Goal: Task Accomplishment & Management: Use online tool/utility

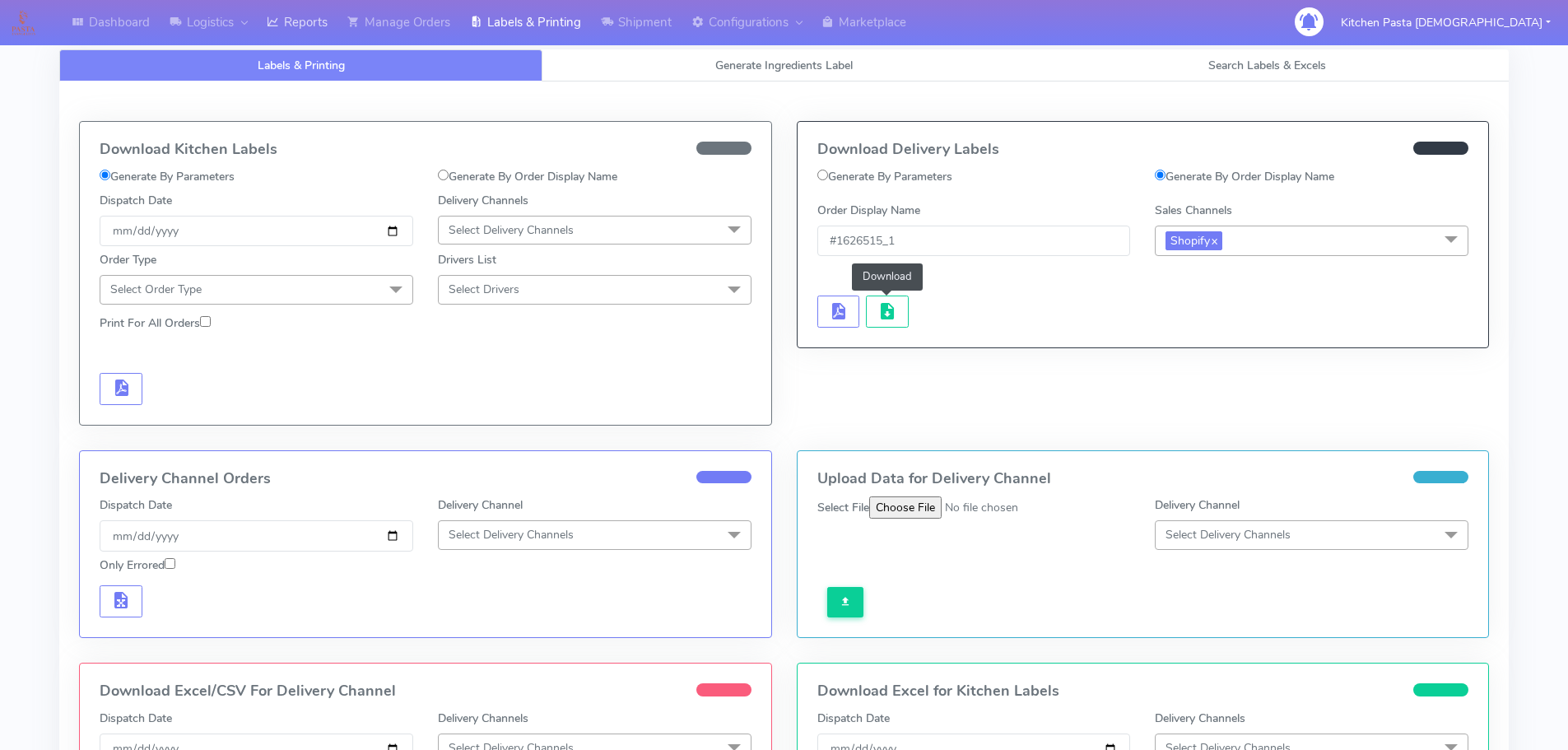
scroll to position [62, 0]
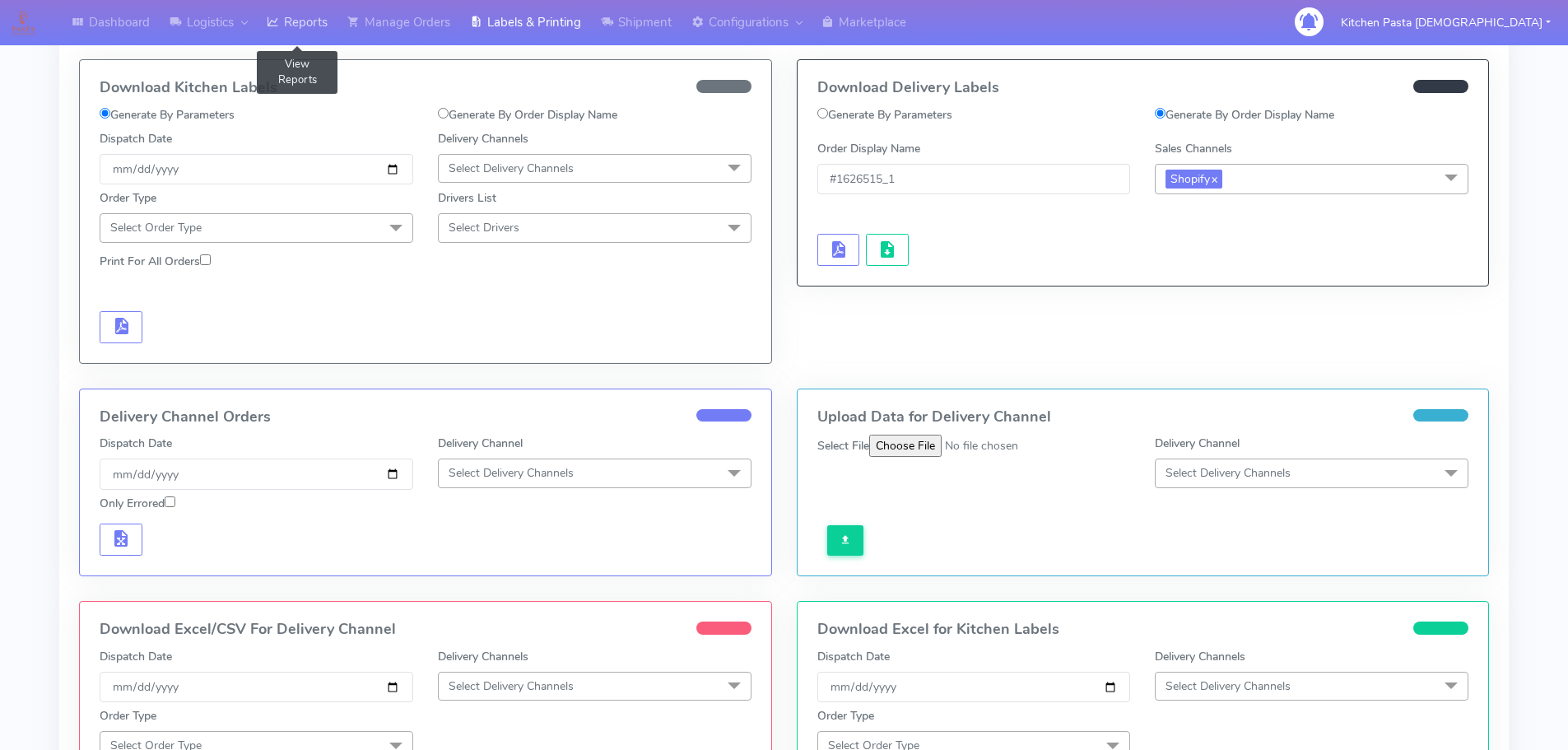
click at [325, 24] on link "Reports" at bounding box center [297, 22] width 81 height 45
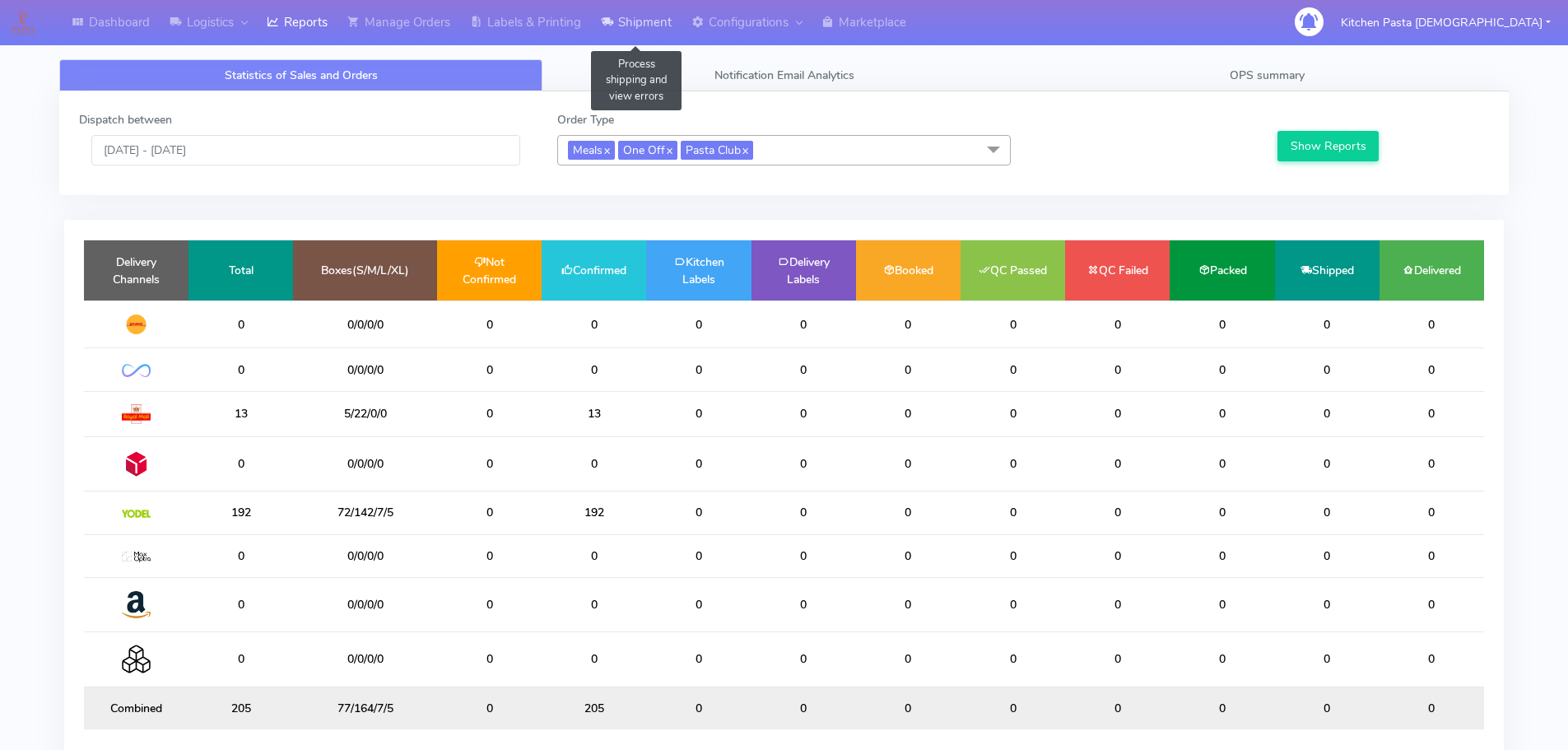
click at [648, 15] on link "Shipment" at bounding box center [636, 22] width 91 height 45
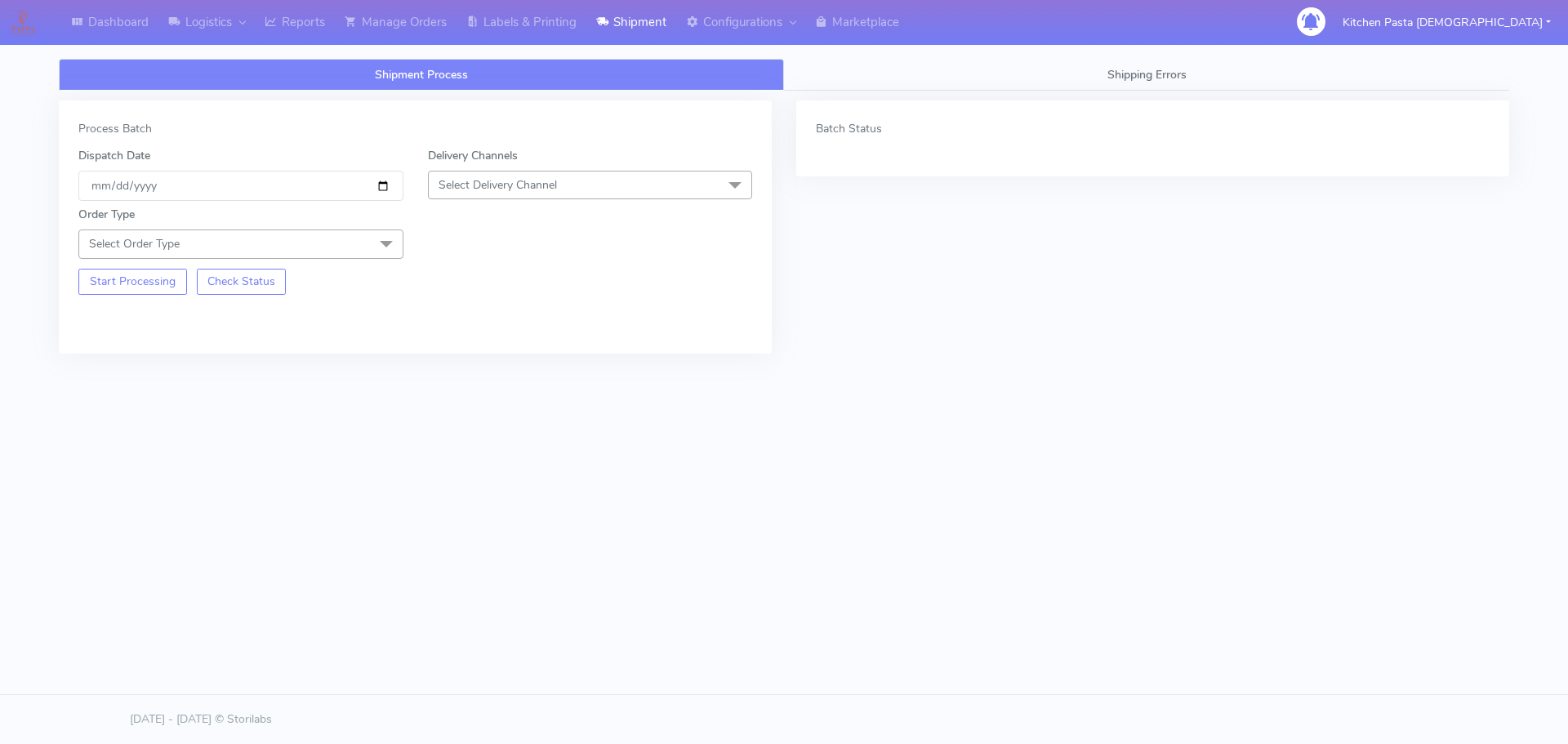
drag, startPoint x: 557, startPoint y: 194, endPoint x: 510, endPoint y: 238, distance: 64.4
click at [557, 192] on span "Select Delivery Channel" at bounding box center [590, 185] width 324 height 29
click at [458, 358] on li "Yodel" at bounding box center [590, 368] width 323 height 27
drag, startPoint x: 362, startPoint y: 240, endPoint x: 325, endPoint y: 248, distance: 37.9
click at [362, 240] on span "Select Order Type" at bounding box center [240, 243] width 324 height 29
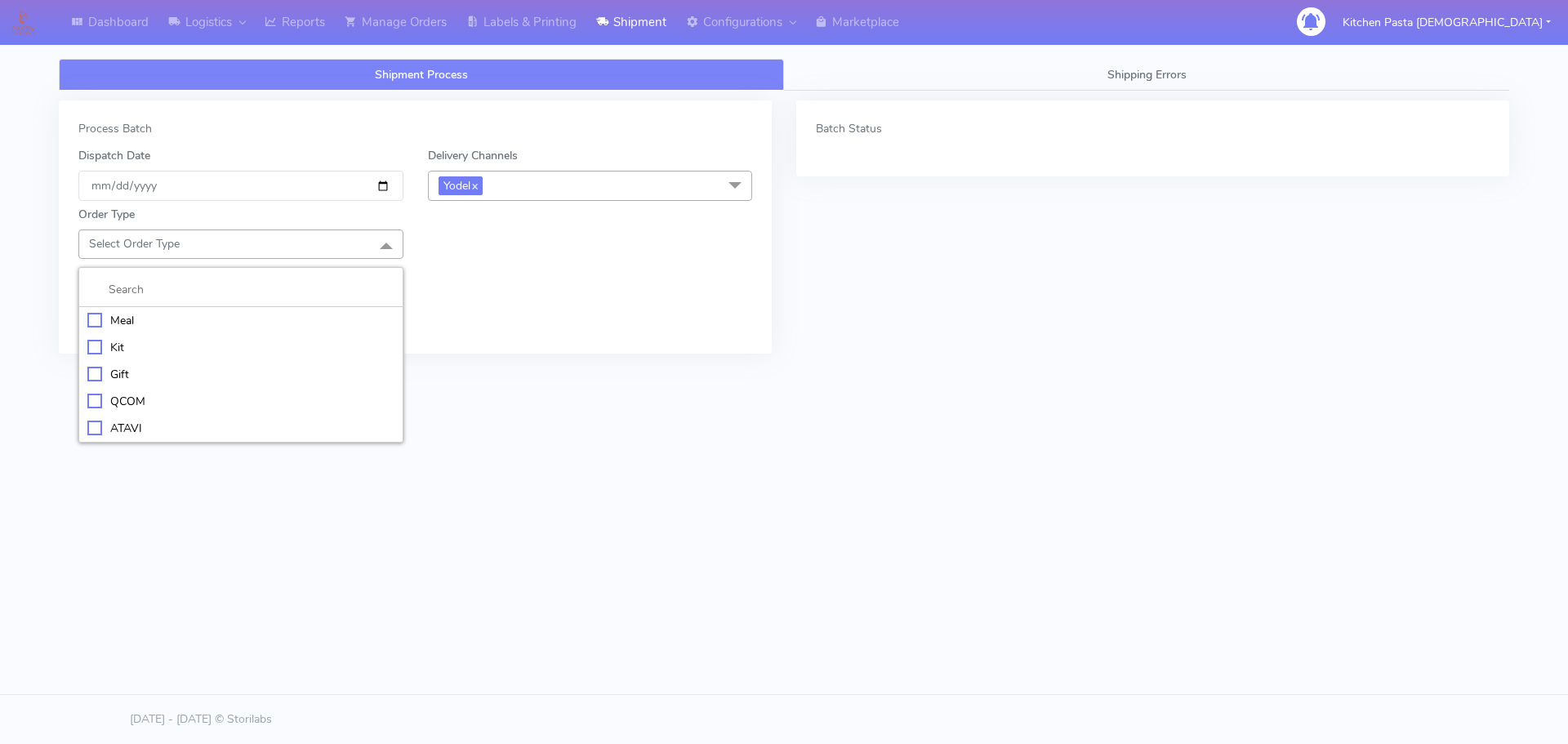
click at [153, 318] on div "Meal" at bounding box center [240, 320] width 307 height 17
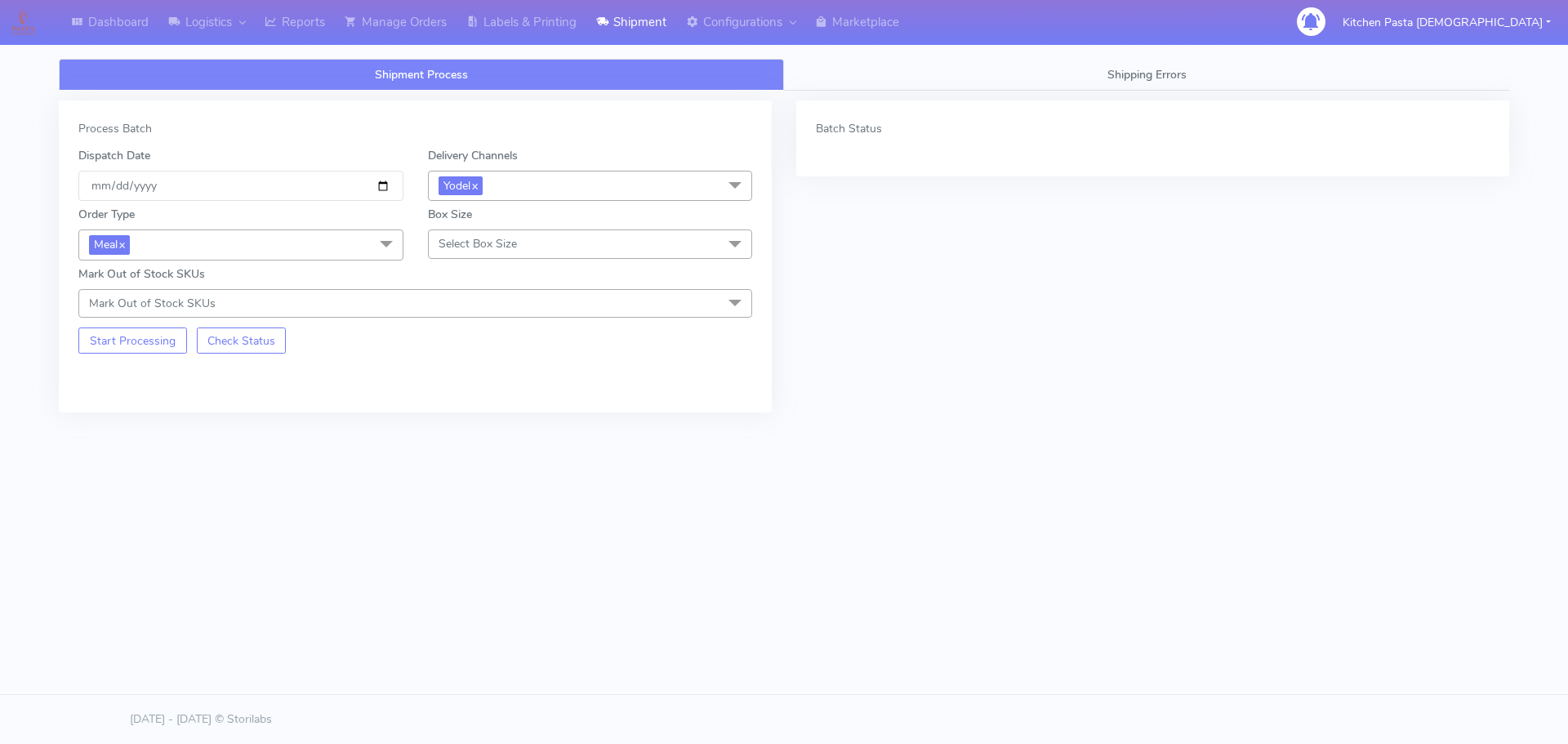
drag, startPoint x: 463, startPoint y: 239, endPoint x: 467, endPoint y: 253, distance: 14.6
click at [466, 239] on span "Select Box Size" at bounding box center [477, 244] width 78 height 16
click at [456, 424] on div "Mega" at bounding box center [591, 427] width 307 height 17
drag, startPoint x: 106, startPoint y: 342, endPoint x: 112, endPoint y: 335, distance: 9.2
click at [109, 342] on button "Start Processing" at bounding box center [133, 340] width 109 height 26
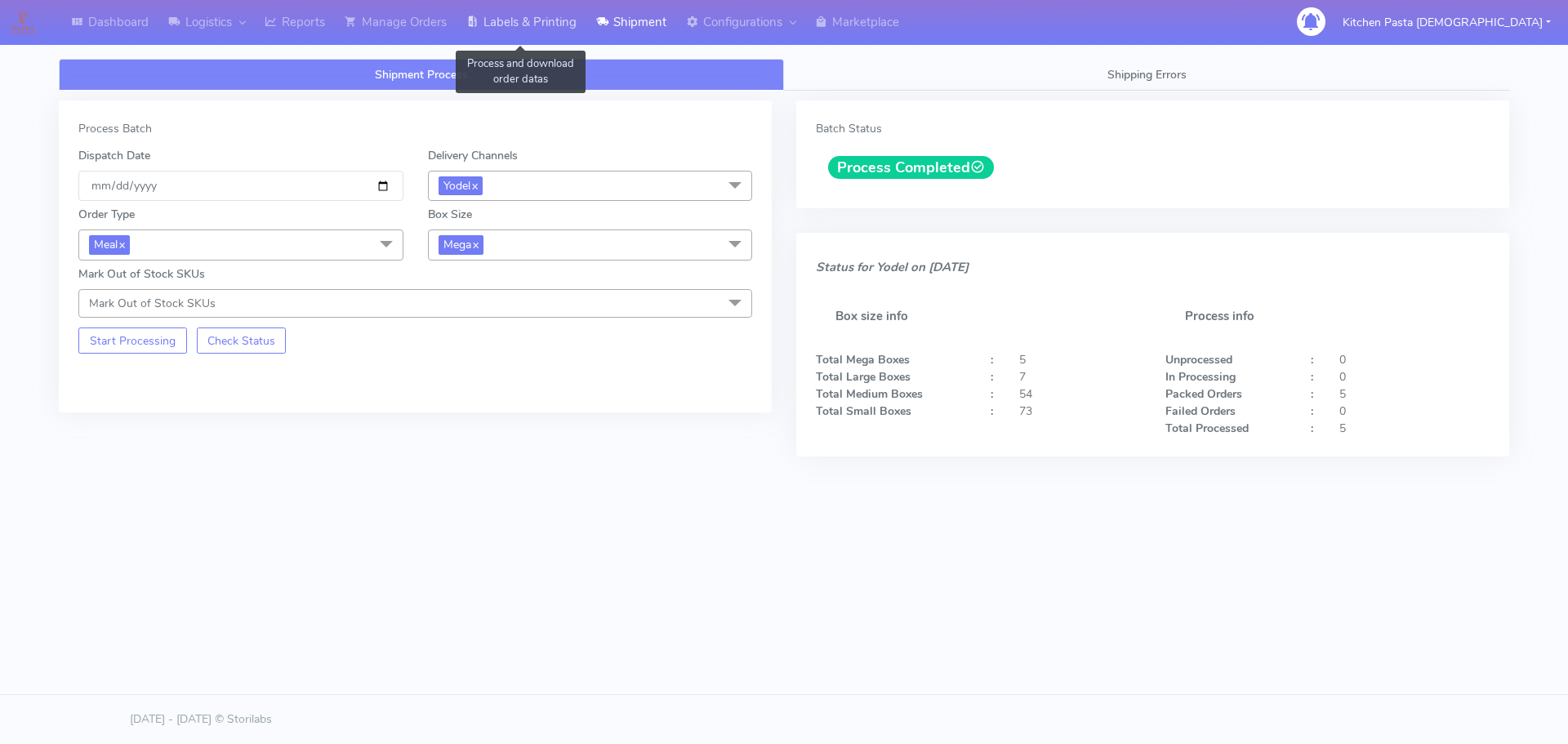
click at [553, 3] on link "Labels & Printing" at bounding box center [520, 22] width 130 height 45
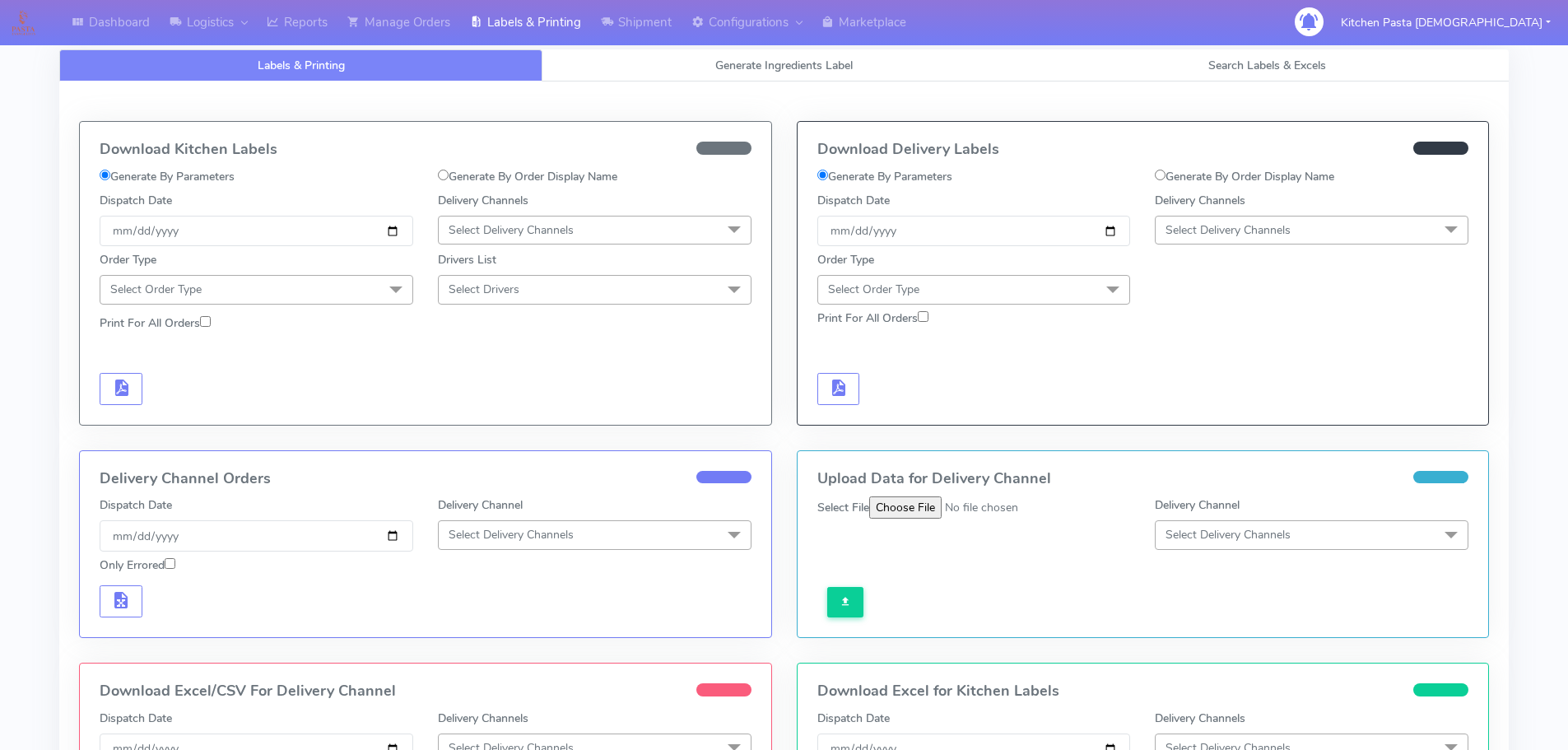
click at [1205, 248] on div "Order Type Select Order Type Meal Kit Gift QCOM ATAVI" at bounding box center [1143, 275] width 676 height 58
click at [1197, 236] on span "Select Delivery Channels" at bounding box center [1312, 229] width 313 height 29
click at [1198, 412] on div "Yodel" at bounding box center [1312, 415] width 295 height 17
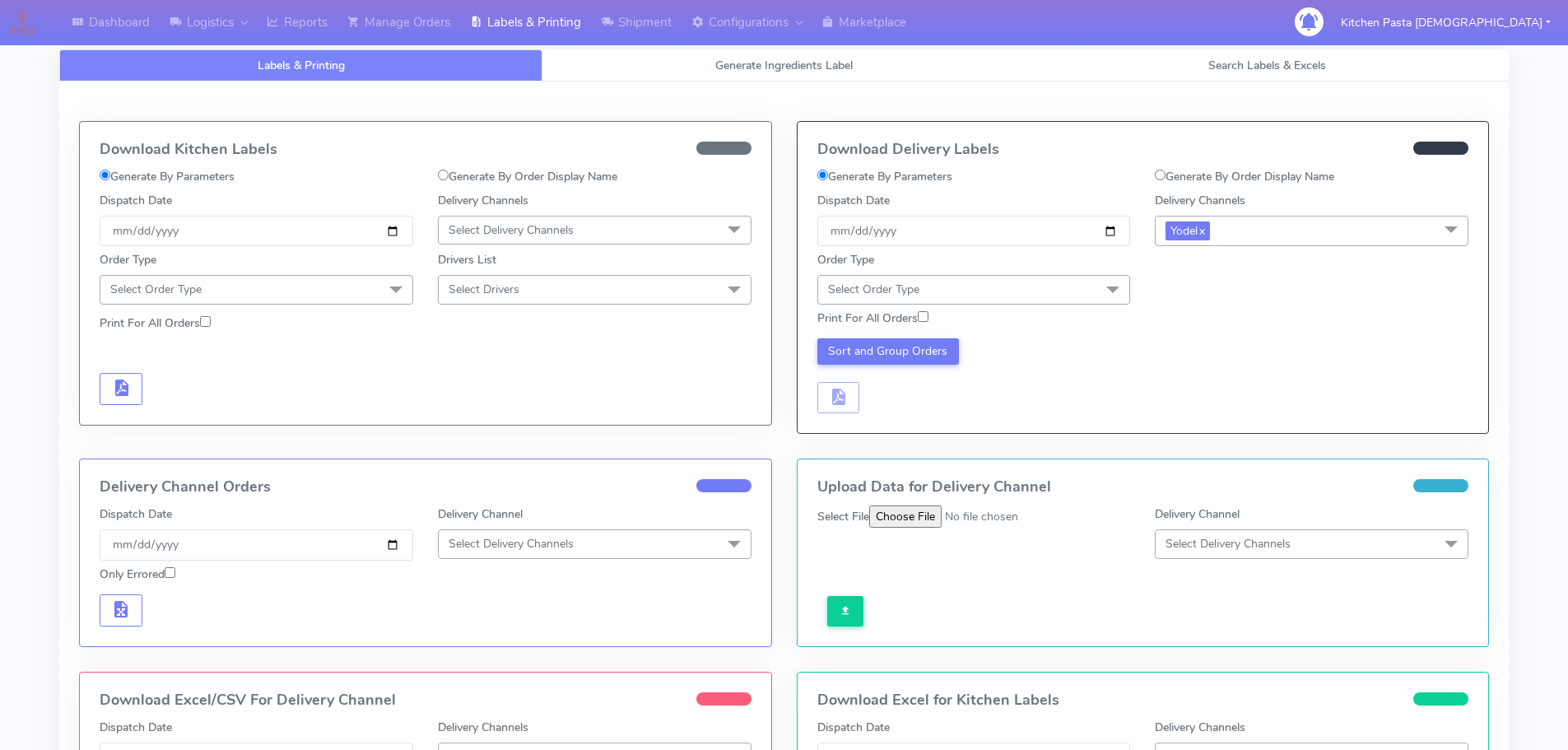
click at [1060, 291] on span "Select Order Type" at bounding box center [975, 289] width 313 height 29
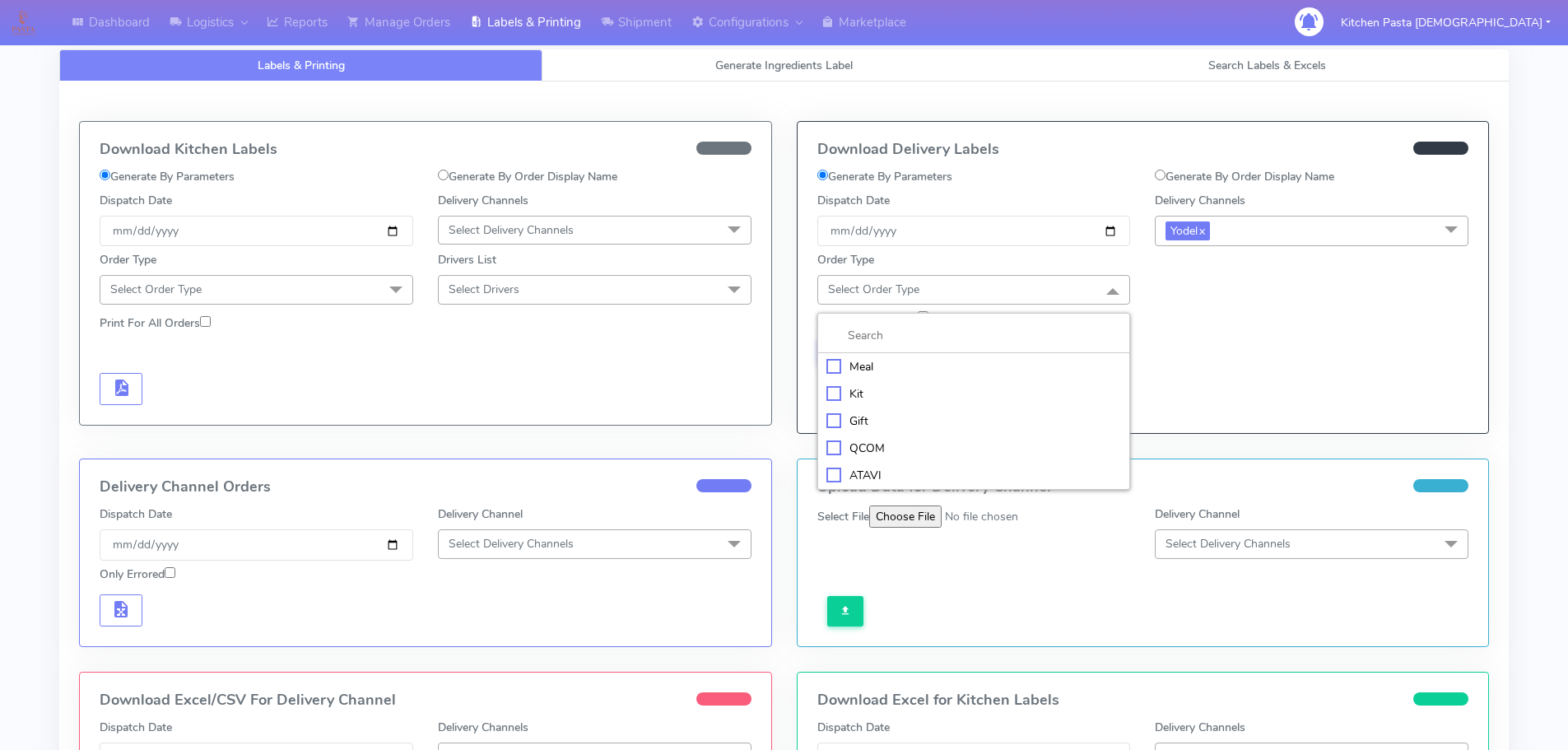
click at [990, 375] on li "Meal" at bounding box center [974, 366] width 312 height 27
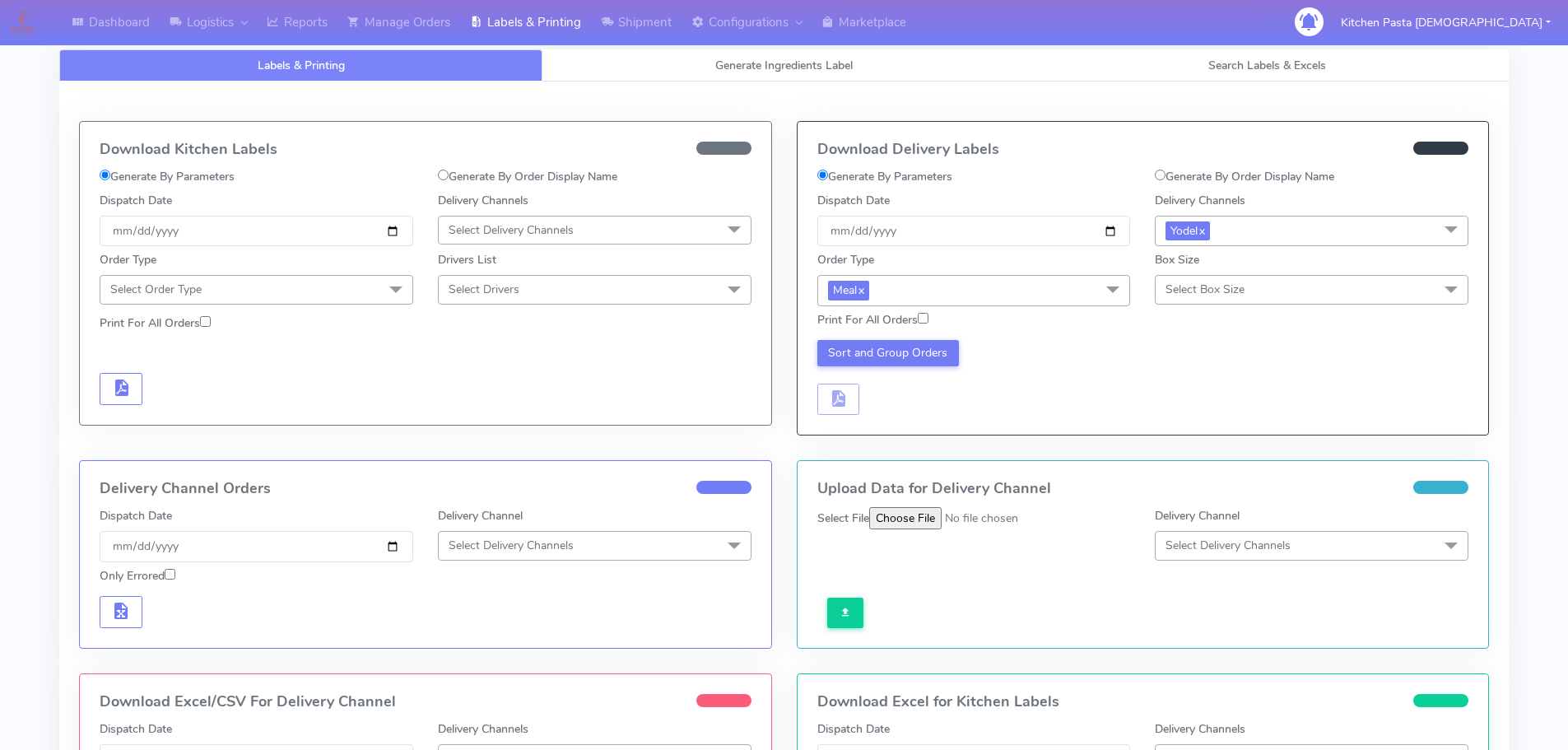
click at [1263, 271] on div "Box Size Select Box Size Small Small-PR-1 Medium Large Mega" at bounding box center [1312, 277] width 313 height 53
click at [1237, 289] on span "Select Box Size" at bounding box center [1205, 289] width 79 height 16
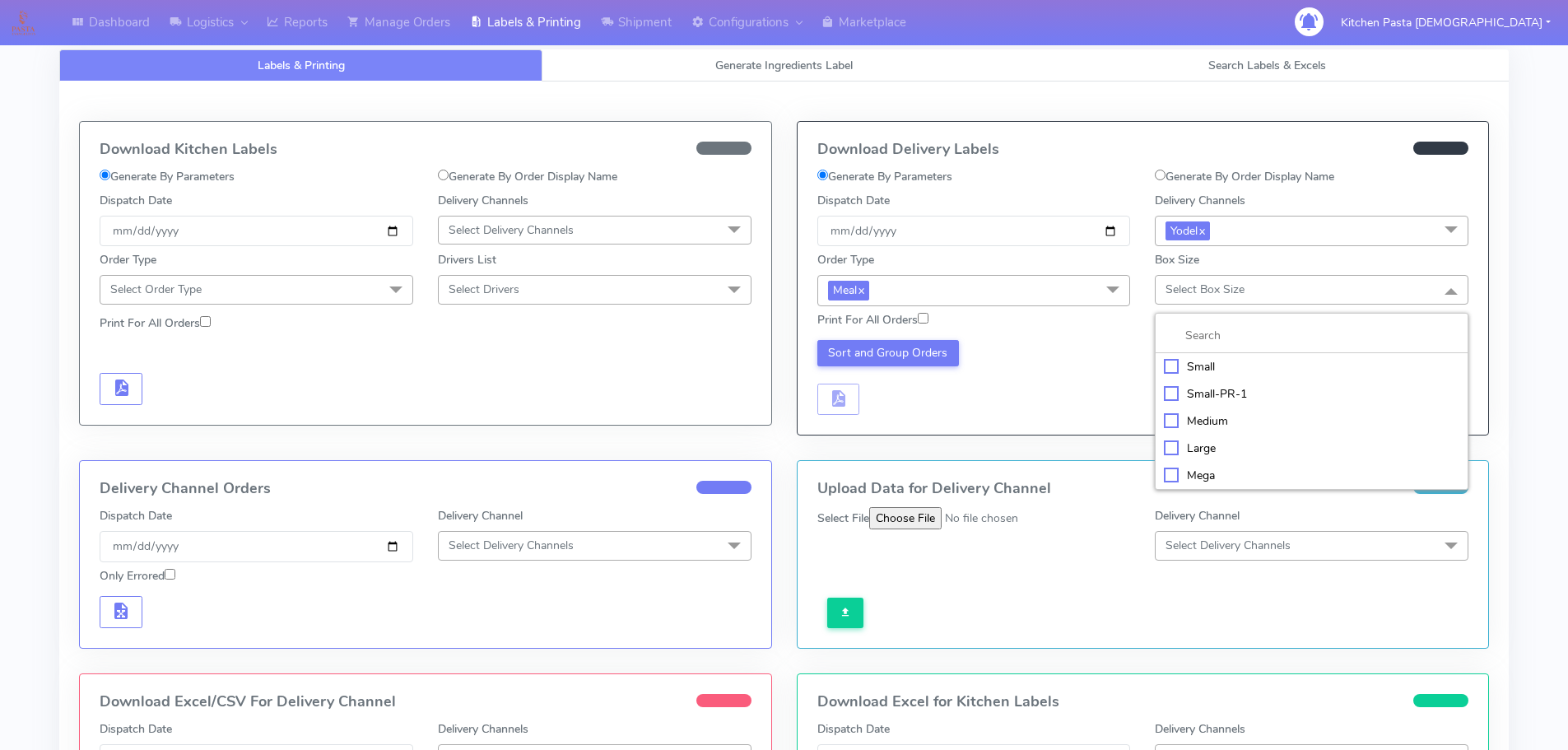
click at [1210, 467] on div "Mega" at bounding box center [1312, 475] width 295 height 17
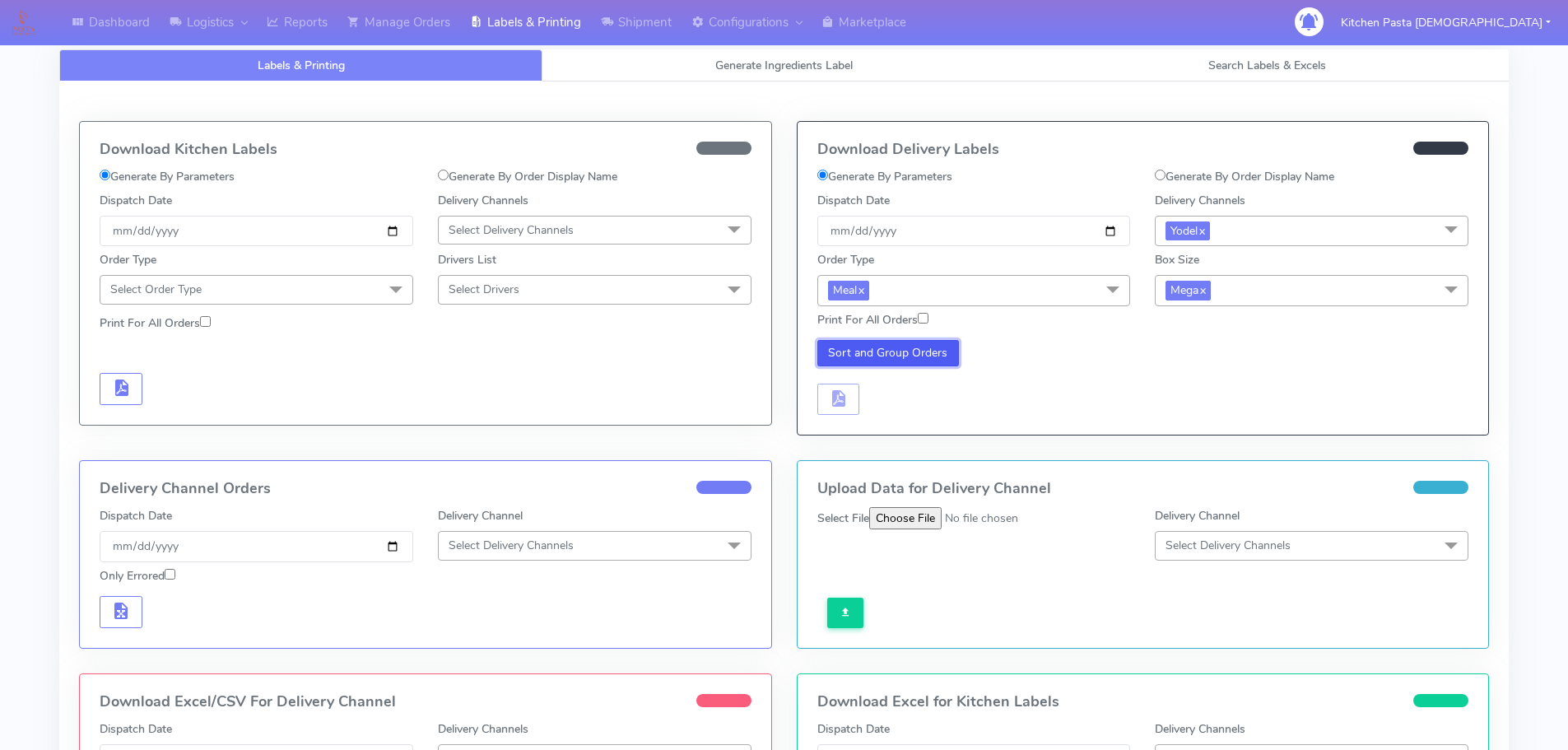
click at [897, 343] on button "Sort and Group Orders" at bounding box center [889, 353] width 143 height 26
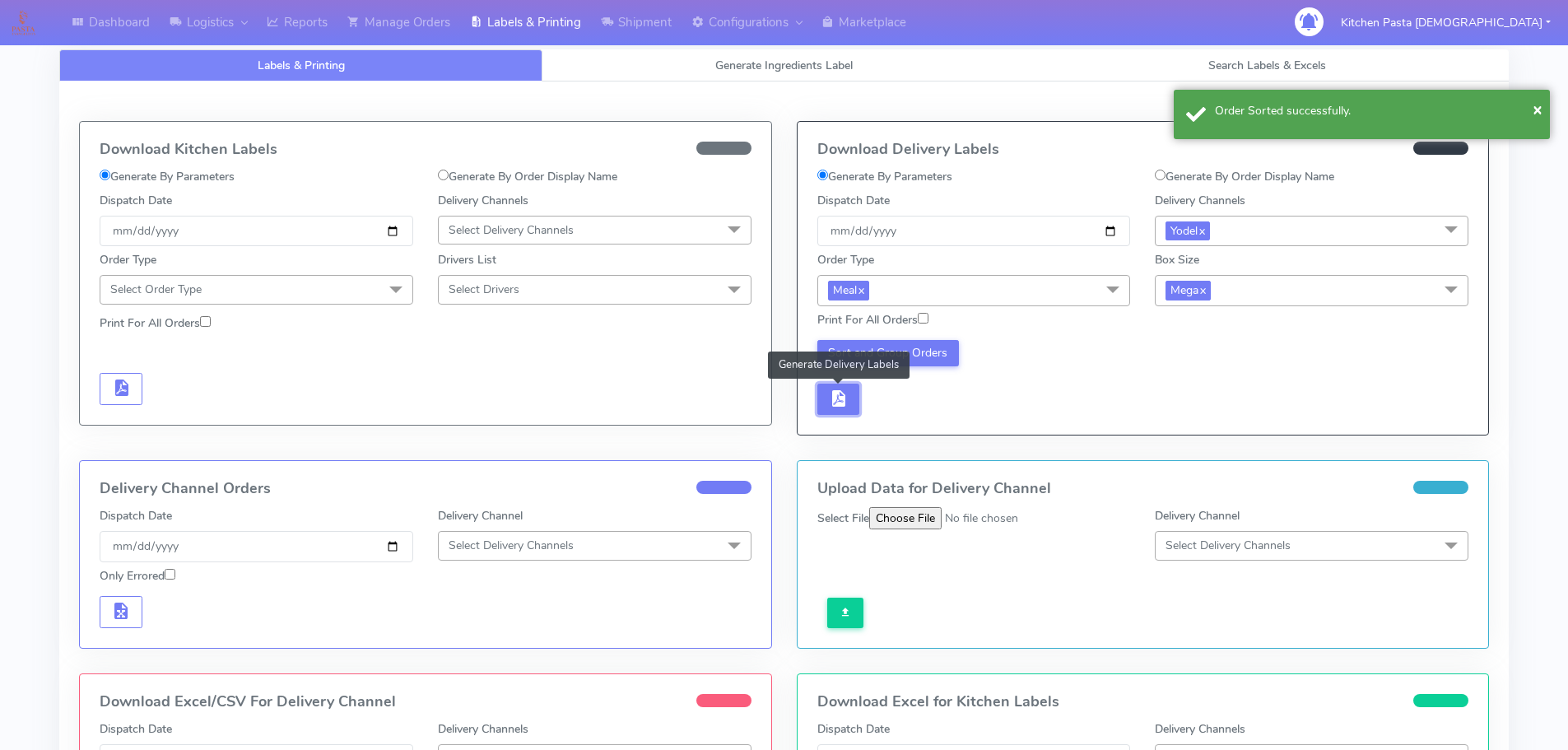
click at [853, 404] on button "button" at bounding box center [839, 400] width 43 height 32
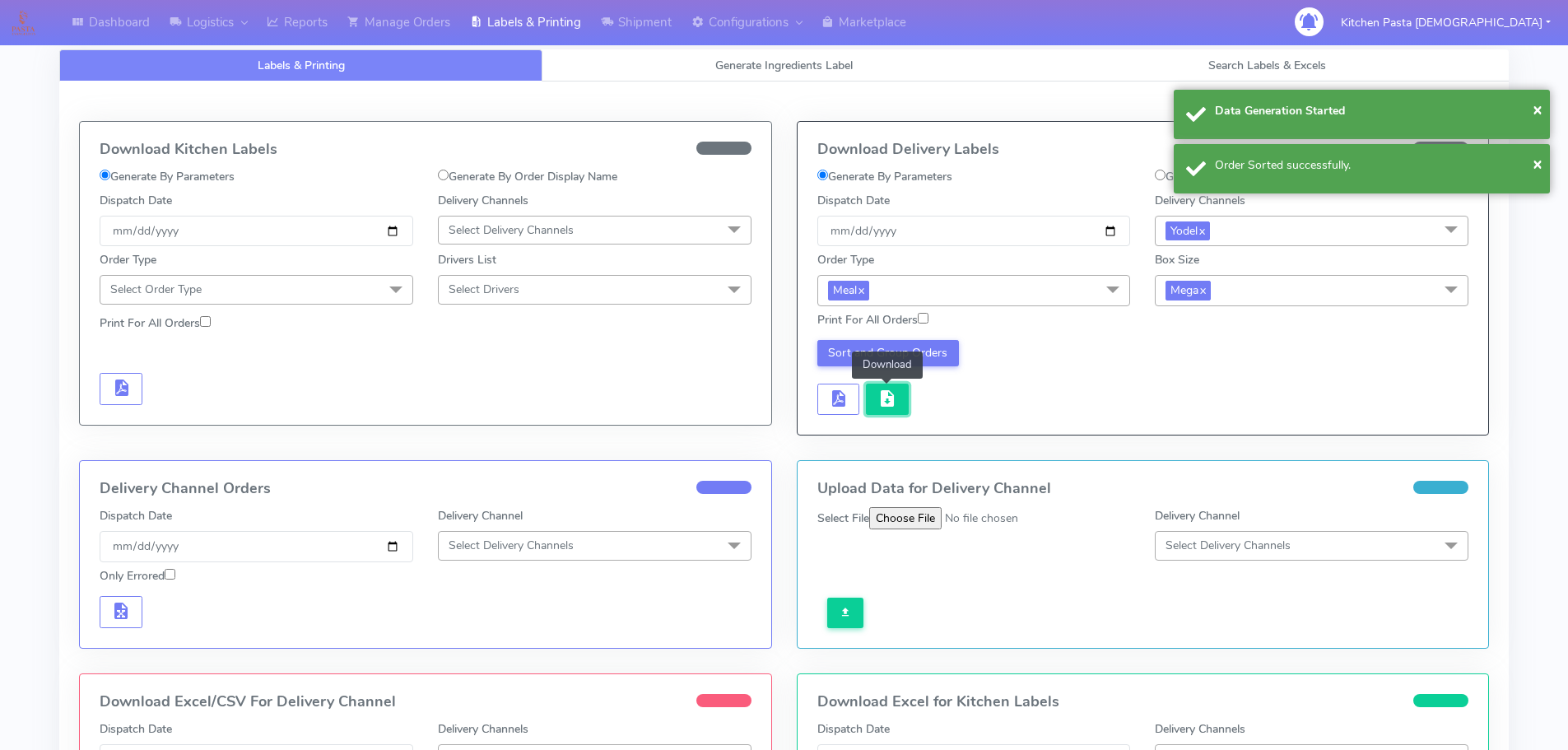
click at [878, 409] on span "button" at bounding box center [888, 402] width 20 height 16
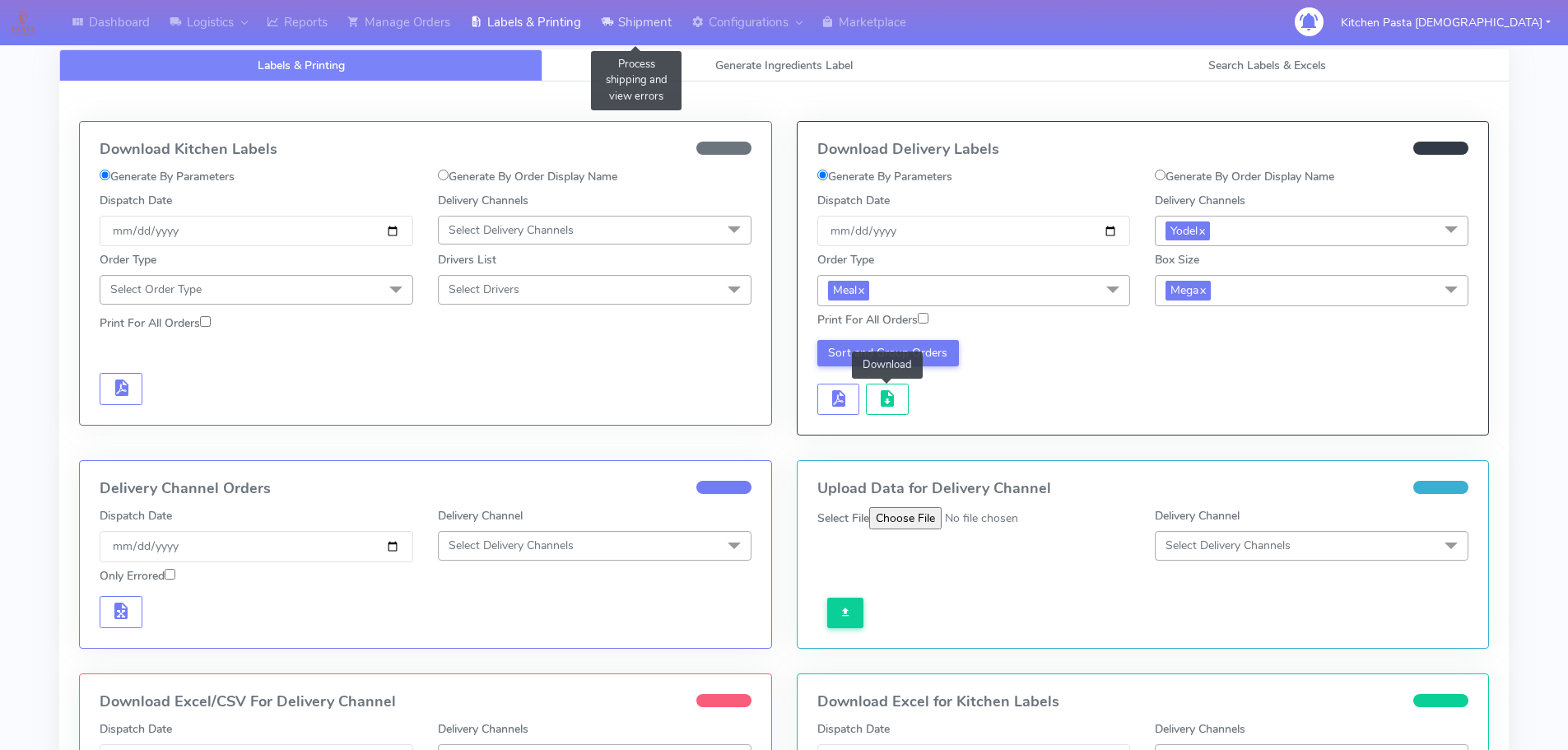
click at [642, 30] on link "Shipment" at bounding box center [636, 22] width 91 height 45
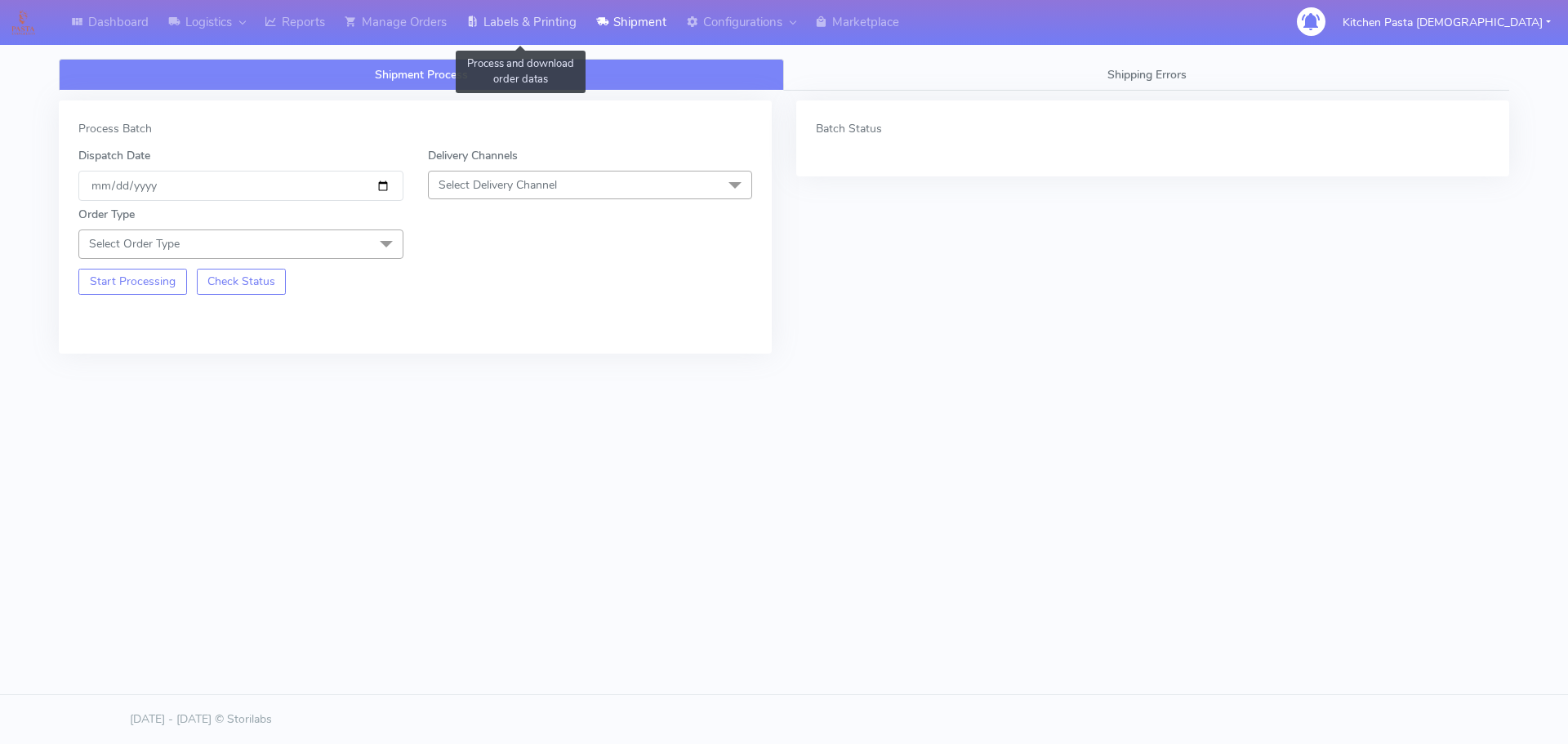
click at [531, 19] on link "Labels & Printing" at bounding box center [520, 22] width 130 height 45
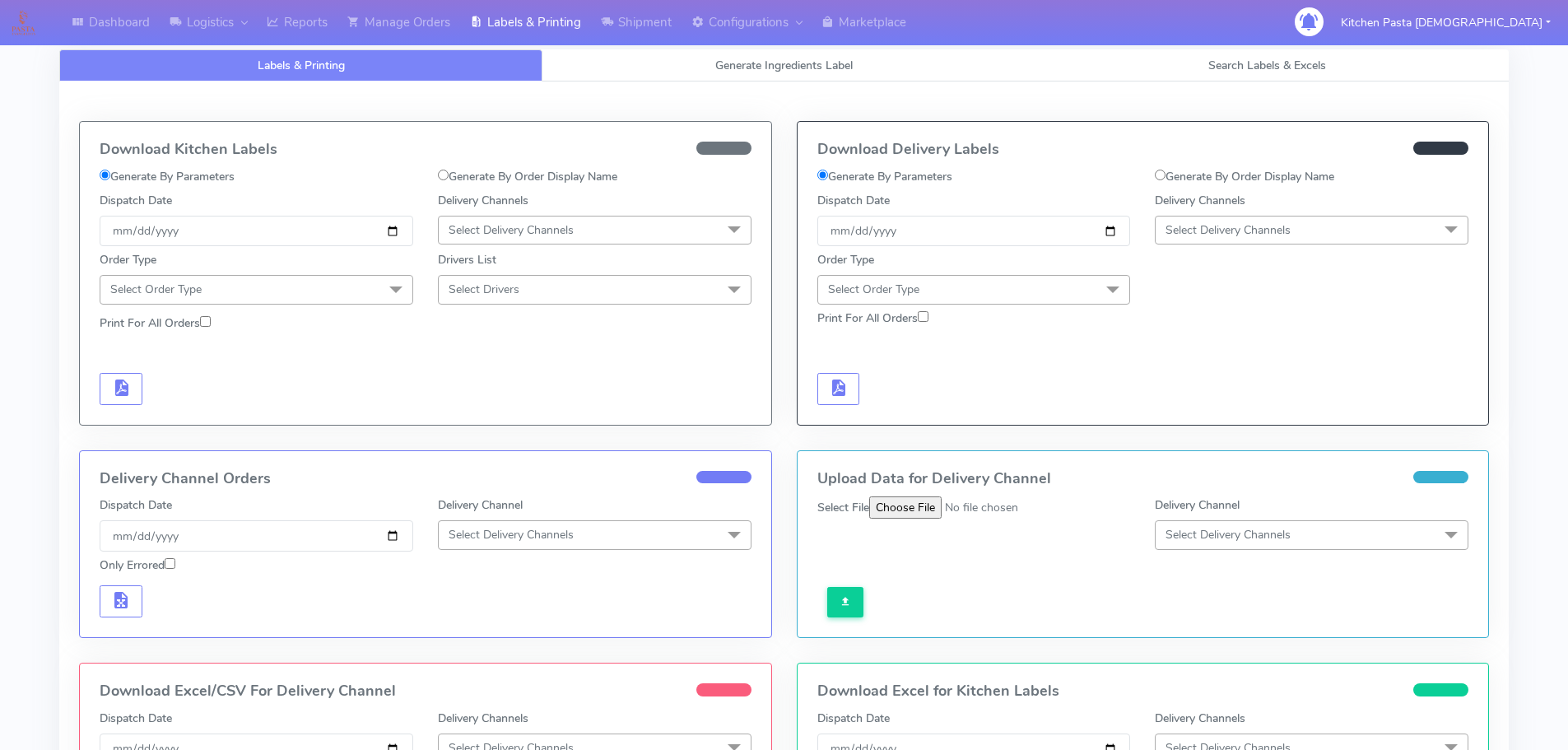
click at [1327, 237] on span "Select Delivery Channels" at bounding box center [1312, 229] width 313 height 29
click at [1196, 409] on div "Yodel" at bounding box center [1312, 415] width 295 height 17
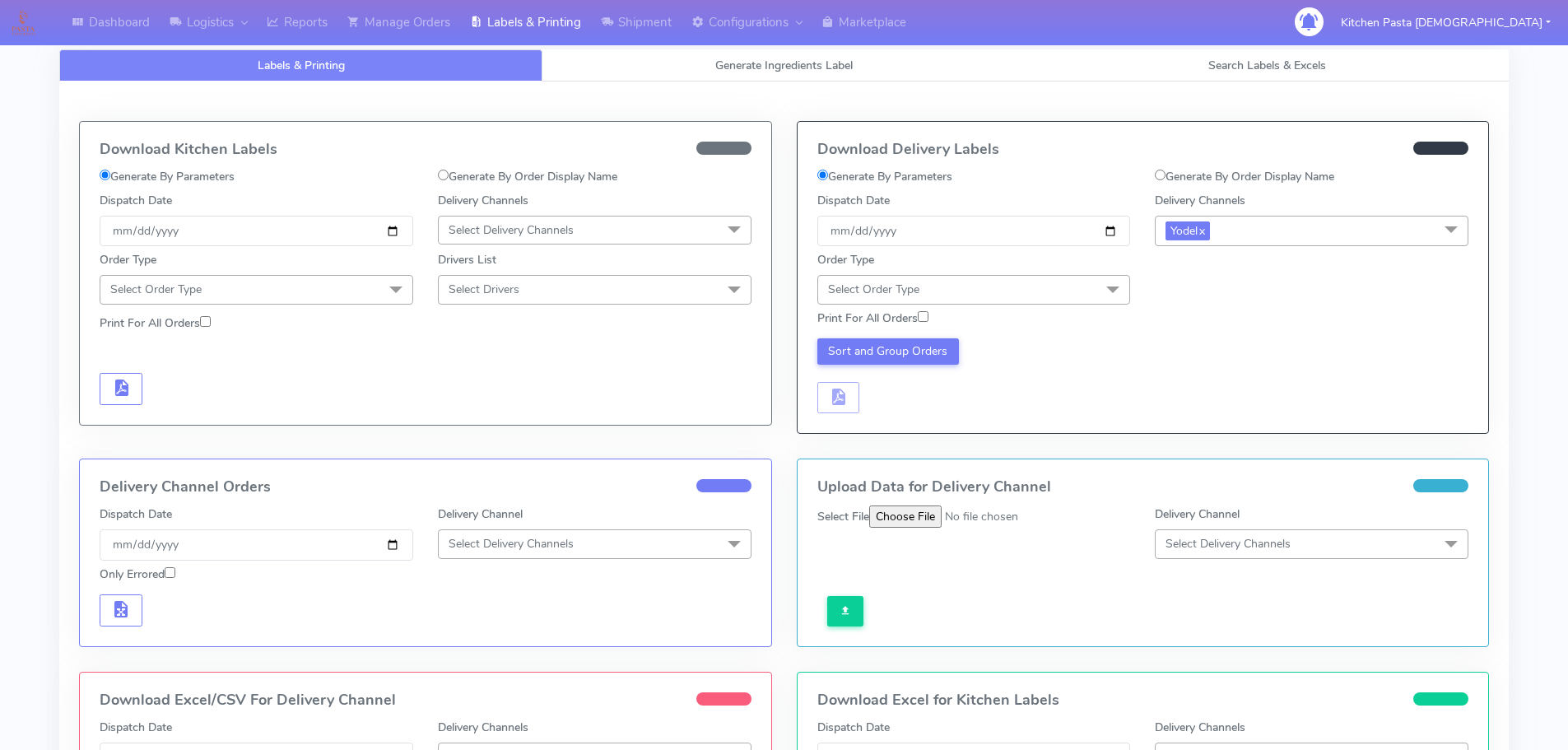
click at [1096, 284] on span at bounding box center [1112, 290] width 33 height 31
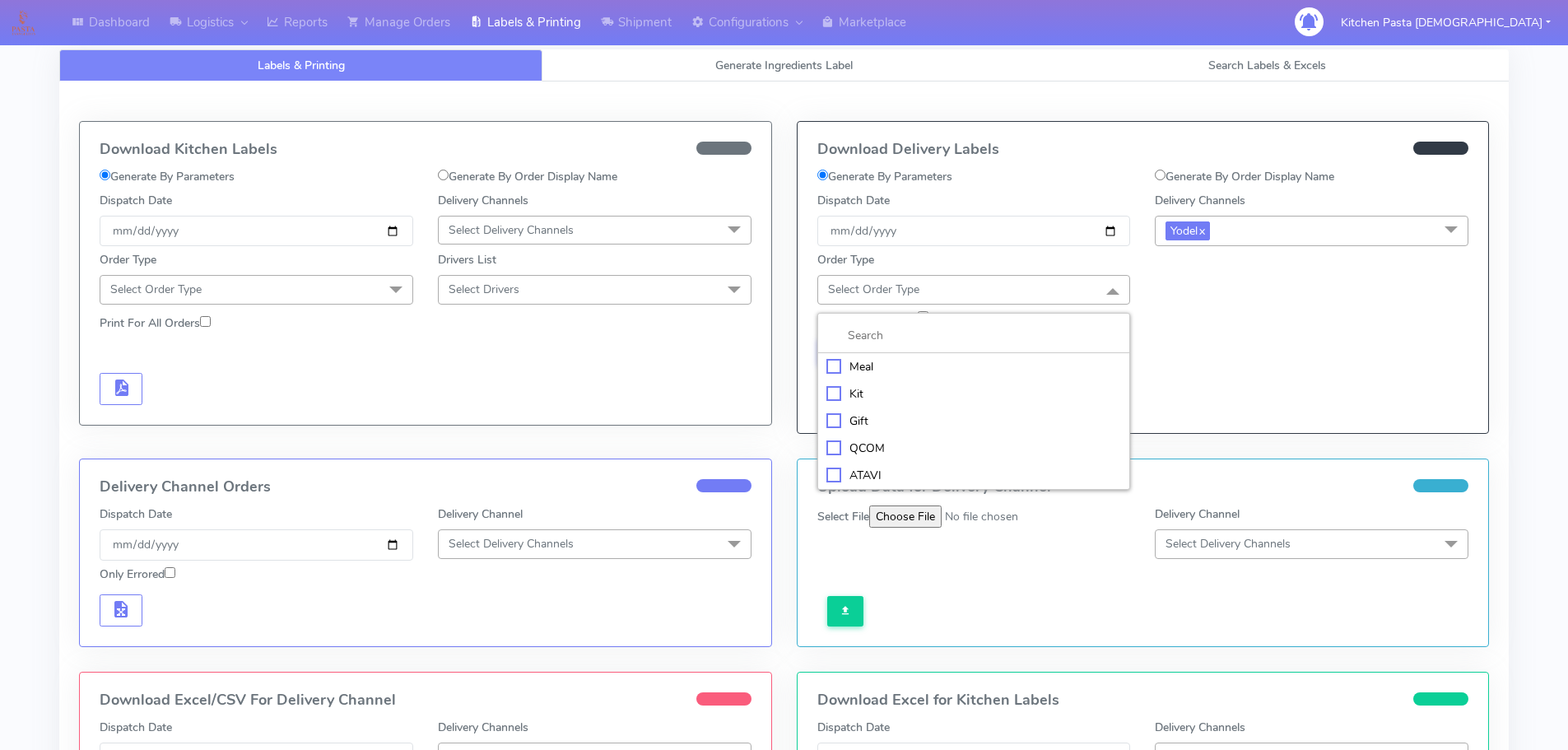
click at [861, 361] on div "Meal" at bounding box center [975, 366] width 295 height 17
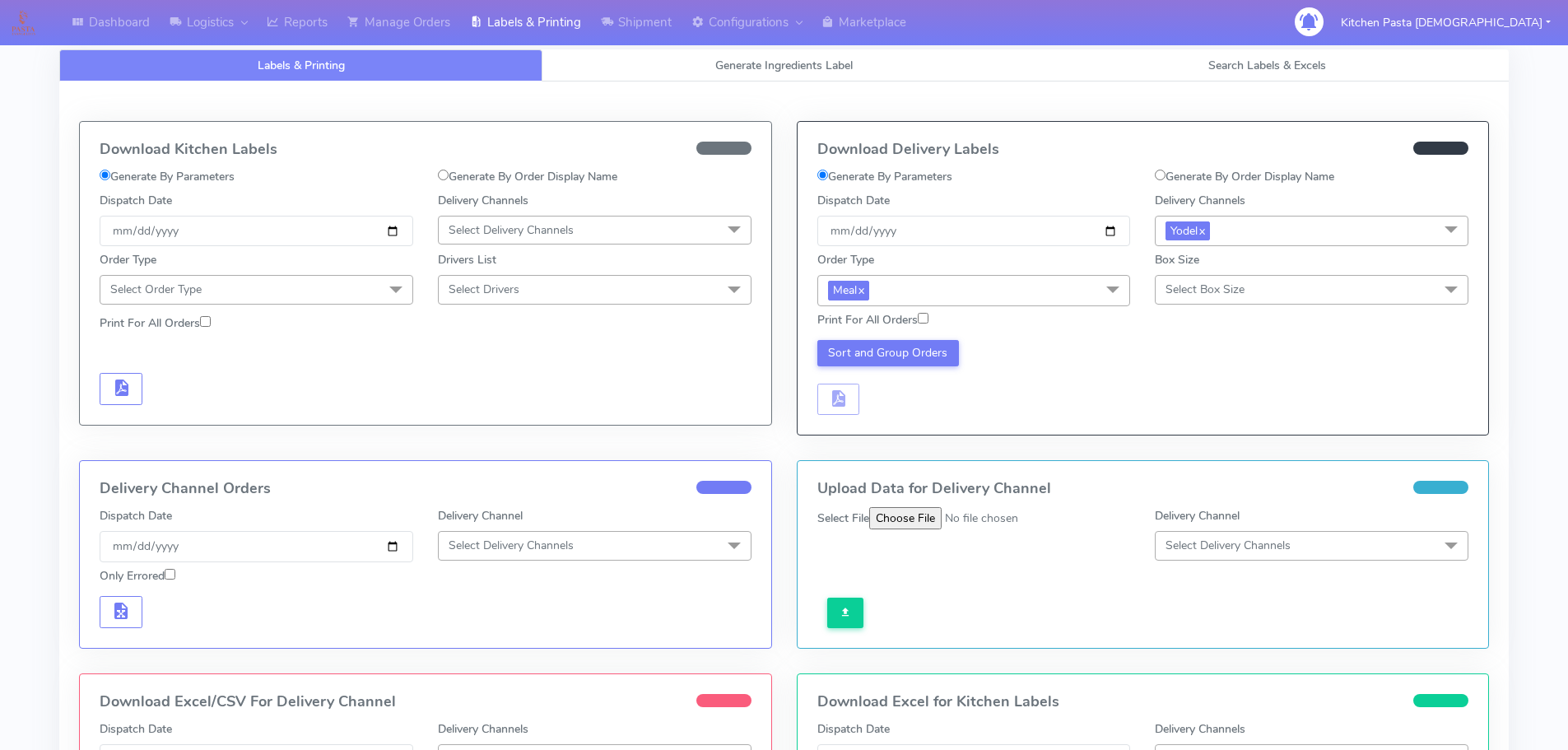
click at [1232, 292] on span "Select Box Size" at bounding box center [1205, 289] width 79 height 16
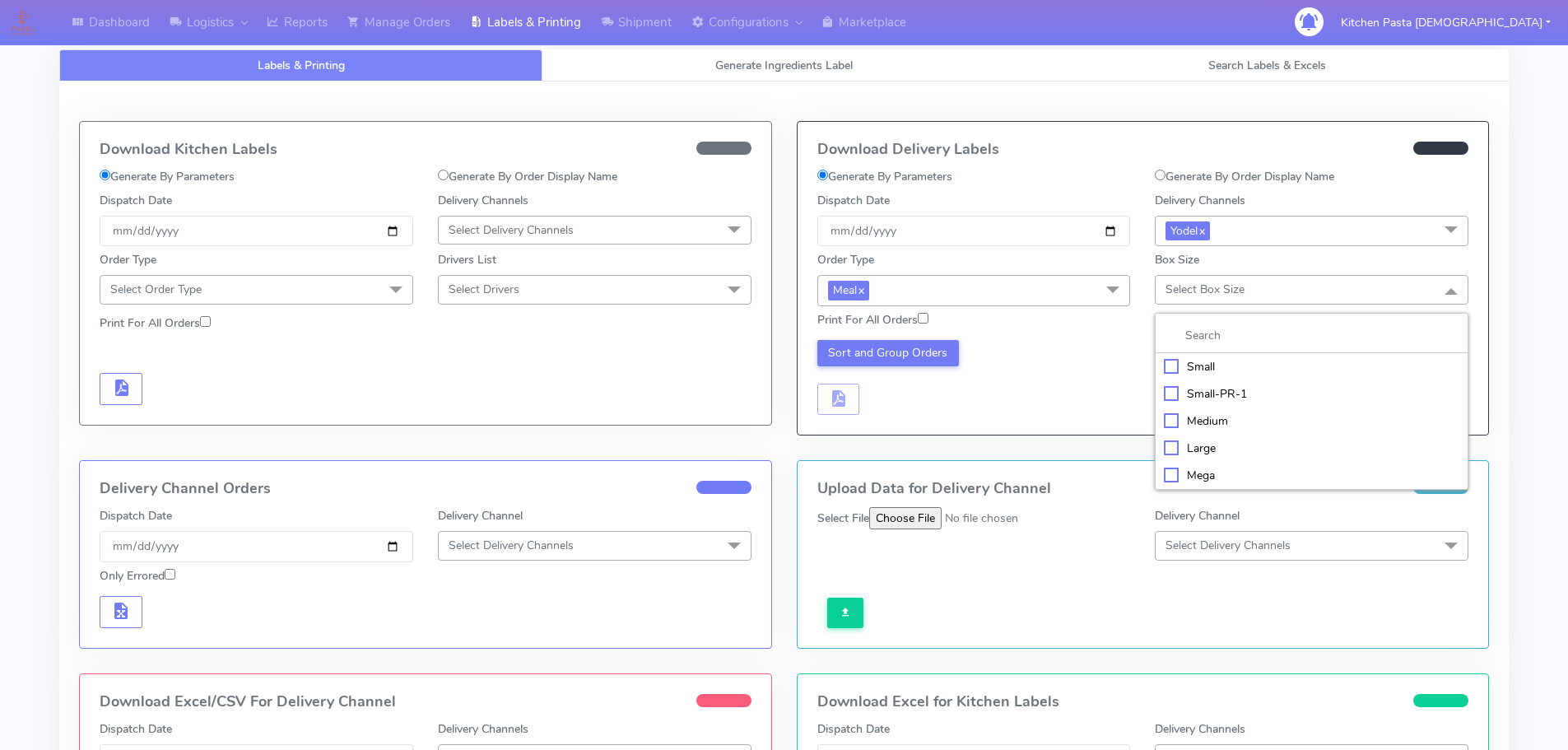
click at [1209, 452] on div "Large" at bounding box center [1312, 448] width 295 height 17
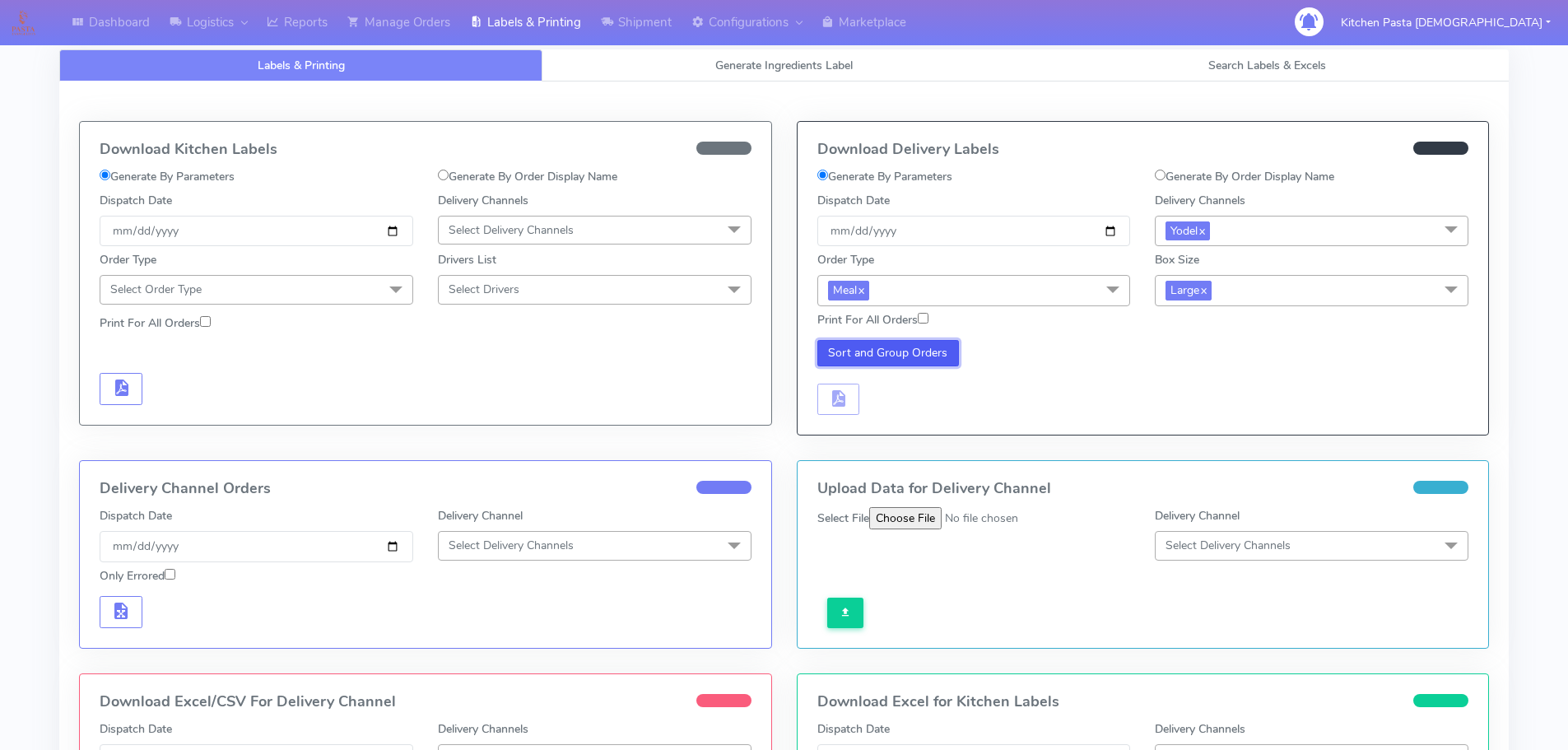
click at [881, 345] on button "Sort and Group Orders" at bounding box center [889, 353] width 143 height 26
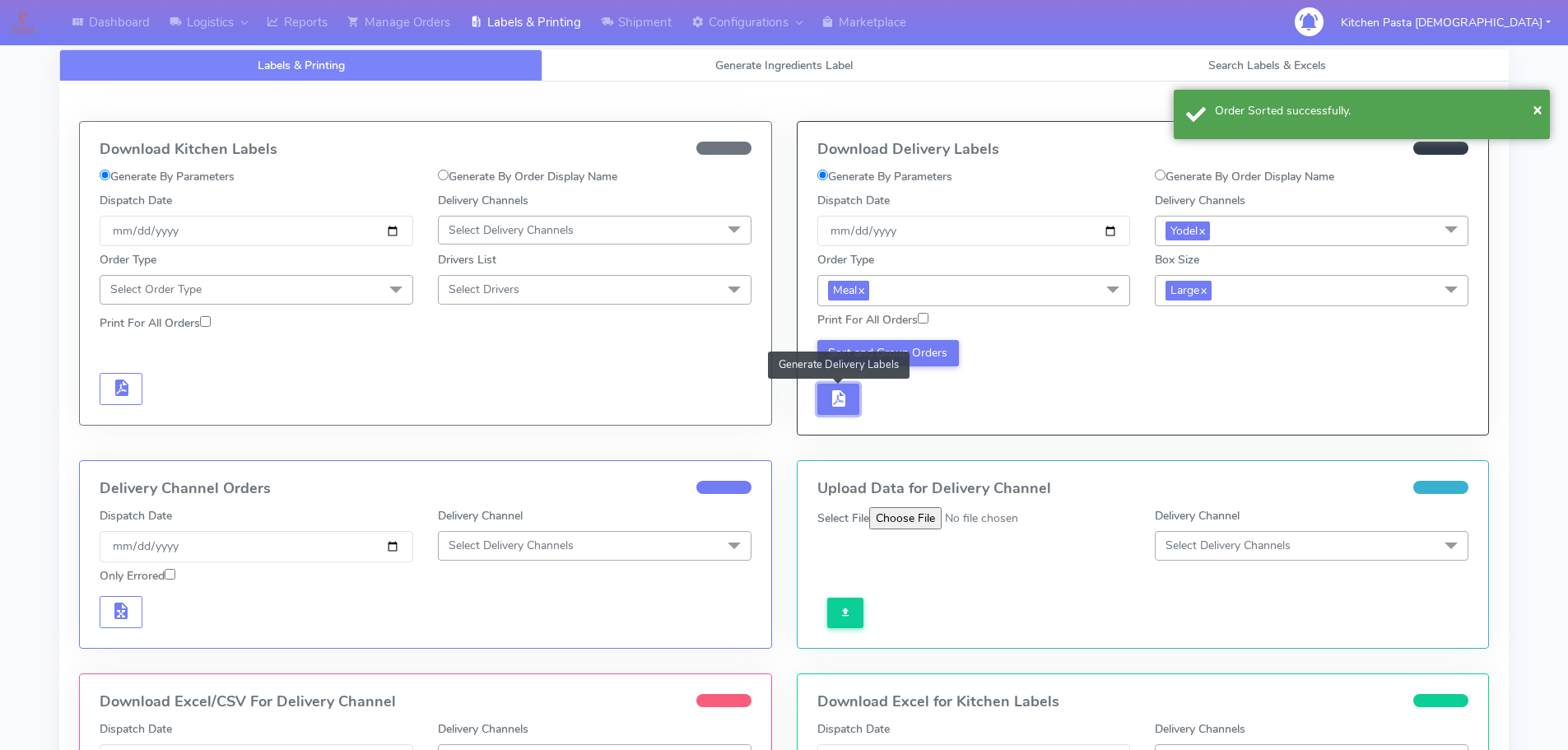
click at [849, 384] on button "button" at bounding box center [839, 400] width 43 height 32
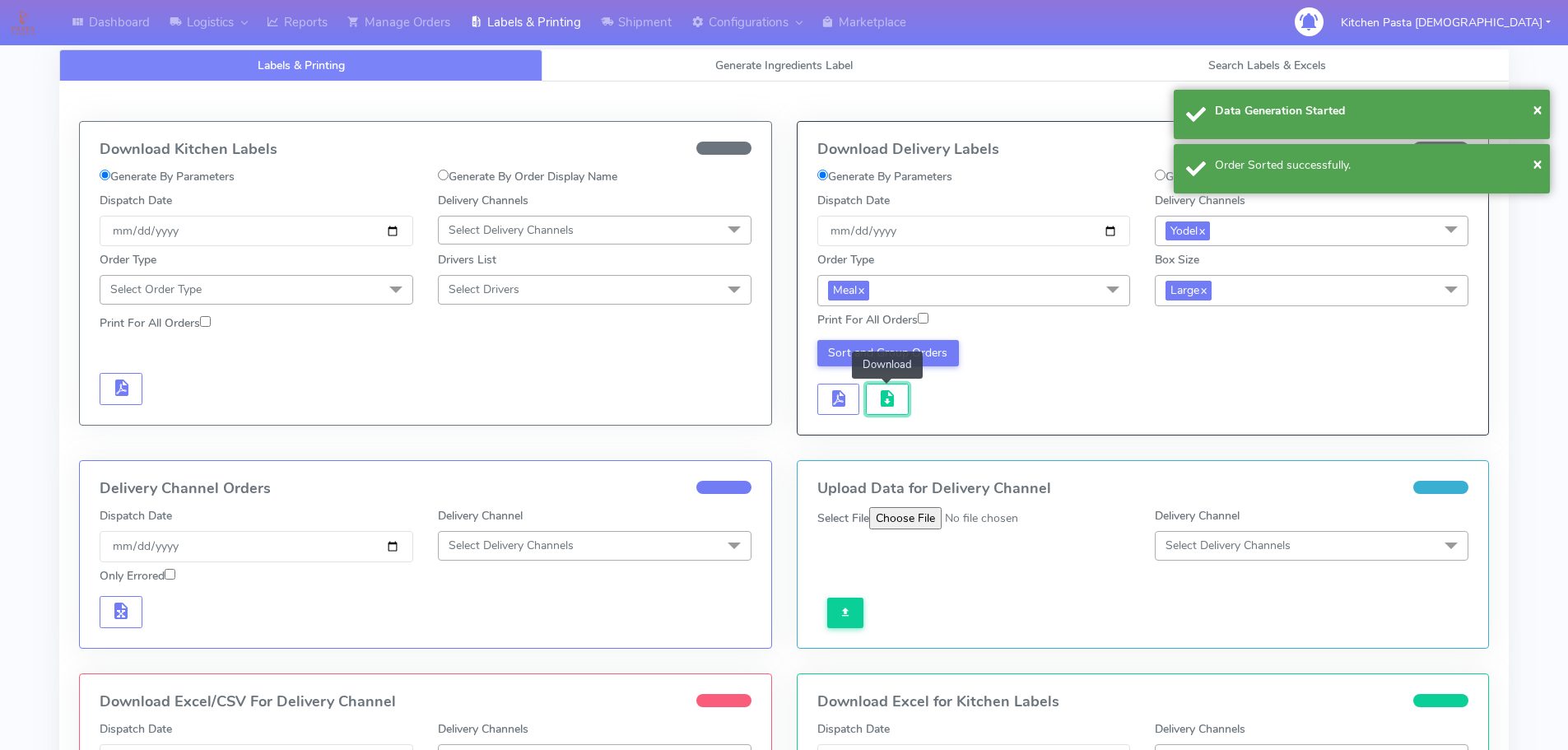
click at [896, 394] on span "button" at bounding box center [888, 402] width 20 height 16
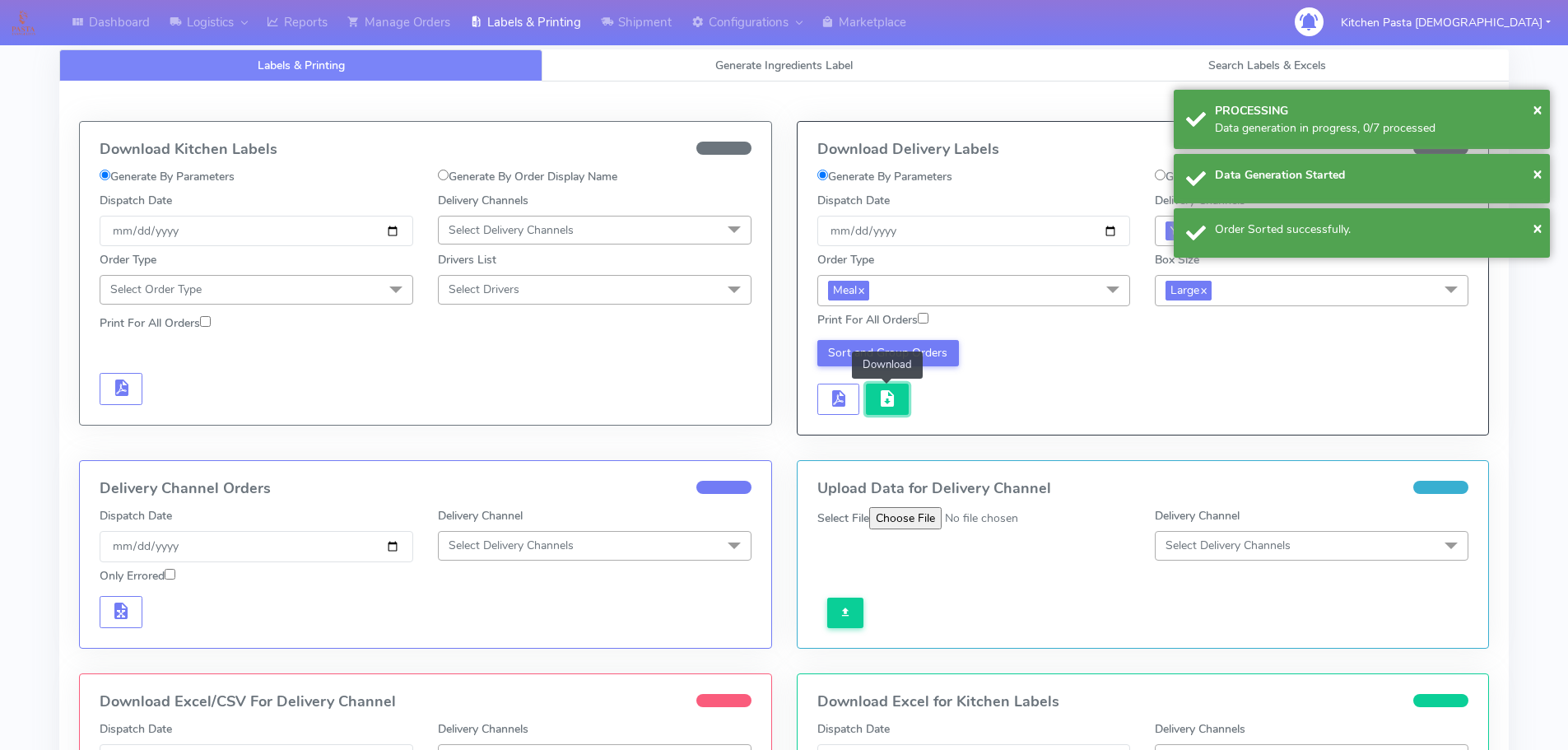
click at [880, 400] on span "button" at bounding box center [888, 402] width 20 height 16
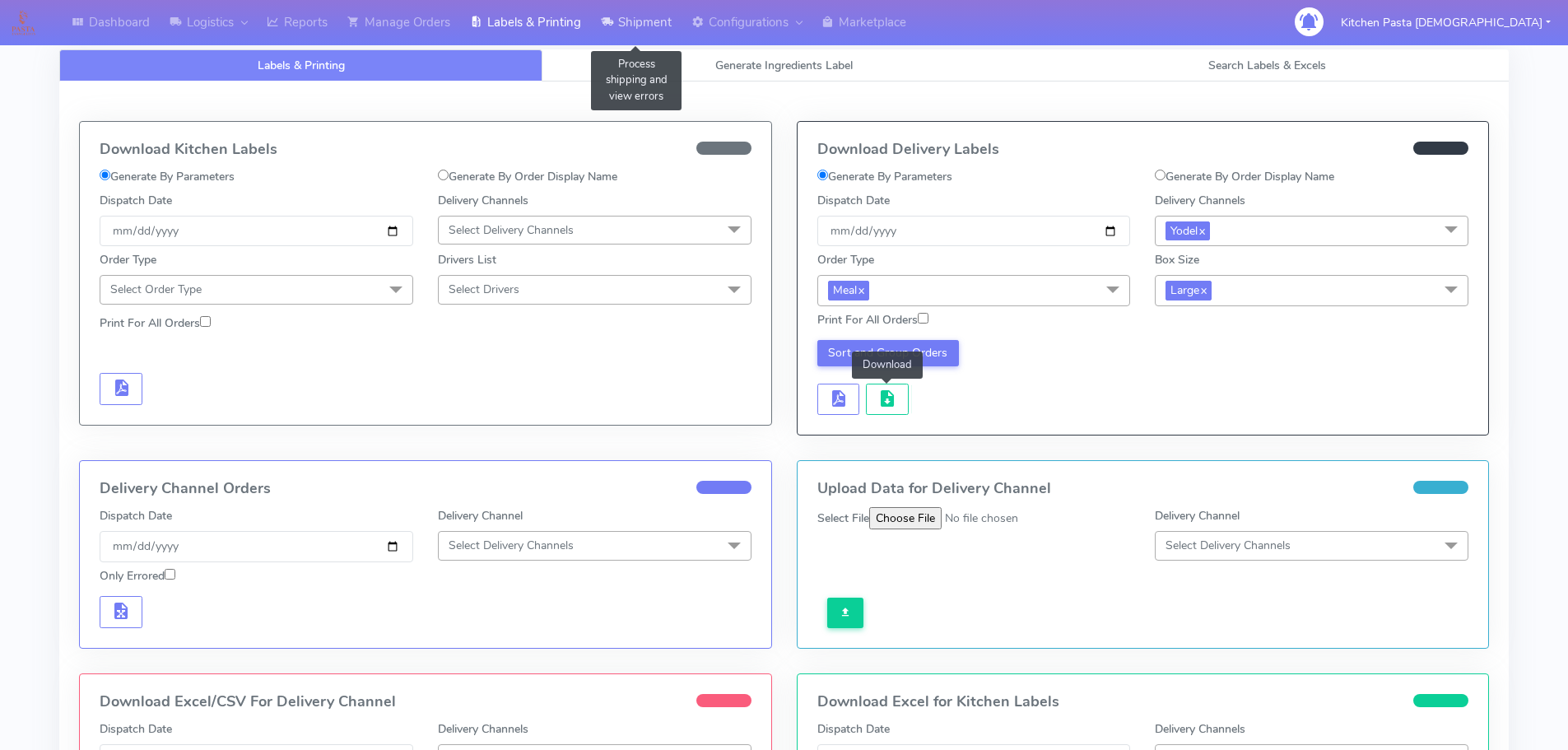
click at [643, 26] on link "Shipment" at bounding box center [636, 22] width 91 height 45
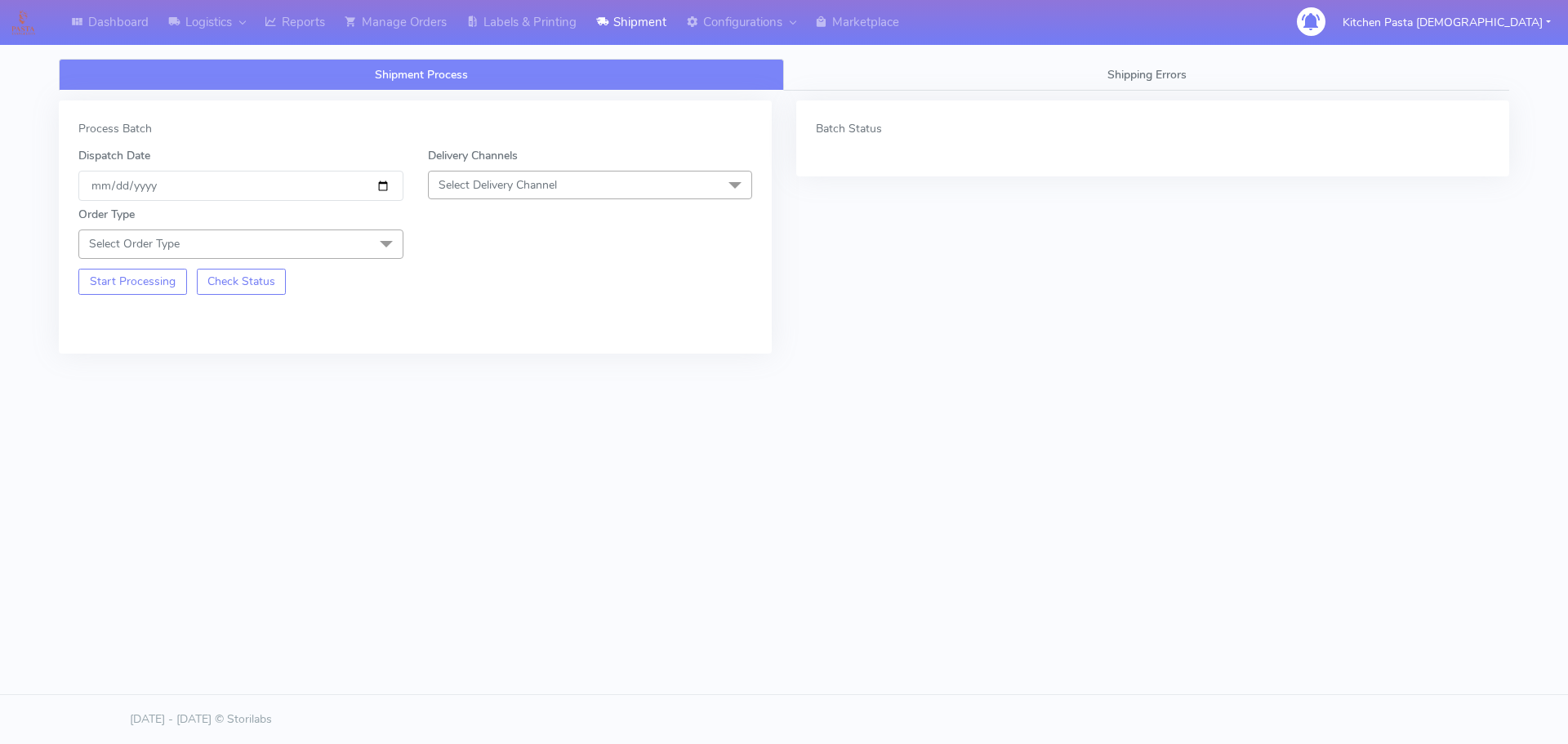
drag, startPoint x: 579, startPoint y: 202, endPoint x: 589, endPoint y: 186, distance: 18.9
click at [582, 199] on form "Dispatch Date 2025-09-25 Delivery Channels Select Delivery Channel DHL OnFleet …" at bounding box center [415, 221] width 674 height 147
click at [593, 184] on span "Select Delivery Channel" at bounding box center [590, 185] width 324 height 29
click at [509, 371] on div "Yodel" at bounding box center [591, 368] width 307 height 17
click at [386, 242] on span at bounding box center [386, 244] width 33 height 31
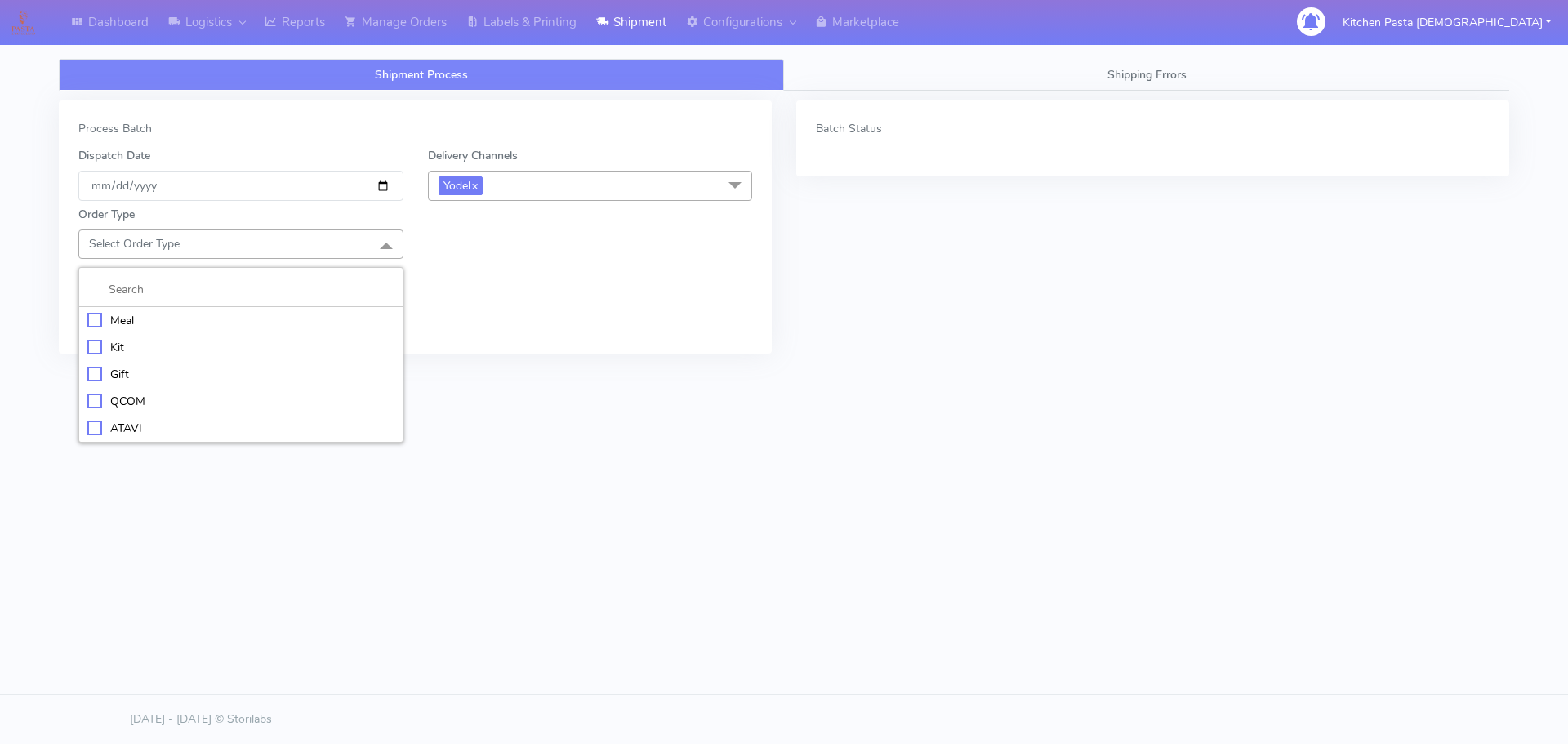
click at [292, 312] on div "Meal" at bounding box center [240, 320] width 307 height 17
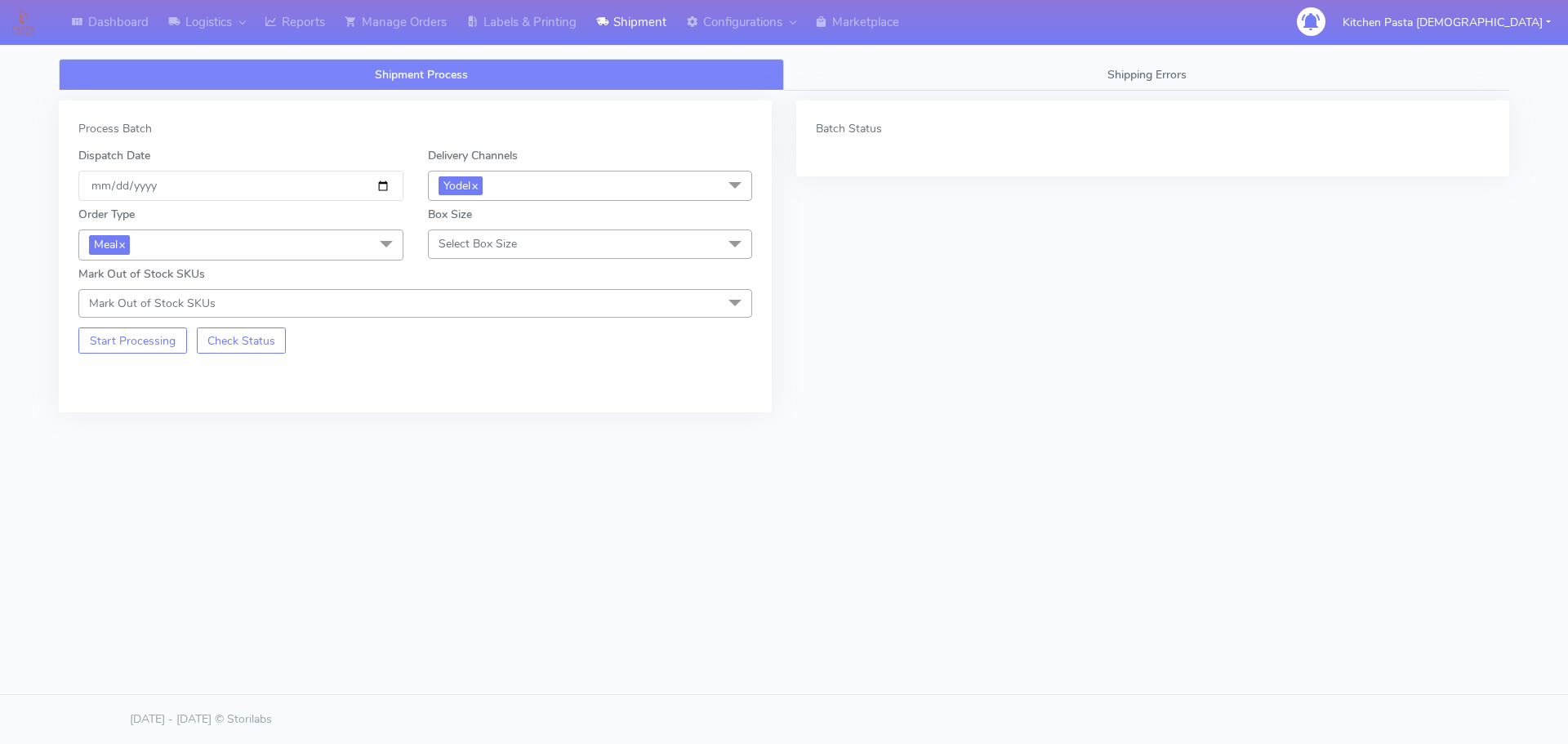
click at [445, 236] on span "Select Box Size" at bounding box center [477, 244] width 78 height 16
click at [470, 364] on li "Medium" at bounding box center [590, 374] width 323 height 27
click at [156, 339] on button "Start Processing" at bounding box center [133, 340] width 109 height 26
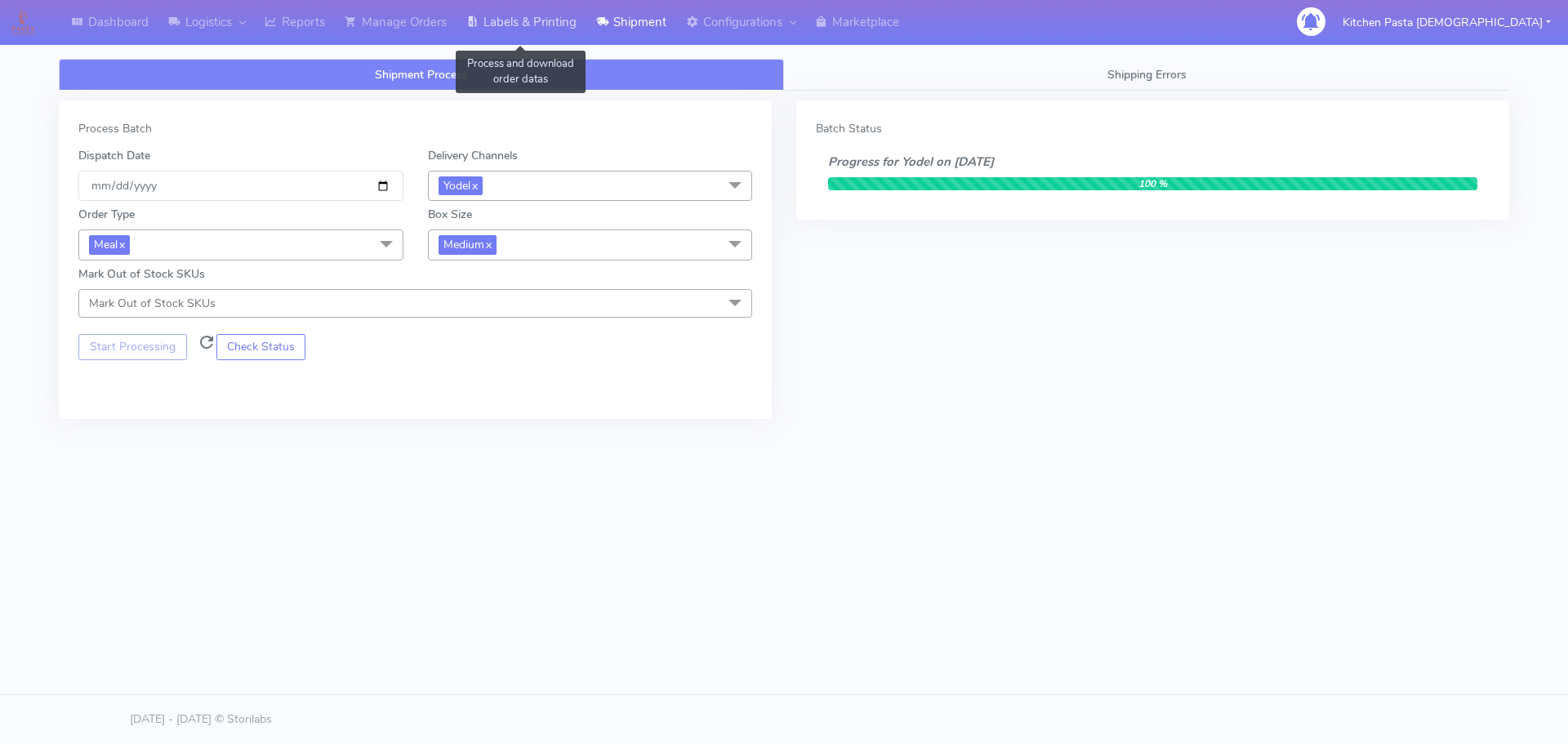
click at [536, 15] on link "Labels & Printing" at bounding box center [520, 22] width 130 height 45
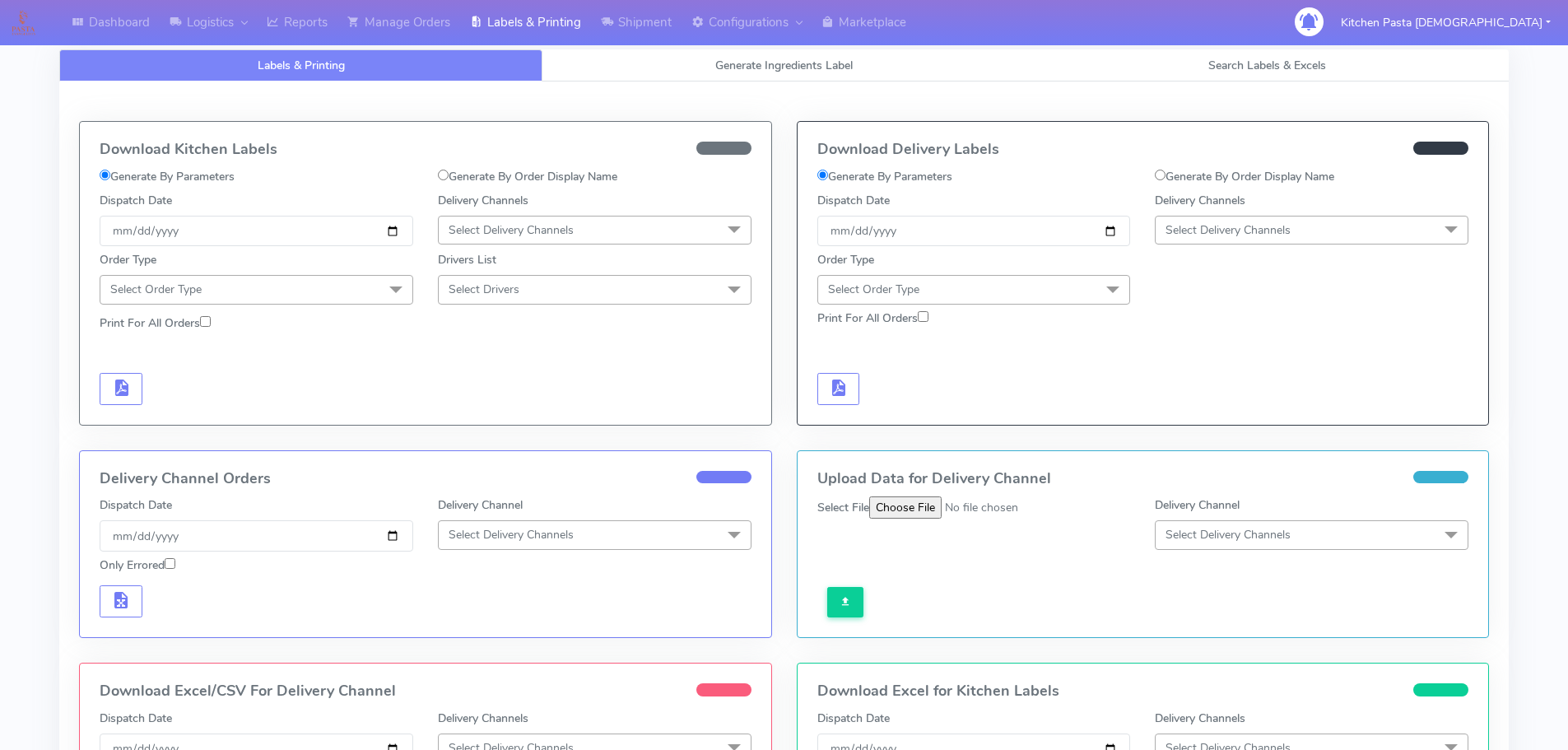
click at [1250, 227] on span "Select Delivery Channels" at bounding box center [1228, 230] width 125 height 16
click at [672, 19] on link "Shipment" at bounding box center [636, 22] width 91 height 45
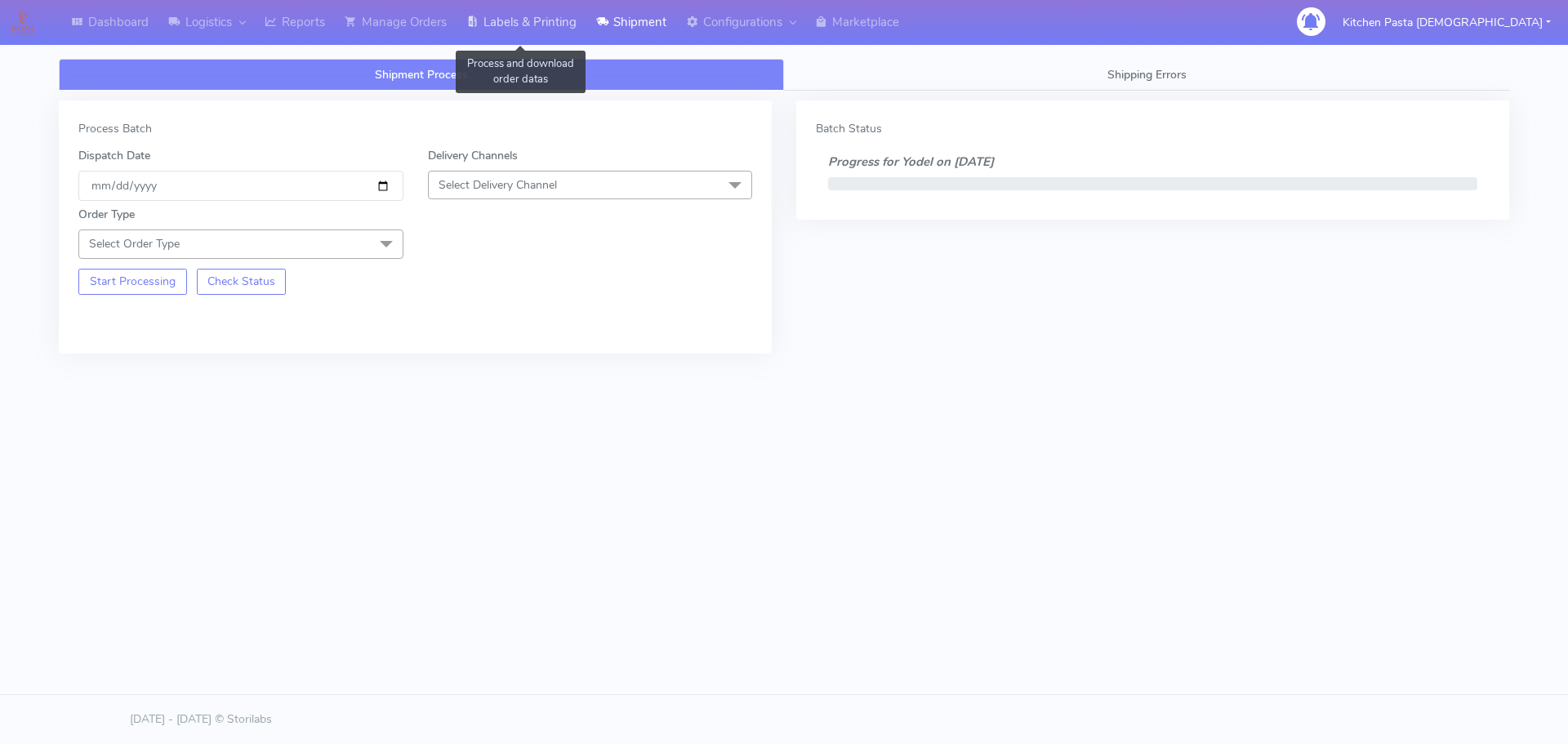
click at [549, 11] on link "Labels & Printing" at bounding box center [520, 22] width 130 height 45
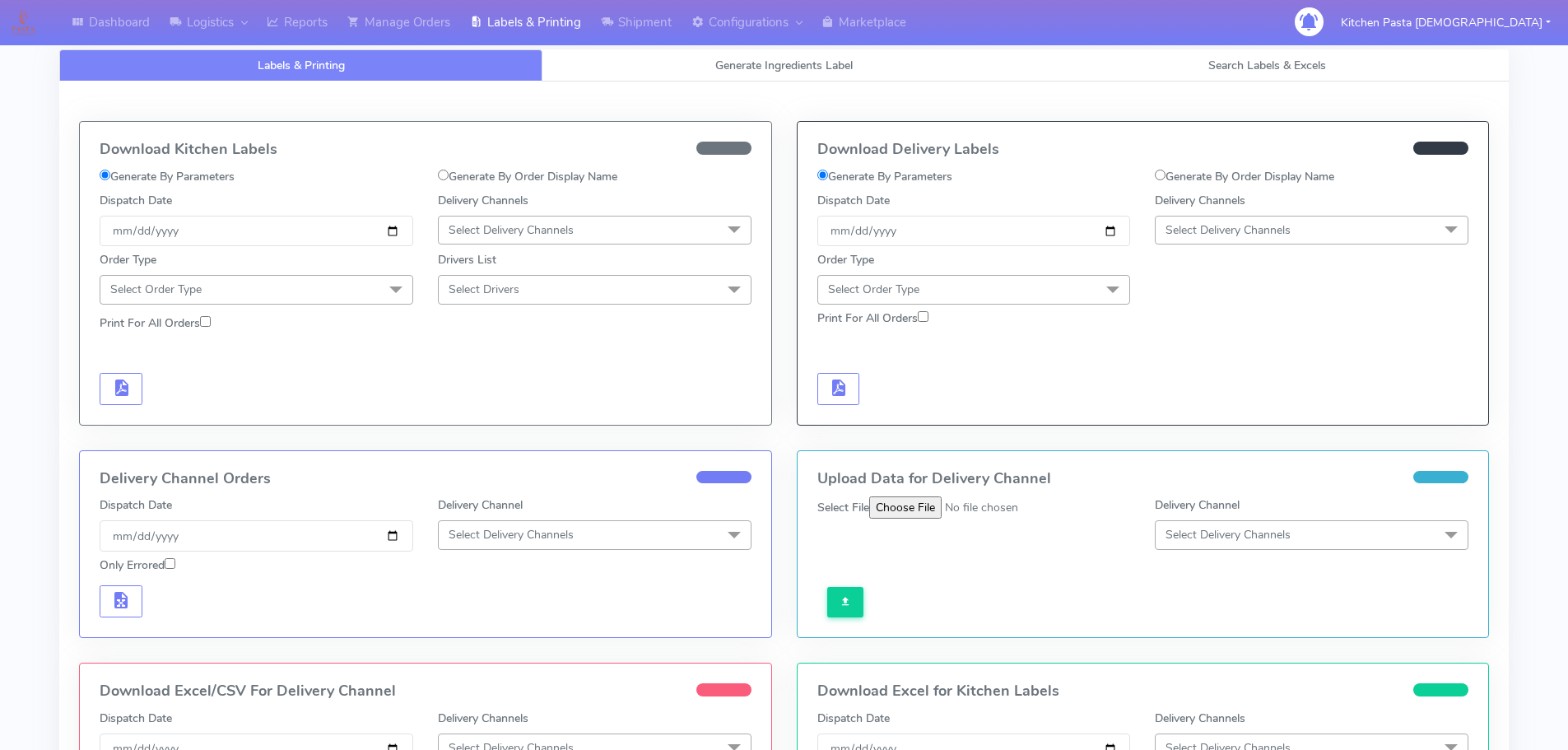
click at [1213, 229] on span "Select Delivery Channels" at bounding box center [1228, 230] width 125 height 16
click at [1177, 424] on div "Yodel" at bounding box center [1312, 415] width 295 height 17
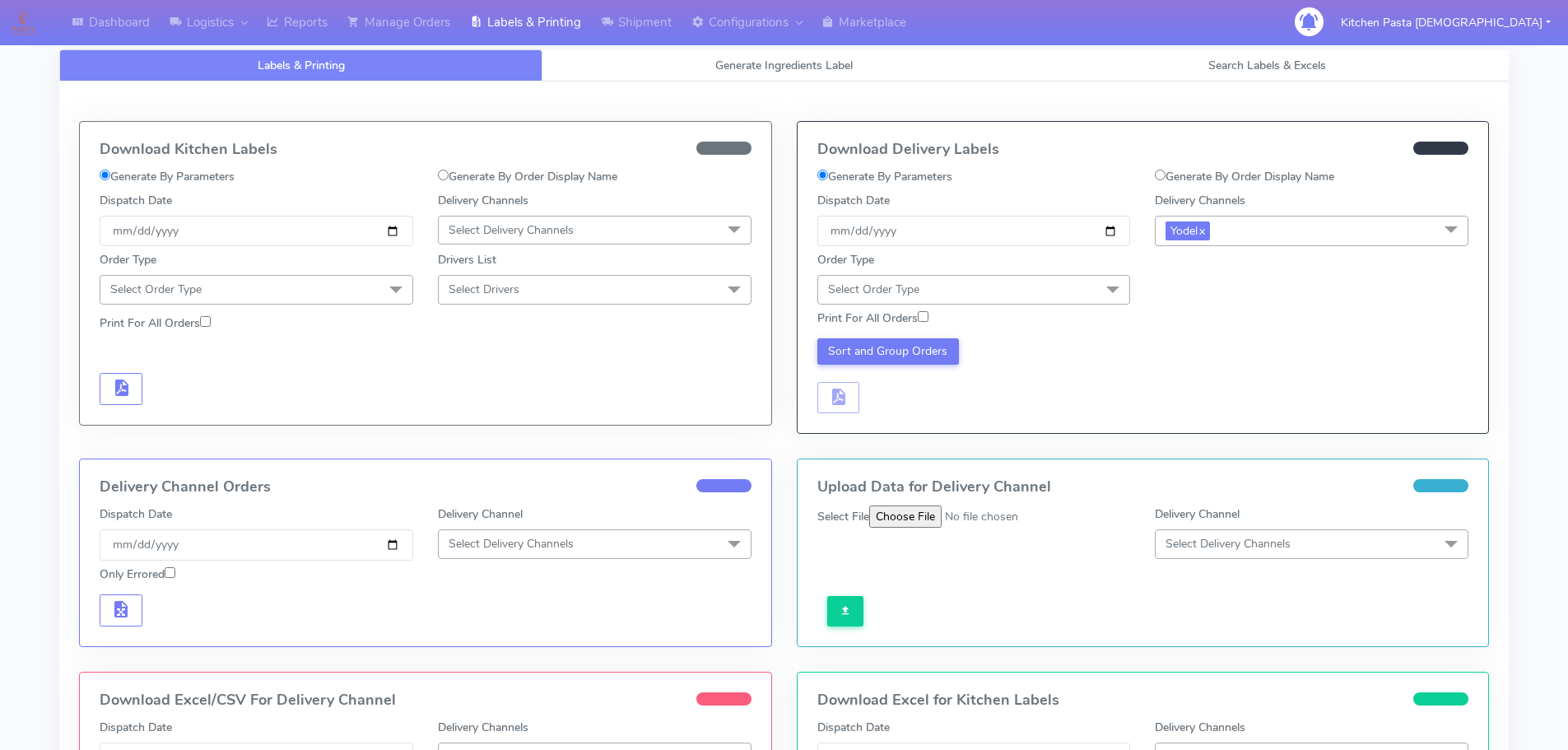
drag, startPoint x: 1046, startPoint y: 285, endPoint x: 1036, endPoint y: 298, distance: 16.4
click at [1046, 286] on span "Select Order Type" at bounding box center [975, 289] width 313 height 29
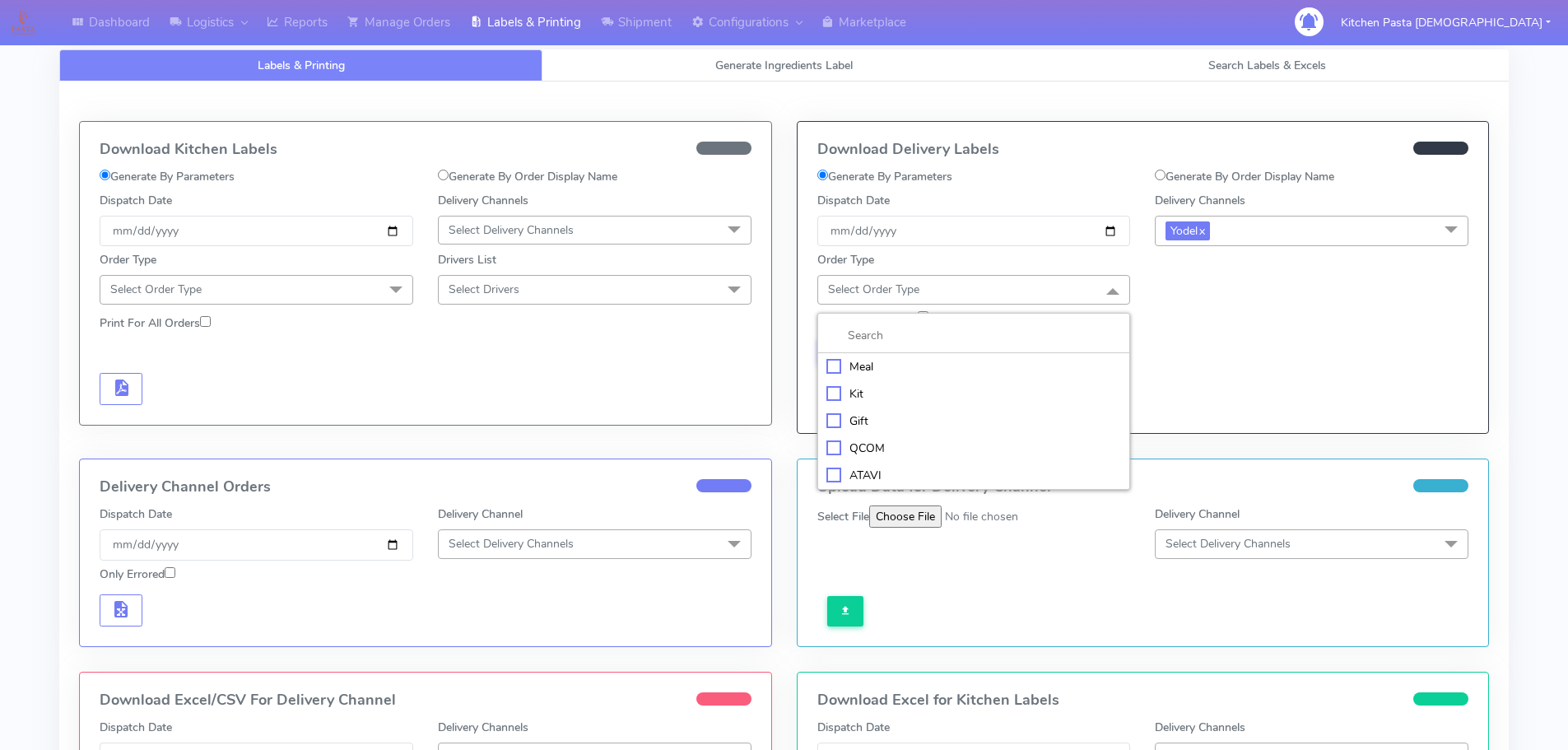
click at [968, 356] on li "Meal" at bounding box center [974, 366] width 312 height 27
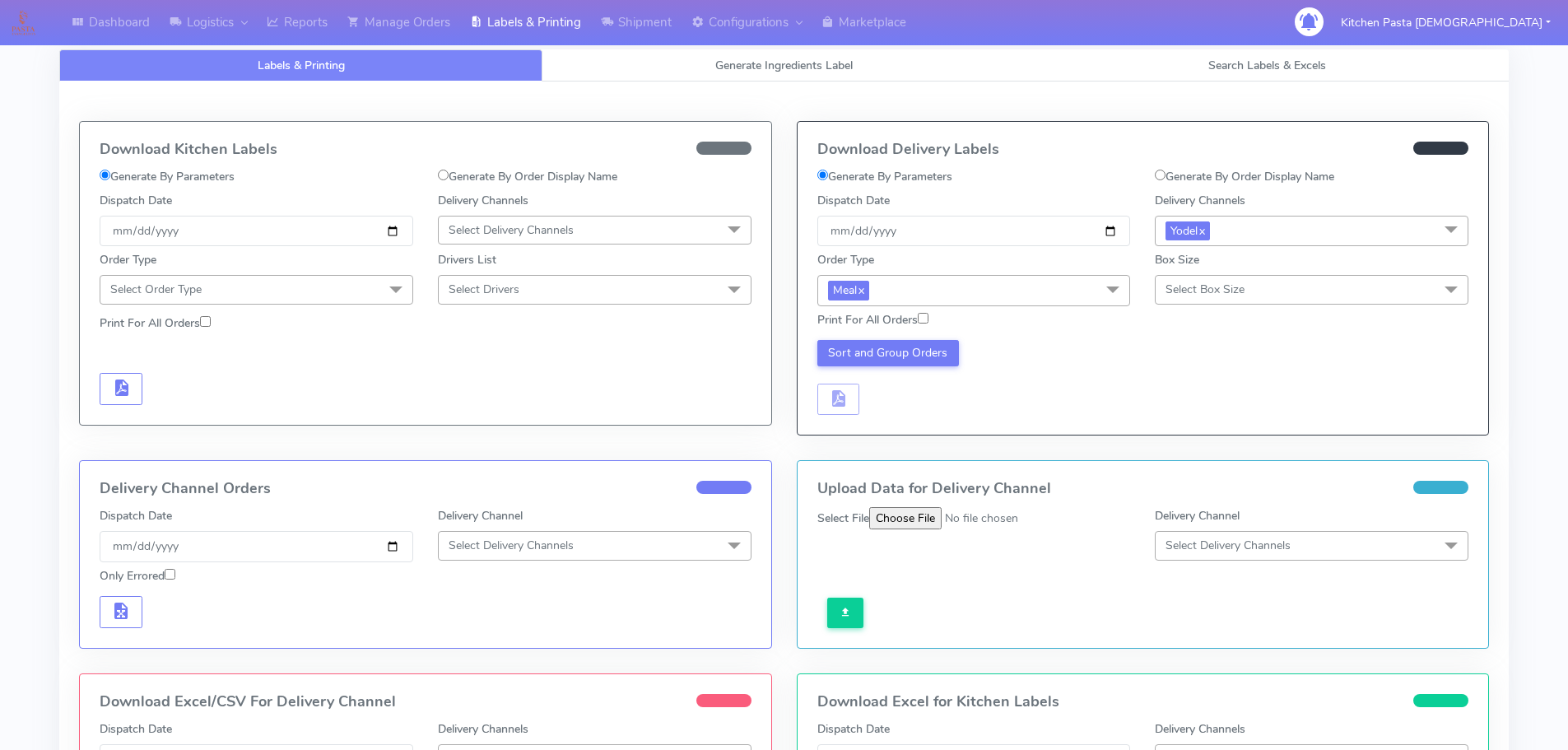
click at [1247, 281] on span "Select Box Size" at bounding box center [1312, 289] width 313 height 29
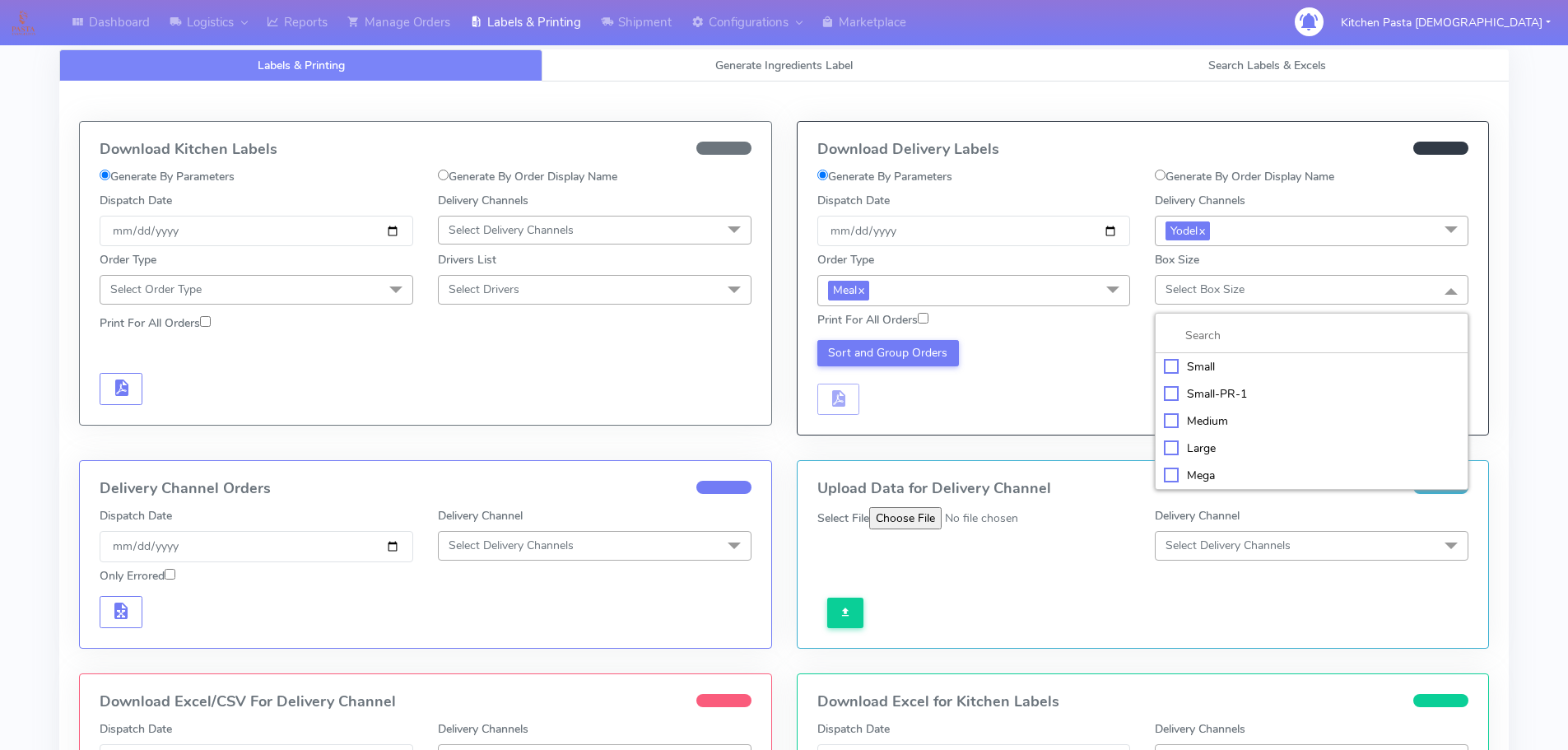
click at [1213, 422] on div "Medium" at bounding box center [1312, 421] width 295 height 17
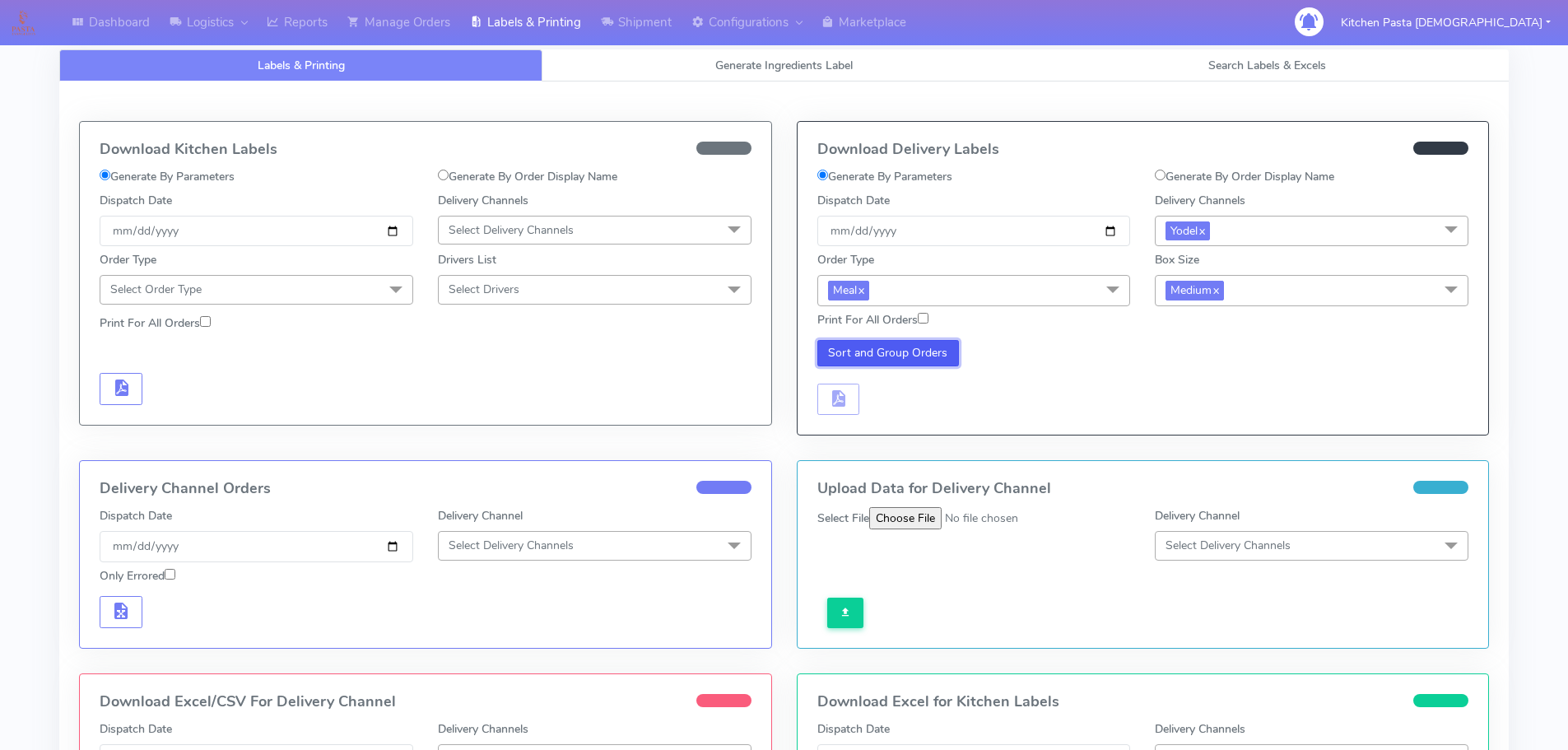
click at [859, 350] on button "Sort and Group Orders" at bounding box center [889, 353] width 143 height 26
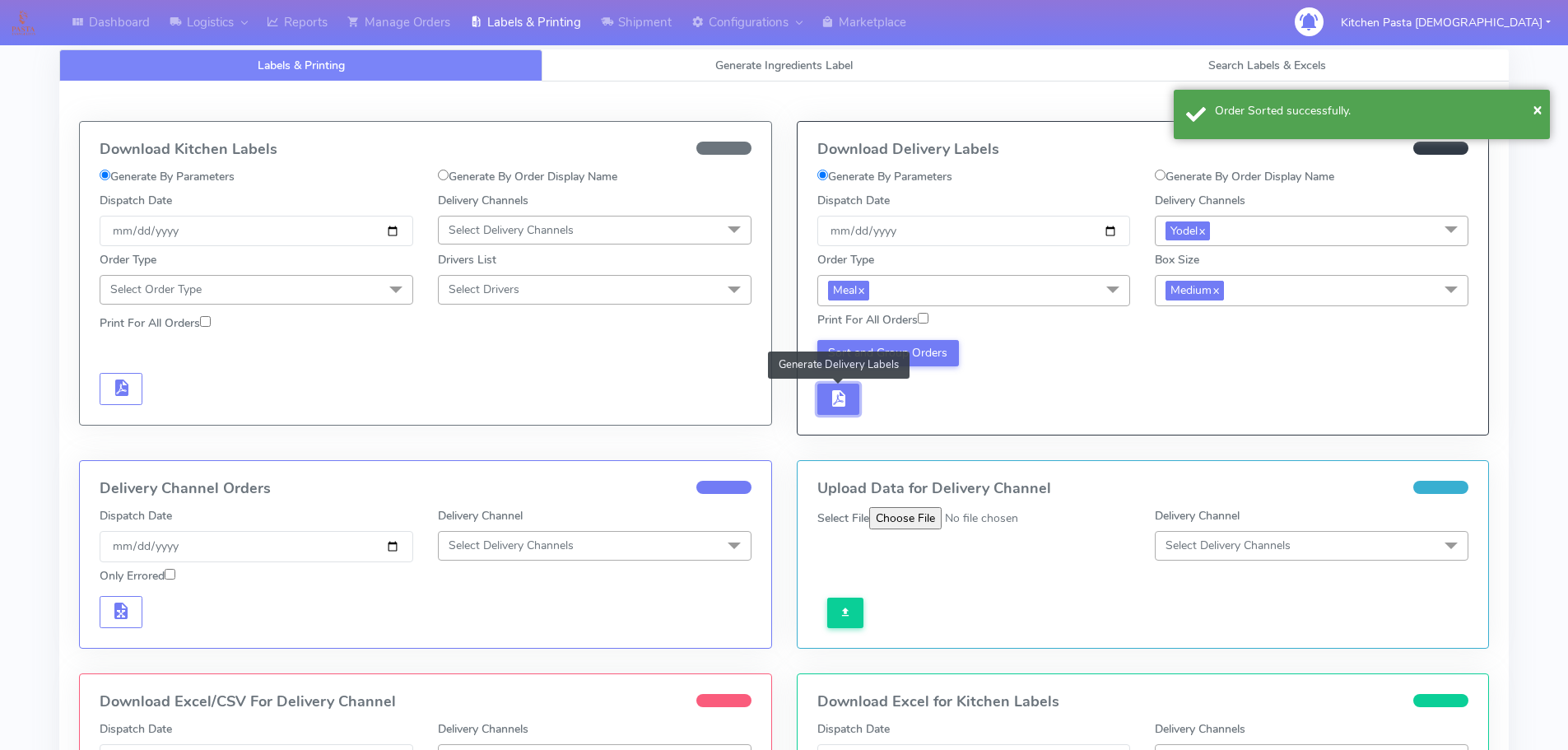
click at [852, 393] on button "button" at bounding box center [839, 400] width 43 height 32
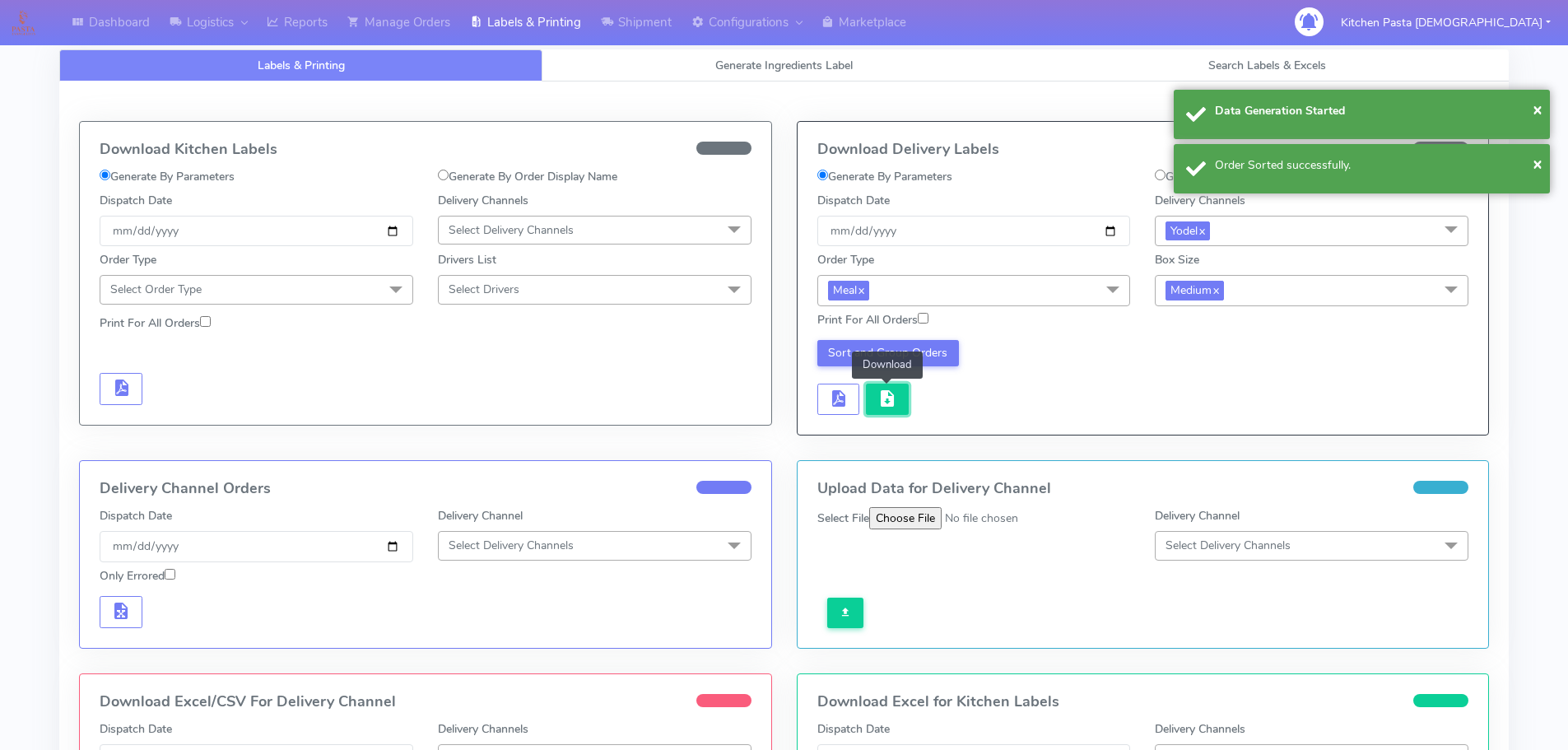
click at [876, 407] on button "button" at bounding box center [887, 400] width 43 height 32
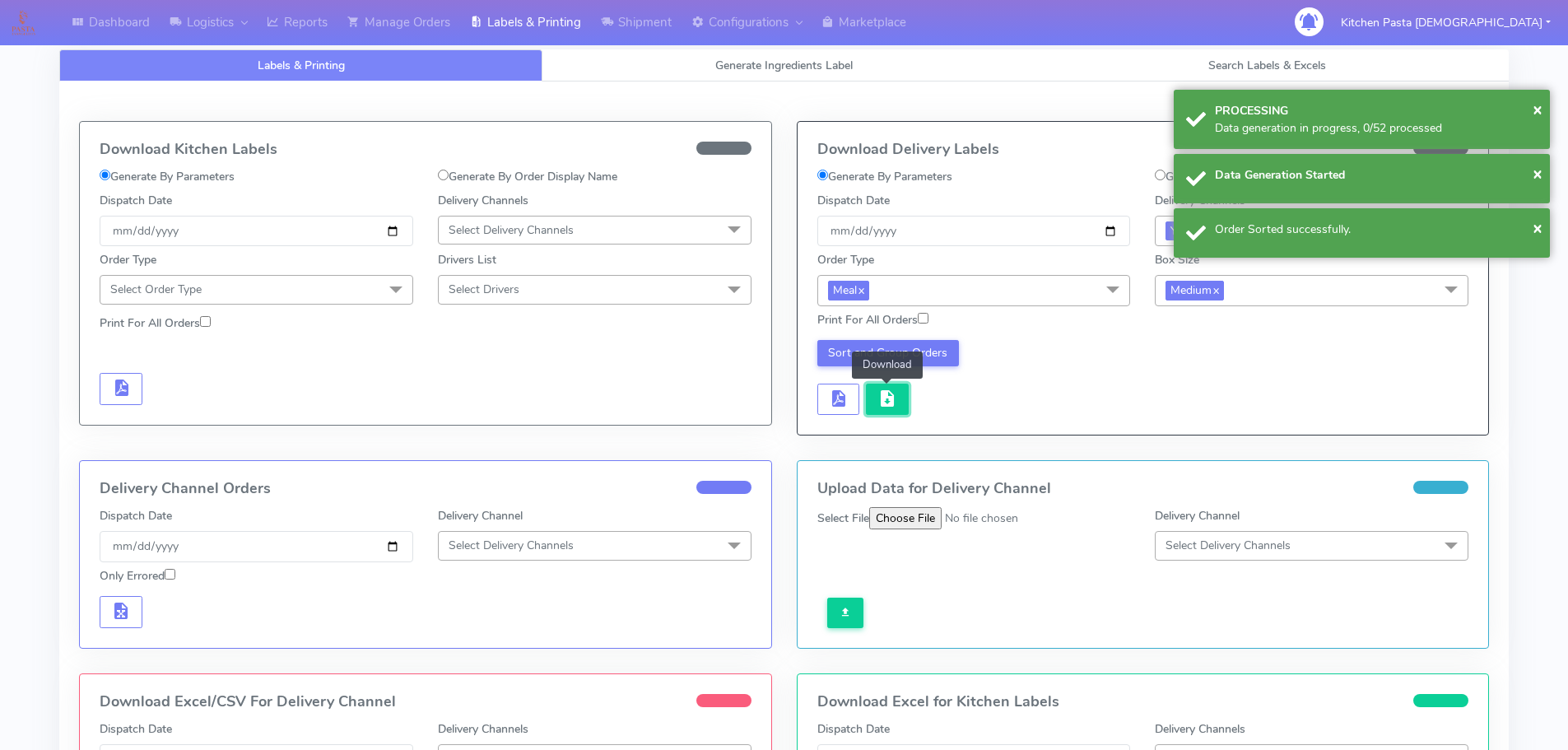
click at [876, 407] on button "button" at bounding box center [887, 400] width 43 height 32
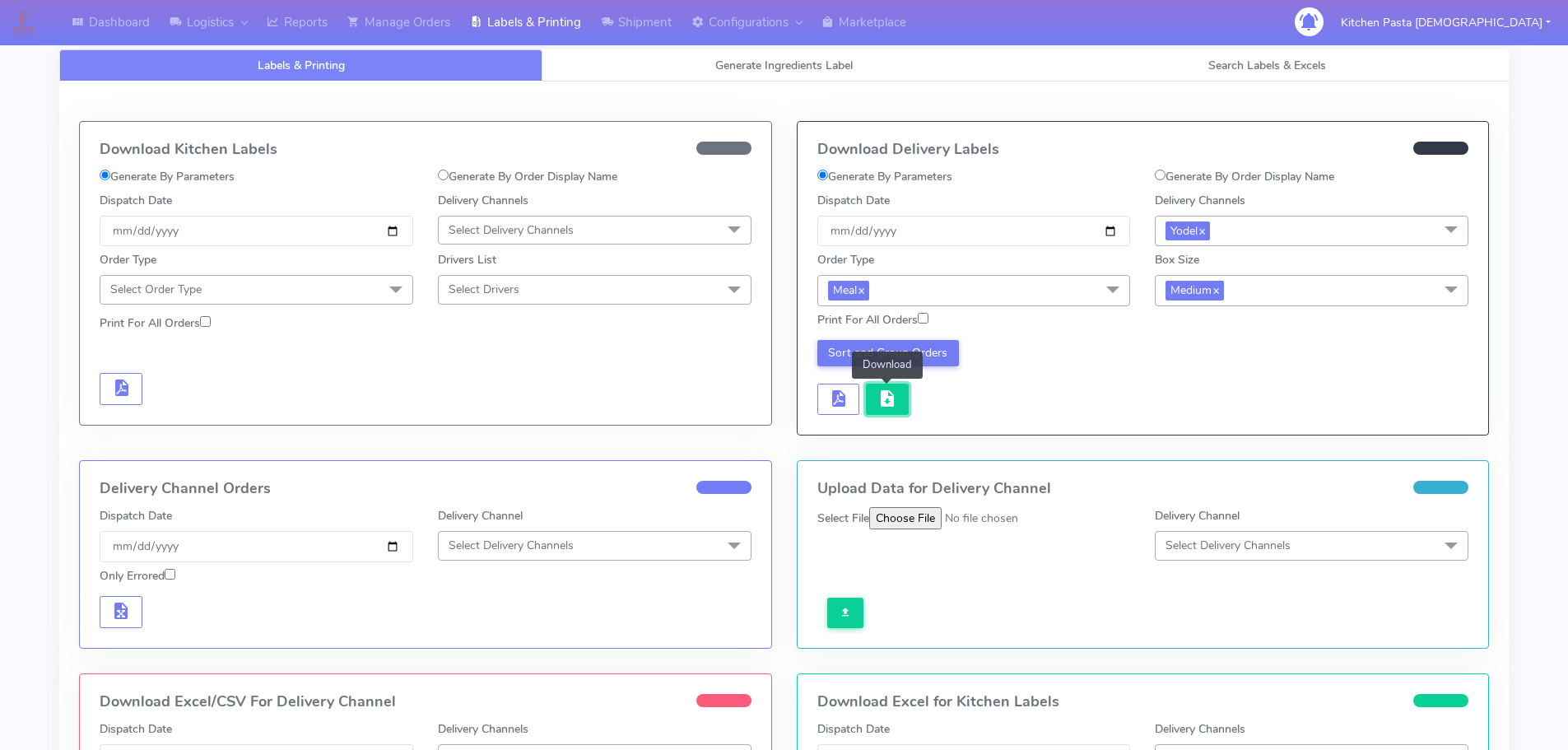
click at [887, 394] on span "button" at bounding box center [888, 402] width 20 height 16
drag, startPoint x: 637, startPoint y: 21, endPoint x: 632, endPoint y: 35, distance: 14.9
click at [637, 21] on link "Shipment" at bounding box center [636, 22] width 91 height 45
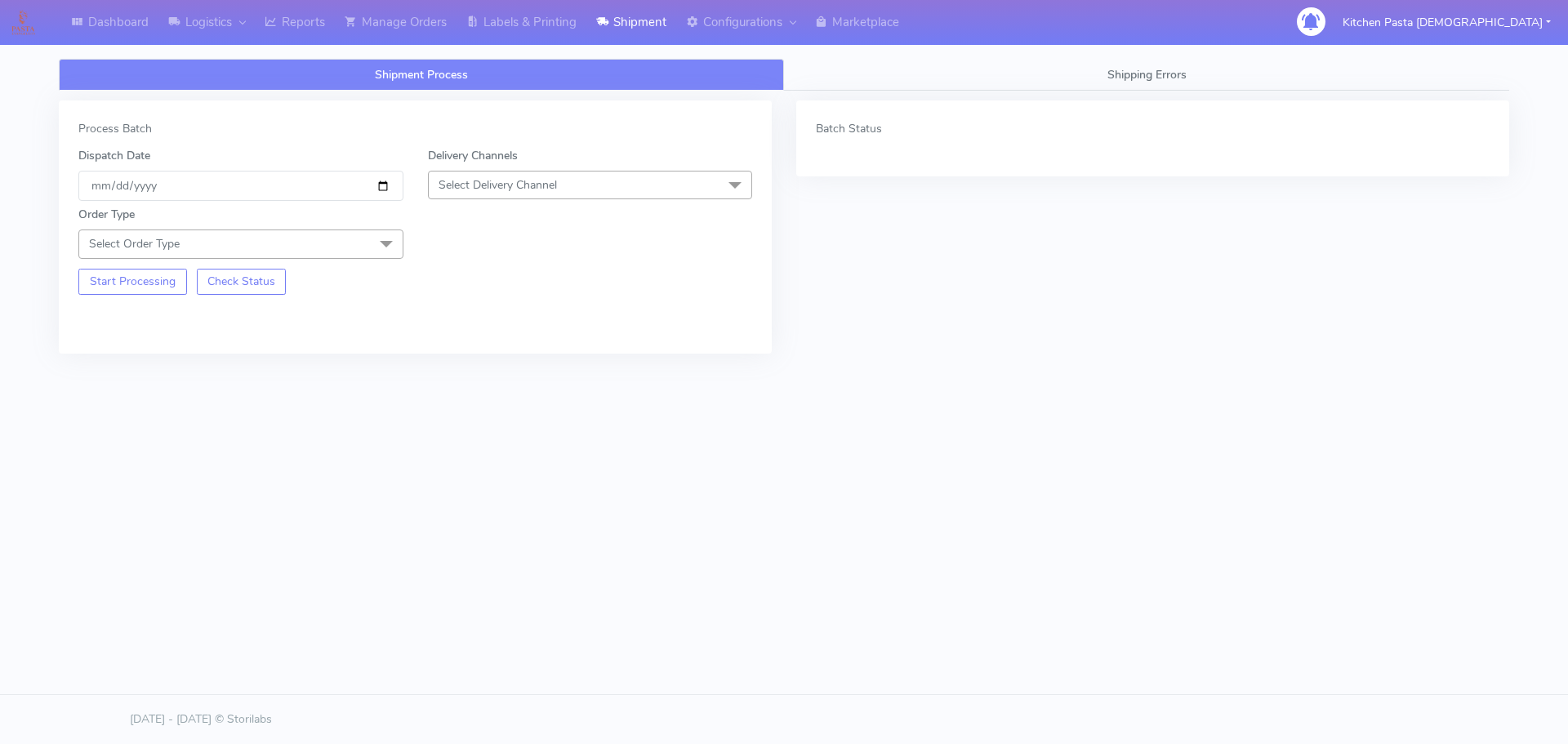
click at [551, 180] on span "Select Delivery Channel" at bounding box center [498, 185] width 119 height 16
click at [456, 380] on li "Yodel" at bounding box center [590, 368] width 323 height 27
click at [334, 232] on span "Select Order Type" at bounding box center [240, 243] width 324 height 29
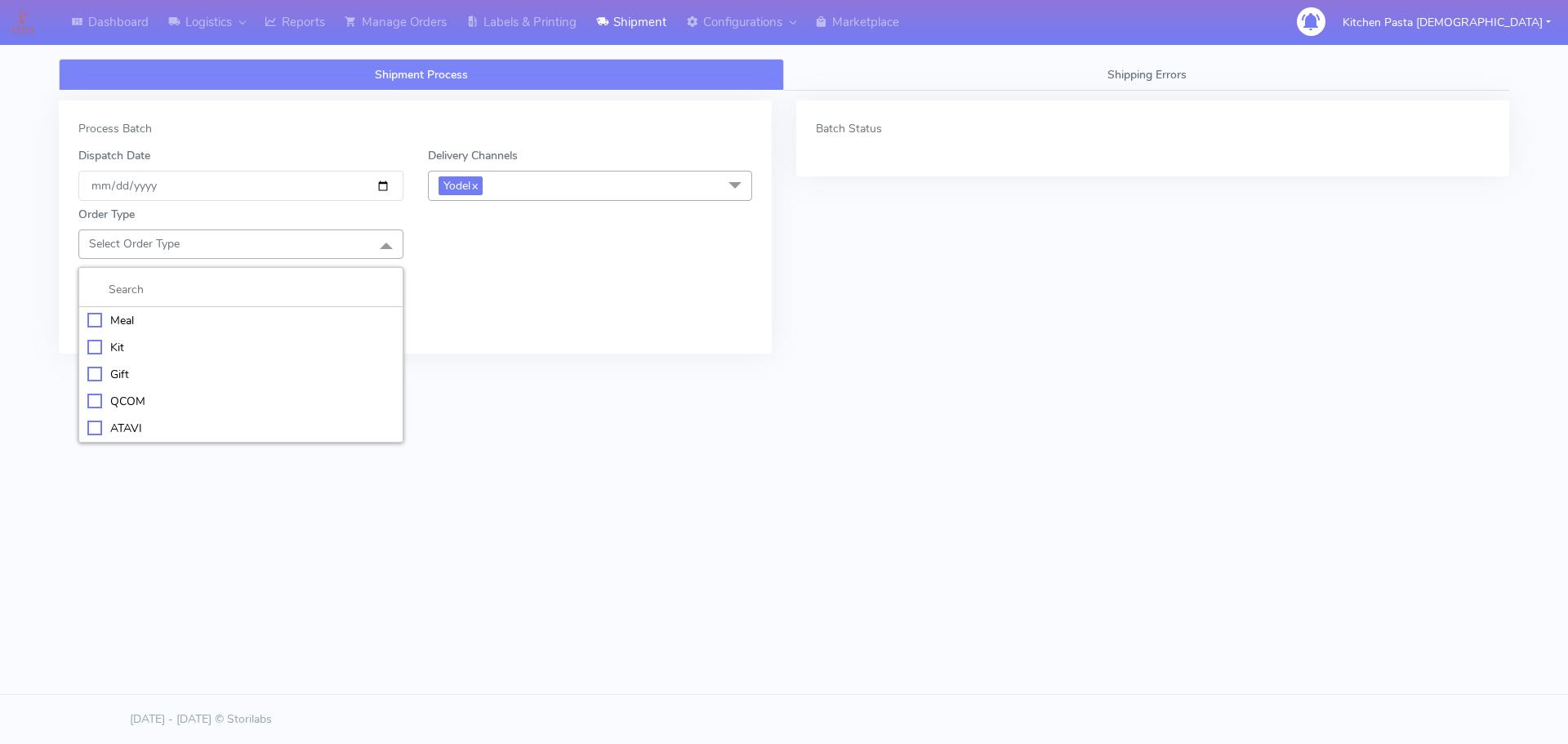
click at [219, 315] on div "Meal" at bounding box center [240, 320] width 307 height 17
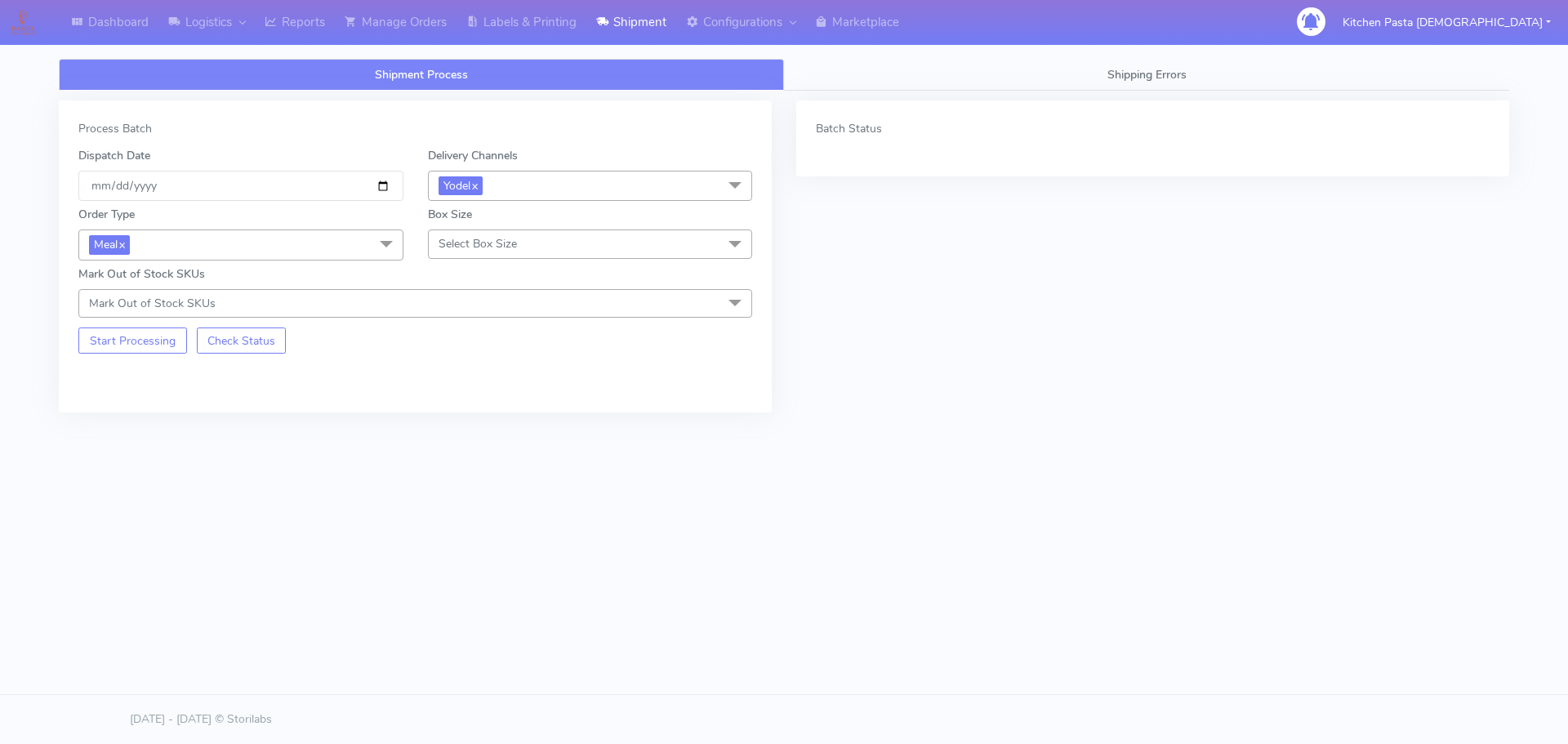
click at [498, 247] on span "Select Box Size" at bounding box center [477, 244] width 78 height 16
click at [475, 313] on div "Small" at bounding box center [591, 320] width 307 height 17
click at [156, 328] on button "Start Processing" at bounding box center [133, 340] width 109 height 26
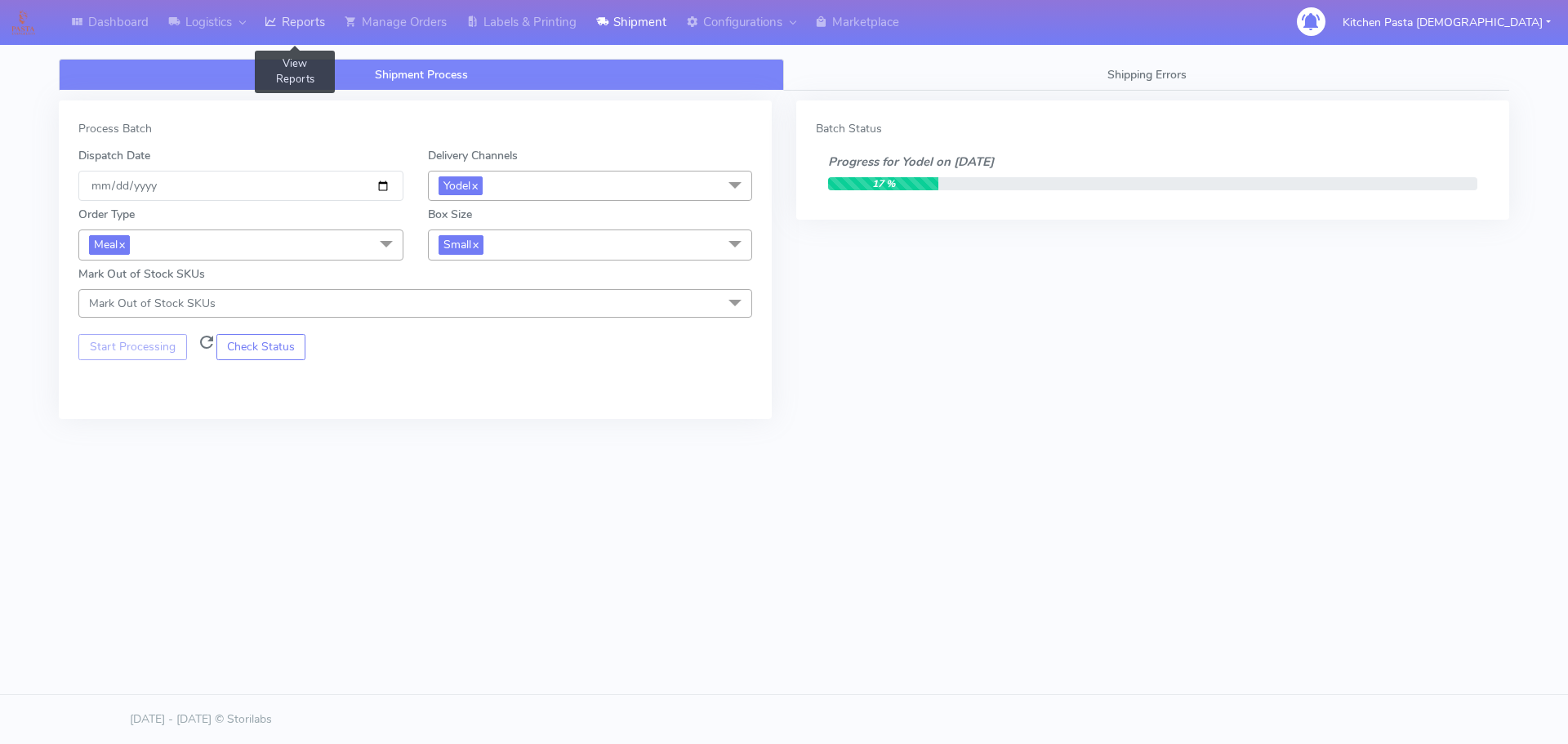
click at [321, 11] on link "Reports" at bounding box center [295, 22] width 80 height 45
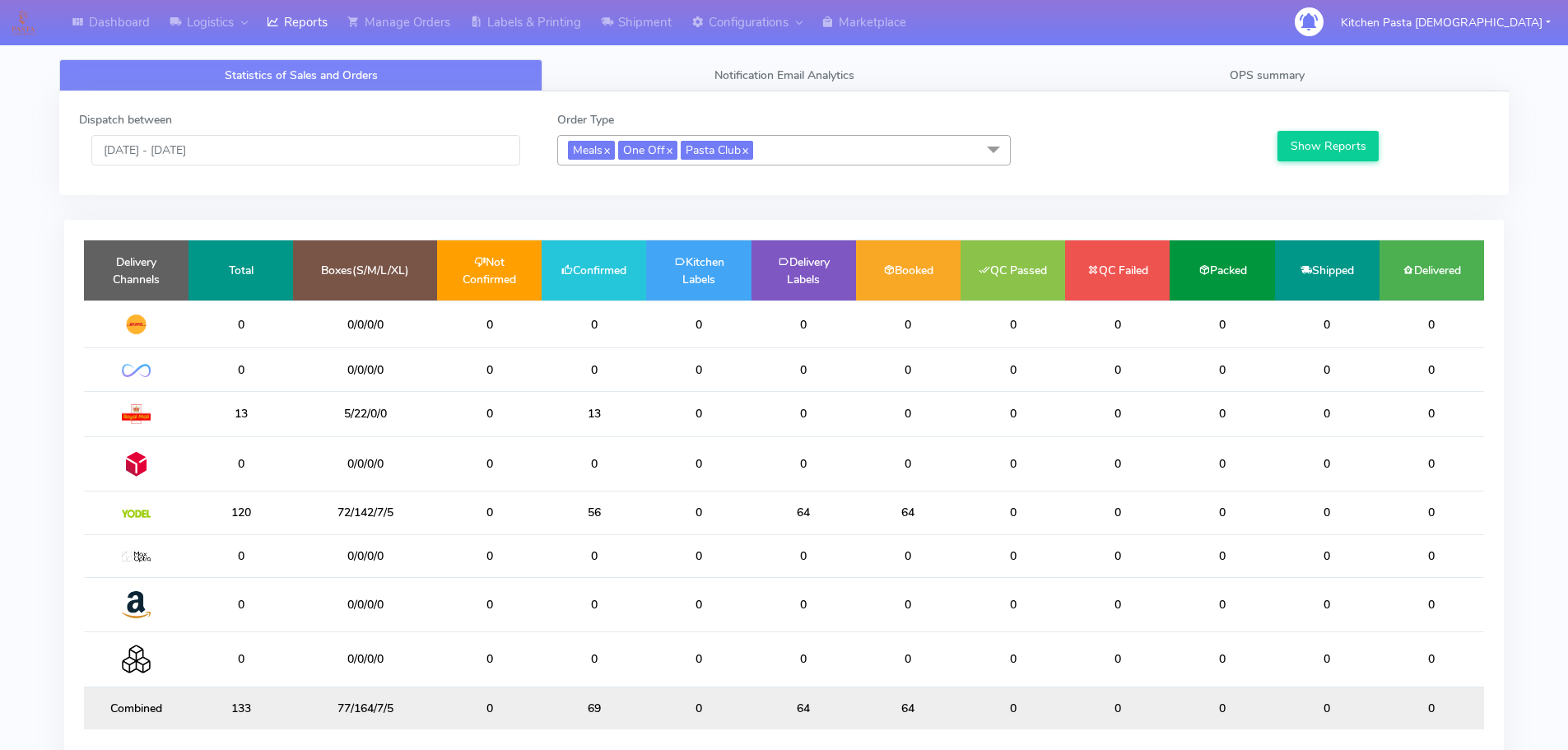
click at [1099, 92] on div "Dispatch between 25/09/2025 - 25/09/2025 Order Type Meals x One Off x Pasta Clu…" at bounding box center [783, 144] width 1449 height 104
click at [1140, 76] on link "OPS summary" at bounding box center [1267, 75] width 483 height 32
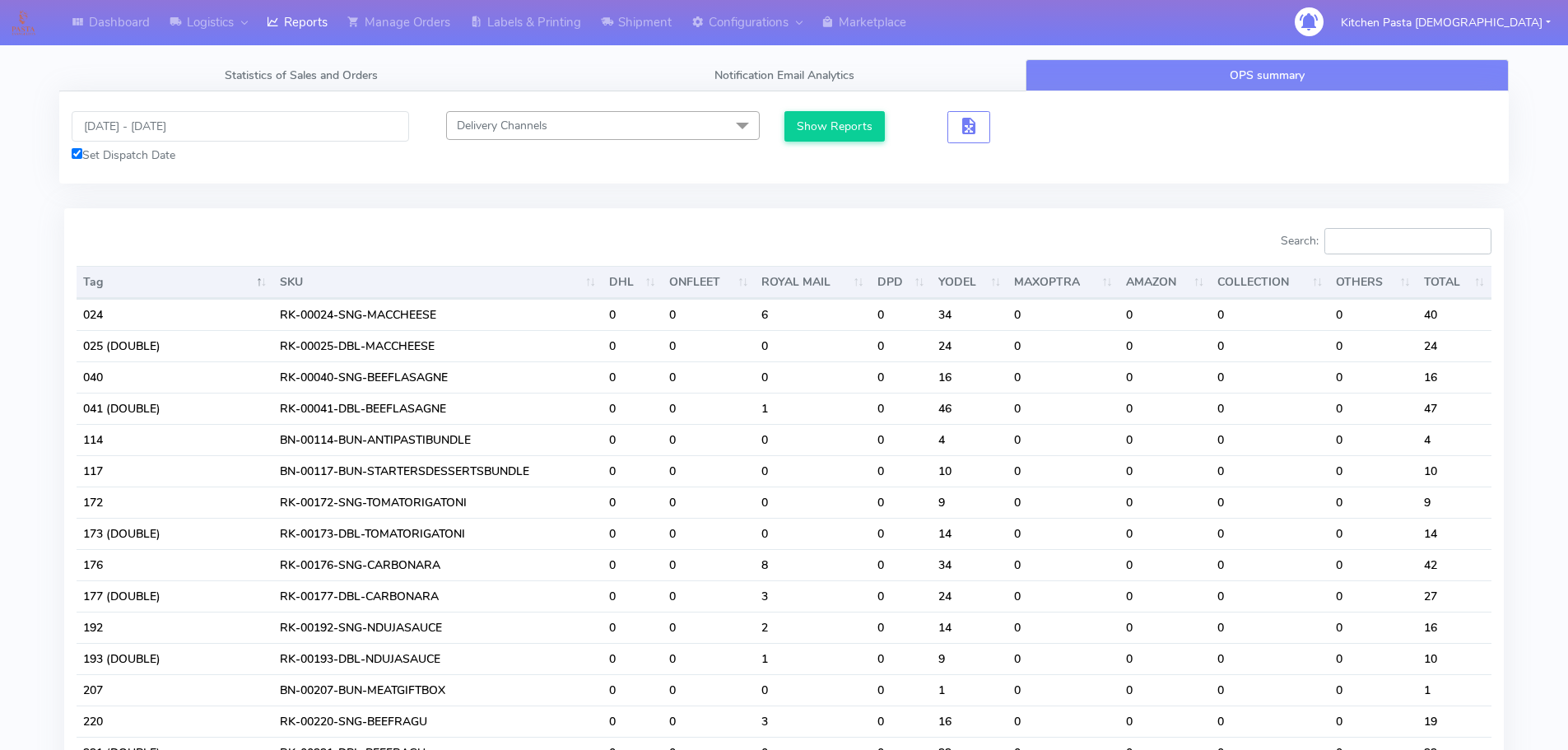
click at [1401, 233] on input "Search:" at bounding box center [1408, 241] width 168 height 26
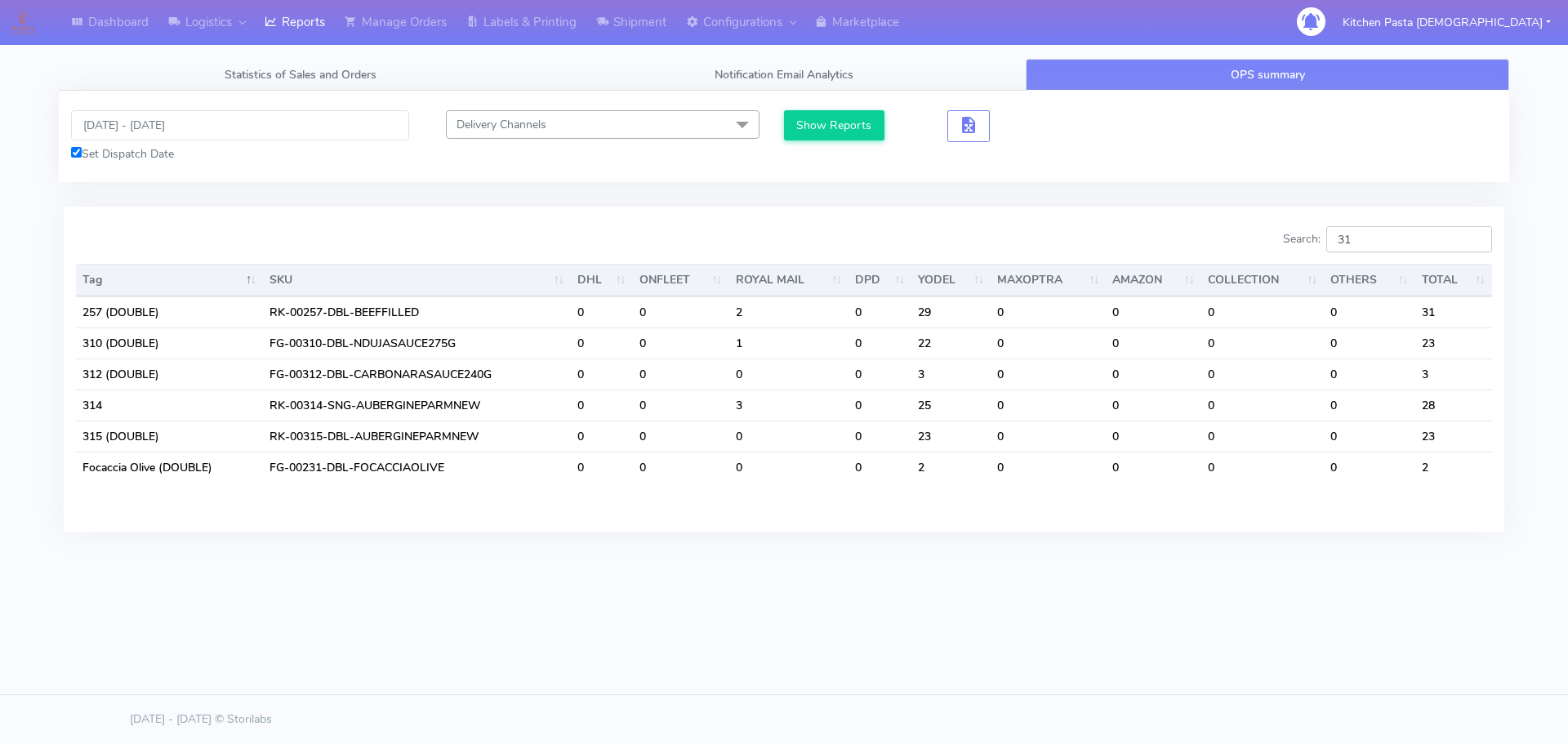
type input "3"
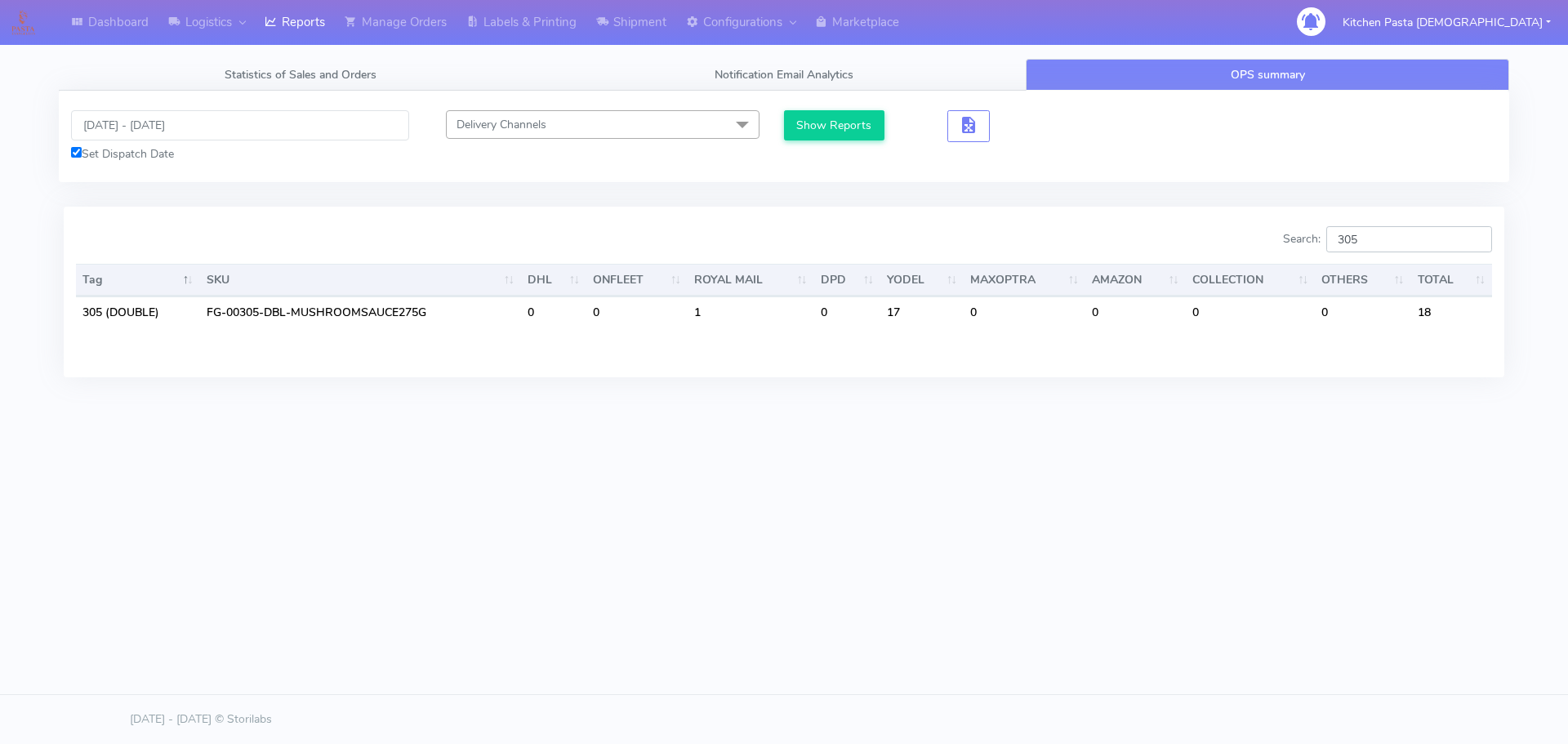
type input "305"
click at [547, 35] on link "Labels & Printing" at bounding box center [520, 22] width 130 height 45
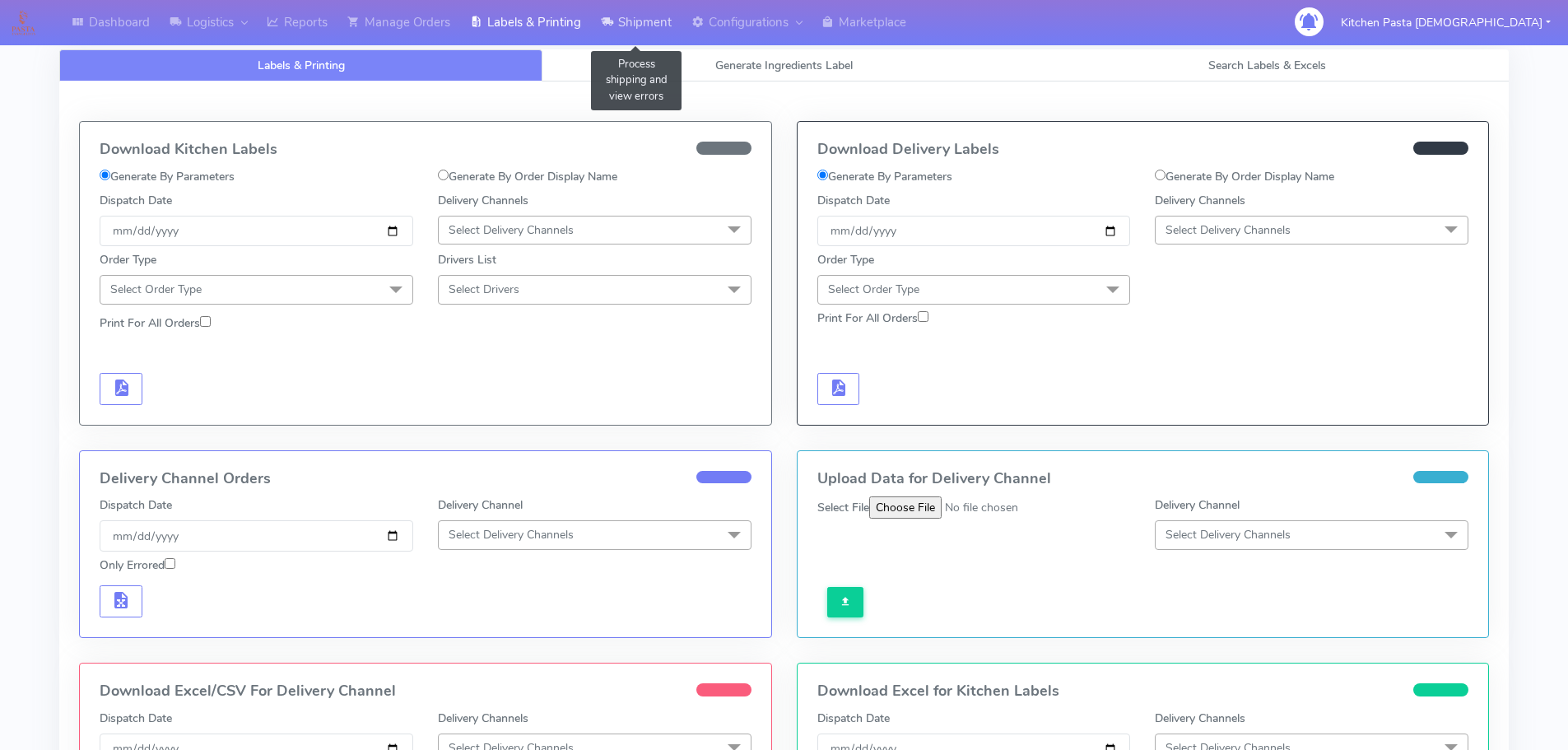
click at [653, 17] on link "Shipment" at bounding box center [636, 22] width 91 height 45
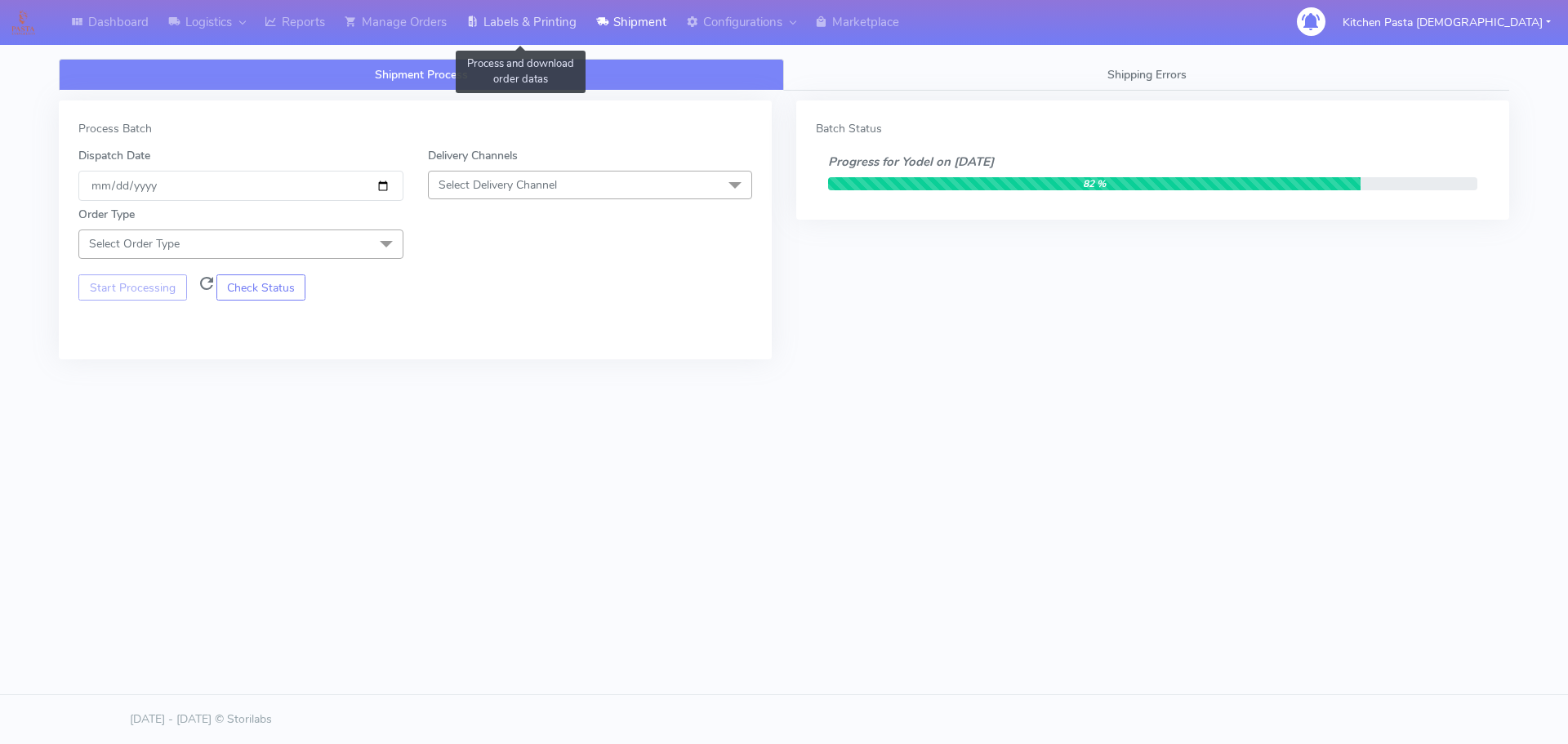
click at [558, 25] on link "Labels & Printing" at bounding box center [520, 22] width 130 height 45
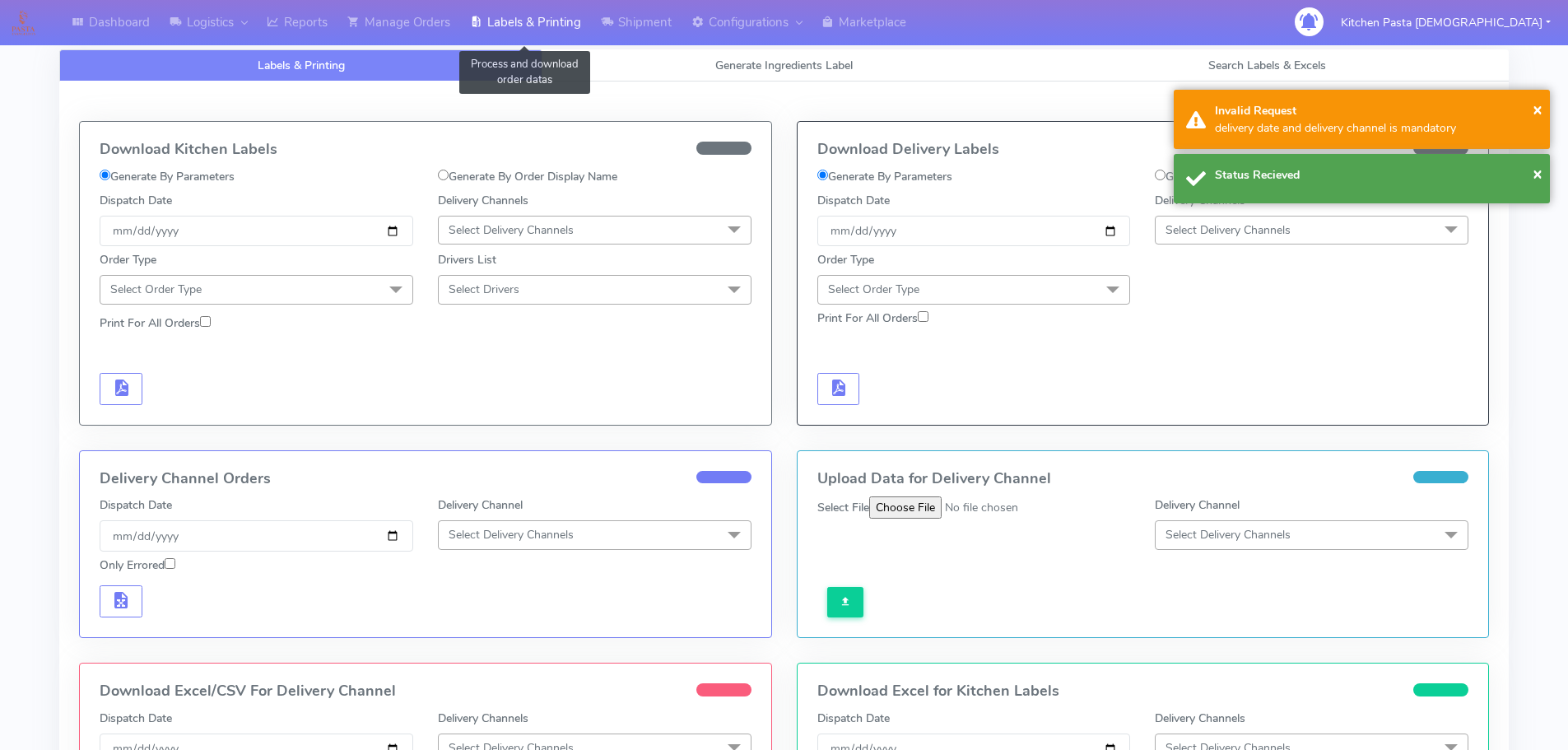
click at [1300, 233] on span "Select Delivery Channels" at bounding box center [1312, 229] width 313 height 29
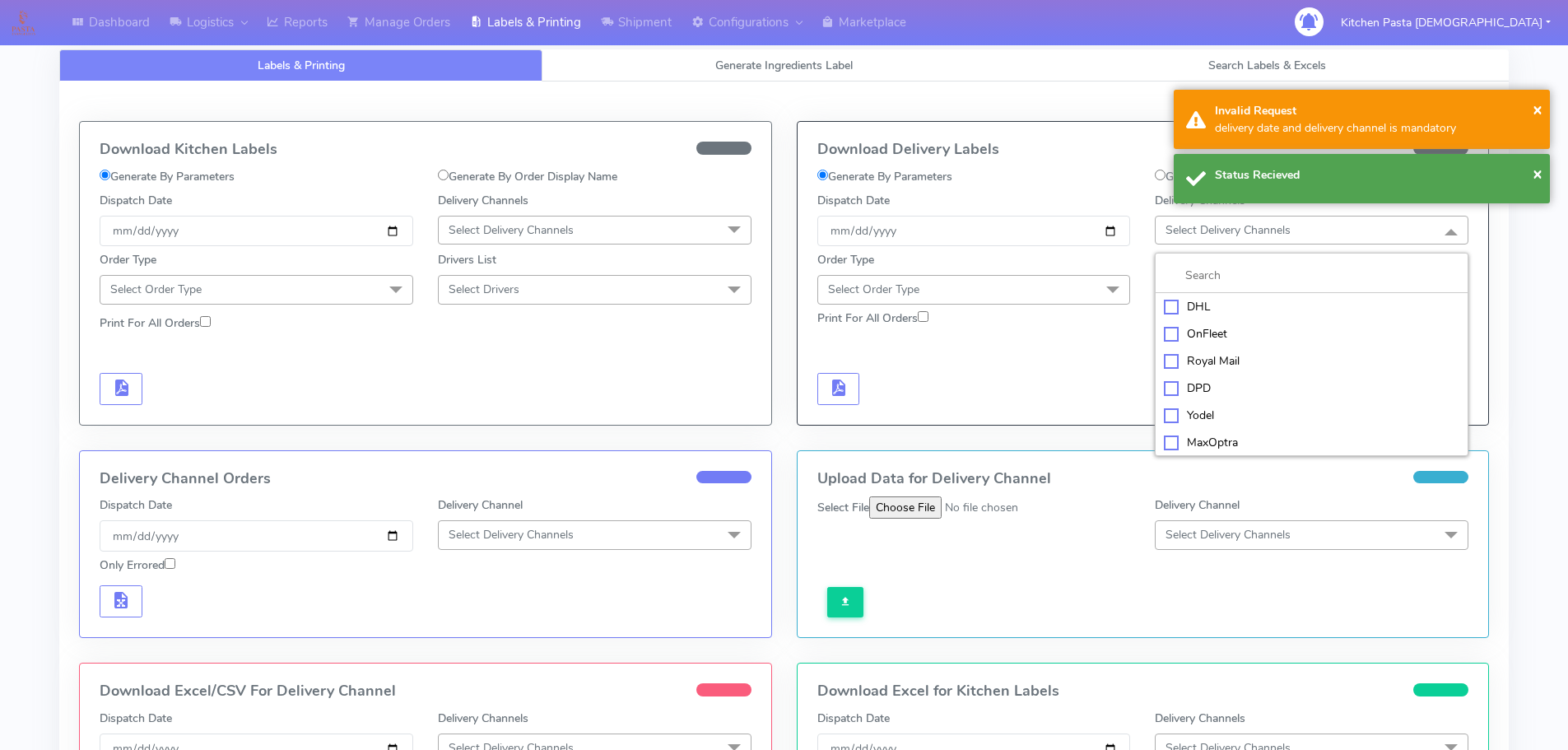
click at [1221, 421] on div "Yodel" at bounding box center [1312, 415] width 295 height 17
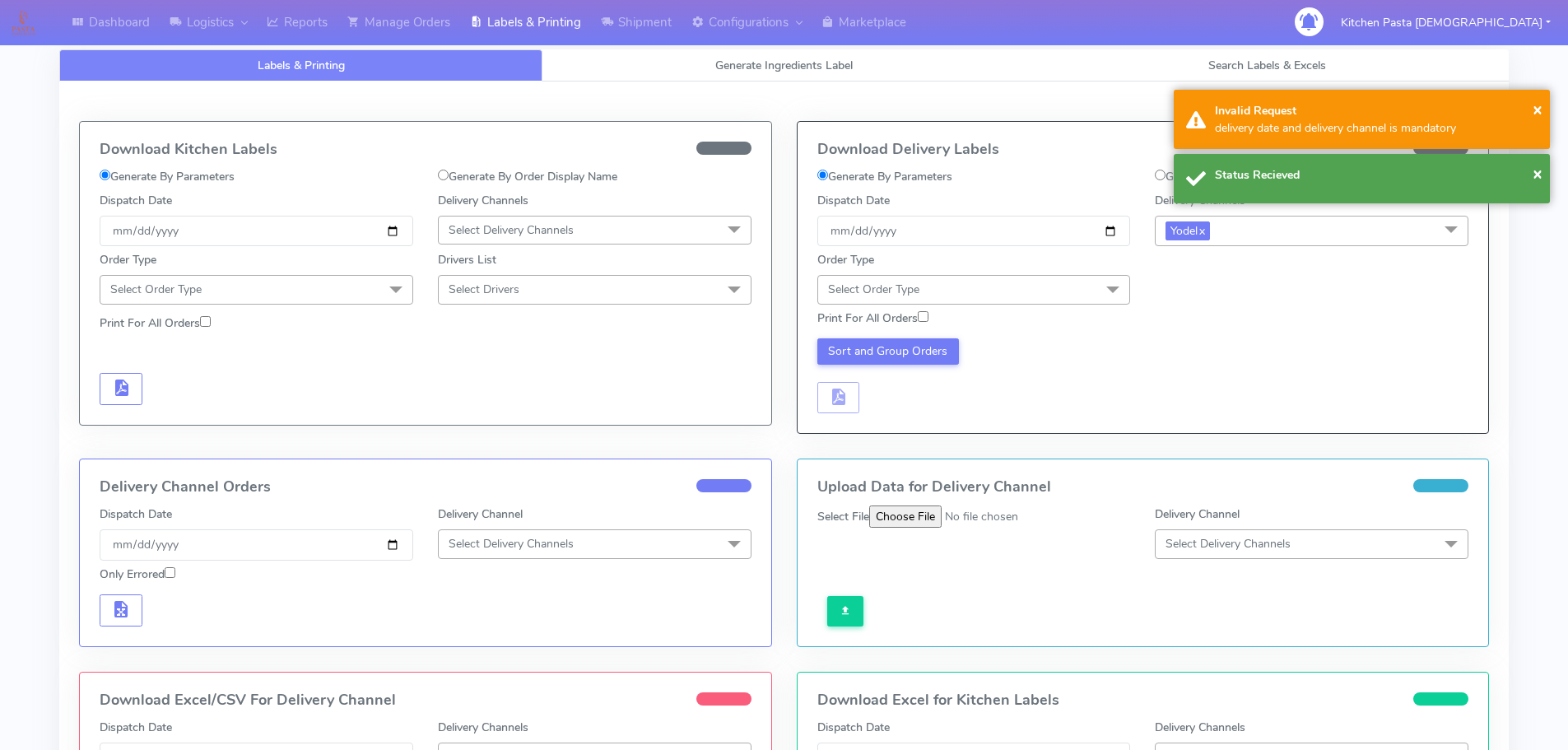
click at [1100, 287] on span at bounding box center [1112, 290] width 33 height 31
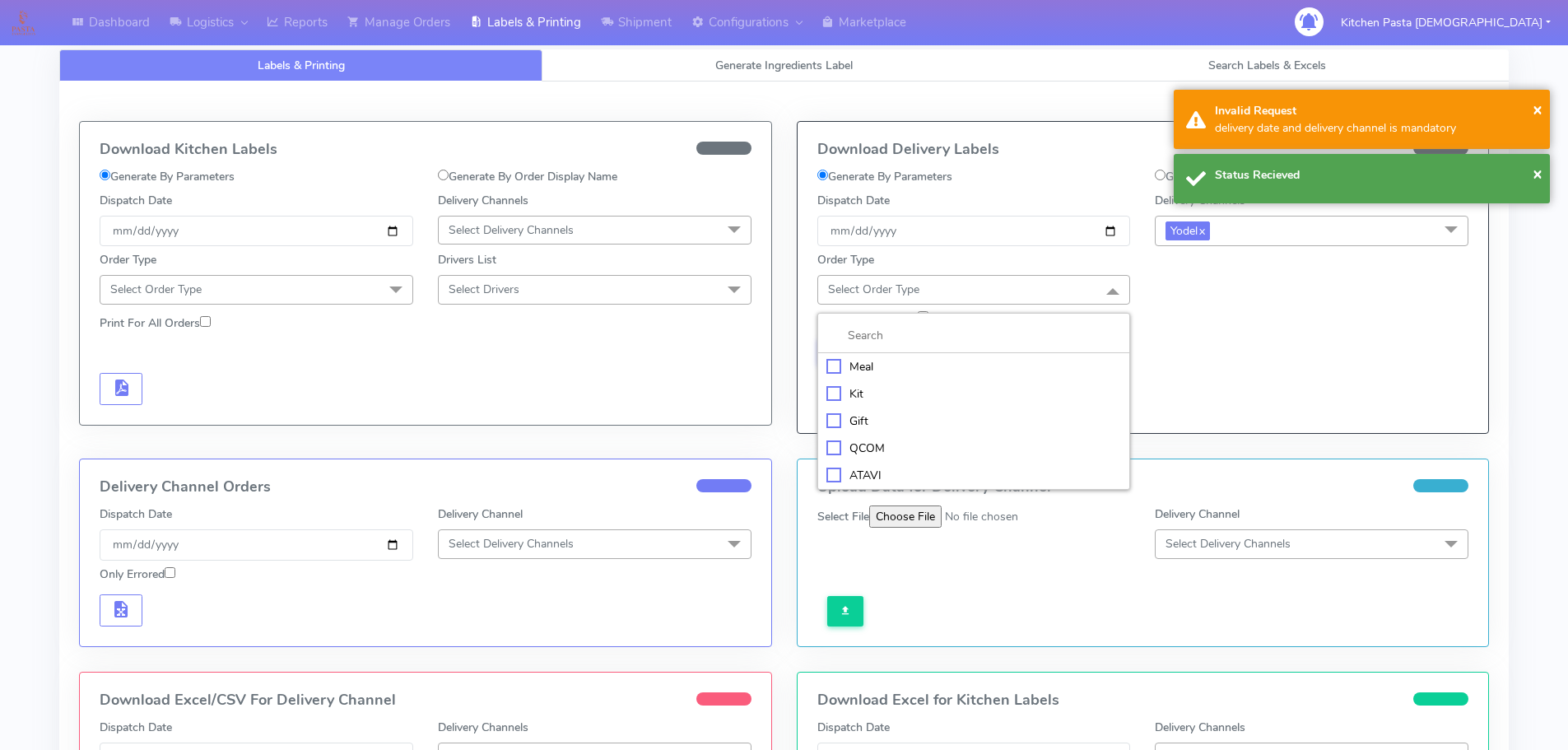
click at [835, 359] on div "Meal" at bounding box center [975, 366] width 295 height 17
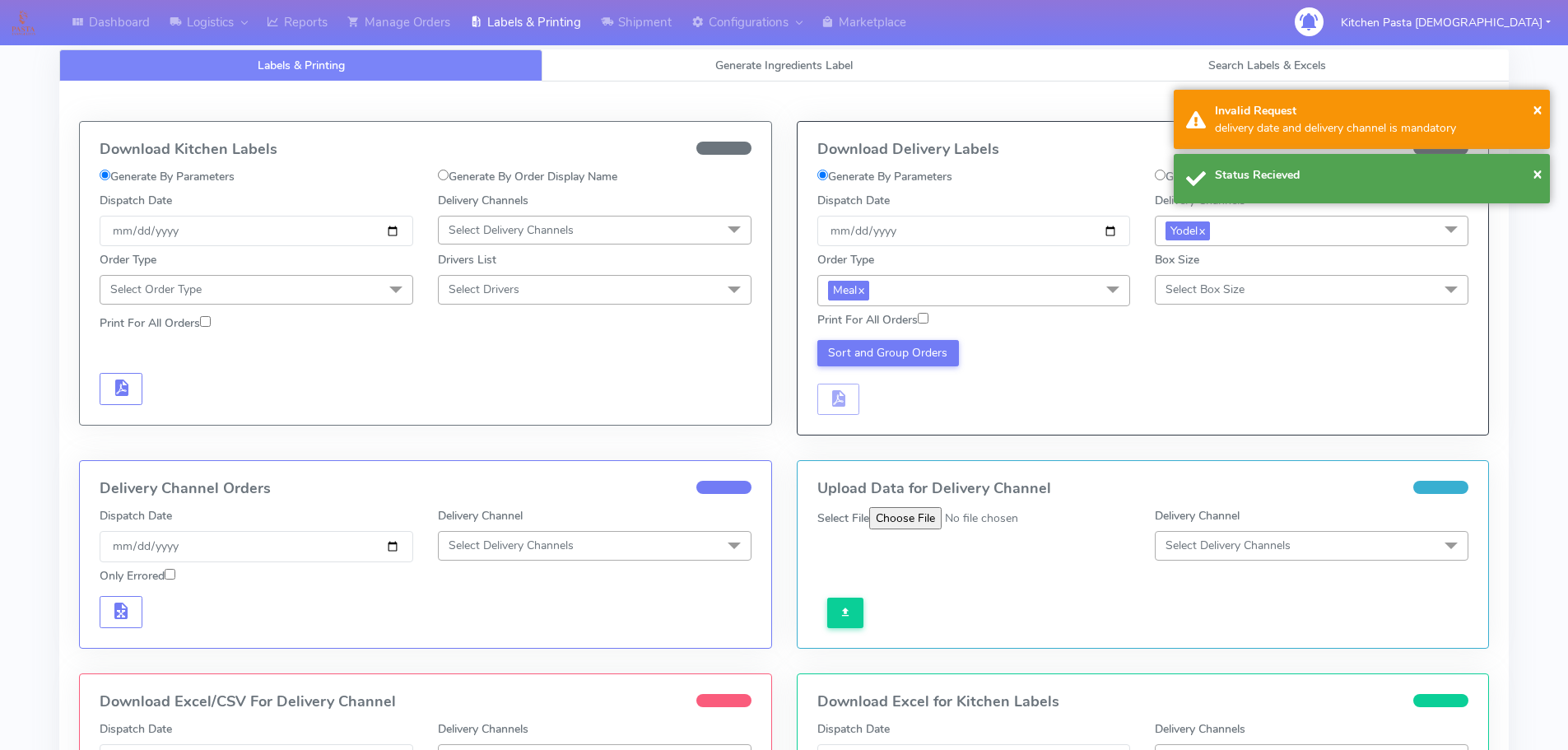
click at [1264, 299] on span "Select Box Size" at bounding box center [1312, 289] width 313 height 29
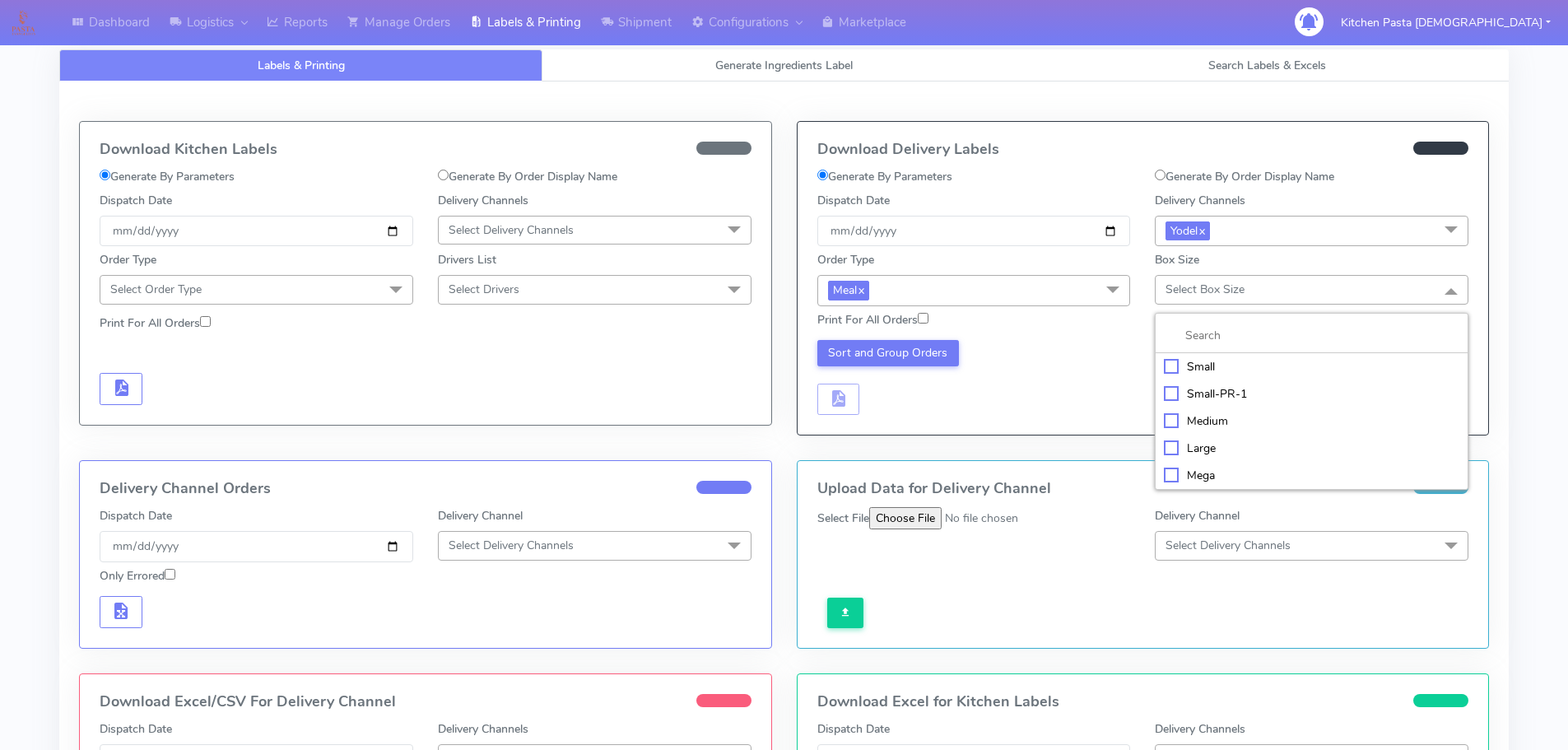
click at [1247, 358] on div "Small" at bounding box center [1312, 366] width 295 height 17
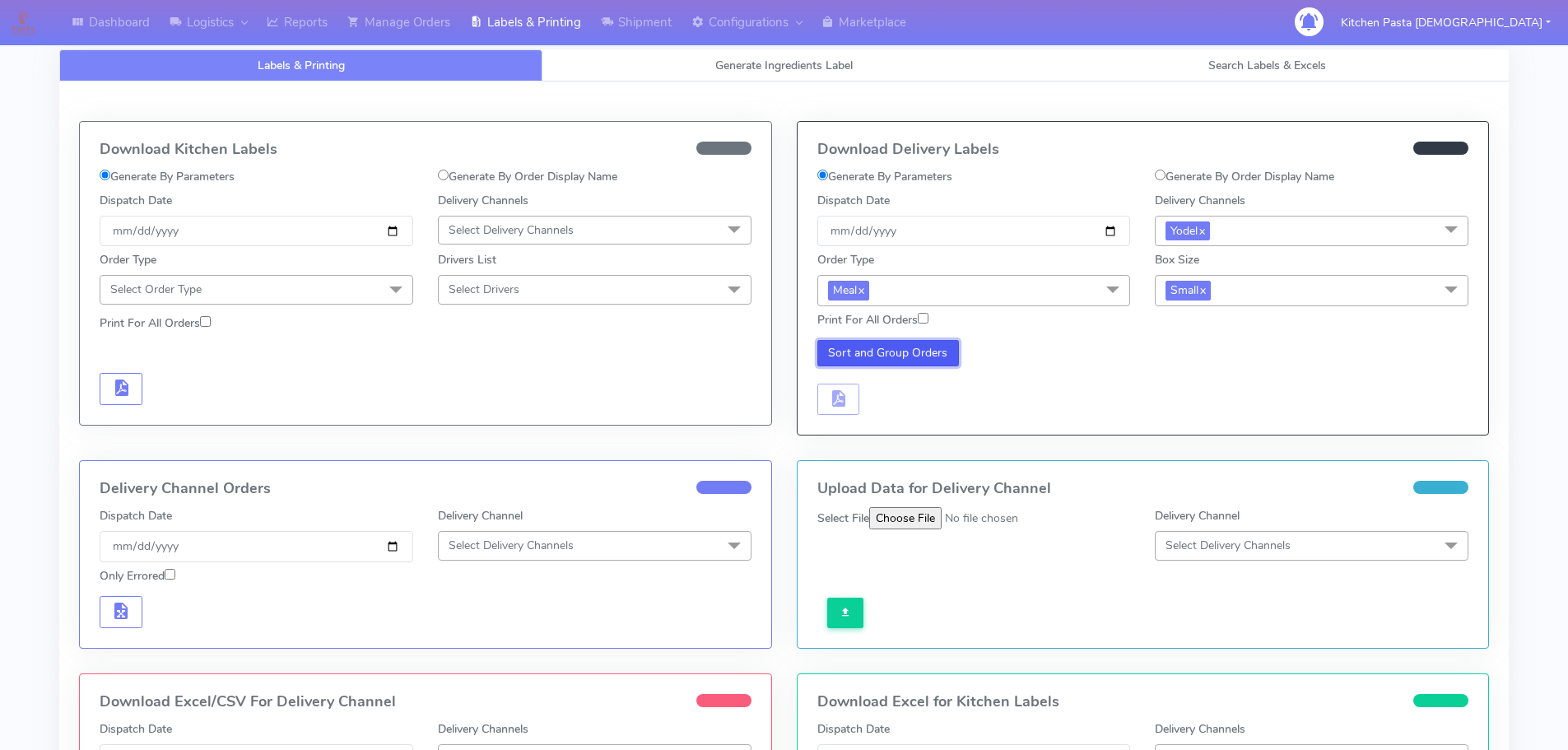
click at [889, 351] on button "Sort and Group Orders" at bounding box center [889, 353] width 143 height 26
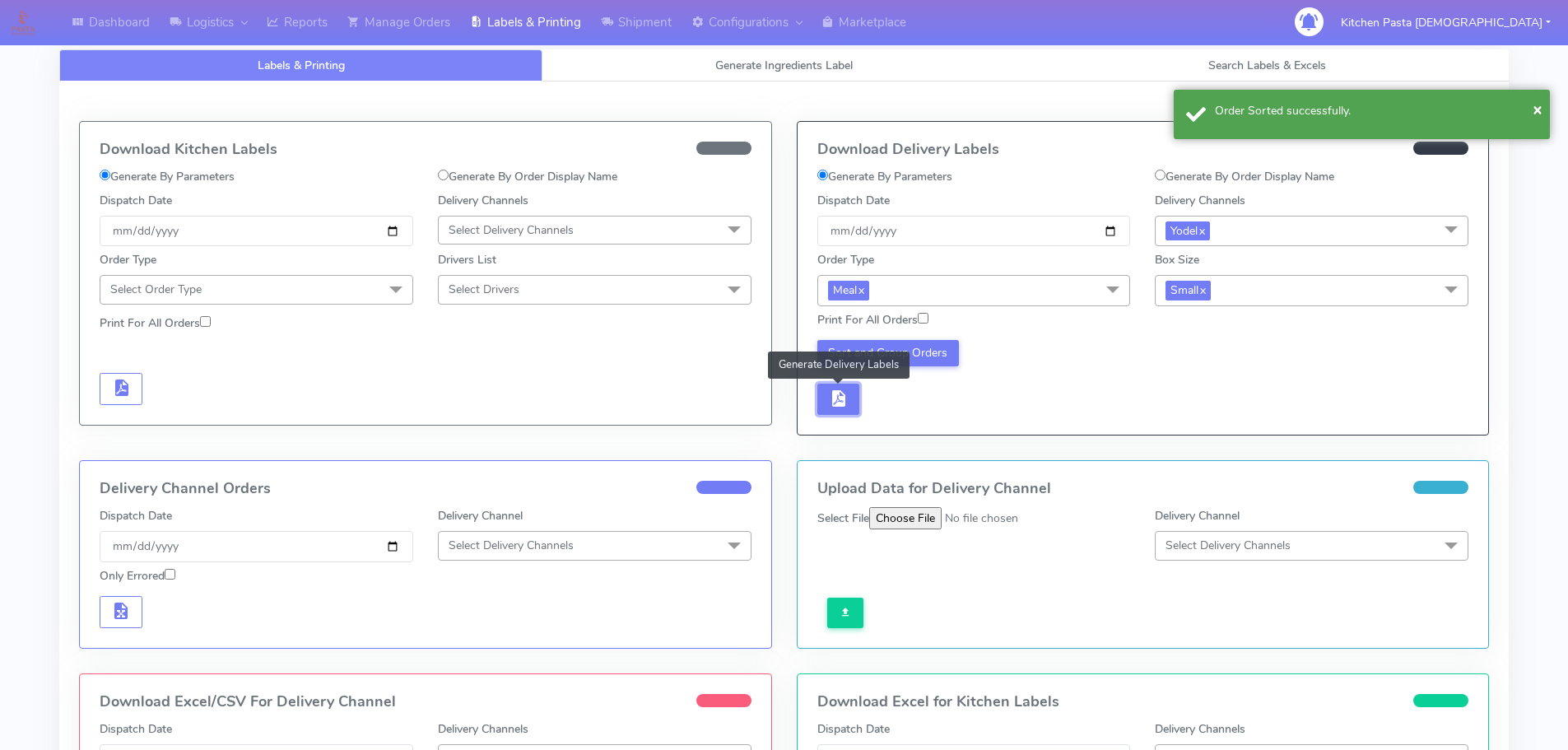
click at [842, 395] on span "button" at bounding box center [838, 402] width 20 height 16
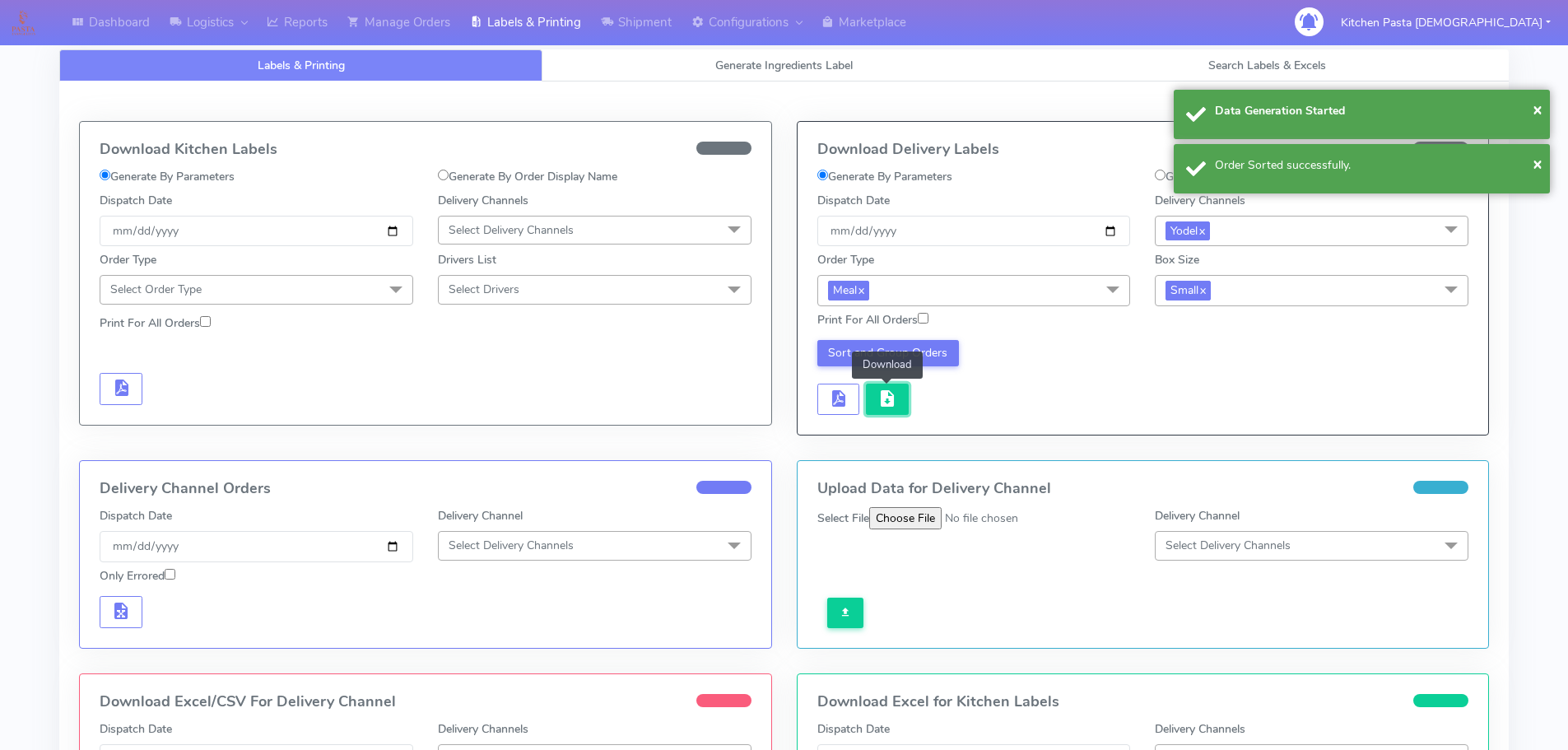
click at [882, 402] on span "button" at bounding box center [888, 402] width 20 height 16
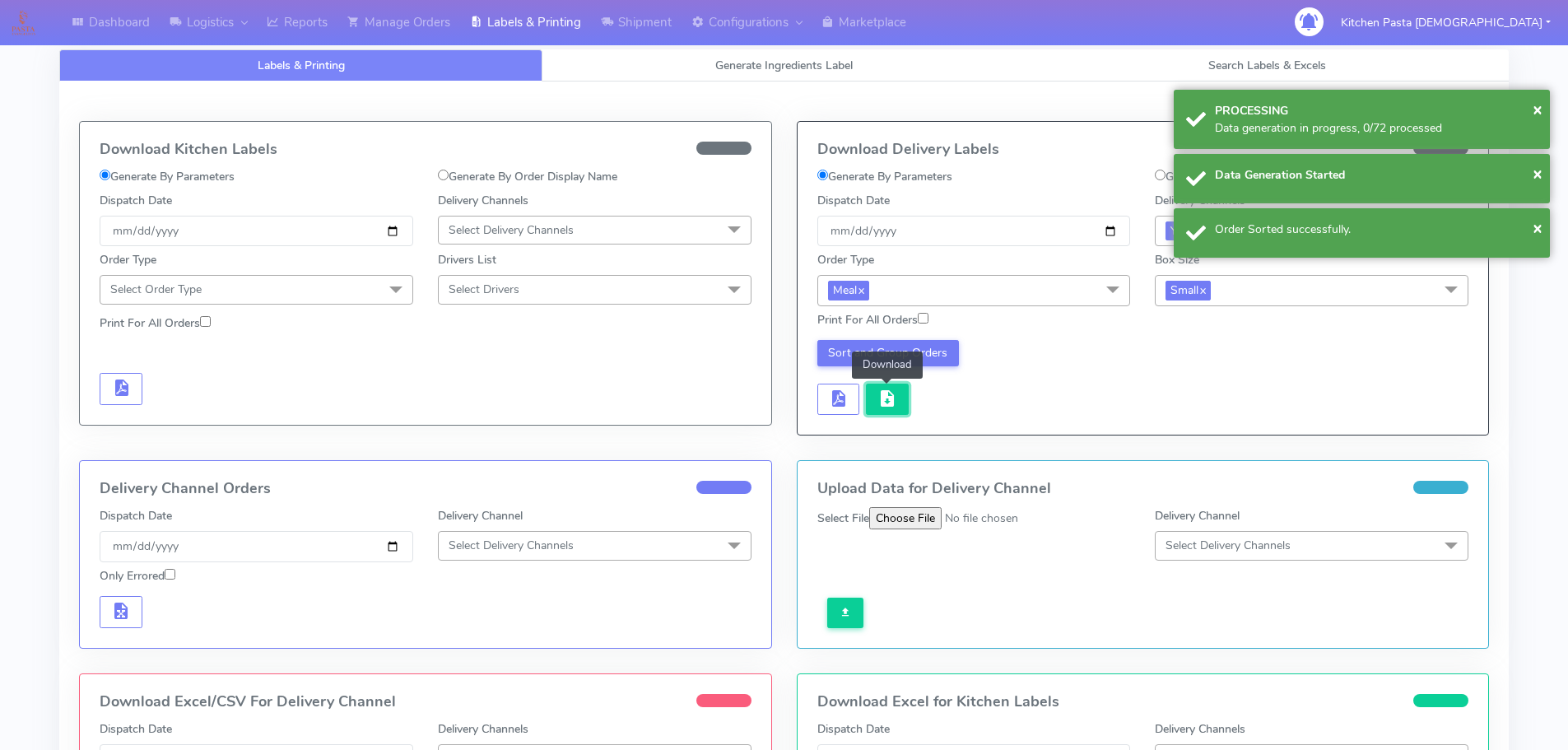
click at [882, 402] on span "button" at bounding box center [888, 402] width 20 height 16
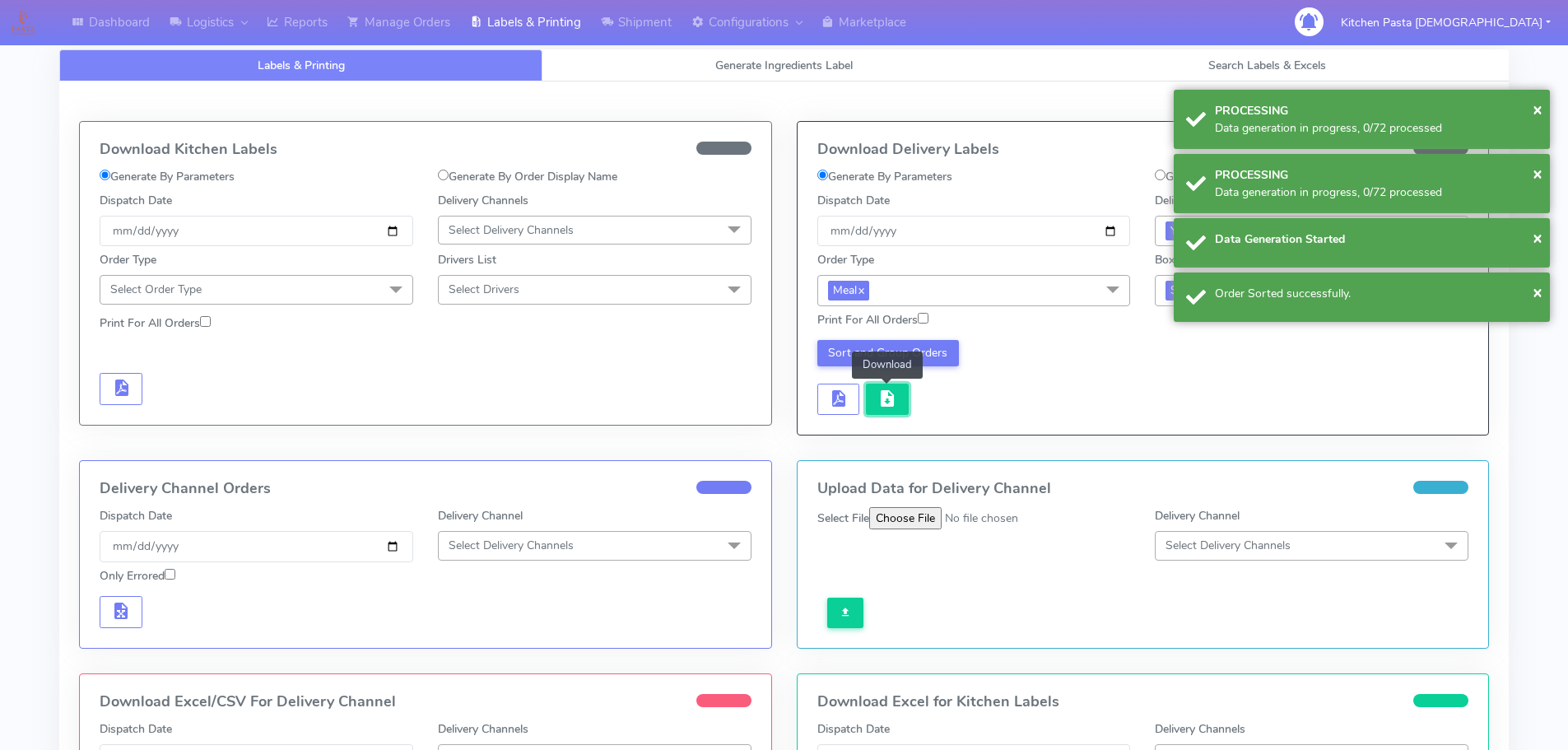
click at [882, 402] on span "button" at bounding box center [888, 402] width 20 height 16
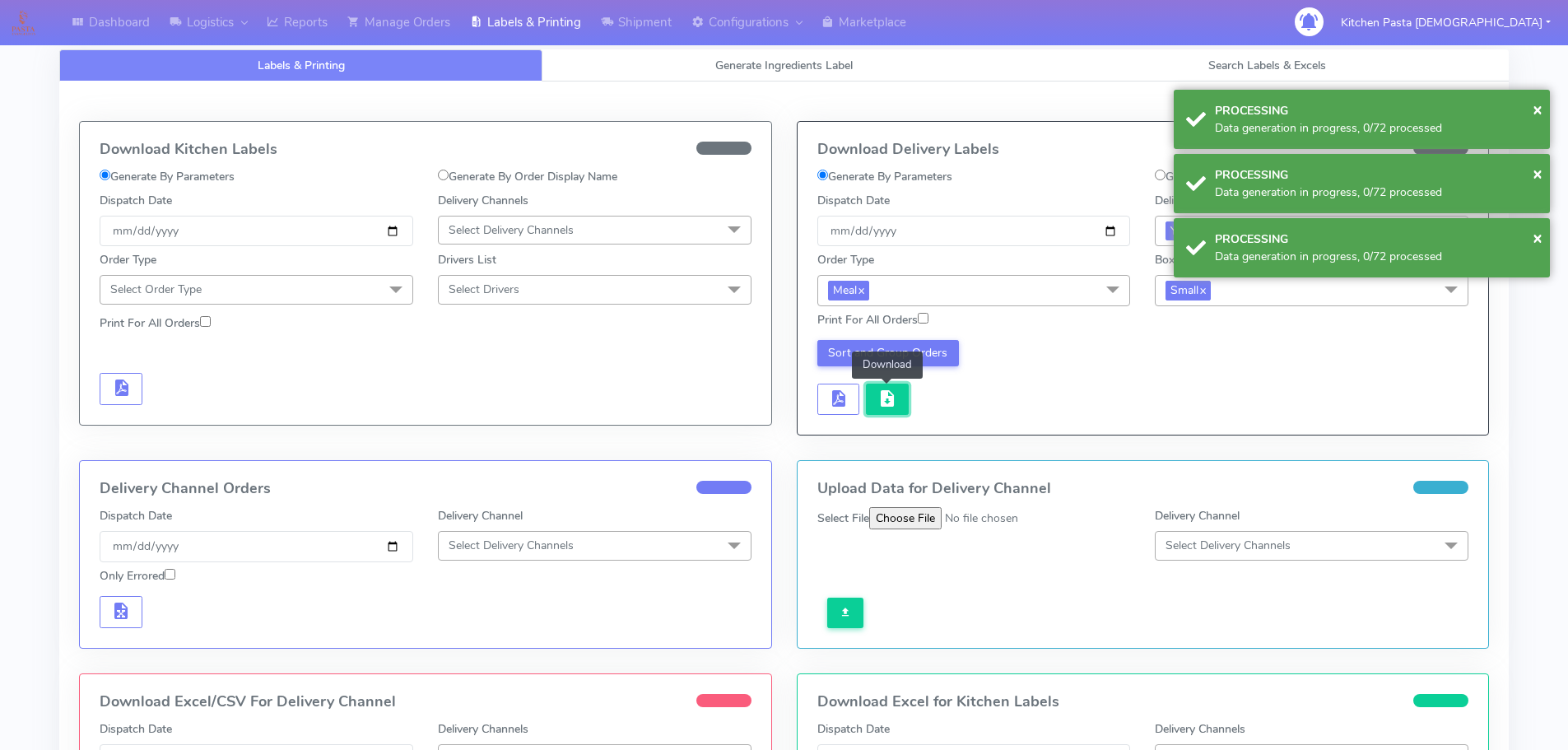
click at [882, 402] on span "button" at bounding box center [888, 402] width 20 height 16
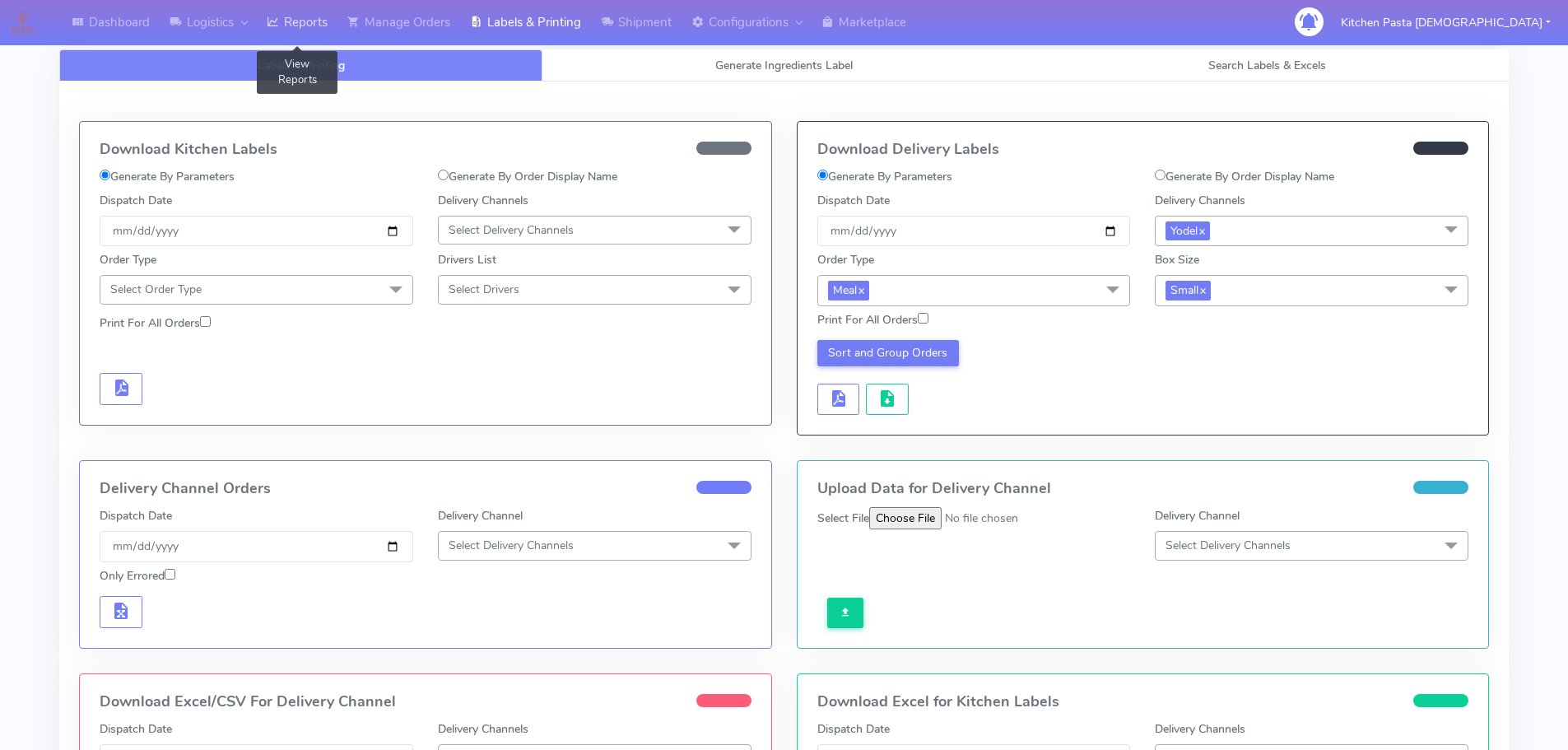
click at [309, 25] on link "Reports" at bounding box center [297, 22] width 81 height 45
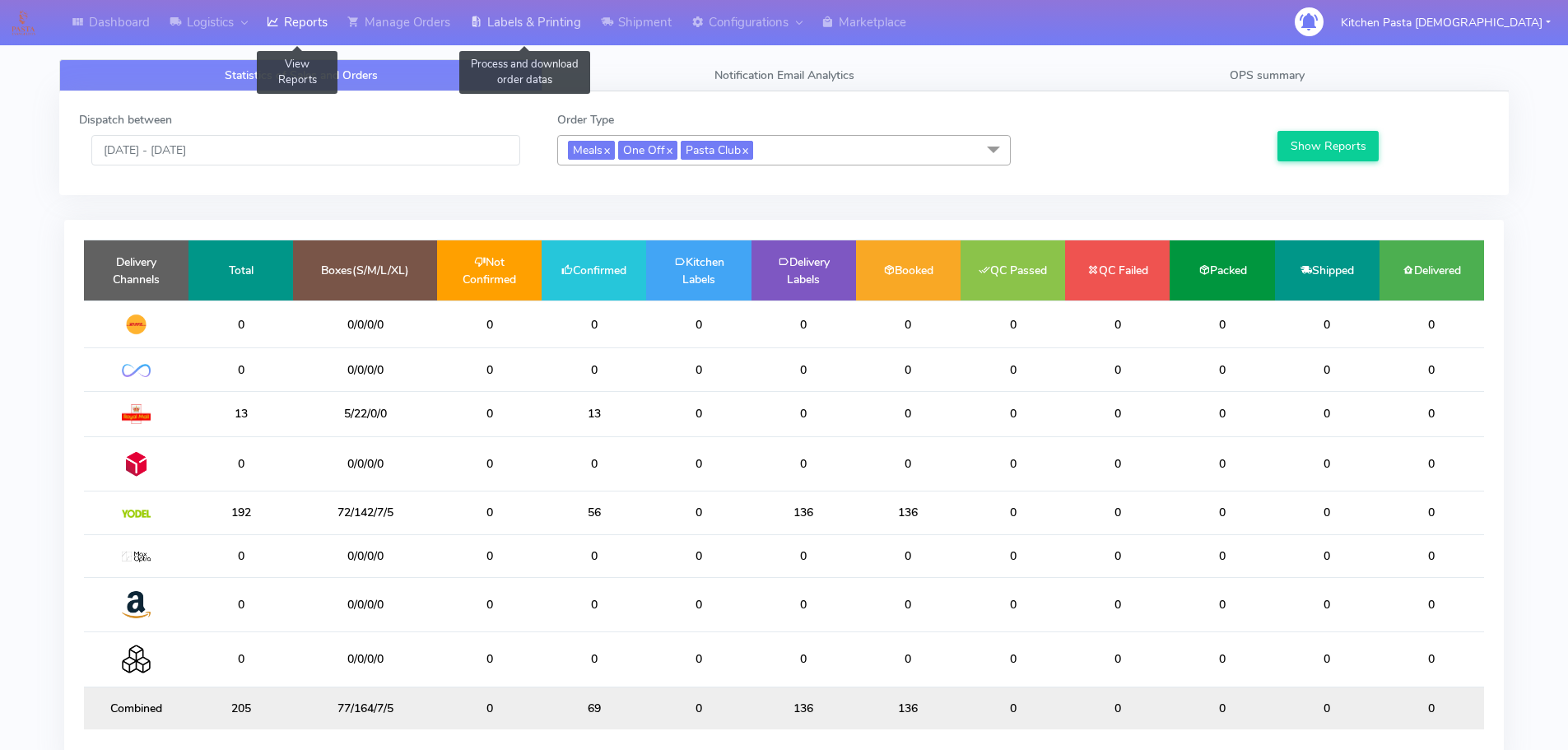
click at [506, 27] on link "Labels & Printing" at bounding box center [525, 22] width 131 height 45
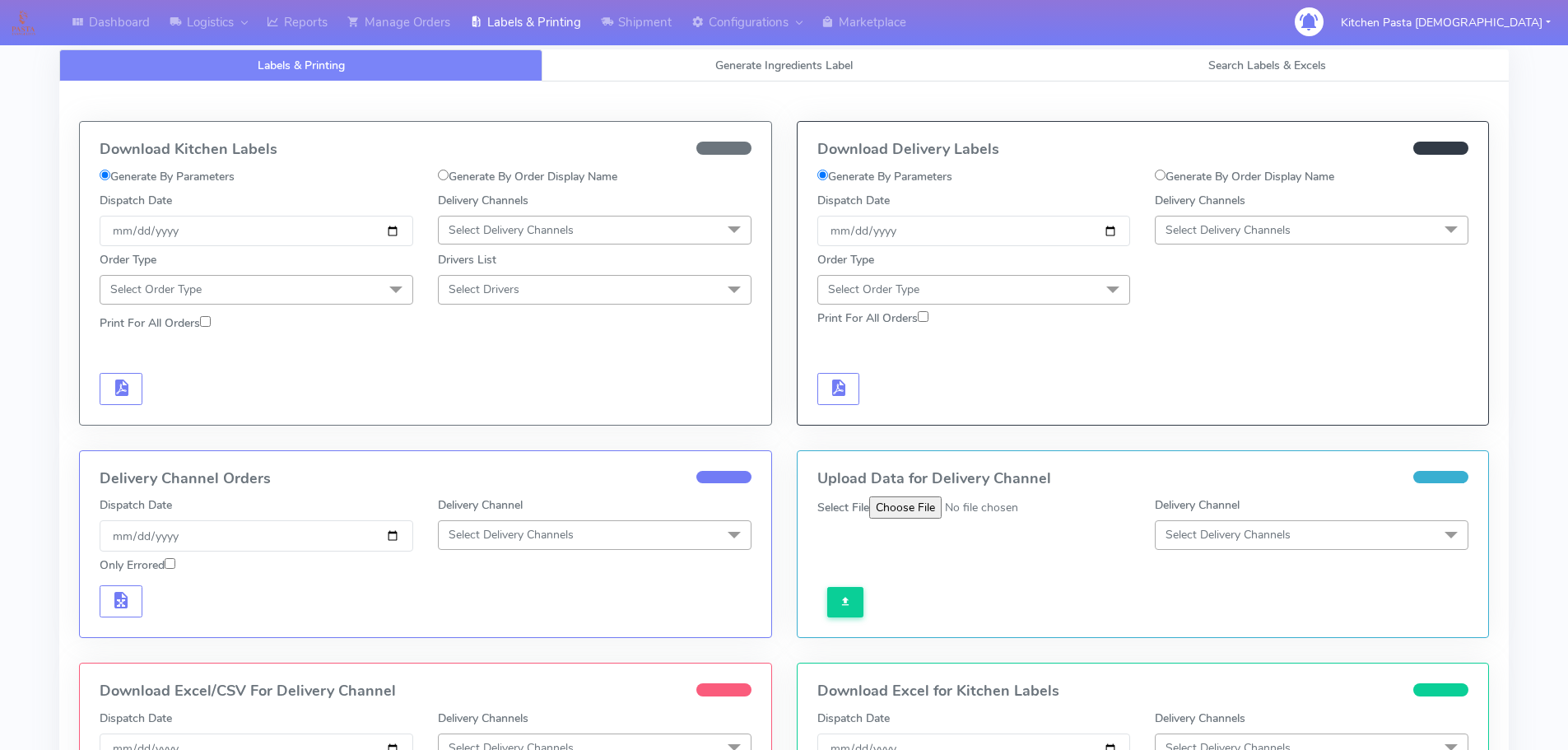
click at [523, 233] on span "Select Delivery Channels" at bounding box center [511, 230] width 125 height 16
click at [511, 356] on div "Royal Mail" at bounding box center [594, 360] width 295 height 17
click at [408, 298] on span at bounding box center [395, 290] width 33 height 31
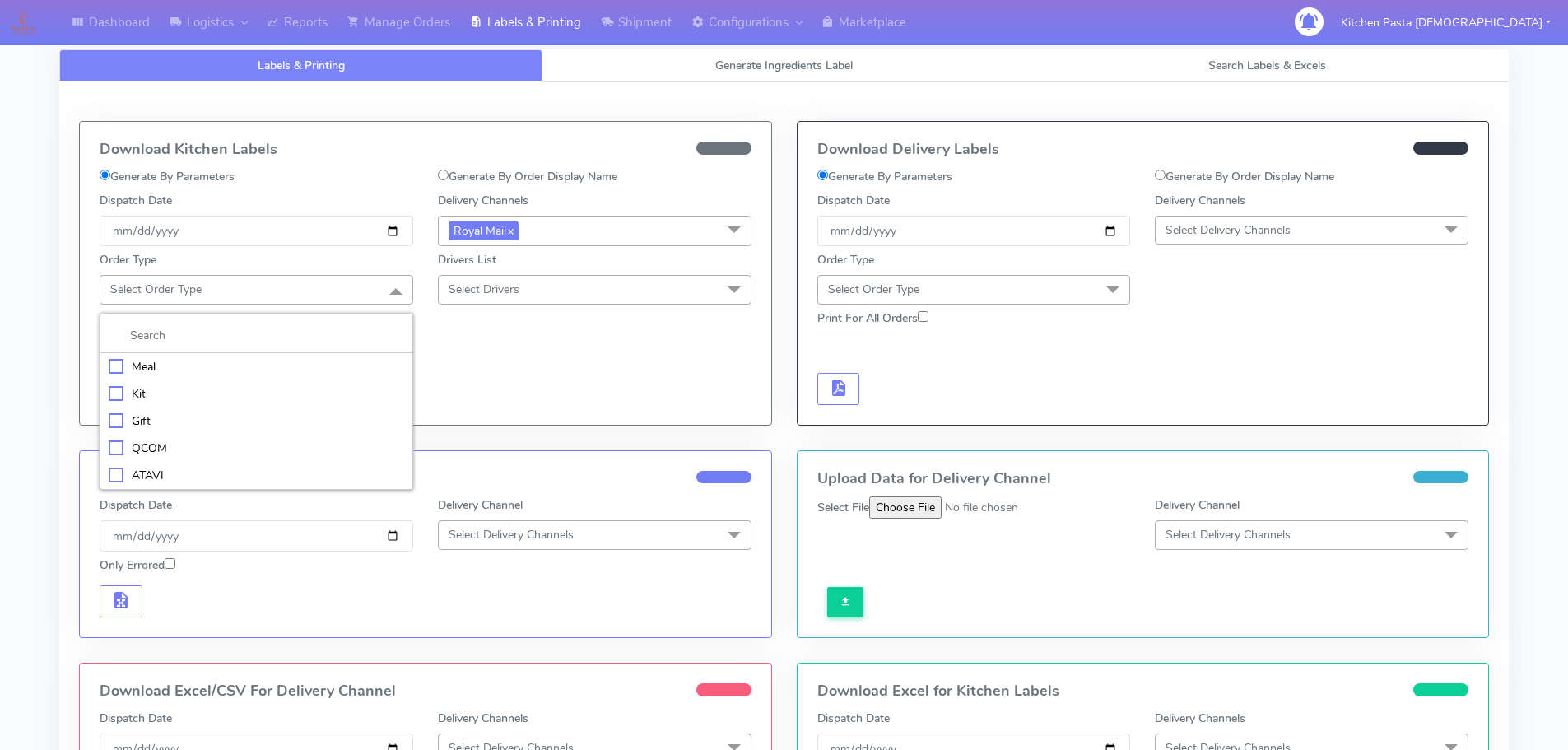
click at [246, 371] on div "Meal" at bounding box center [256, 366] width 295 height 17
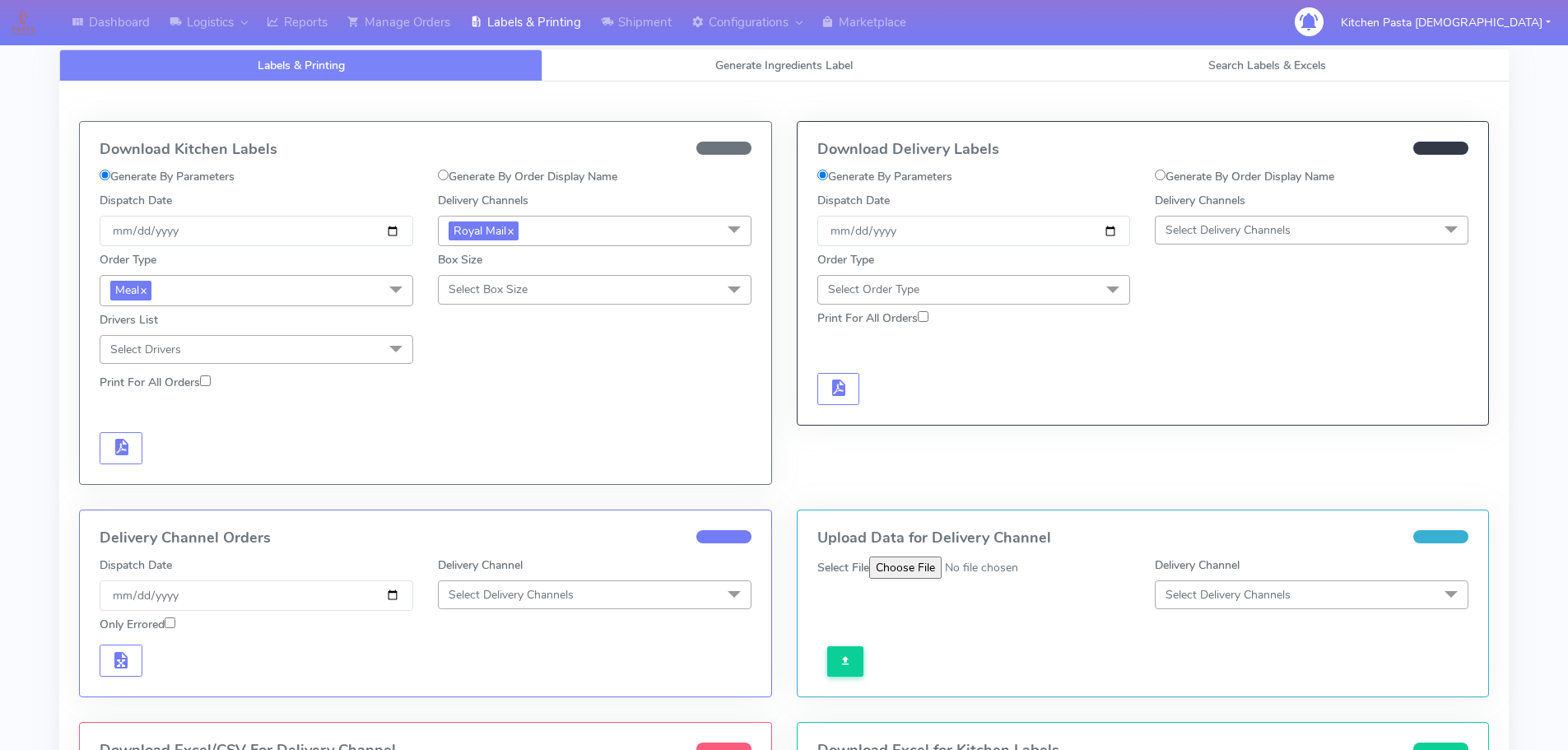
click at [475, 292] on span "Select Box Size" at bounding box center [488, 289] width 79 height 16
click at [470, 479] on div "Mega" at bounding box center [594, 475] width 295 height 17
click at [123, 443] on span "button" at bounding box center [121, 451] width 20 height 16
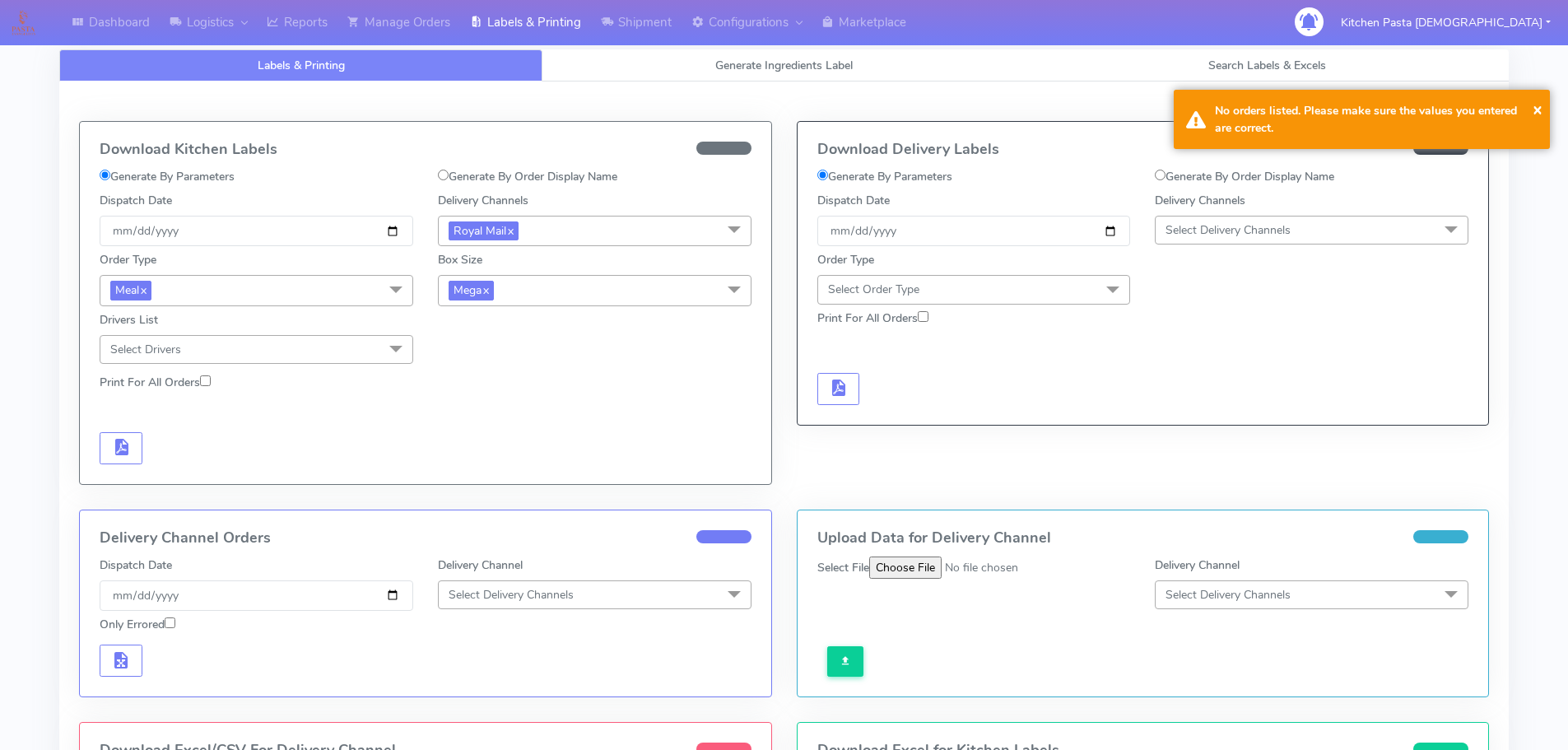
click at [577, 292] on span "Mega x" at bounding box center [594, 290] width 313 height 31
click at [465, 449] on div "Large" at bounding box center [594, 449] width 295 height 17
click at [141, 449] on button "button" at bounding box center [121, 448] width 43 height 32
drag, startPoint x: 659, startPoint y: 300, endPoint x: 561, endPoint y: 389, distance: 132.4
click at [659, 299] on span "Large x" at bounding box center [594, 290] width 313 height 31
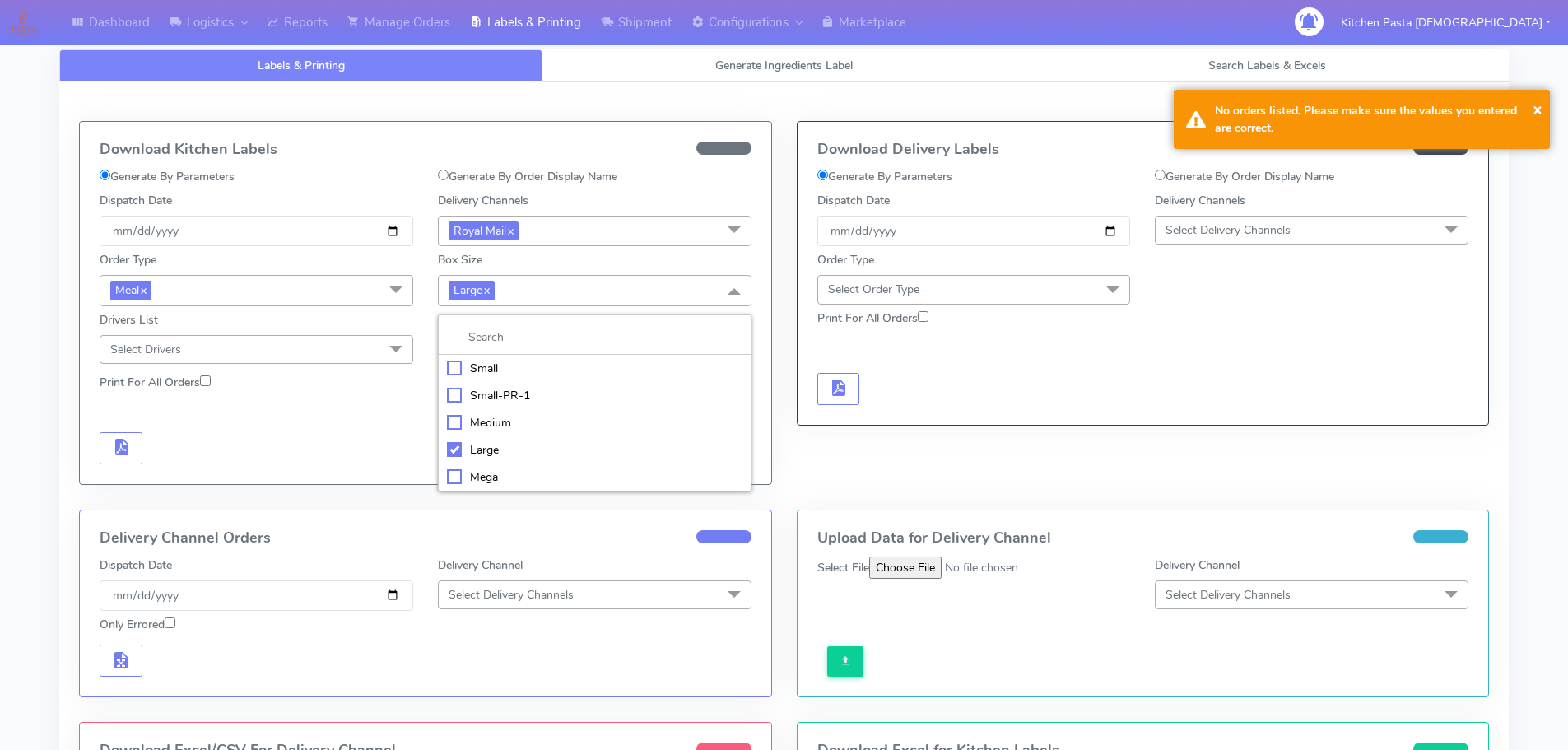
click at [510, 427] on div "Medium" at bounding box center [594, 422] width 295 height 17
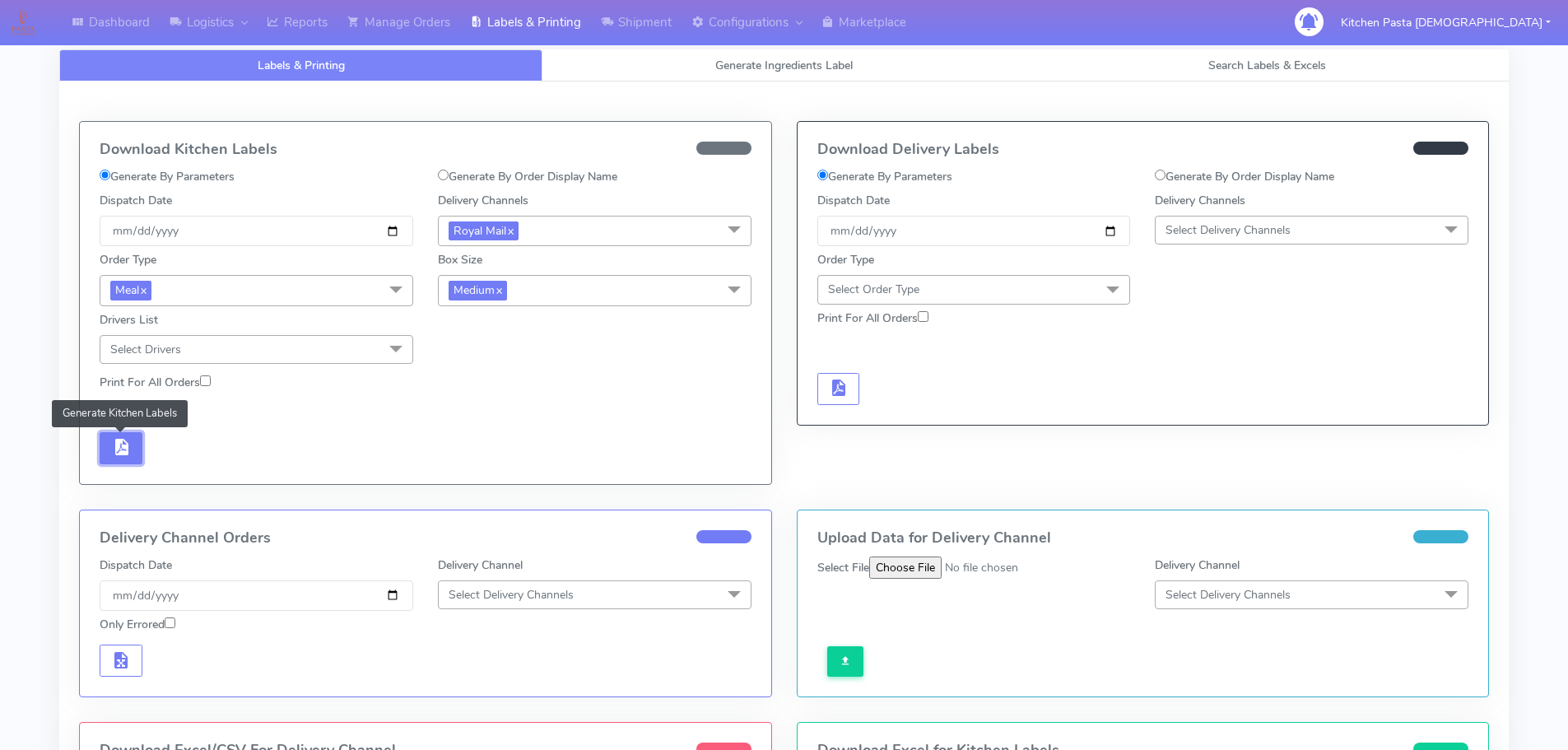
click at [142, 442] on button "button" at bounding box center [121, 448] width 43 height 32
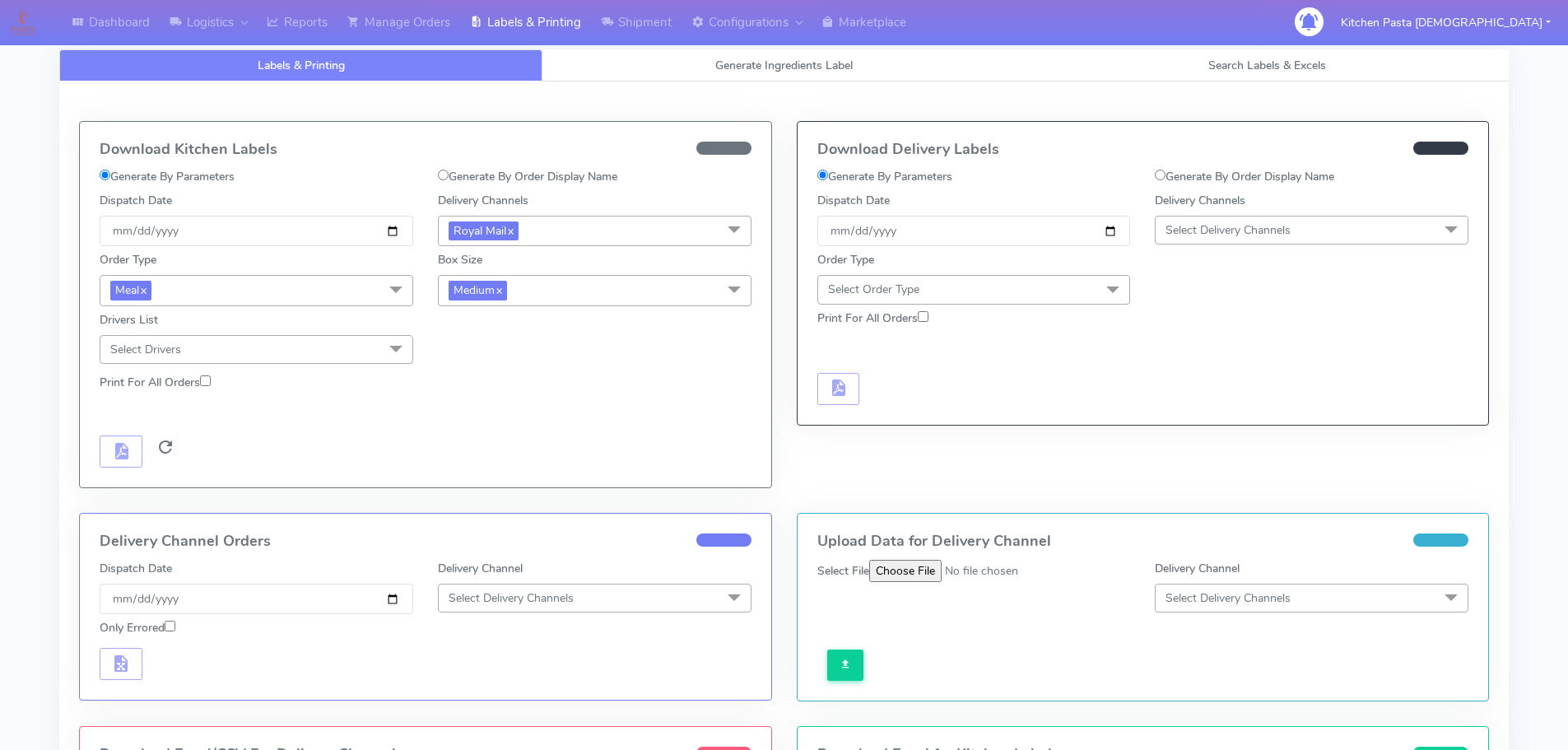
click at [167, 455] on span at bounding box center [166, 451] width 20 height 16
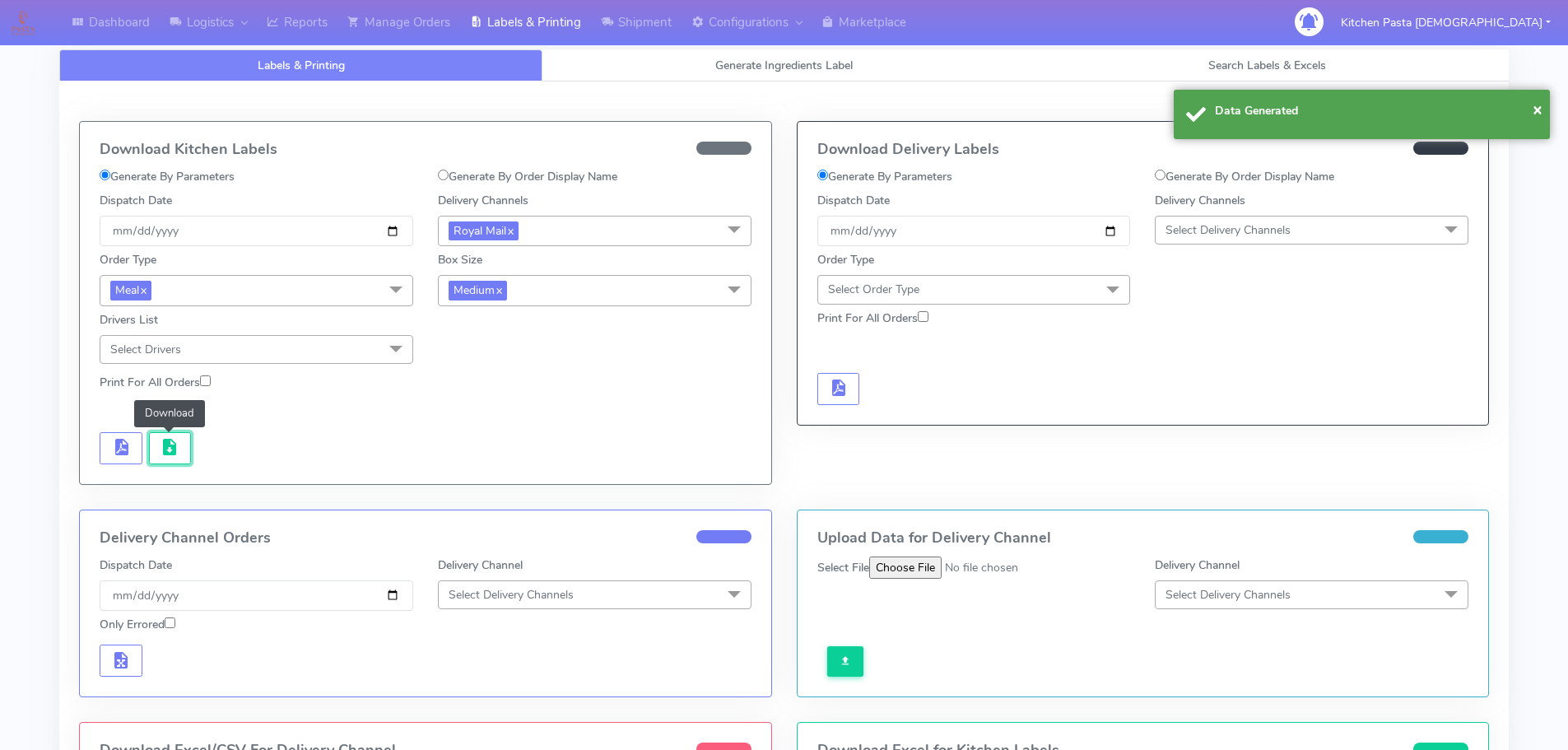
click at [167, 455] on span "button" at bounding box center [170, 451] width 20 height 16
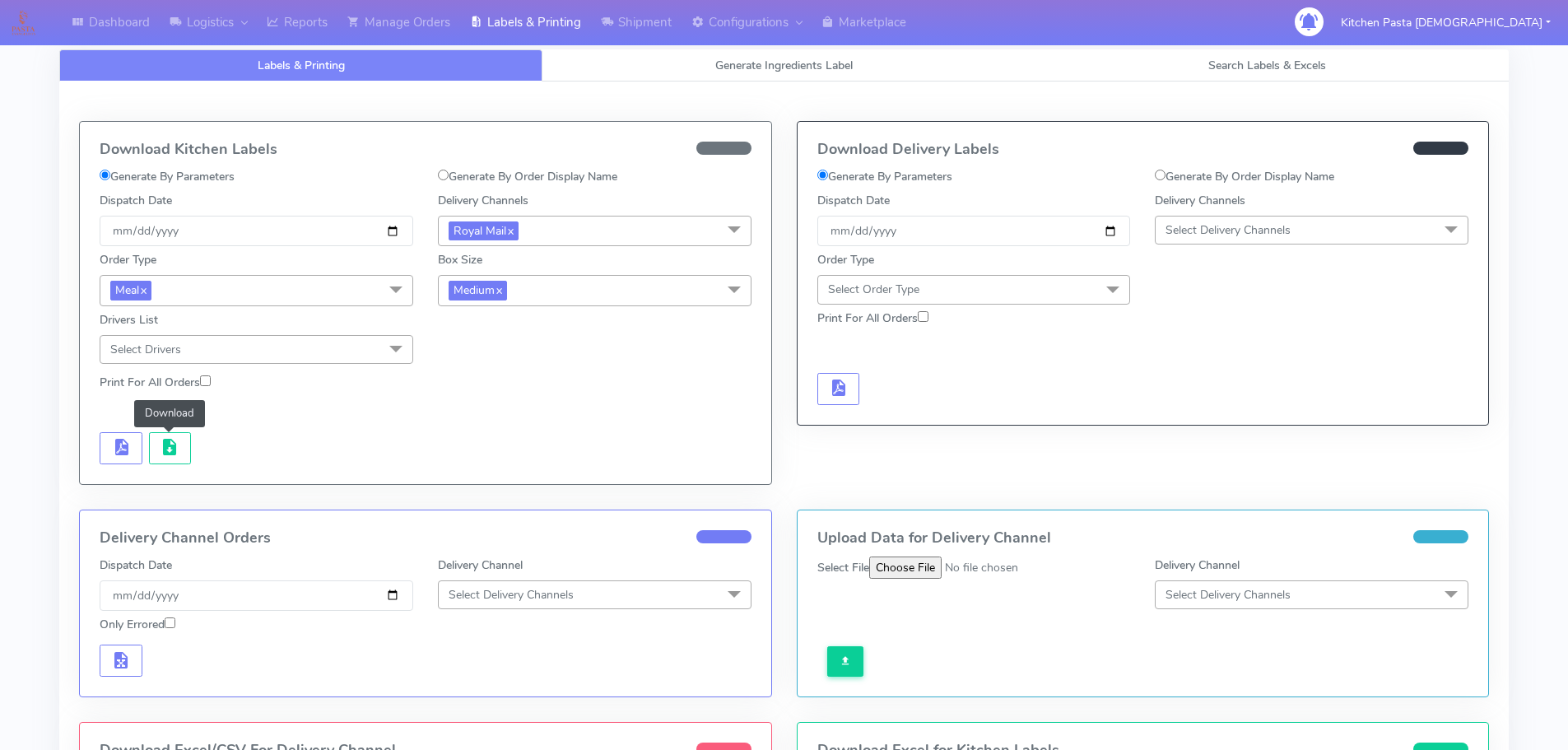
click at [556, 281] on span "Medium x" at bounding box center [594, 290] width 313 height 31
click at [482, 366] on div "Small" at bounding box center [594, 368] width 295 height 17
click at [130, 443] on span "button" at bounding box center [121, 451] width 20 height 16
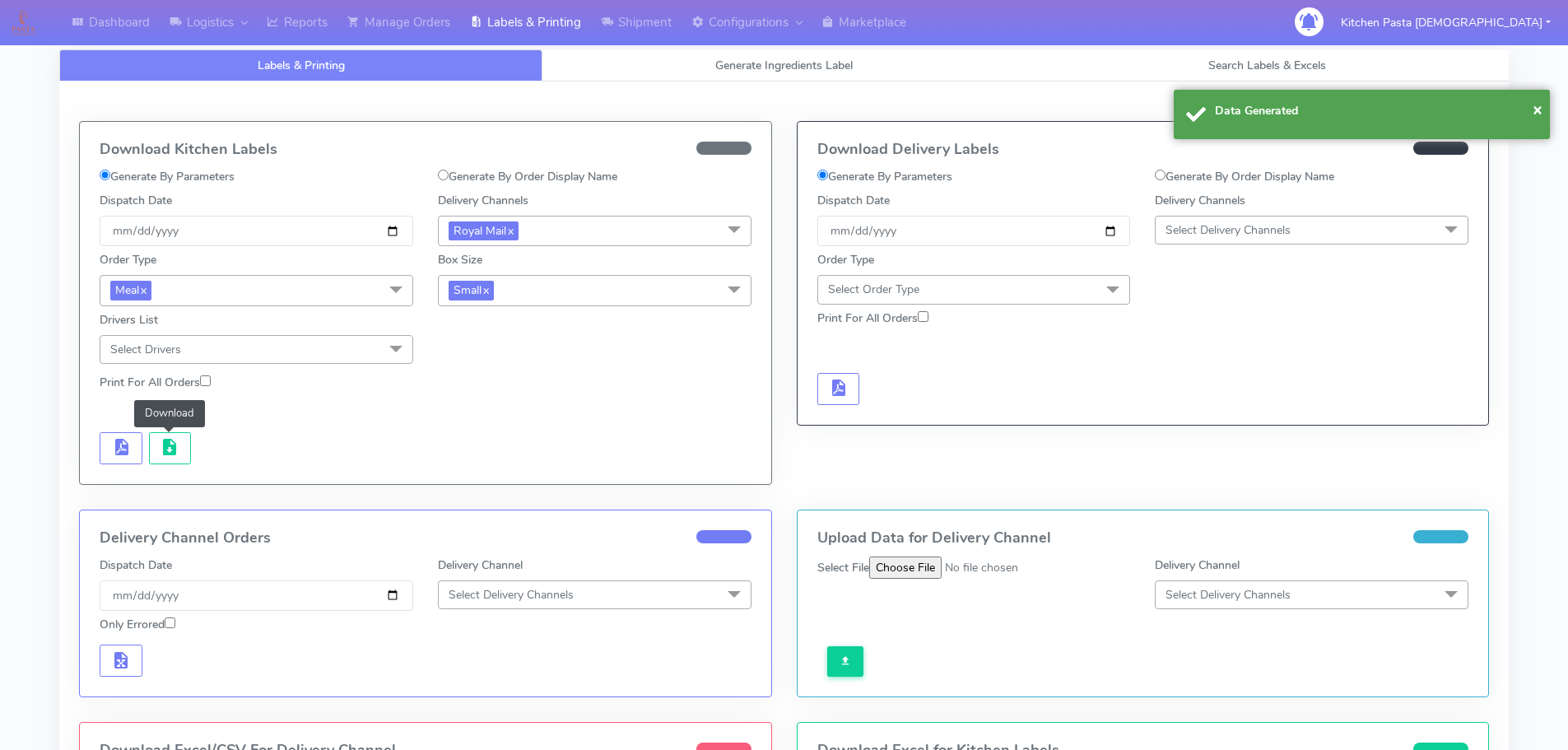
click at [162, 450] on span "button" at bounding box center [170, 451] width 20 height 16
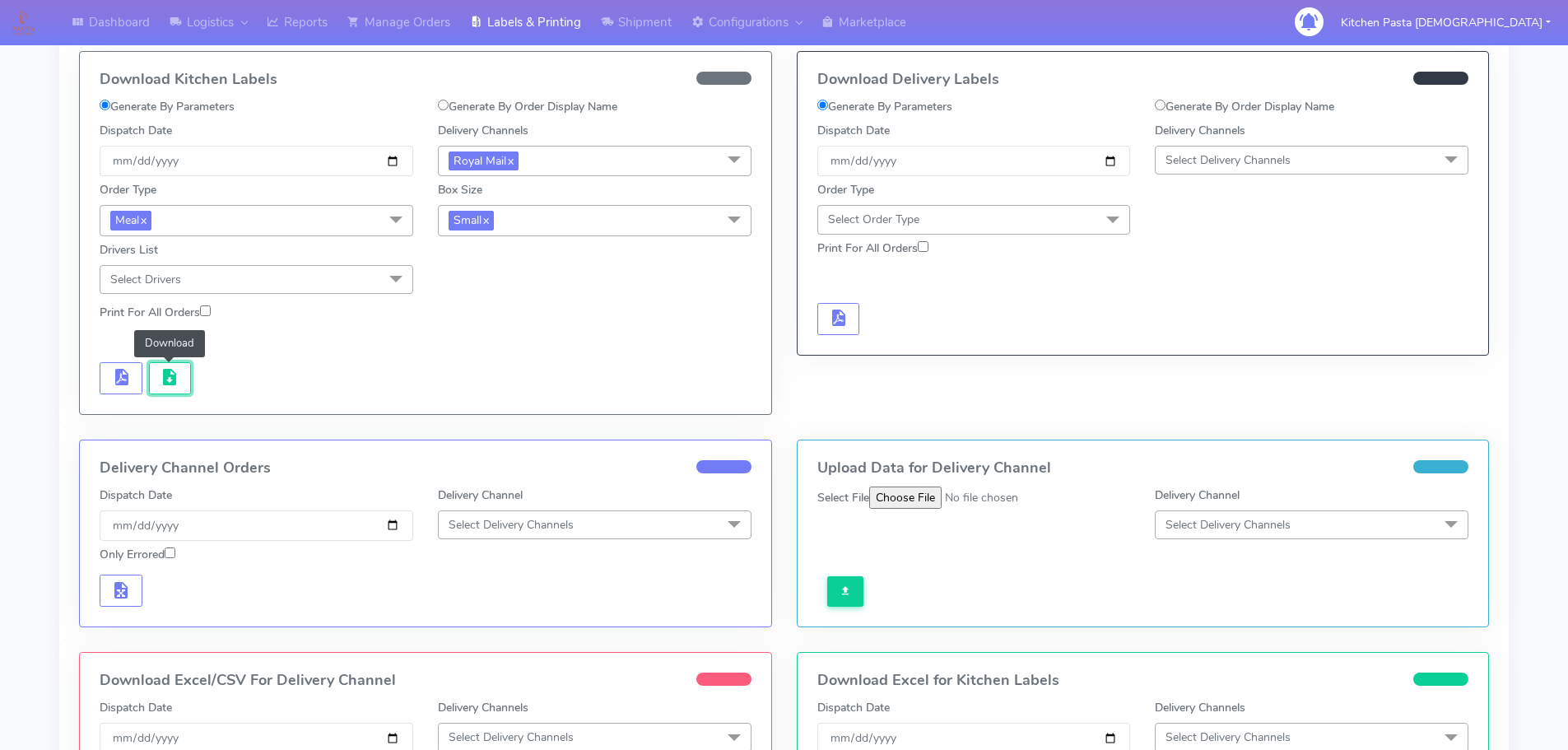
scroll to position [165, 0]
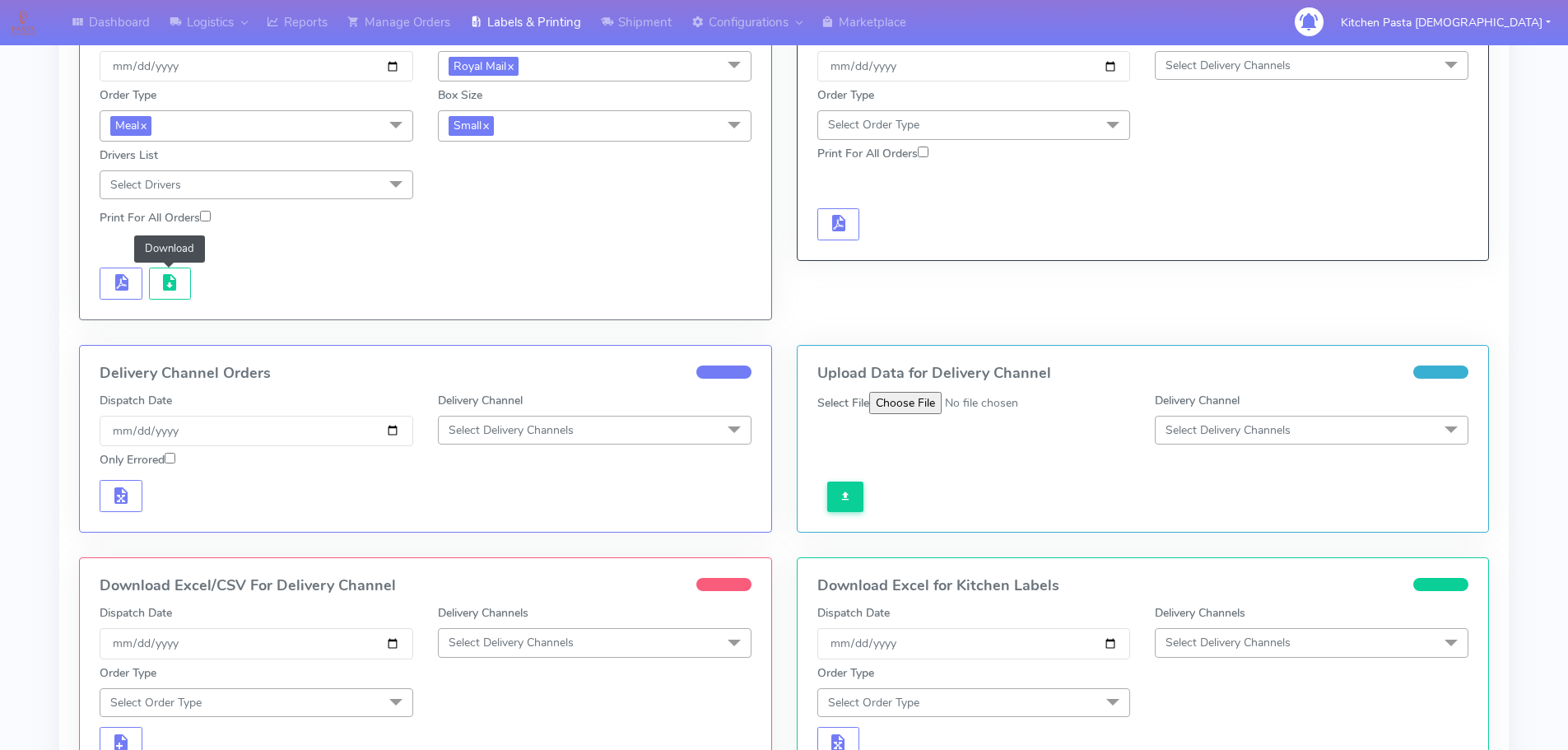
click at [634, 634] on span "Select Delivery Channels" at bounding box center [594, 642] width 313 height 29
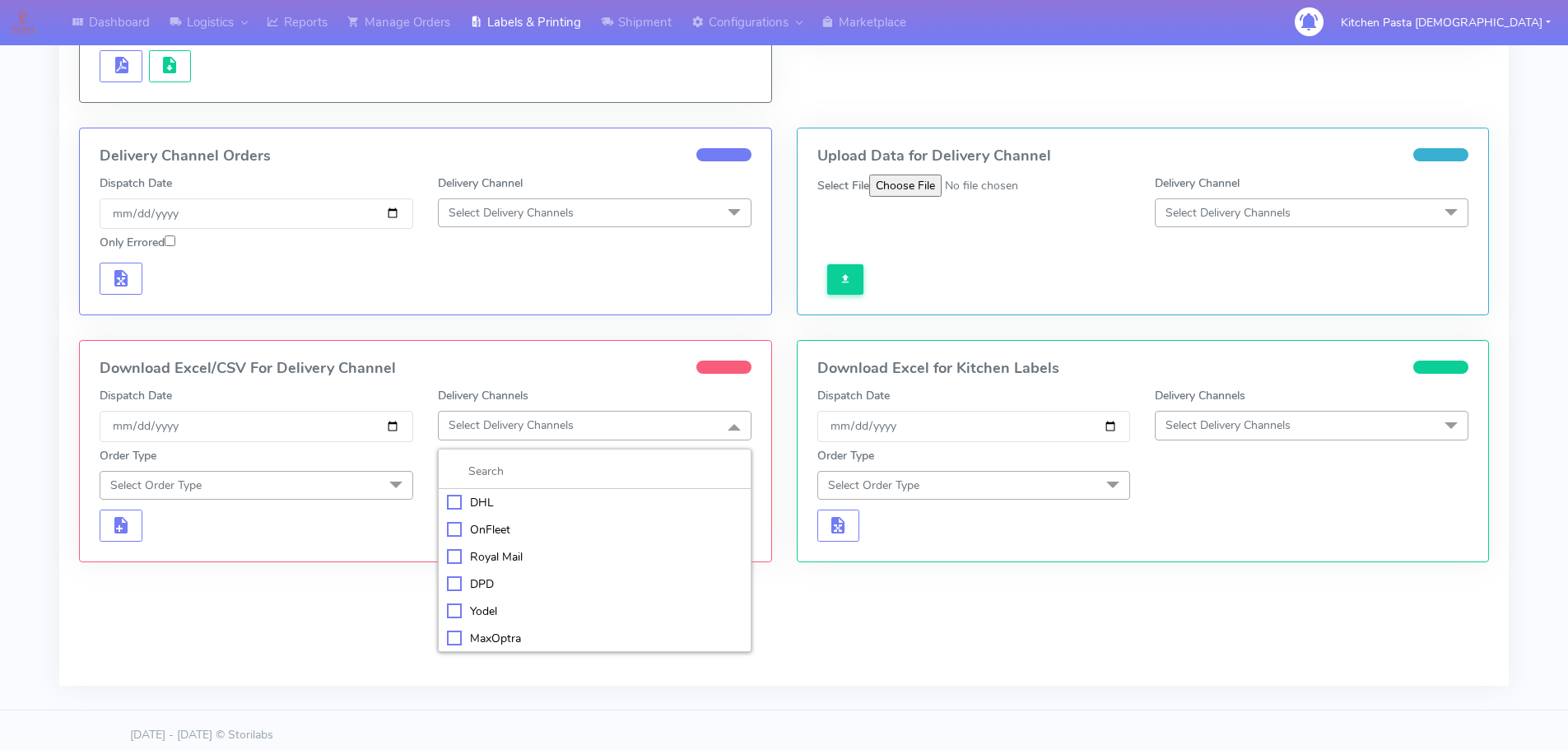
scroll to position [392, 0]
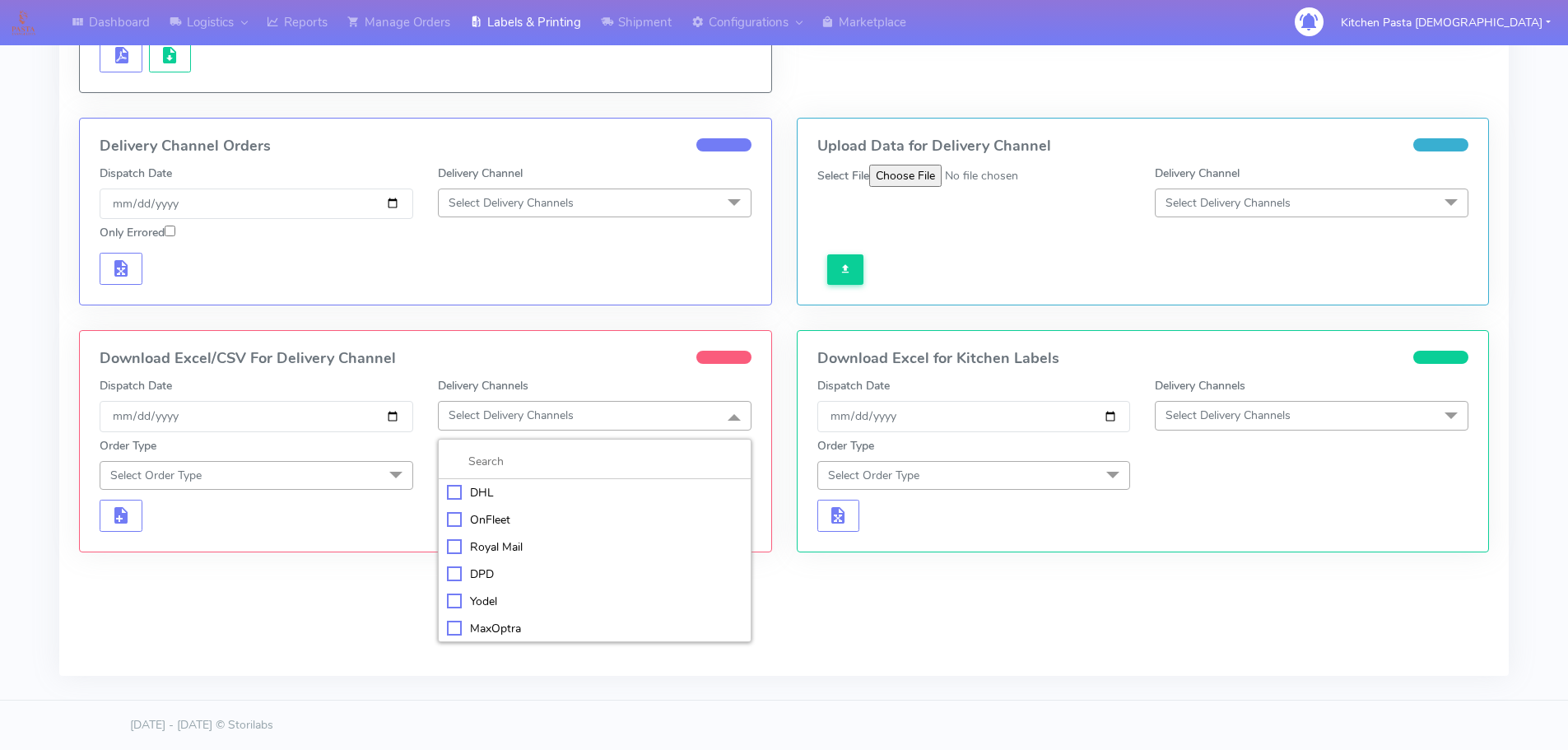
click at [514, 556] on li "Royal Mail" at bounding box center [594, 547] width 312 height 27
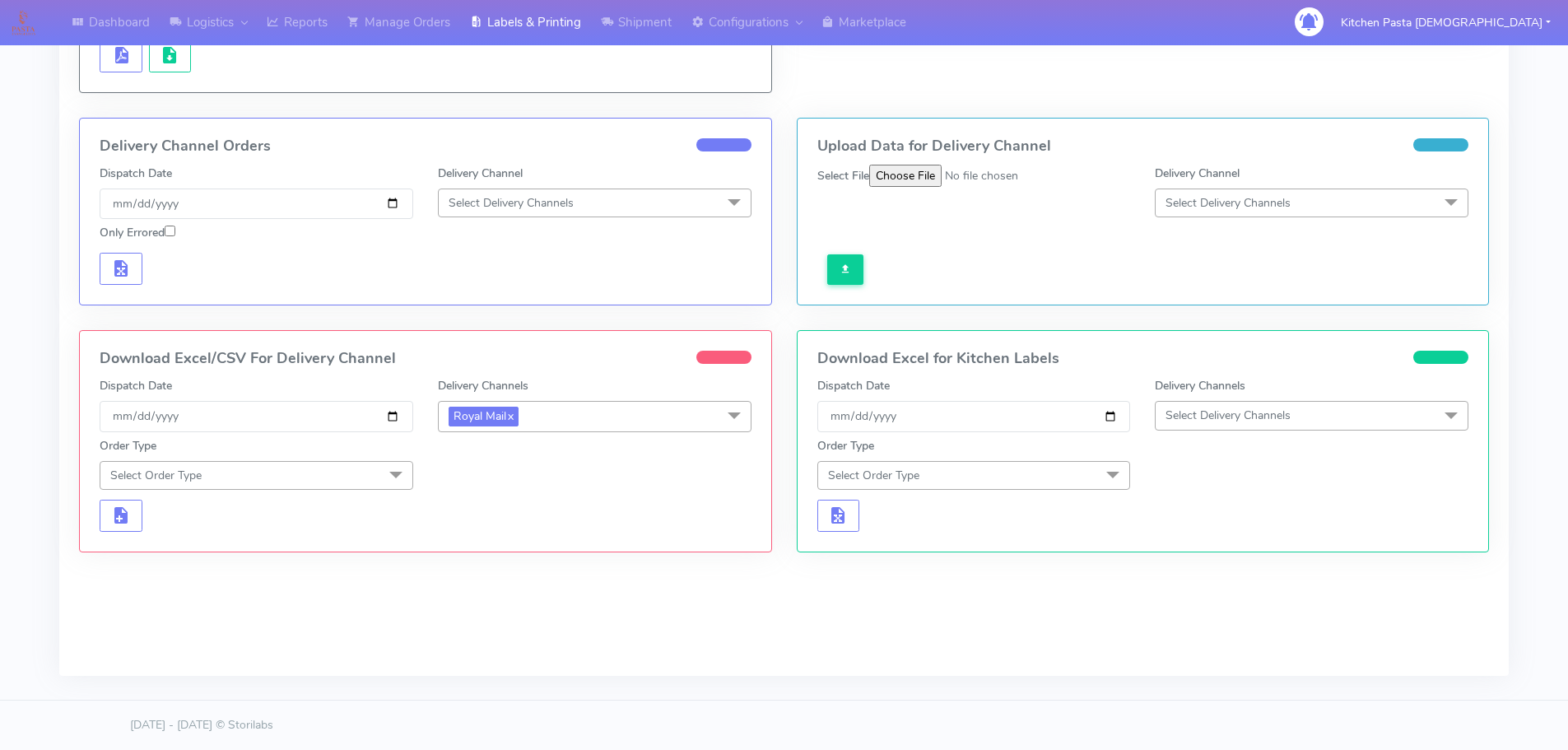
click at [375, 474] on span "Select Order Type" at bounding box center [256, 475] width 313 height 29
click at [190, 553] on div "Meal" at bounding box center [256, 552] width 295 height 17
click at [590, 483] on span "Select Box Size" at bounding box center [594, 475] width 313 height 29
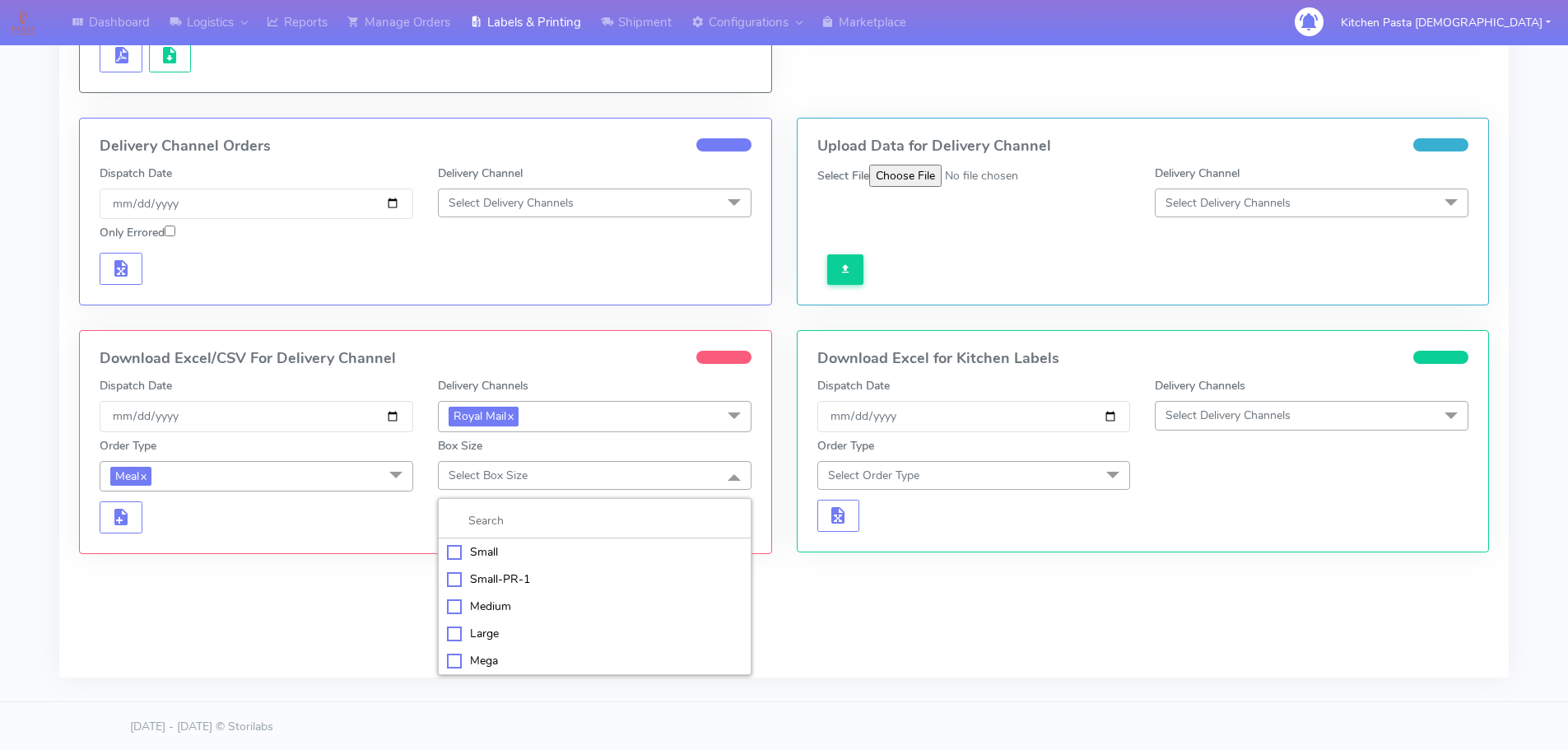
click at [487, 609] on div "Medium" at bounding box center [594, 605] width 295 height 17
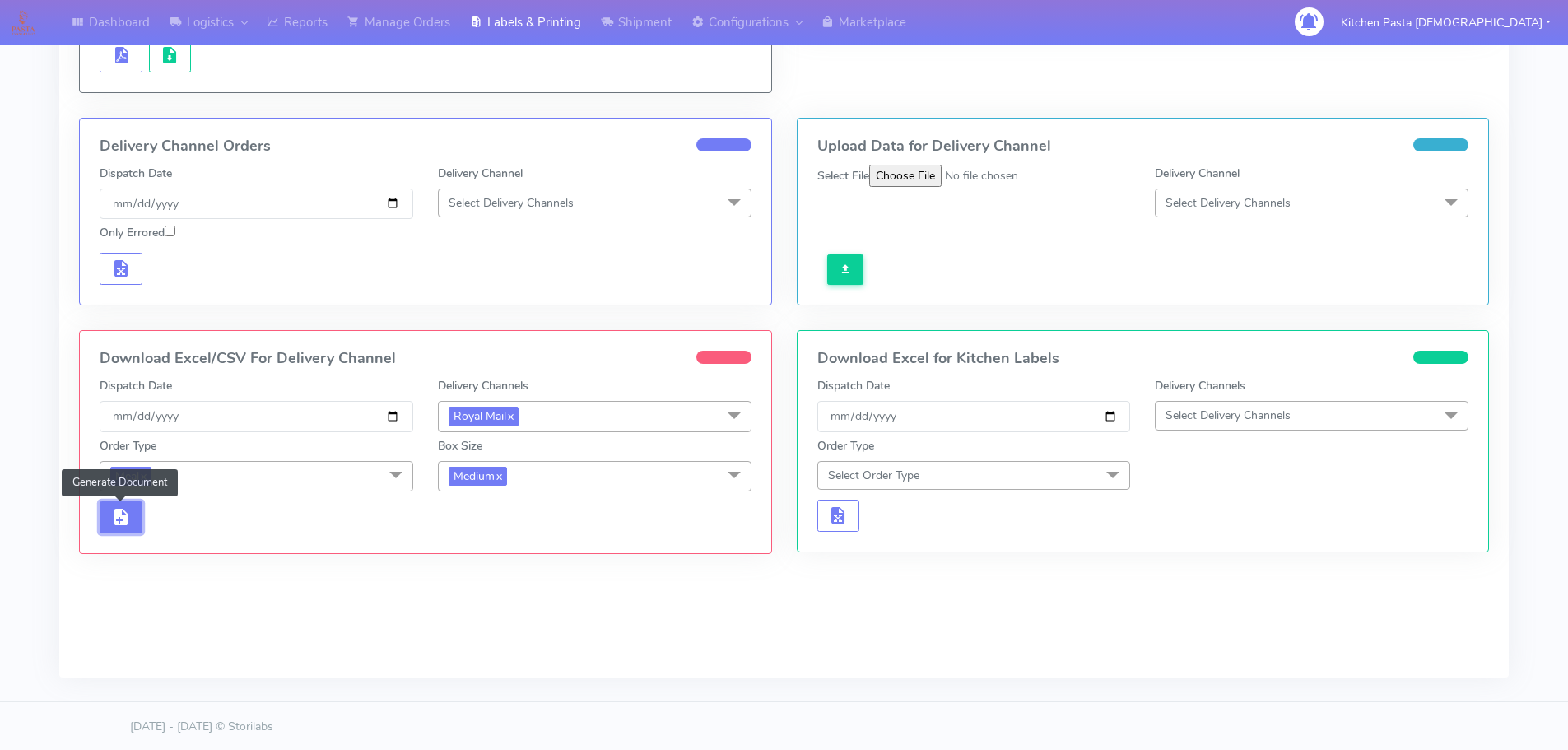
click at [123, 516] on span "button" at bounding box center [121, 521] width 20 height 16
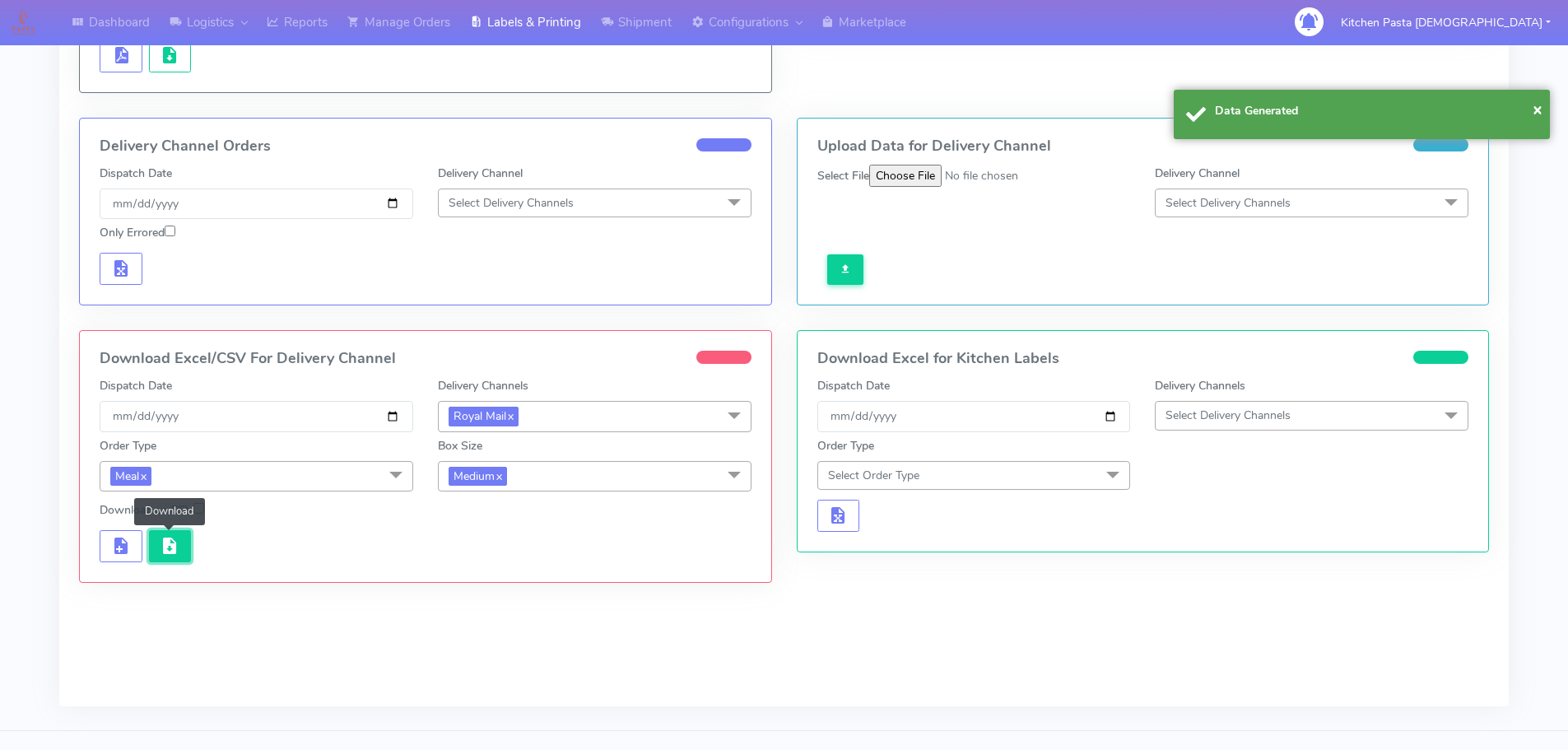
click at [176, 545] on span "button" at bounding box center [170, 550] width 20 height 16
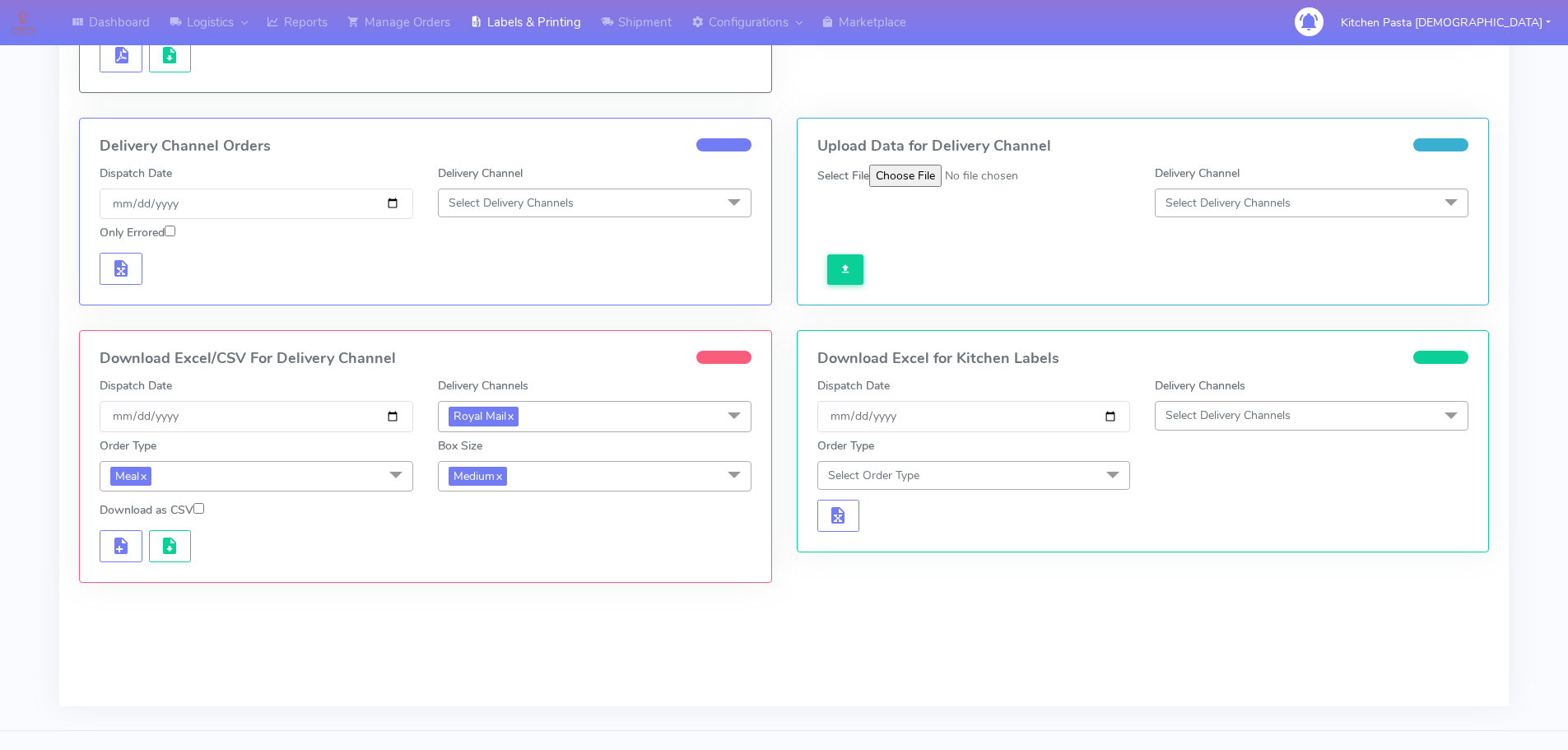
click at [571, 483] on span "Medium x" at bounding box center [594, 476] width 313 height 31
click at [493, 554] on div "Small" at bounding box center [594, 553] width 295 height 17
click at [123, 548] on span "button" at bounding box center [121, 550] width 20 height 16
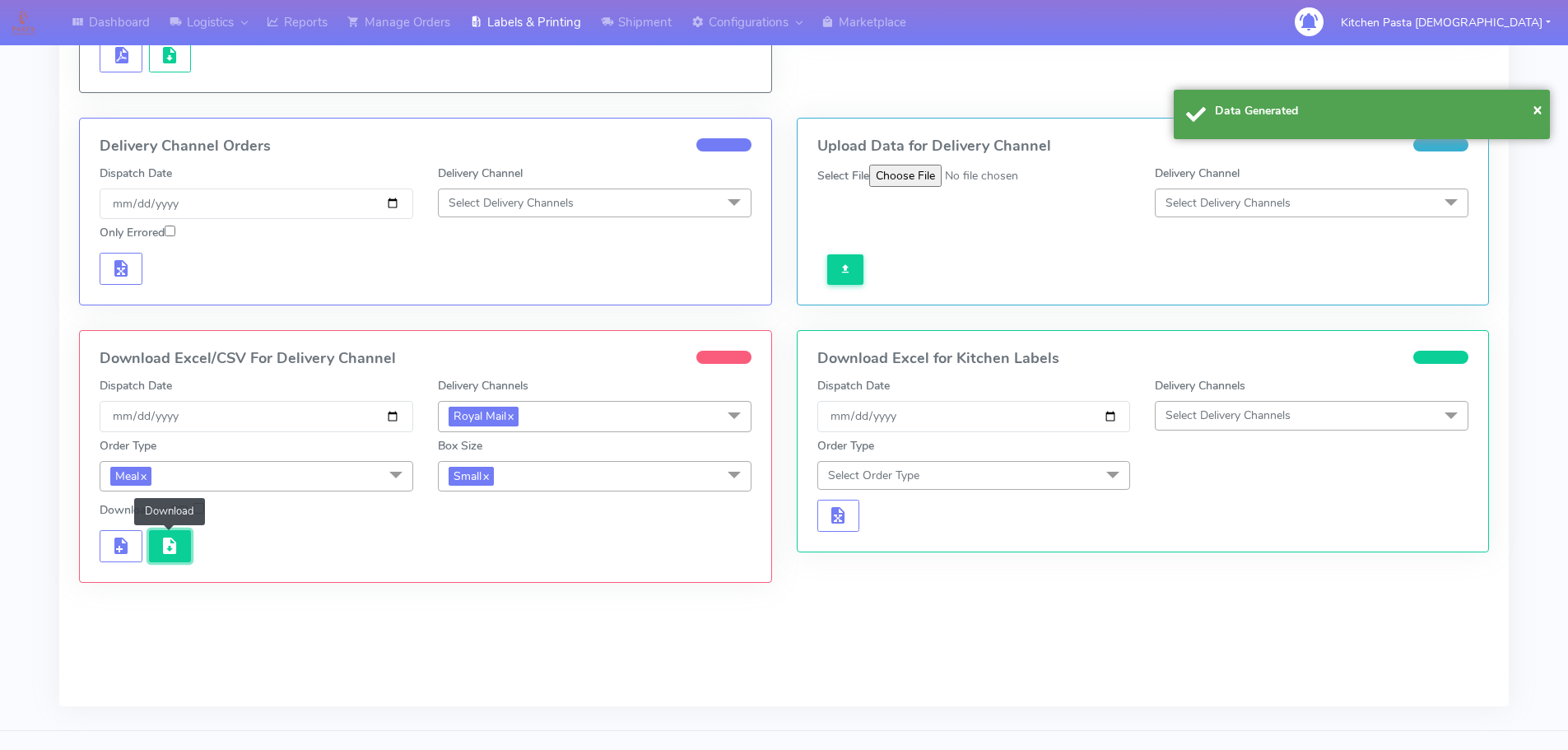
click at [171, 554] on span "button" at bounding box center [170, 550] width 20 height 16
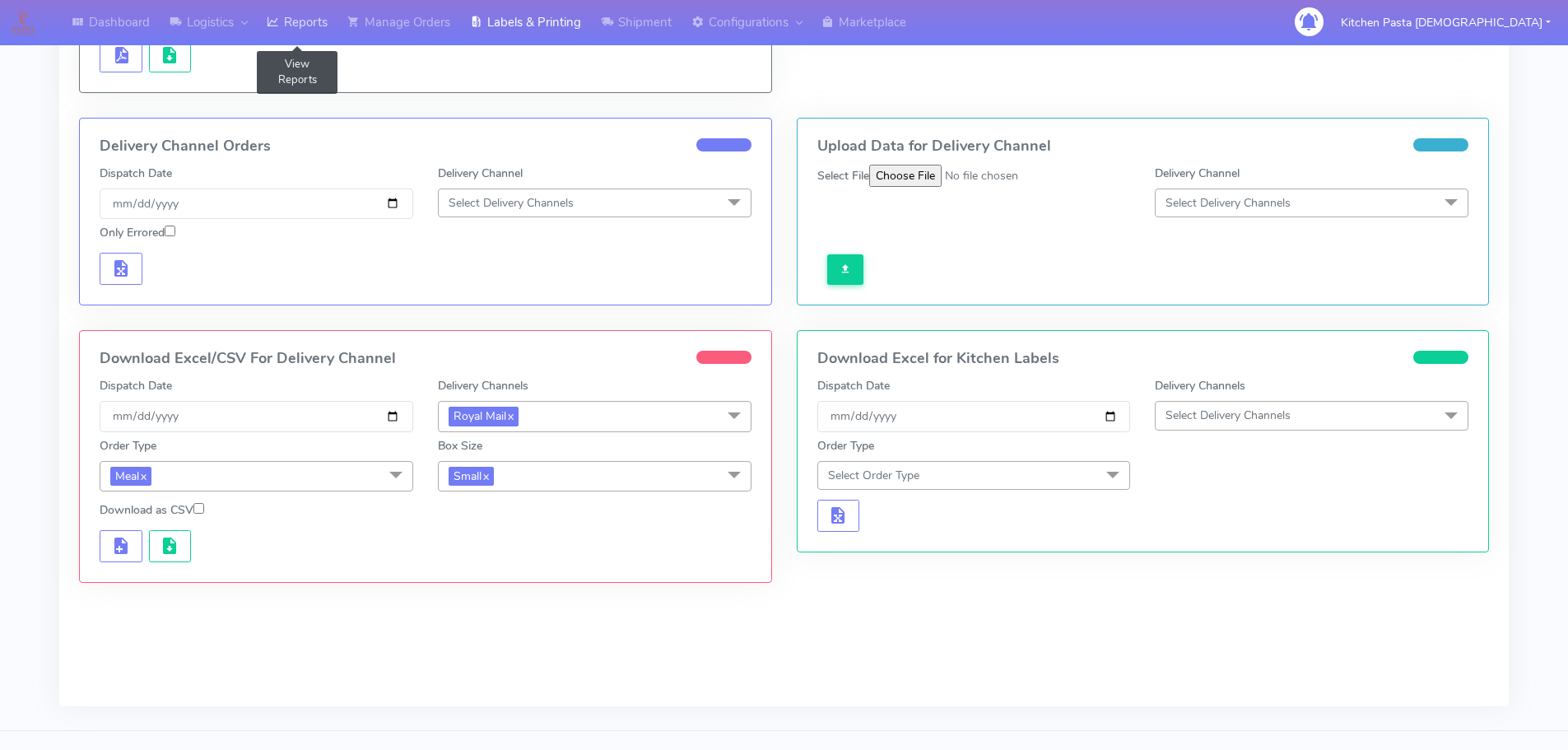
click at [312, 32] on link "Reports" at bounding box center [297, 22] width 81 height 45
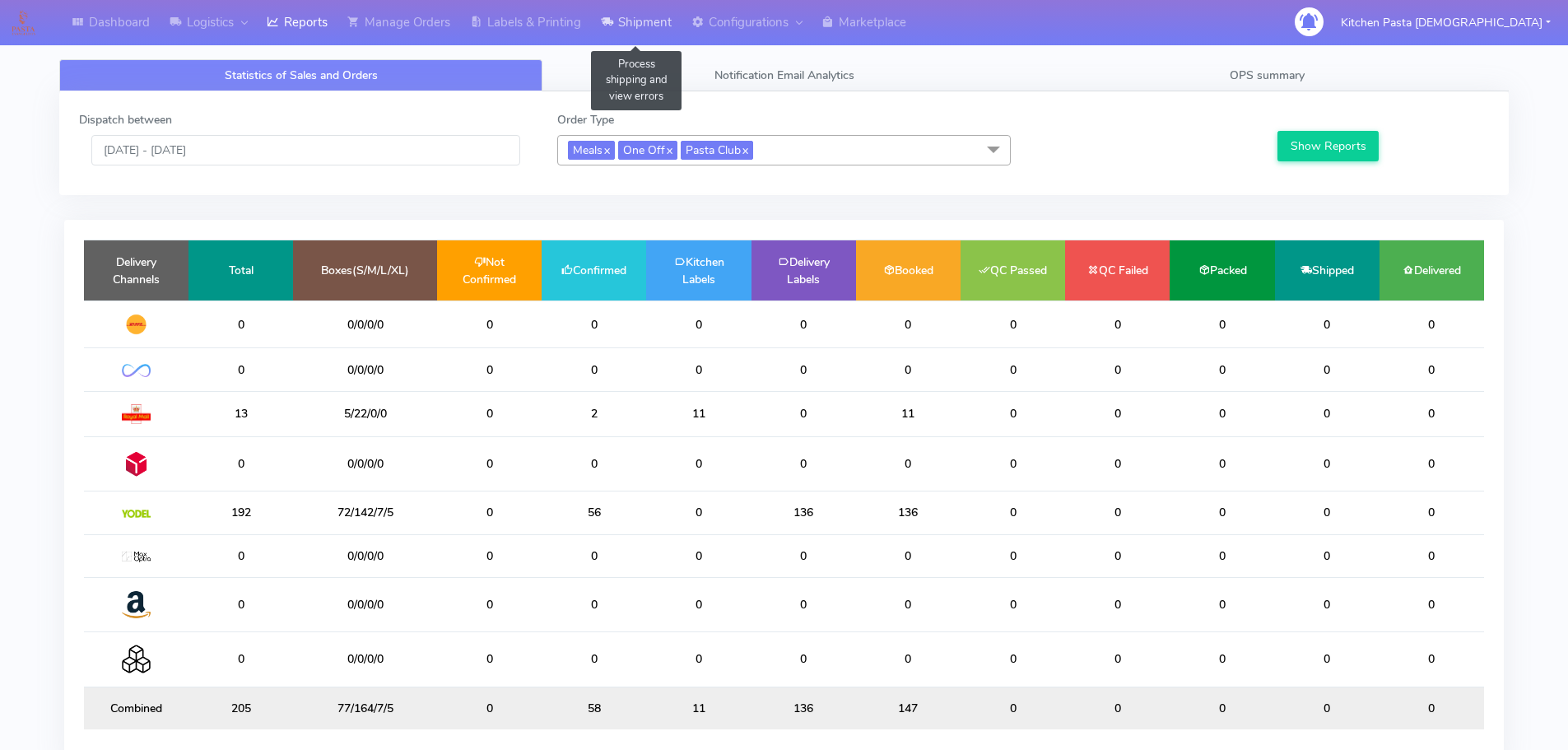
click at [611, 27] on icon at bounding box center [607, 22] width 12 height 17
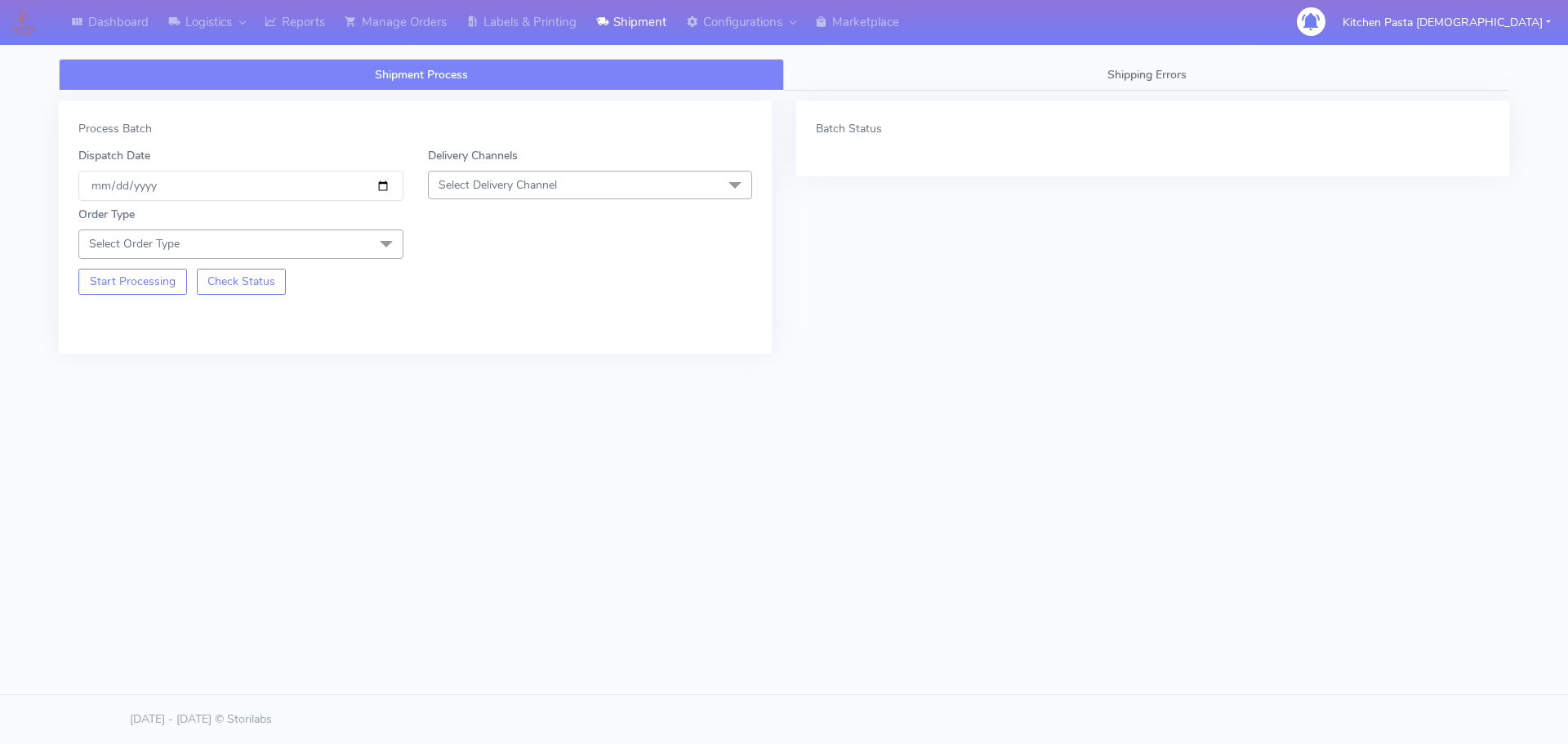
click at [587, 190] on span "Select Delivery Channel" at bounding box center [590, 185] width 324 height 29
click at [457, 317] on div "Royal Mail" at bounding box center [591, 315] width 307 height 17
drag, startPoint x: 340, startPoint y: 241, endPoint x: 264, endPoint y: 321, distance: 110.3
click at [341, 243] on span "Select Order Type" at bounding box center [240, 243] width 324 height 29
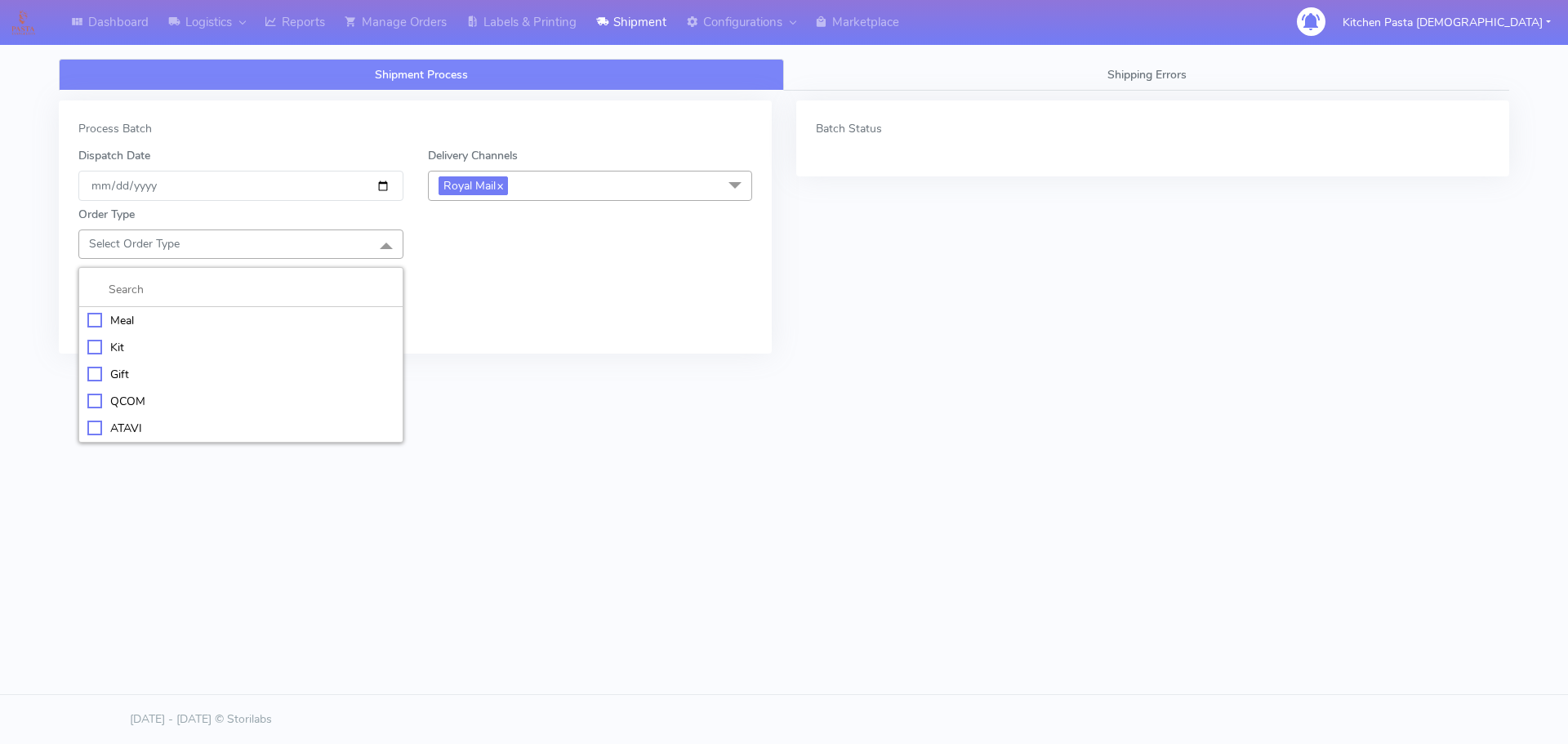
click at [259, 307] on li "Meal" at bounding box center [240, 320] width 323 height 27
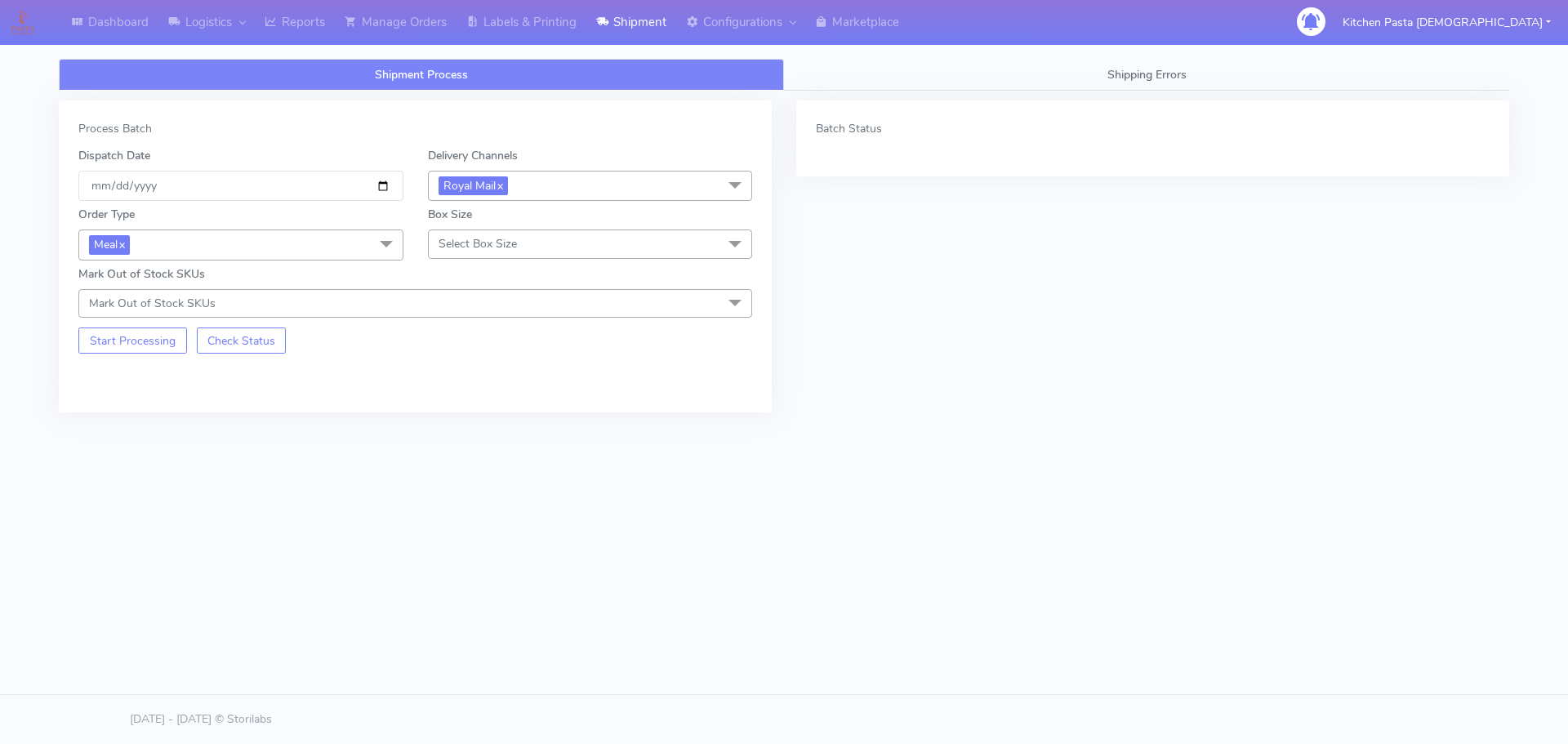
click at [451, 237] on span "Select Box Size" at bounding box center [477, 244] width 78 height 16
click at [455, 376] on div "Medium" at bounding box center [591, 374] width 307 height 17
click at [119, 341] on button "Start Processing" at bounding box center [133, 340] width 109 height 26
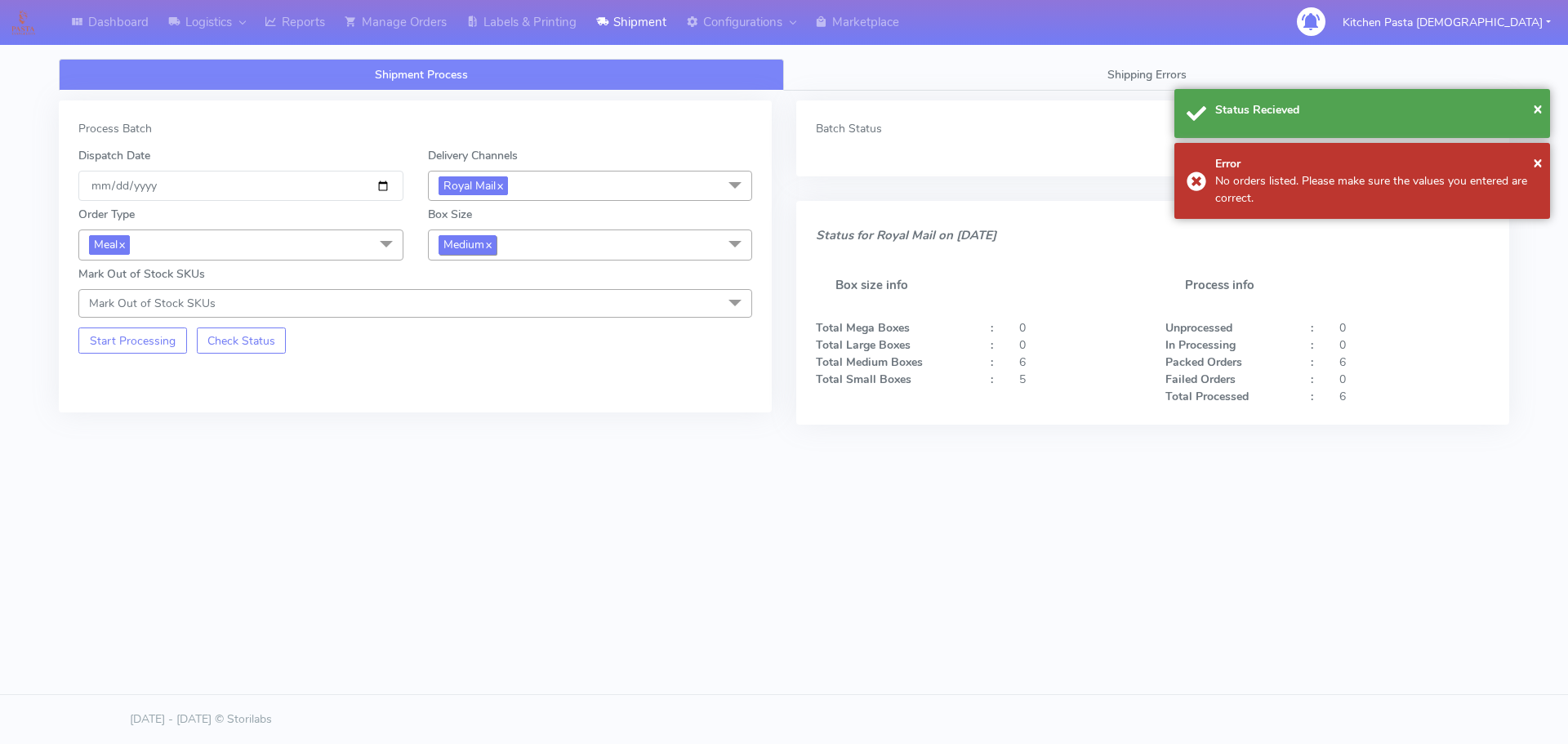
click at [496, 252] on span "Medium x" at bounding box center [467, 244] width 58 height 19
click at [503, 318] on div "Small" at bounding box center [591, 322] width 307 height 17
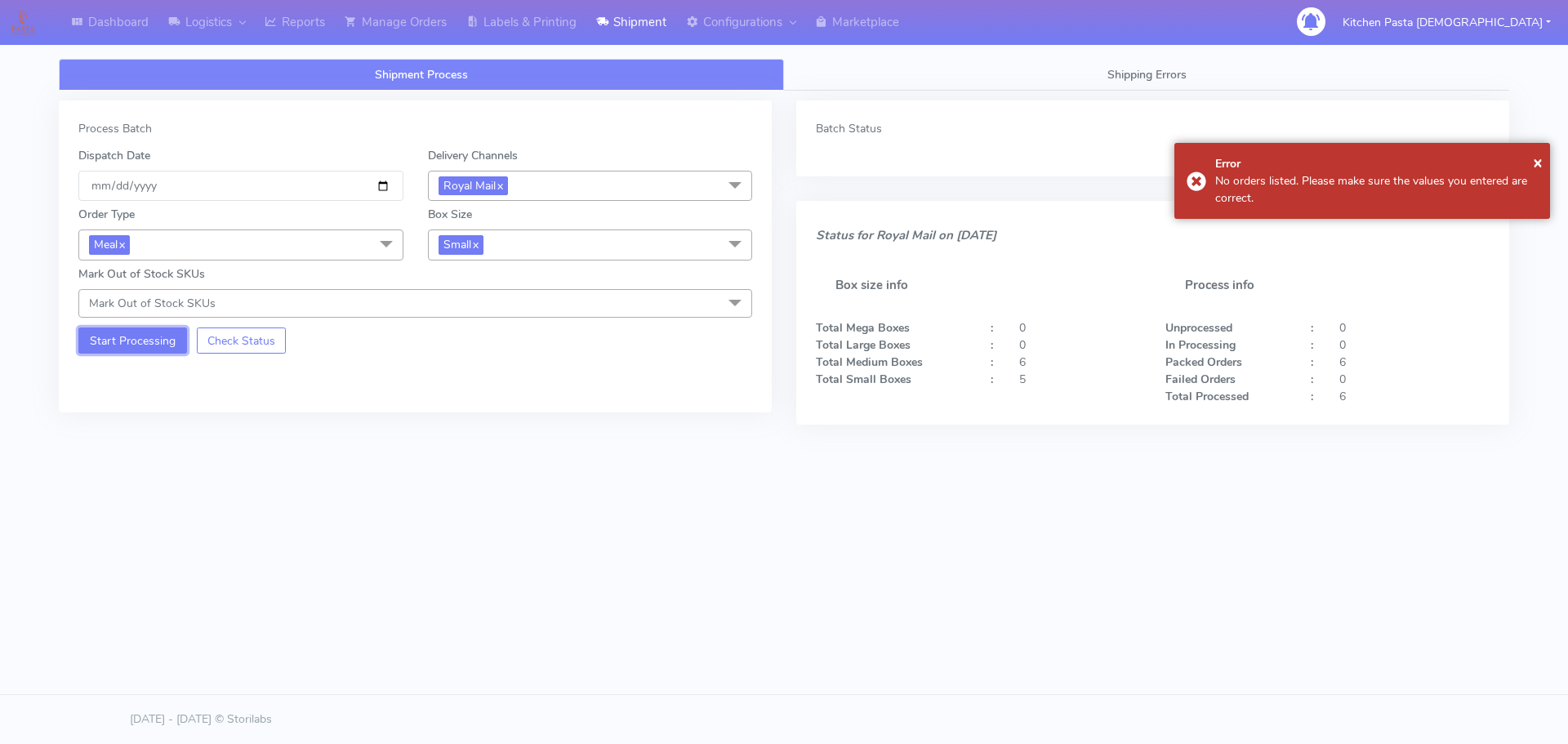
click at [153, 343] on button "Start Processing" at bounding box center [133, 340] width 109 height 26
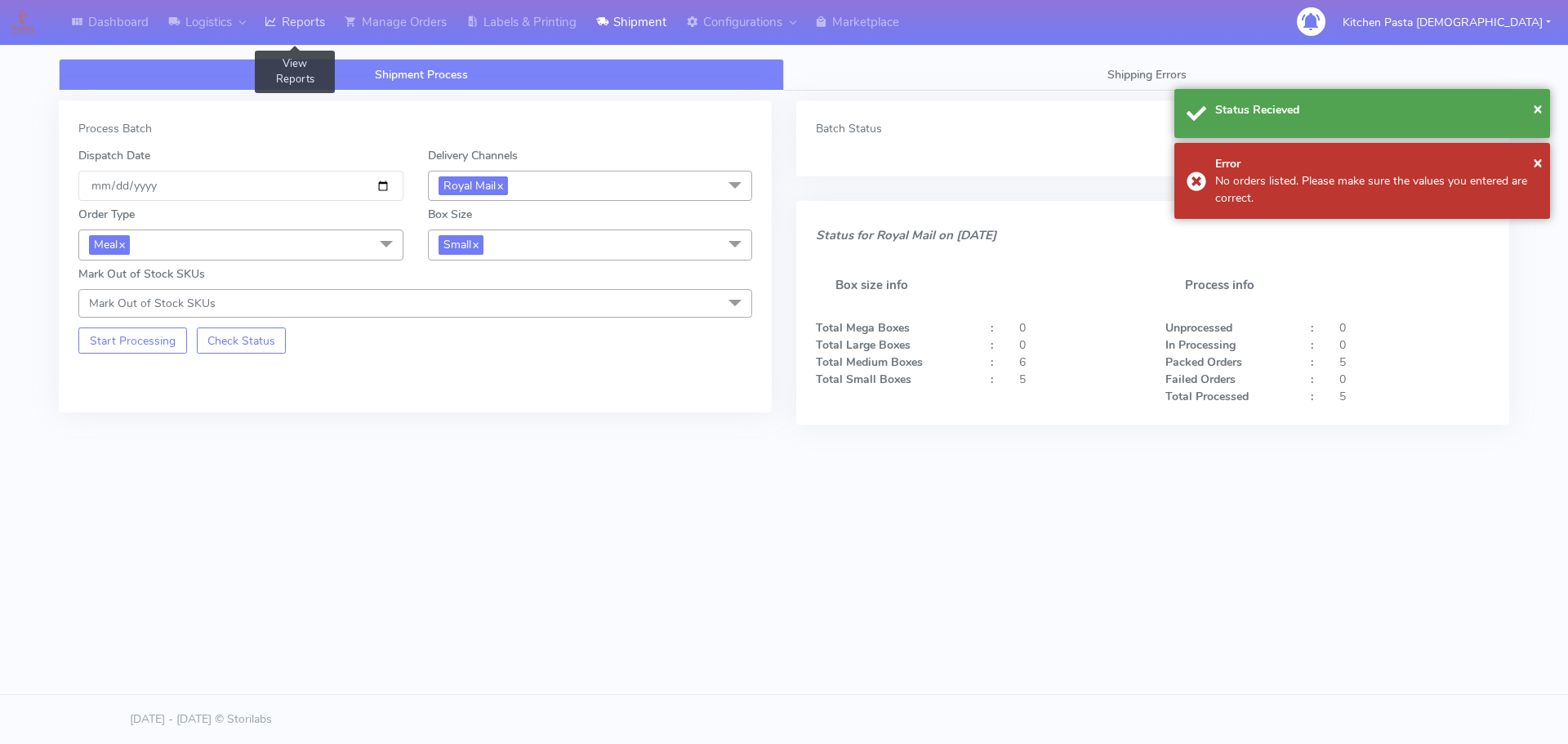
click at [324, 31] on link "Reports" at bounding box center [295, 22] width 80 height 45
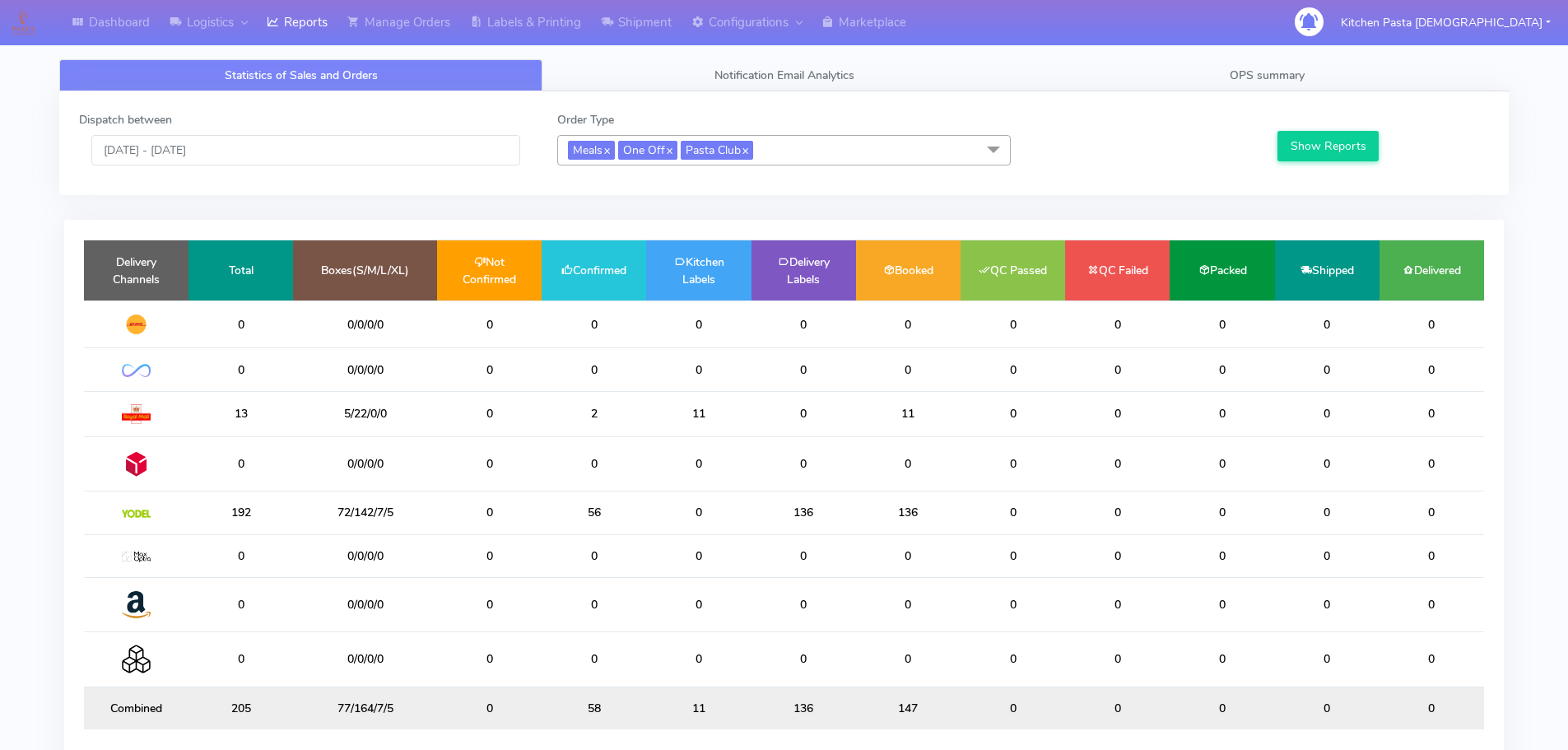
click at [798, 155] on span "Meals x One Off x Pasta Club x" at bounding box center [784, 150] width 454 height 31
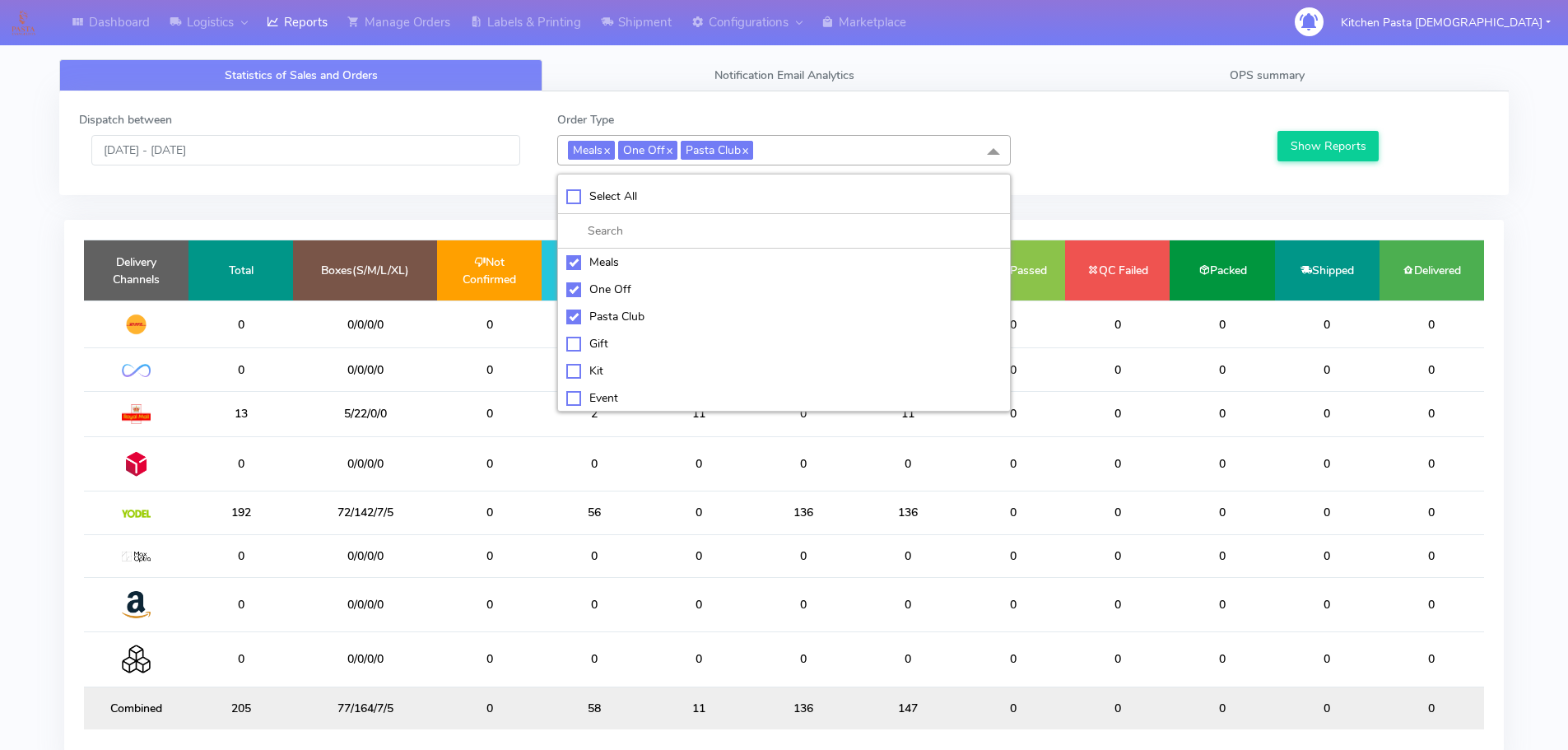
click at [638, 266] on div "Meals" at bounding box center [784, 261] width 436 height 17
checkbox input "false"
drag, startPoint x: 628, startPoint y: 281, endPoint x: 629, endPoint y: 312, distance: 31.0
click at [629, 290] on div "One Off" at bounding box center [784, 288] width 436 height 17
checkbox input "false"
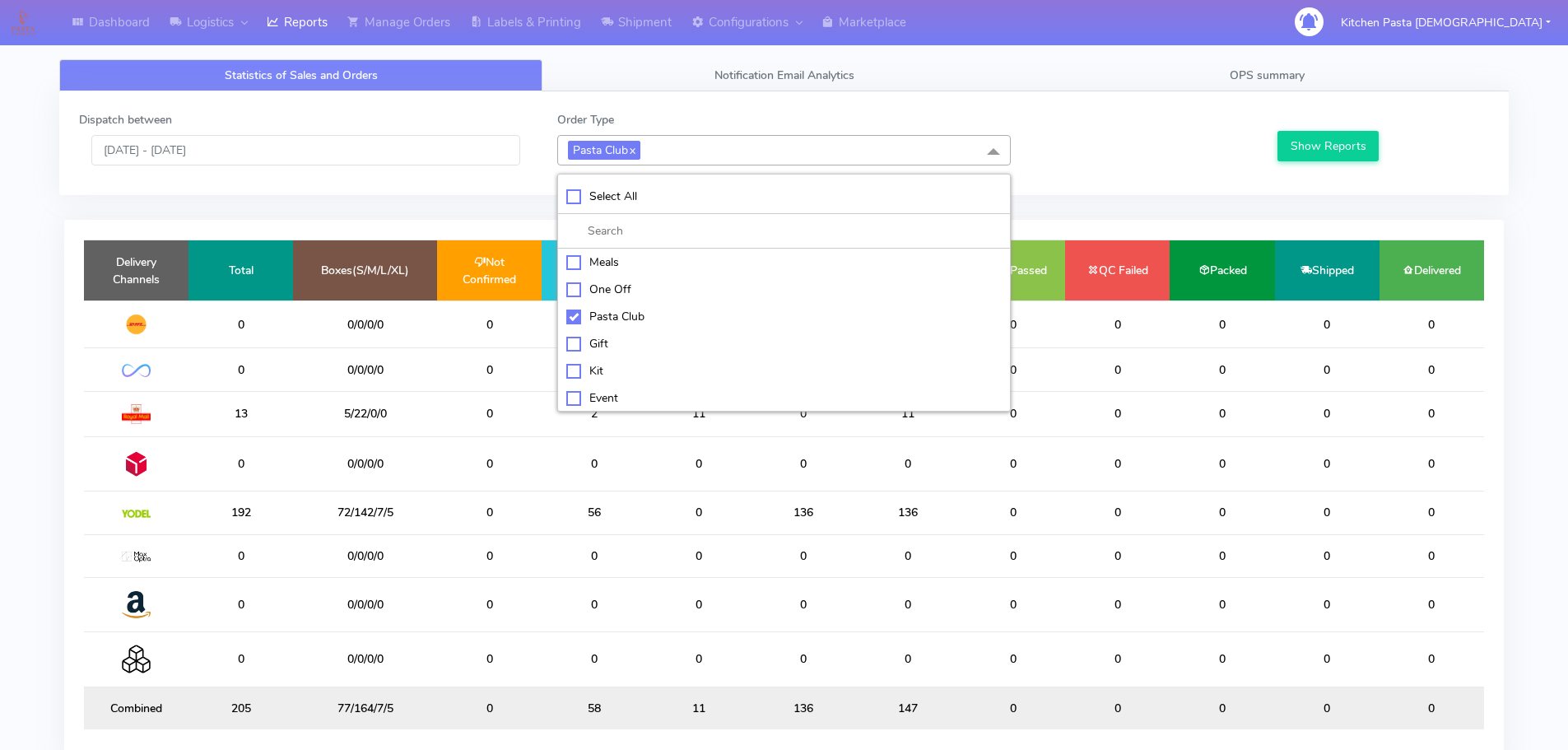
click at [629, 316] on div "Pasta Club" at bounding box center [784, 316] width 436 height 17
checkbox input "false"
drag, startPoint x: 624, startPoint y: 366, endPoint x: 644, endPoint y: 361, distance: 20.6
click at [629, 366] on div "Kit" at bounding box center [784, 369] width 436 height 17
checkbox input "true"
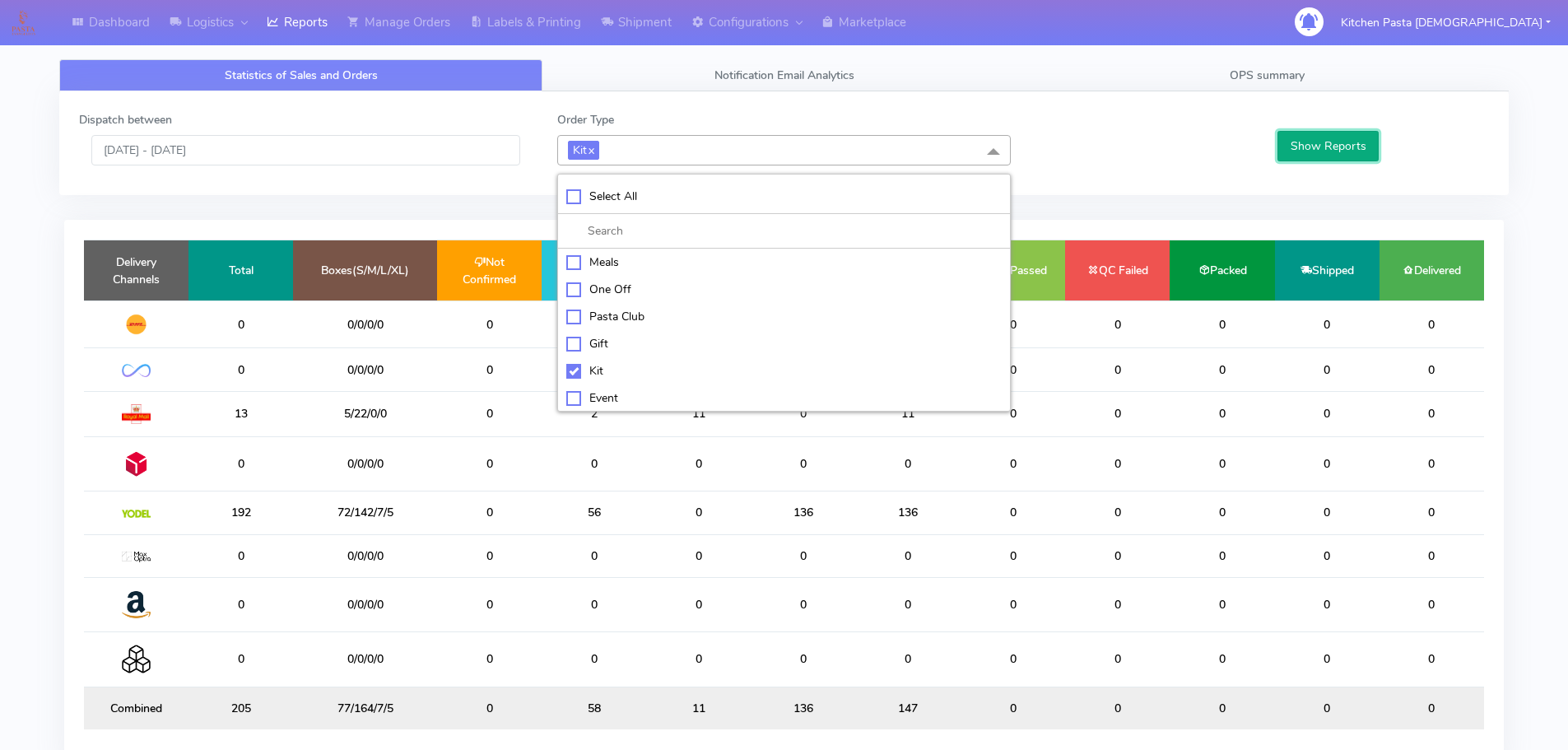
click at [1313, 139] on button "Show Reports" at bounding box center [1329, 146] width 102 height 31
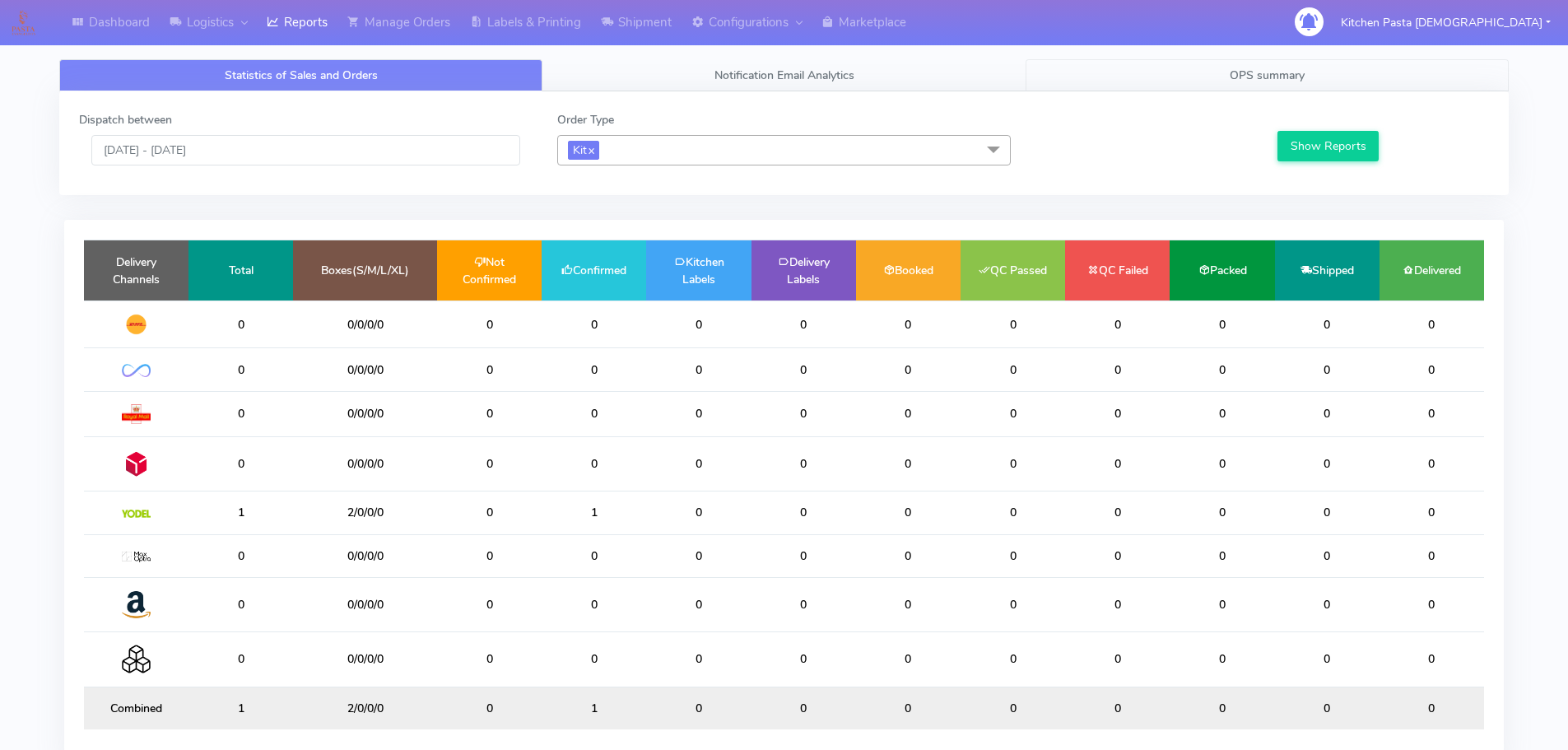
click at [1277, 78] on span "OPS summary" at bounding box center [1267, 76] width 75 height 16
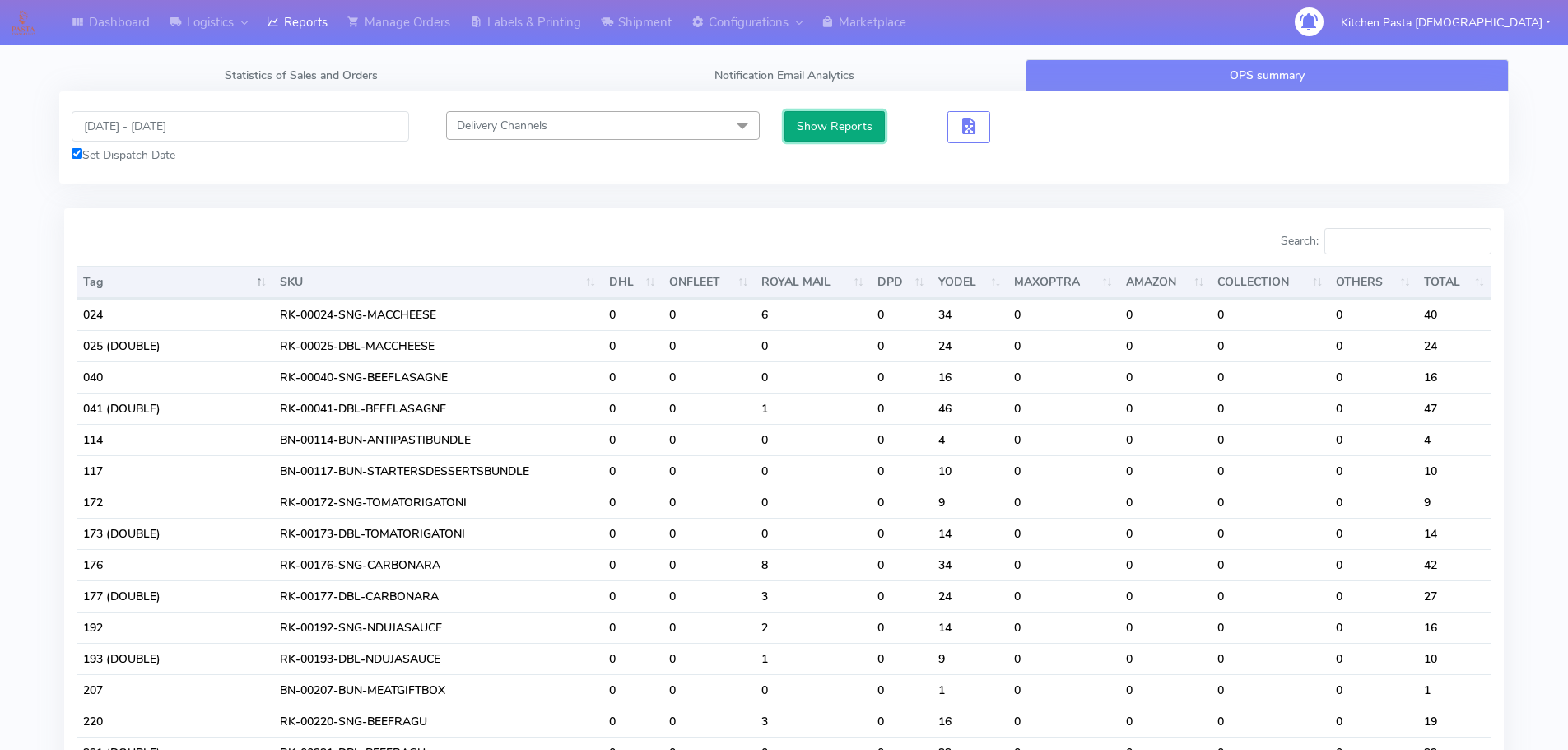
click at [863, 132] on button "Show Reports" at bounding box center [836, 126] width 102 height 31
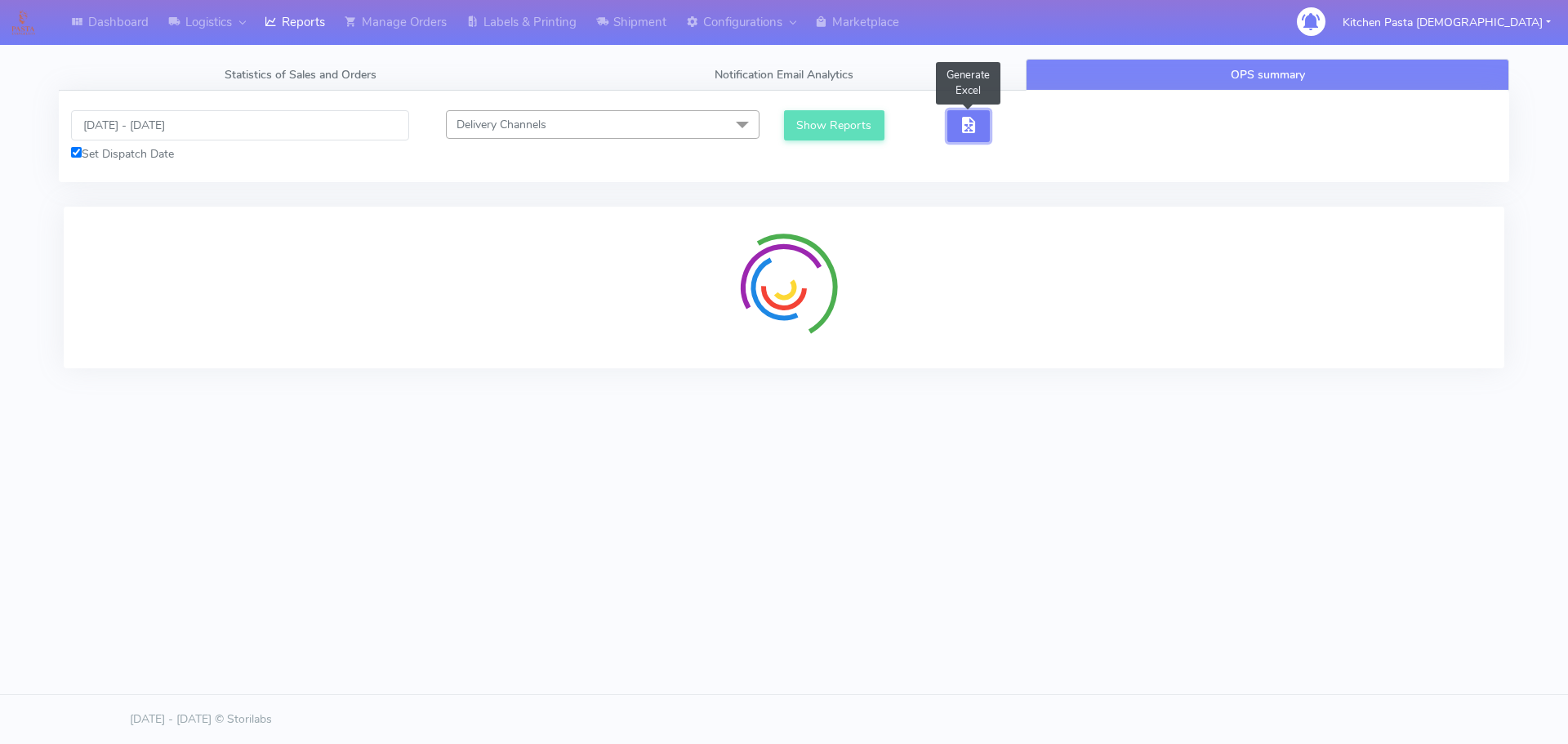
click at [957, 115] on button "button" at bounding box center [968, 126] width 43 height 32
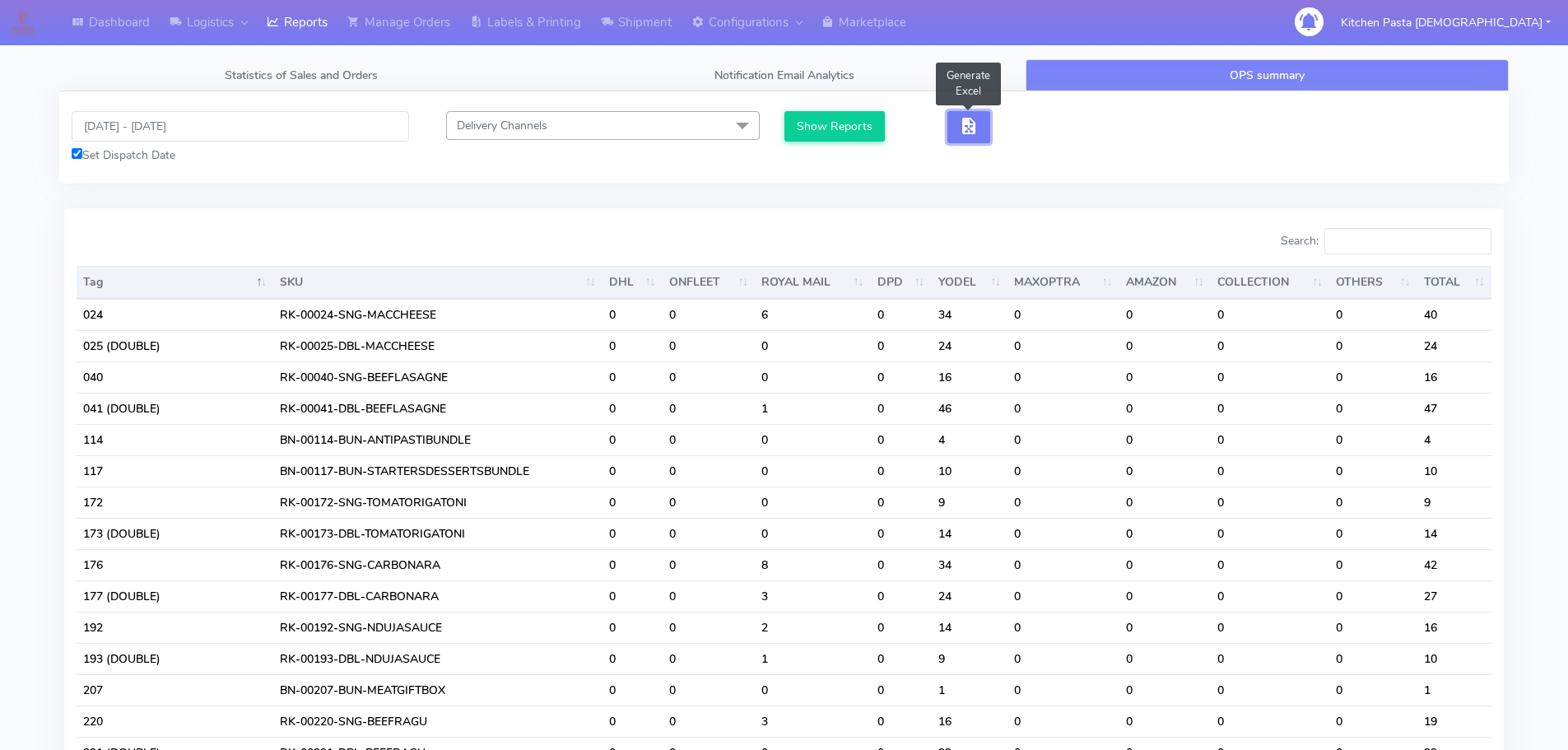
click at [949, 135] on button "button" at bounding box center [969, 127] width 43 height 32
click at [953, 135] on button "button" at bounding box center [969, 127] width 43 height 32
click at [958, 135] on button "button" at bounding box center [969, 127] width 43 height 32
click at [966, 137] on span "button" at bounding box center [970, 130] width 20 height 16
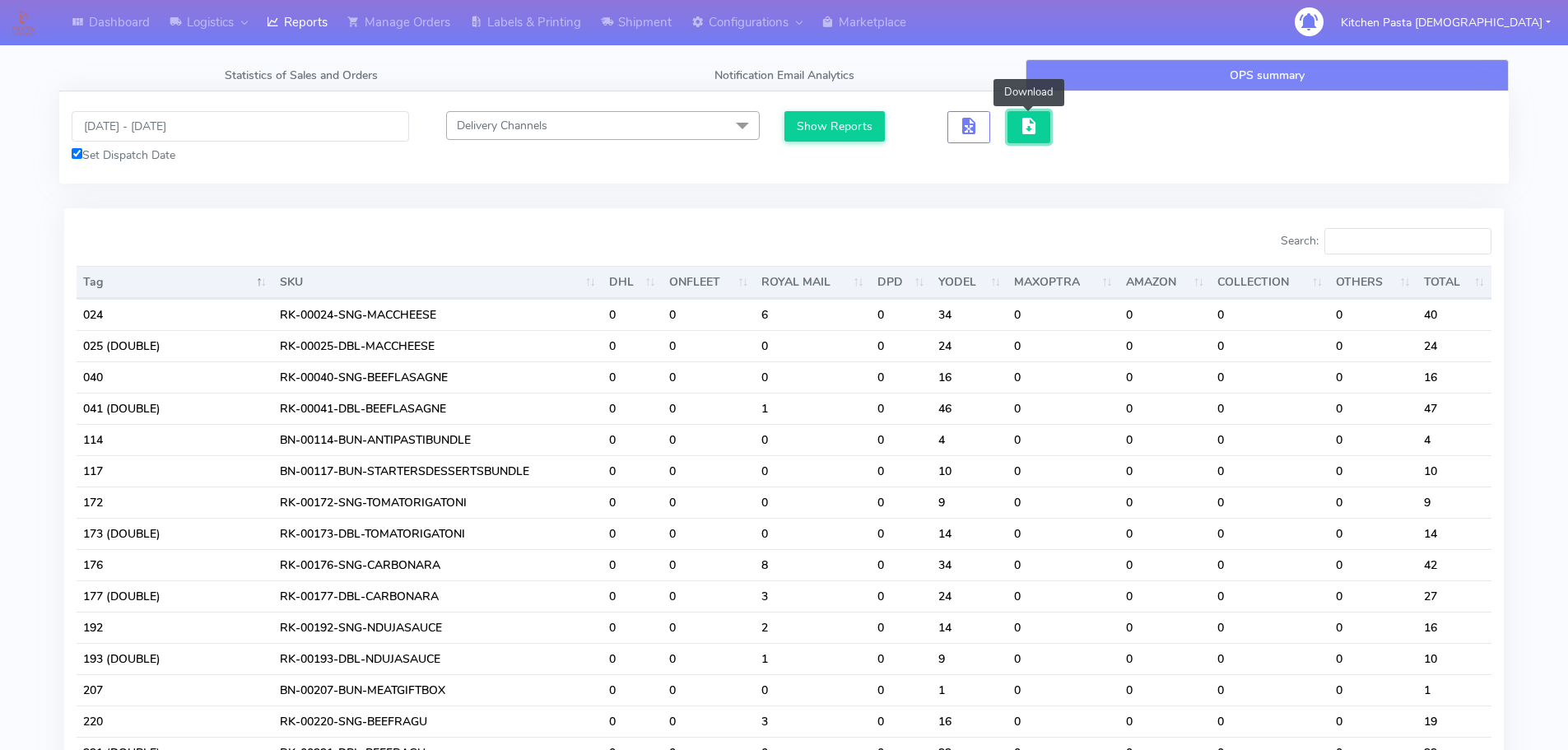
click at [1034, 127] on span "button" at bounding box center [1029, 130] width 20 height 16
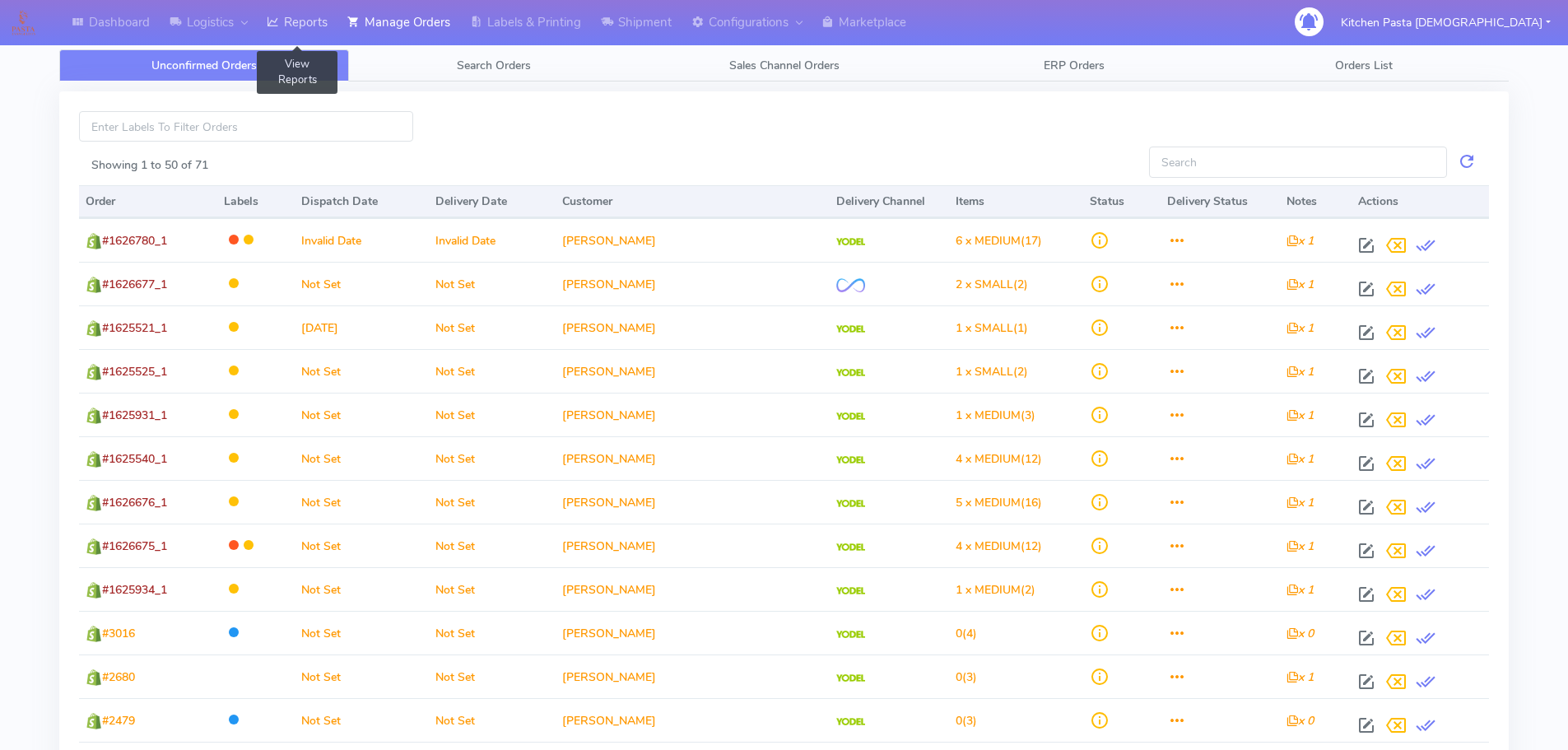
click at [285, 19] on link "Reports" at bounding box center [297, 22] width 81 height 45
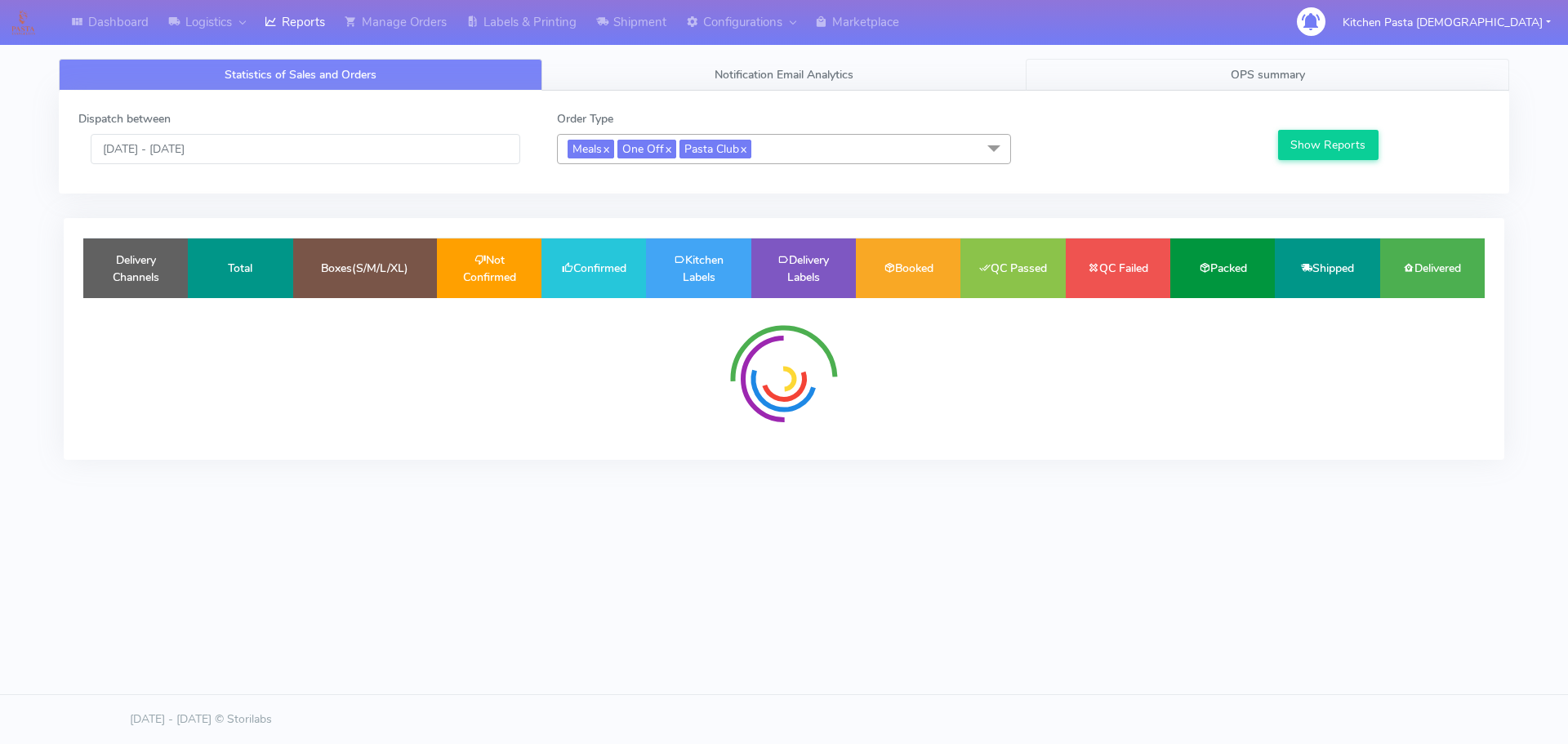
click at [1232, 76] on span "OPS summary" at bounding box center [1267, 75] width 74 height 16
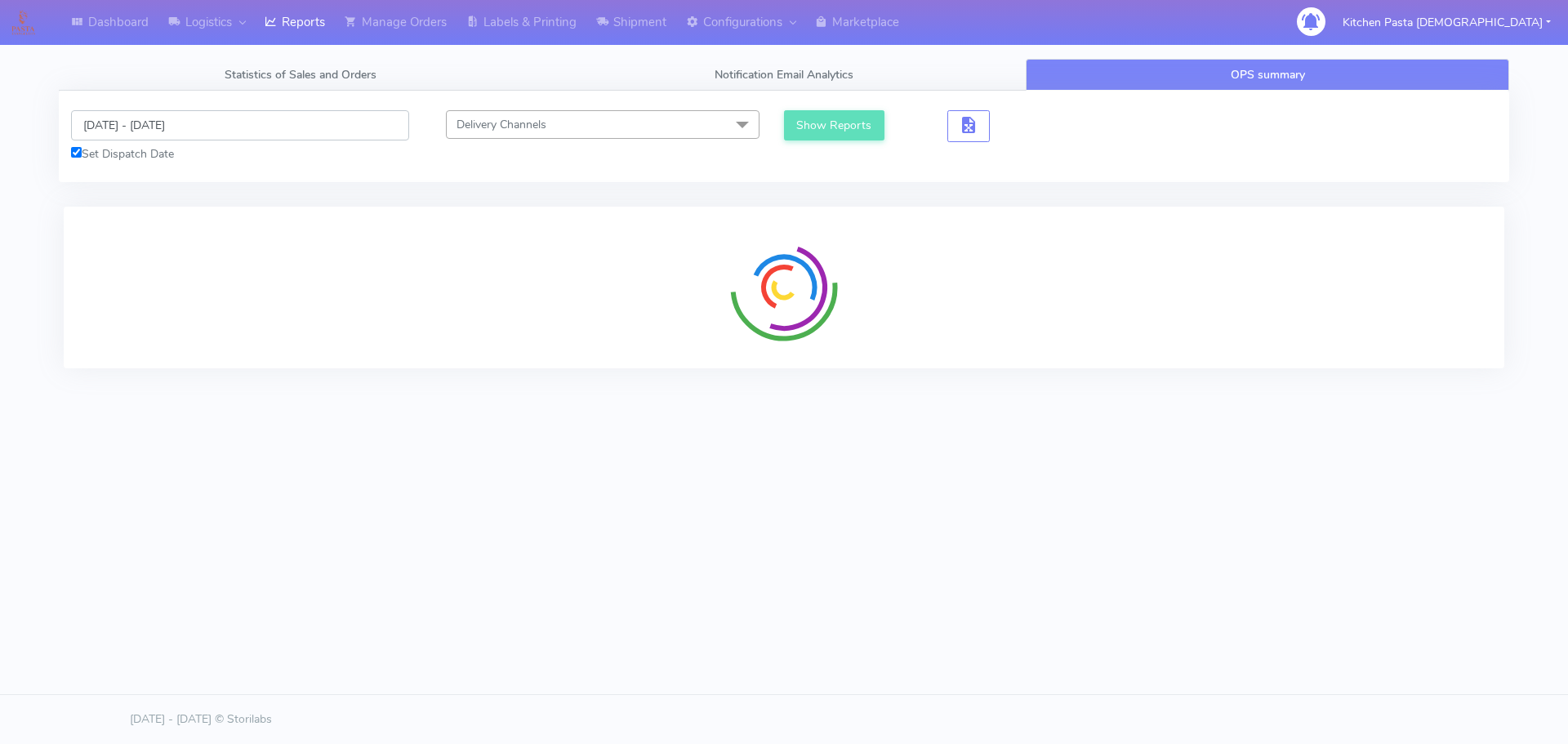
click at [96, 119] on input "[DATE] - [DATE]" at bounding box center [240, 125] width 338 height 31
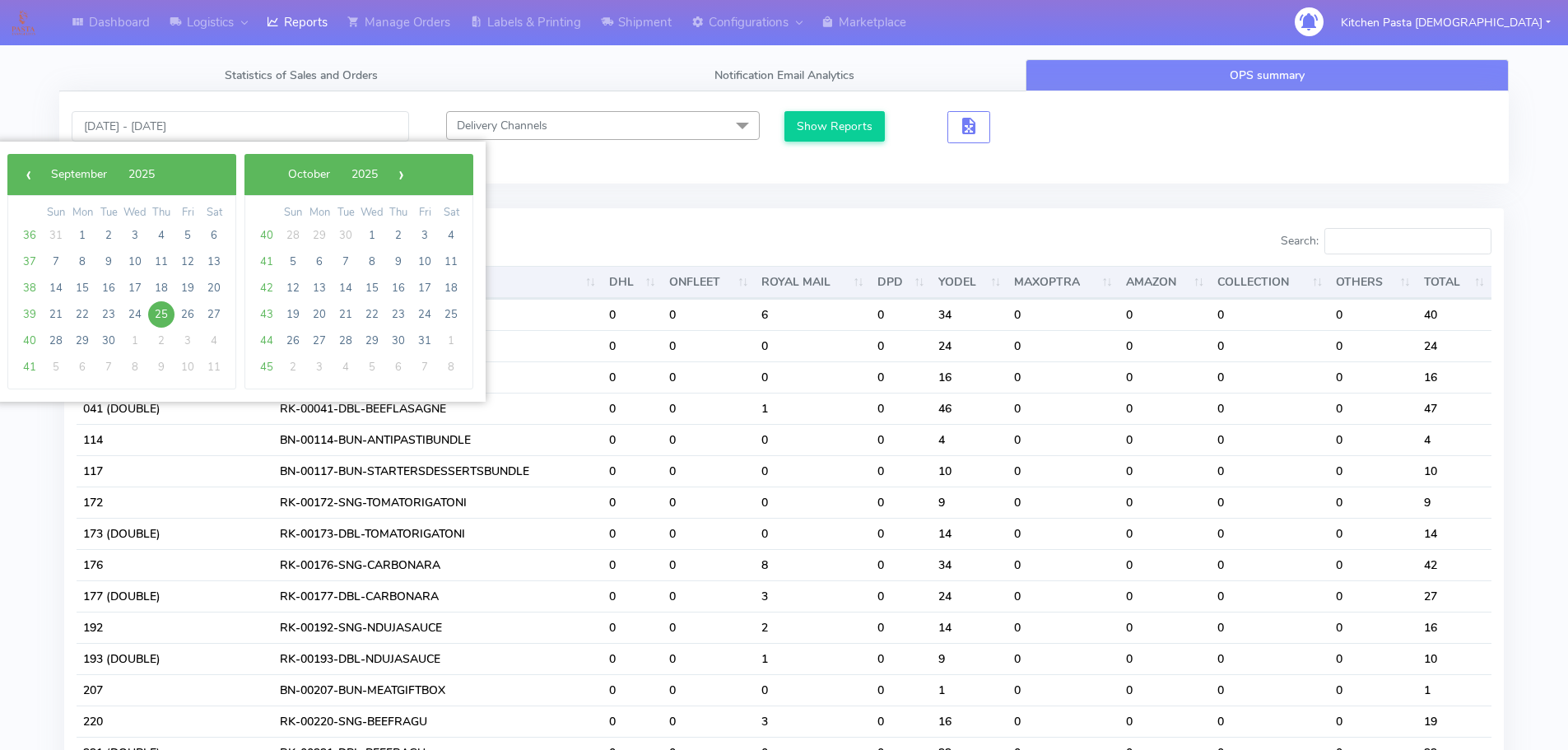
click at [158, 304] on span "25" at bounding box center [162, 314] width 26 height 26
click at [189, 311] on span "26" at bounding box center [188, 314] width 26 height 26
type input "[DATE] - [DATE]"
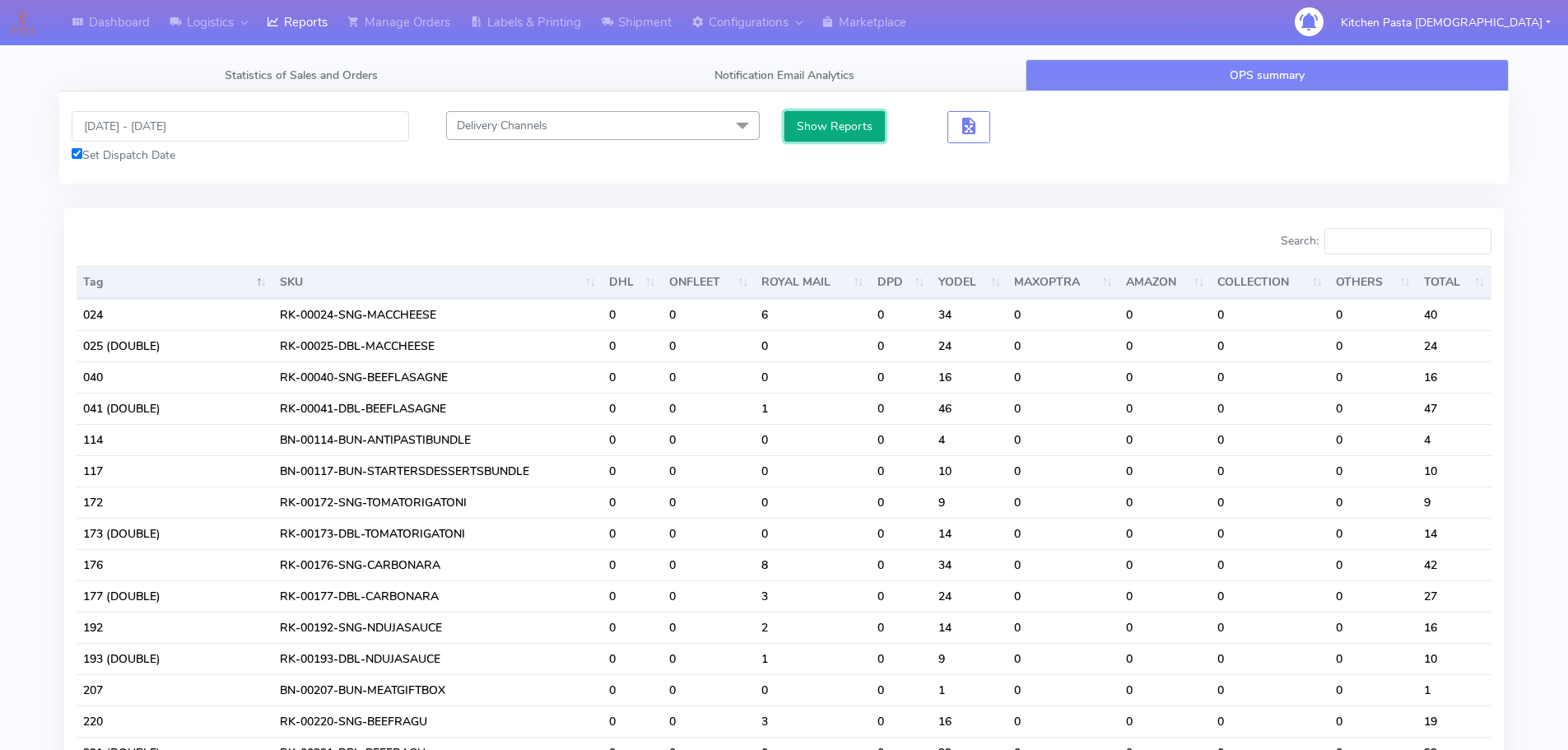
click at [801, 133] on button "Show Reports" at bounding box center [836, 126] width 102 height 31
click at [1378, 242] on input "Search:" at bounding box center [1408, 241] width 168 height 26
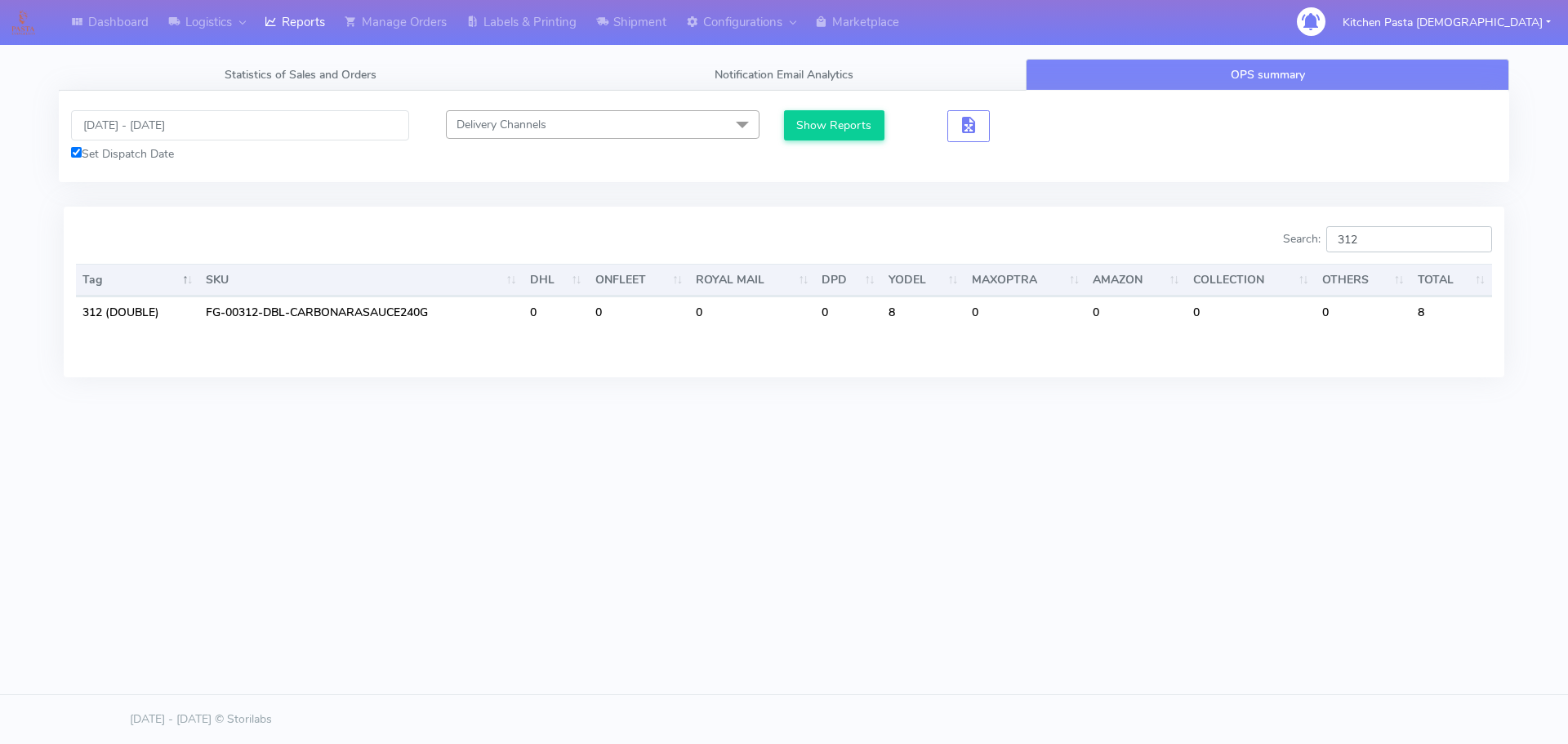
type input "312"
click at [617, 19] on link "Shipment" at bounding box center [631, 22] width 90 height 45
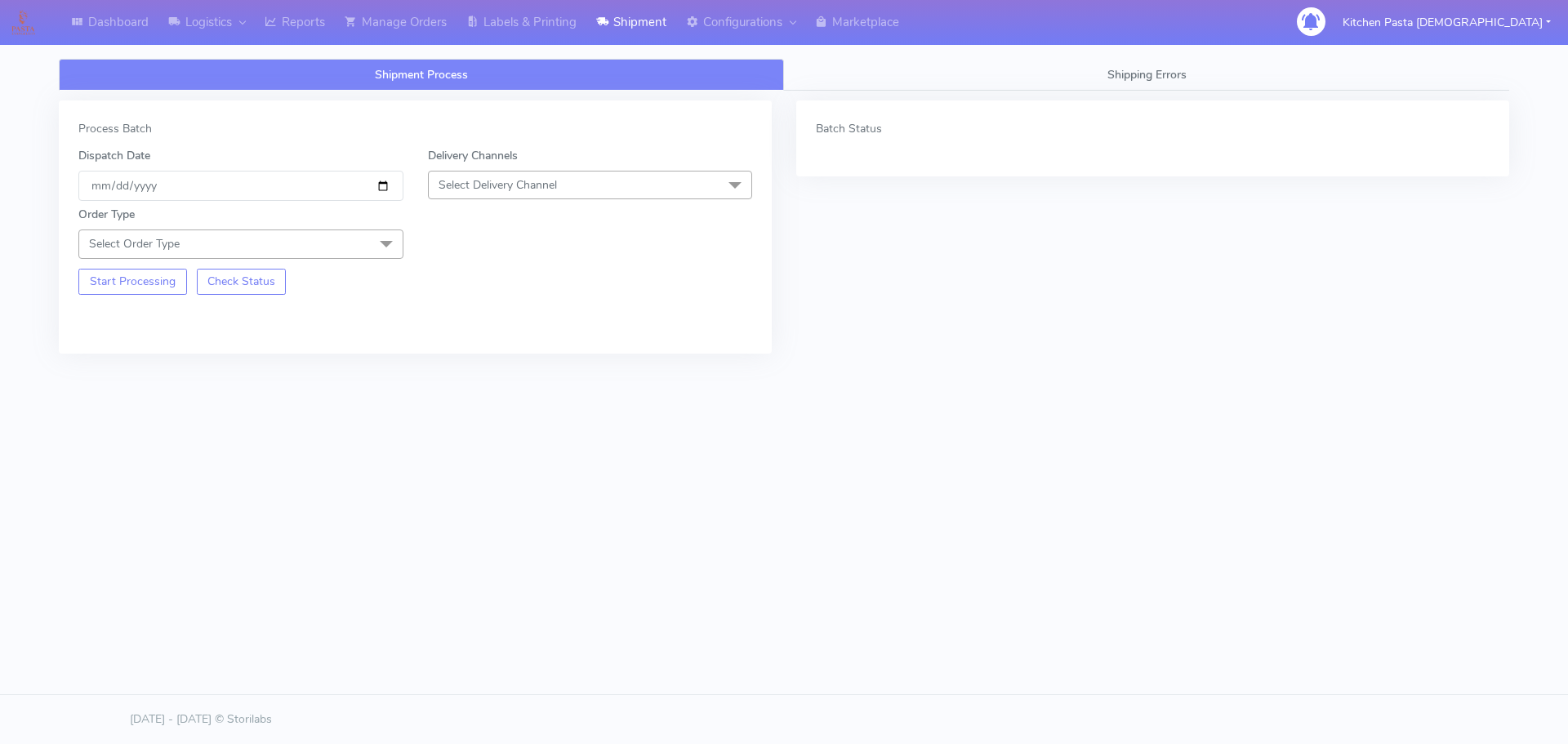
click at [587, 184] on span "Select Delivery Channel" at bounding box center [590, 185] width 324 height 29
click at [487, 371] on div "Yodel" at bounding box center [591, 368] width 307 height 17
drag, startPoint x: 360, startPoint y: 240, endPoint x: 130, endPoint y: 328, distance: 246.3
click at [359, 240] on span "Select Order Type" at bounding box center [240, 243] width 324 height 29
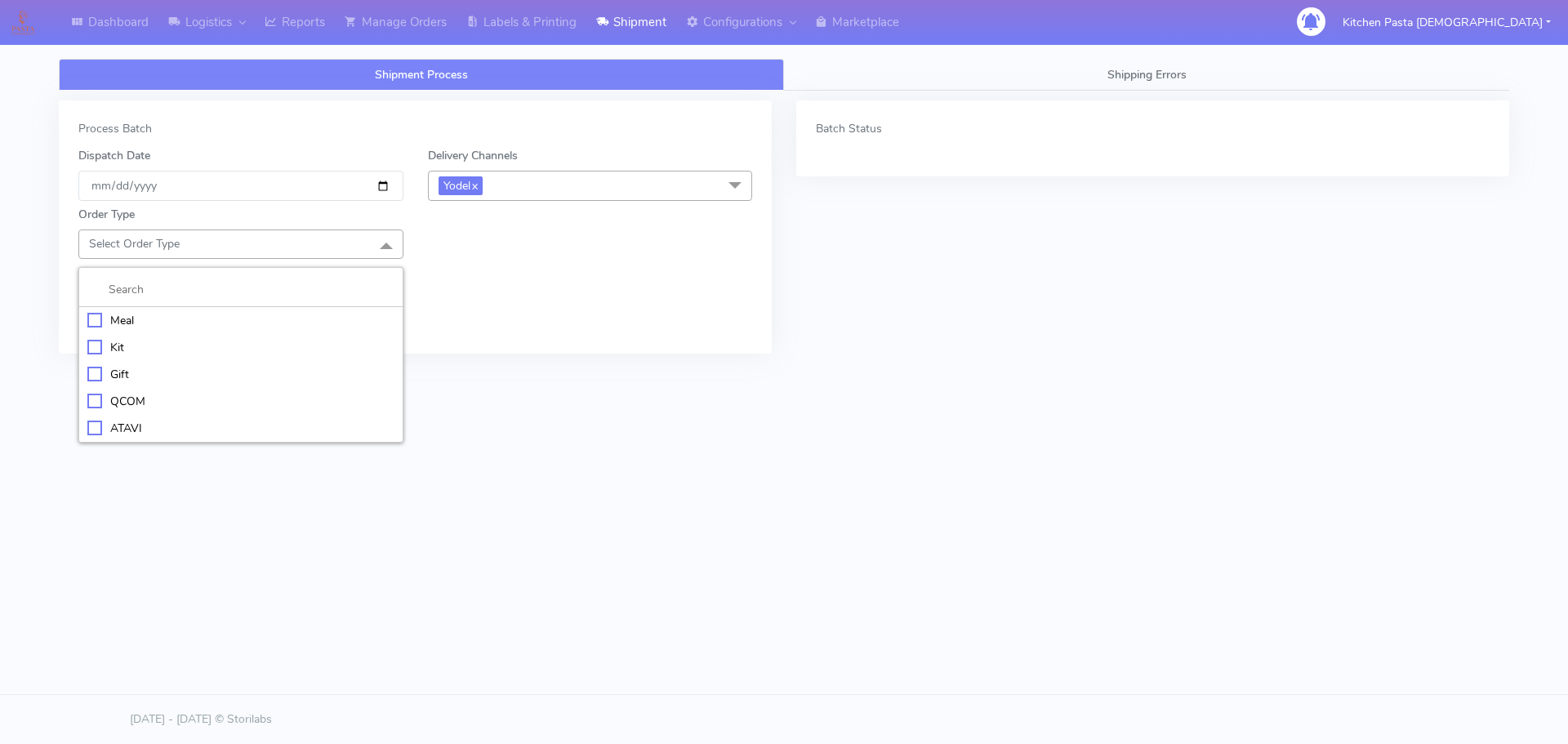
click at [153, 322] on div "Meal" at bounding box center [240, 320] width 307 height 17
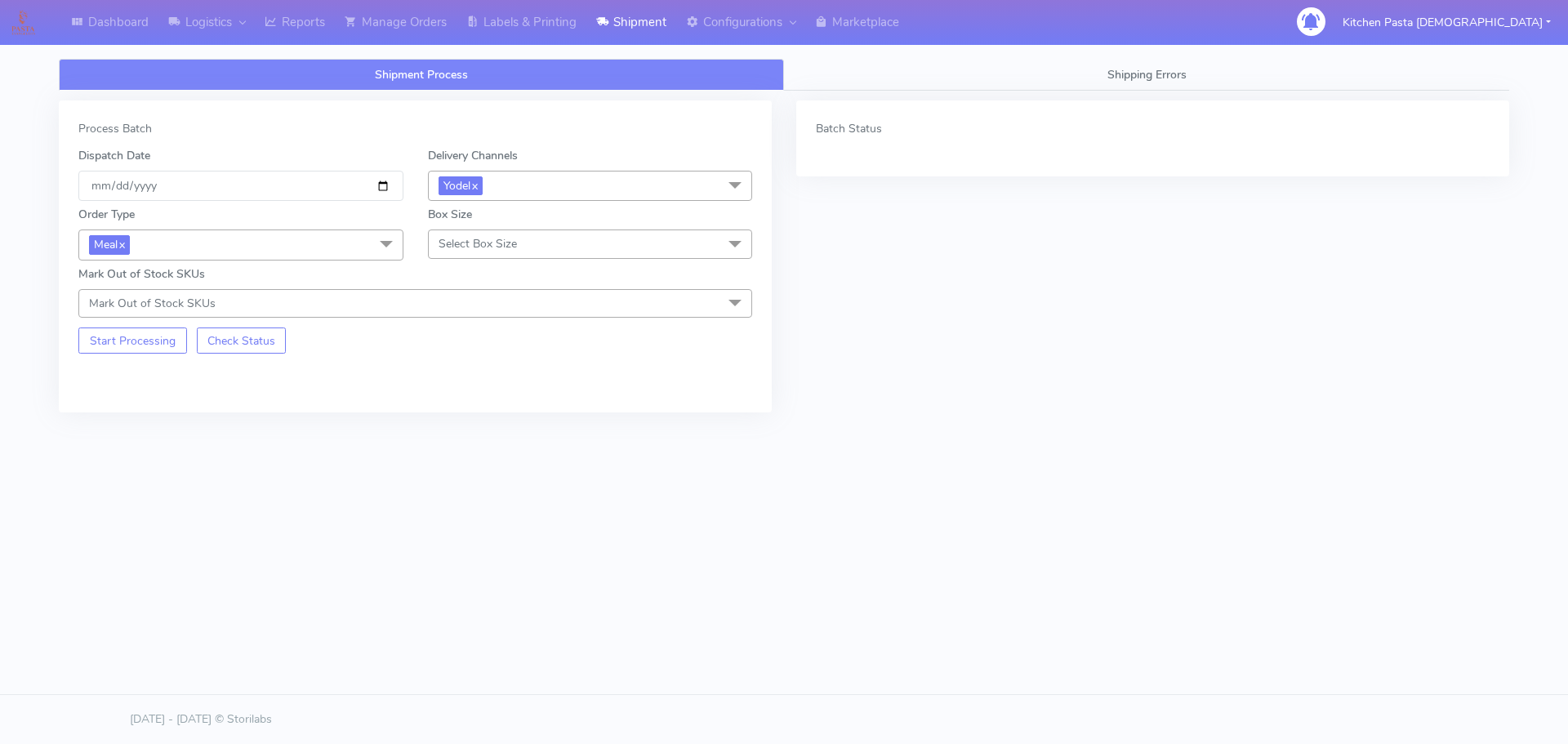
click at [455, 247] on span "Select Box Size" at bounding box center [477, 244] width 78 height 16
click at [466, 405] on div "Large" at bounding box center [591, 401] width 307 height 17
click at [165, 329] on button "Start Processing" at bounding box center [133, 340] width 109 height 26
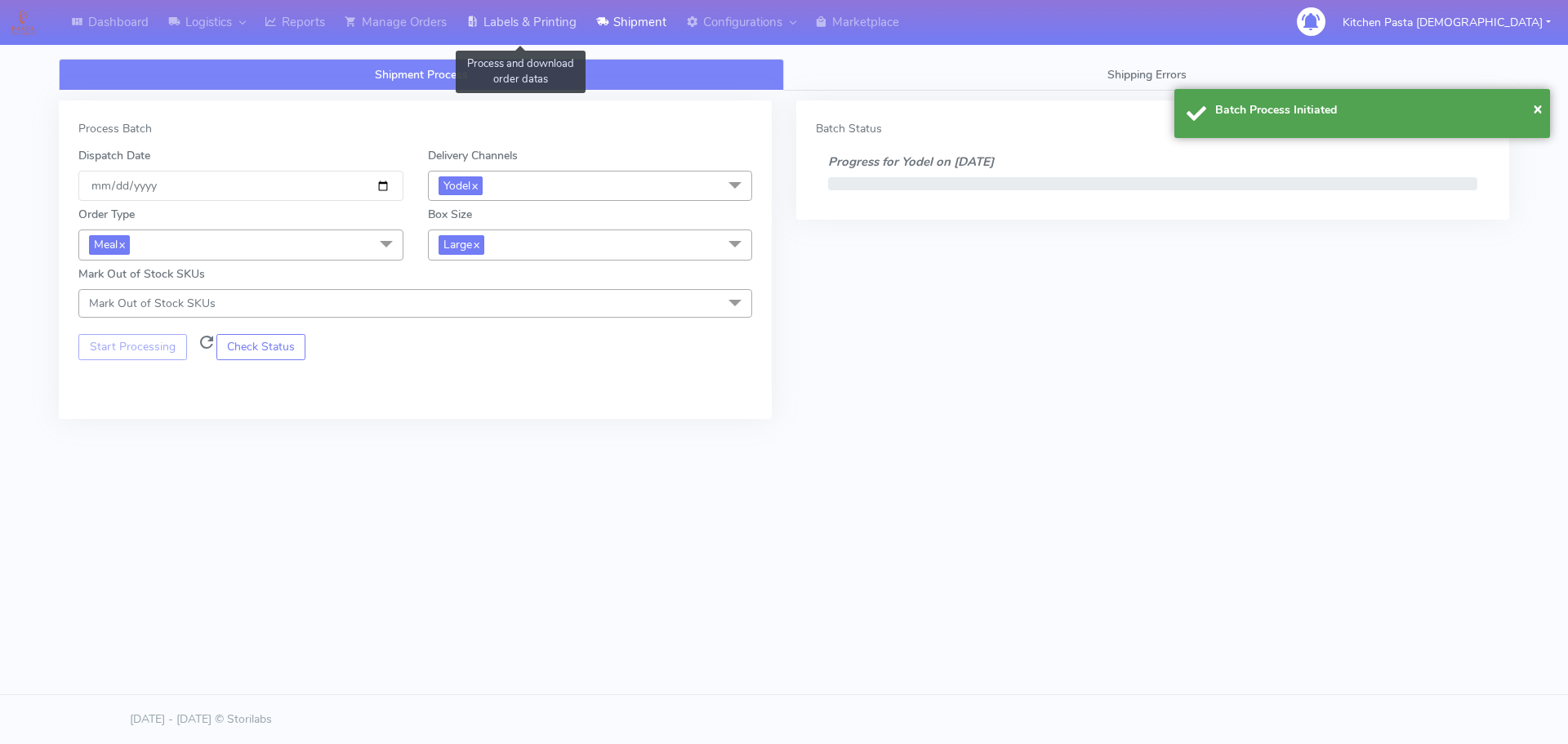
click at [530, 14] on link "Labels & Printing" at bounding box center [520, 22] width 130 height 45
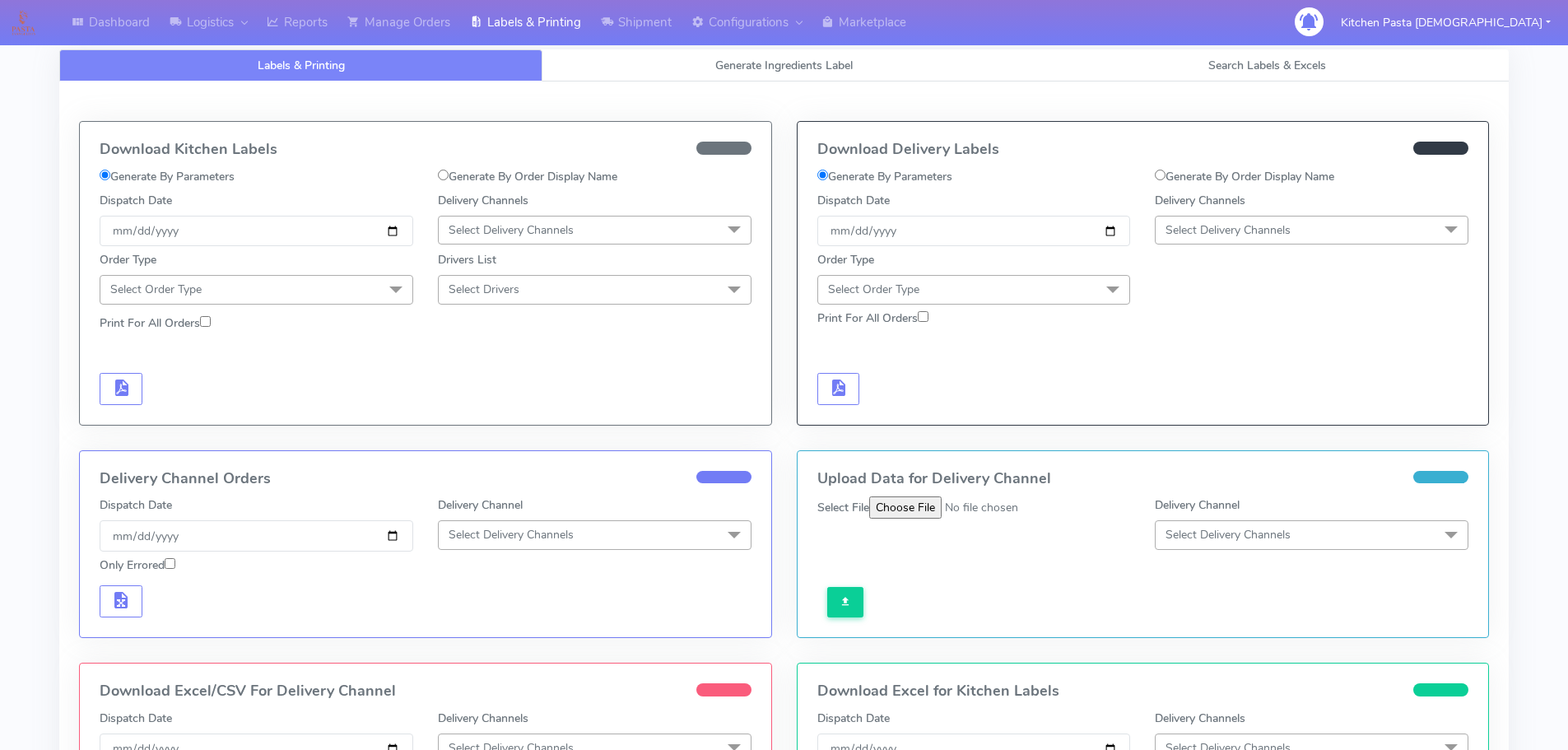
click at [1210, 228] on span "Select Delivery Channels" at bounding box center [1228, 230] width 125 height 16
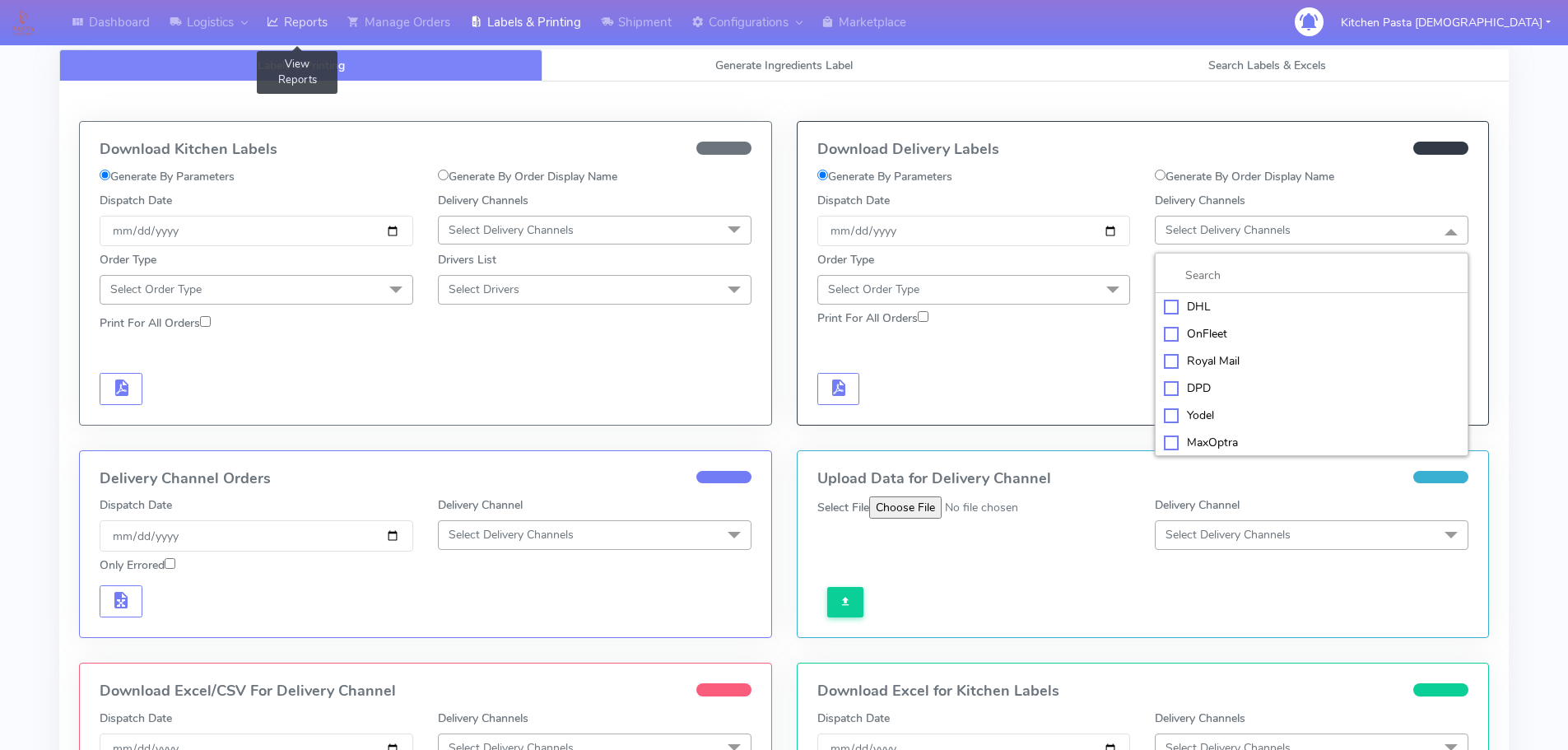
click at [280, 33] on link "Reports" at bounding box center [297, 22] width 81 height 45
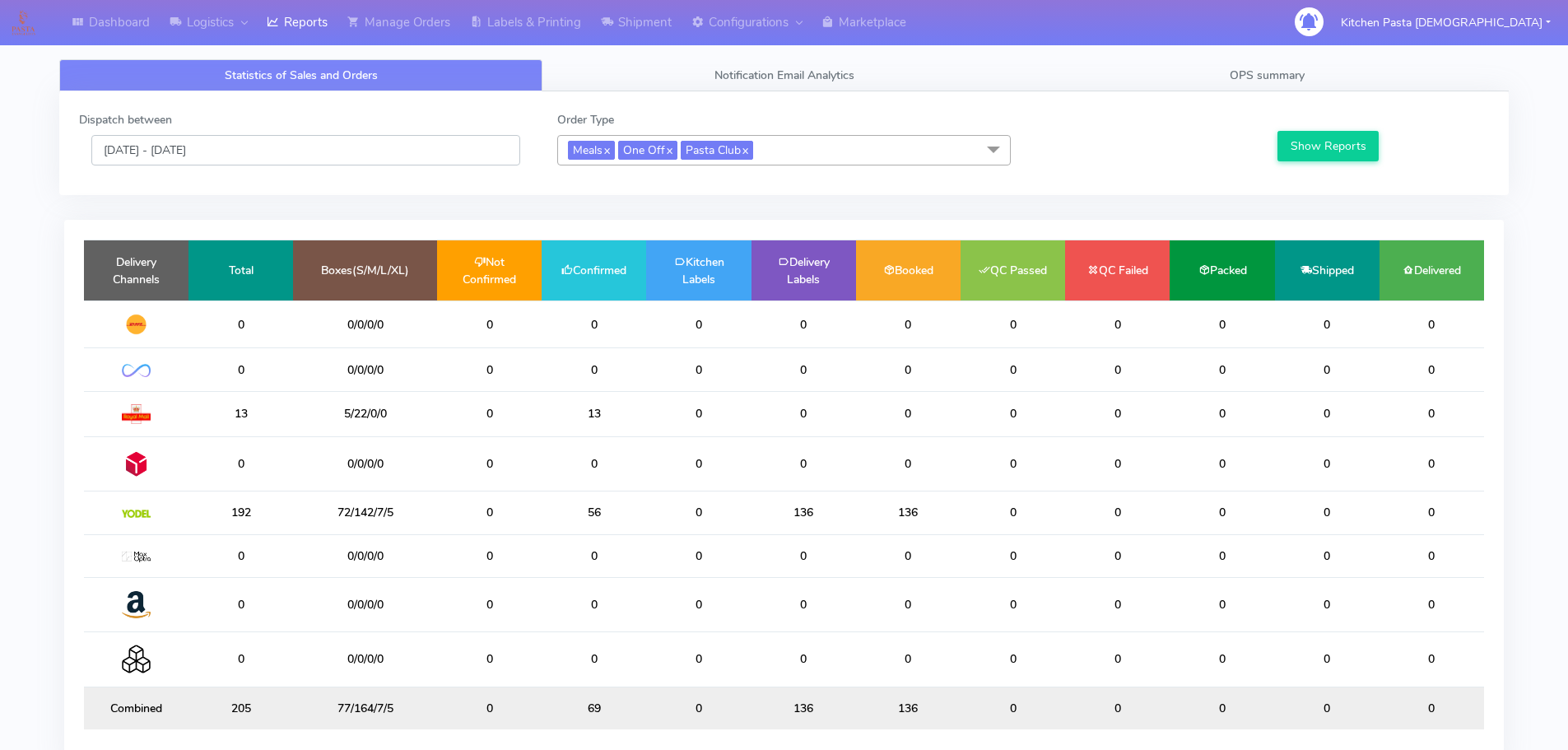
click at [276, 163] on input "[DATE] - [DATE]" at bounding box center [306, 150] width 429 height 31
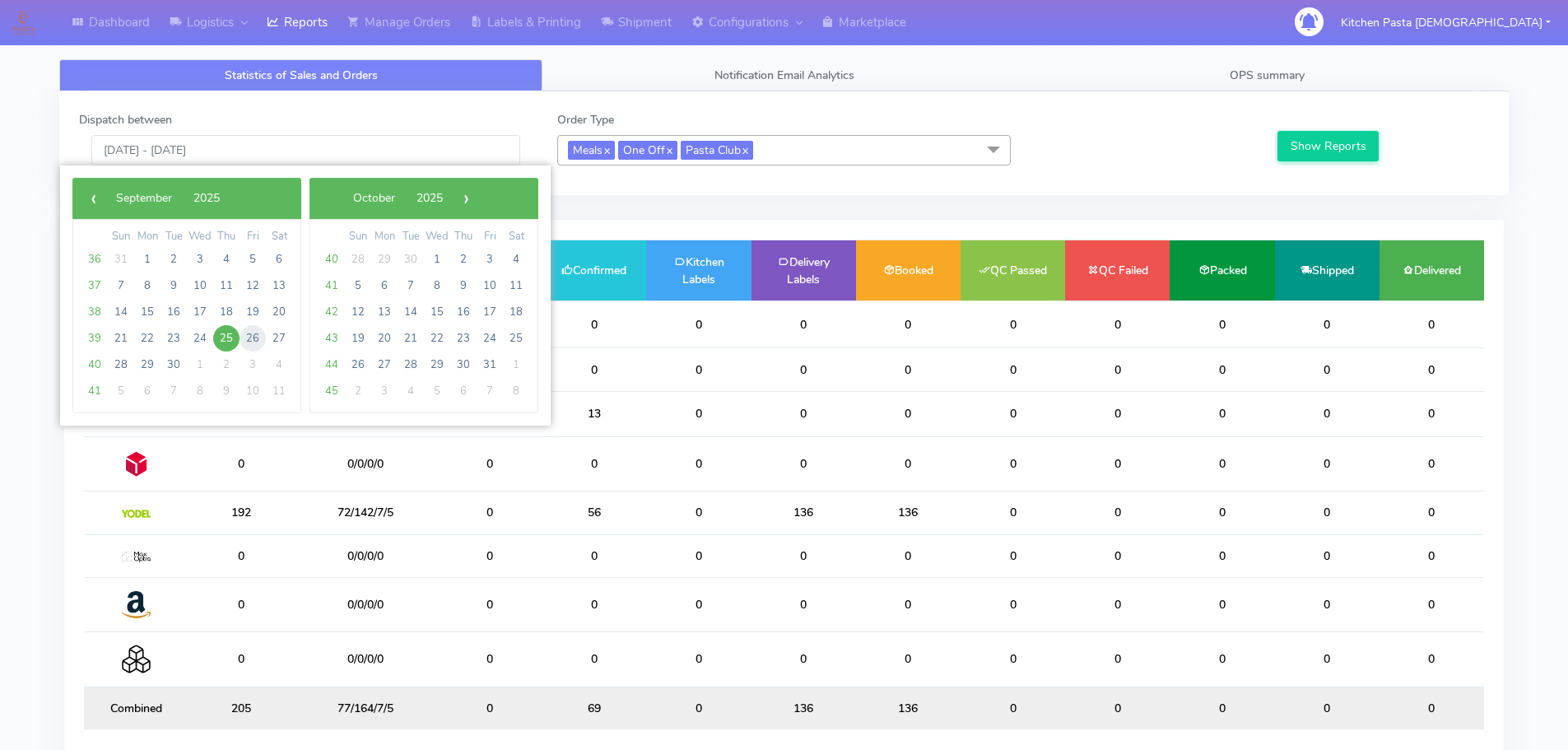
click at [247, 333] on span "26" at bounding box center [252, 338] width 26 height 26
type input "[DATE] - [DATE]"
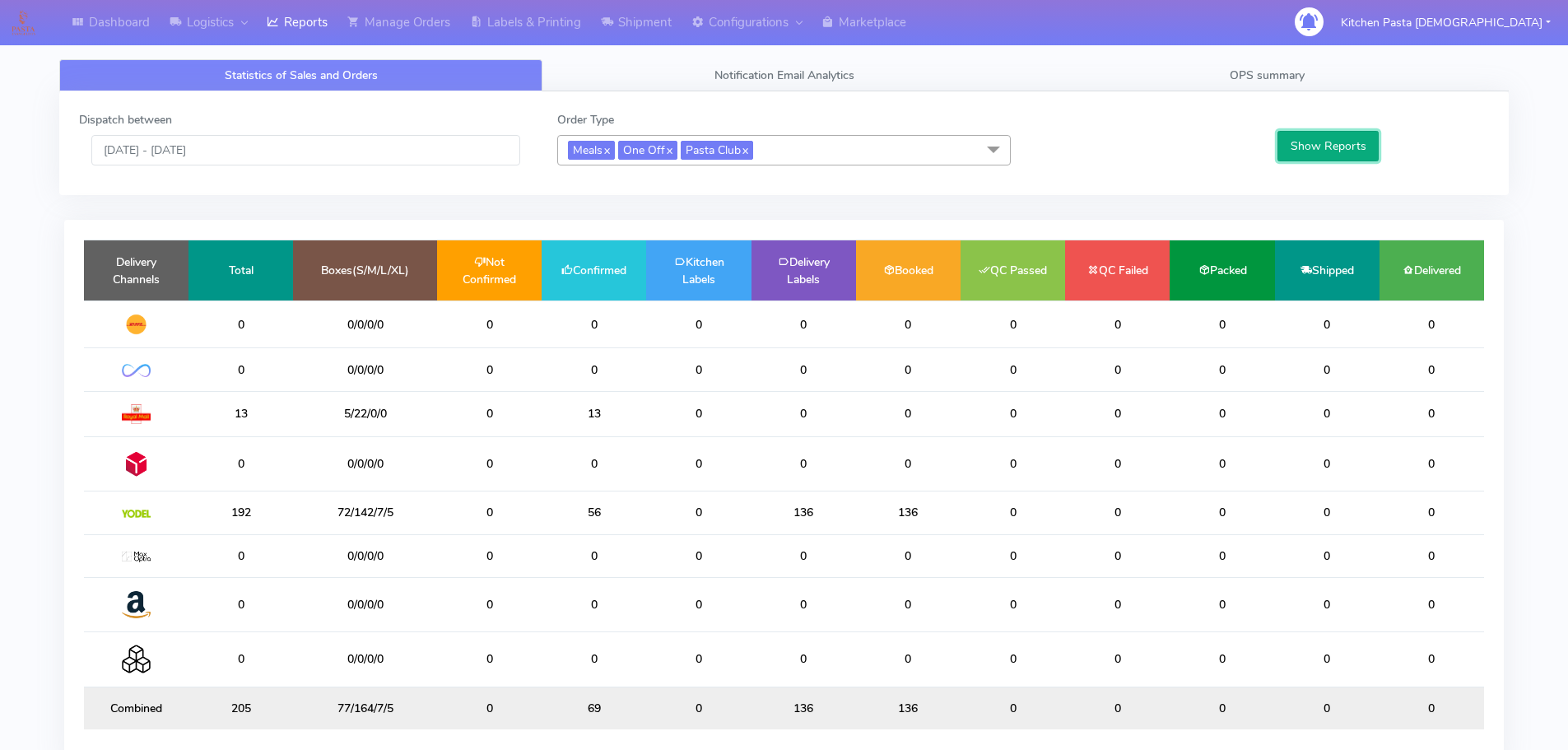
click at [1310, 156] on button "Show Reports" at bounding box center [1329, 146] width 102 height 31
